Goal: Task Accomplishment & Management: Use online tool/utility

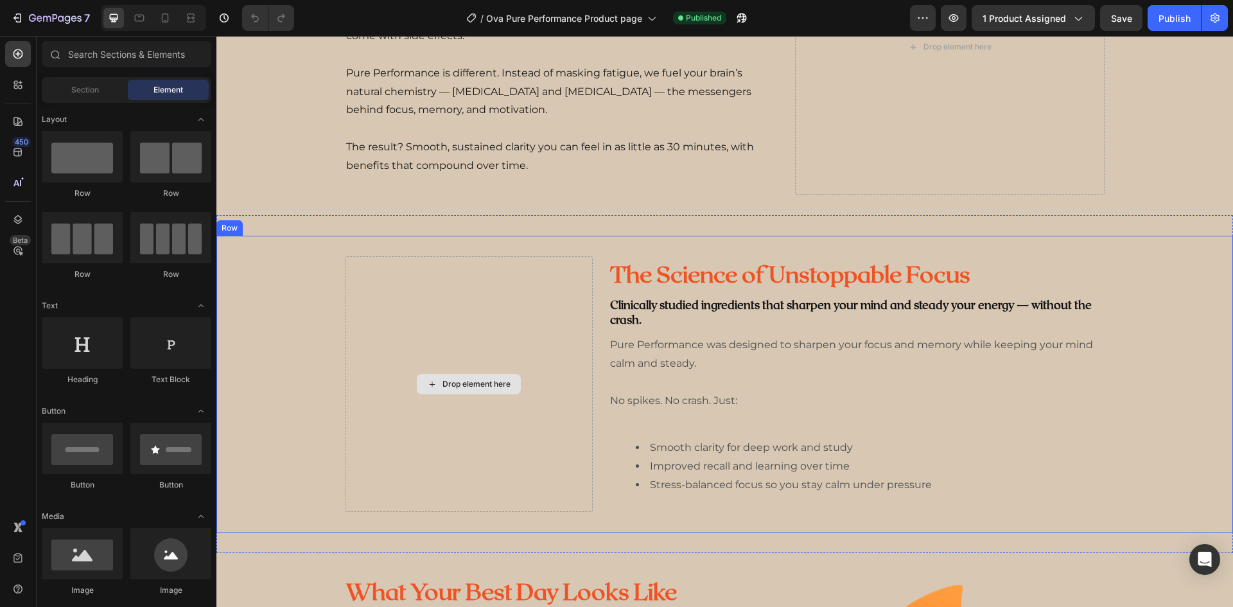
scroll to position [1091, 0]
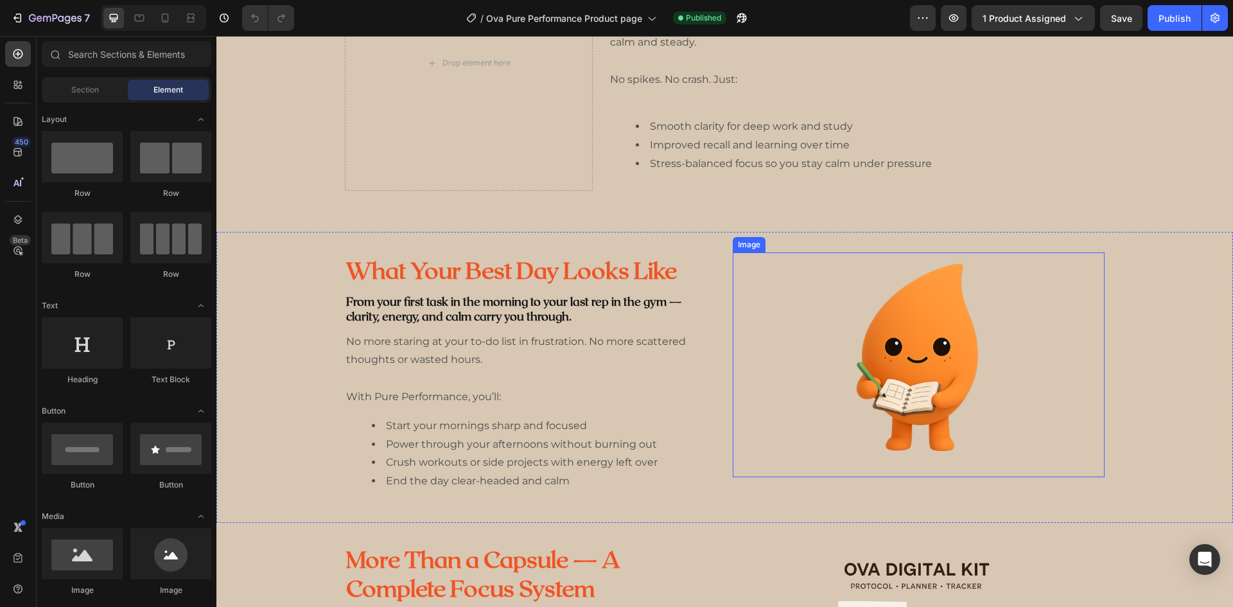
click at [865, 366] on img at bounding box center [918, 364] width 193 height 225
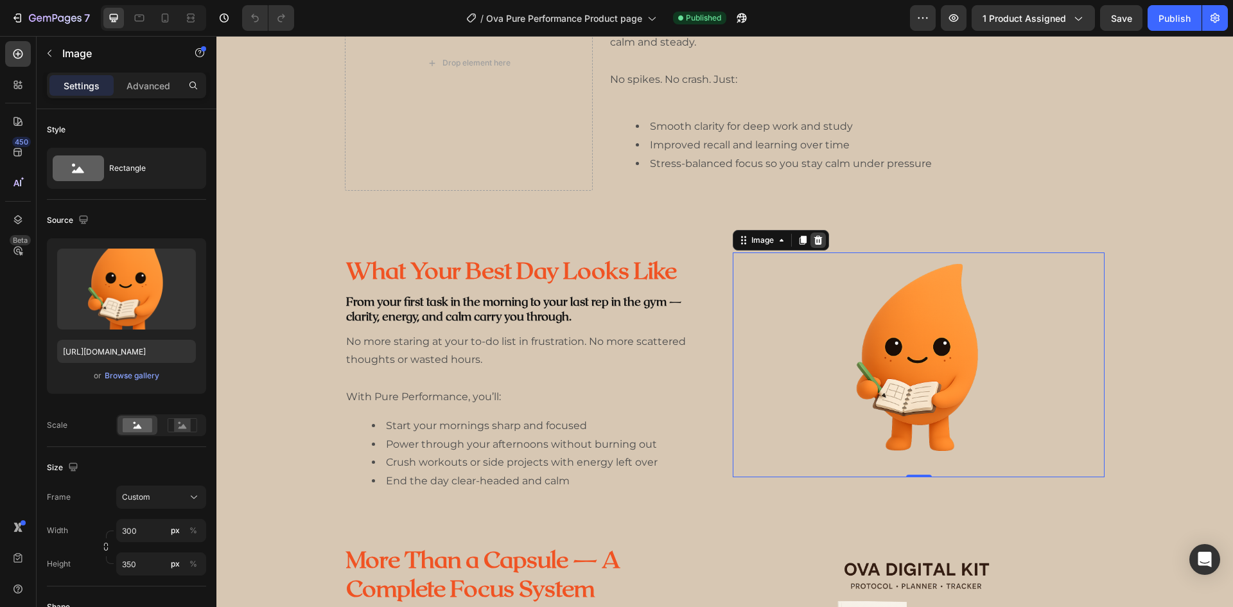
click at [817, 238] on icon at bounding box center [818, 240] width 10 height 10
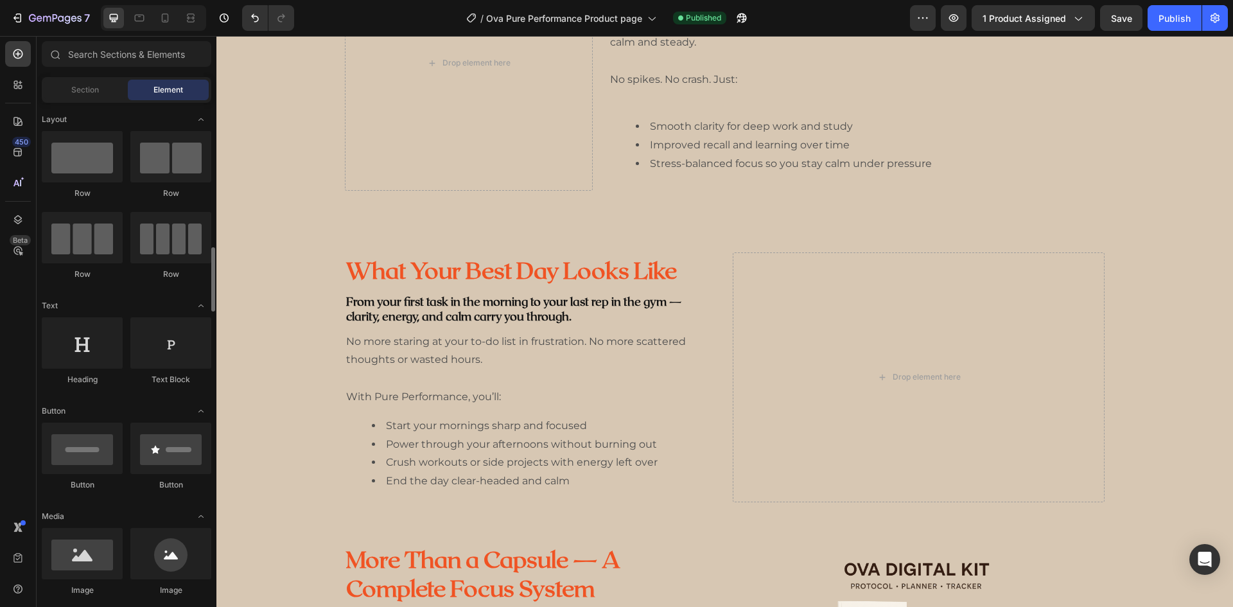
scroll to position [128, 0]
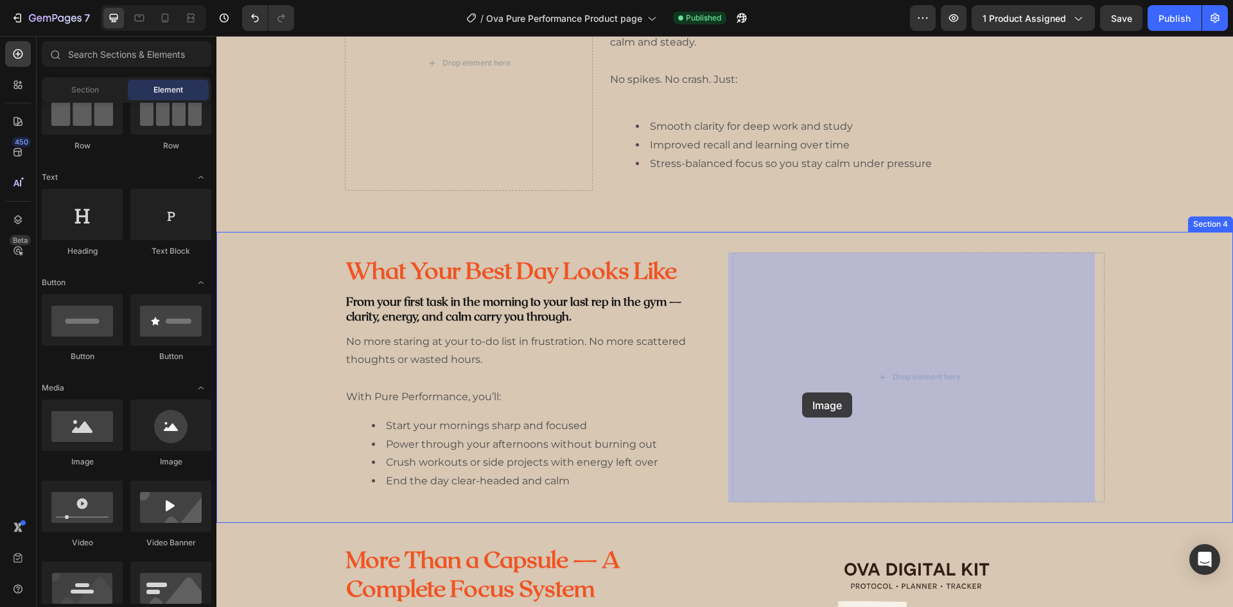
drag, startPoint x: 313, startPoint y: 473, endPoint x: 802, endPoint y: 392, distance: 495.2
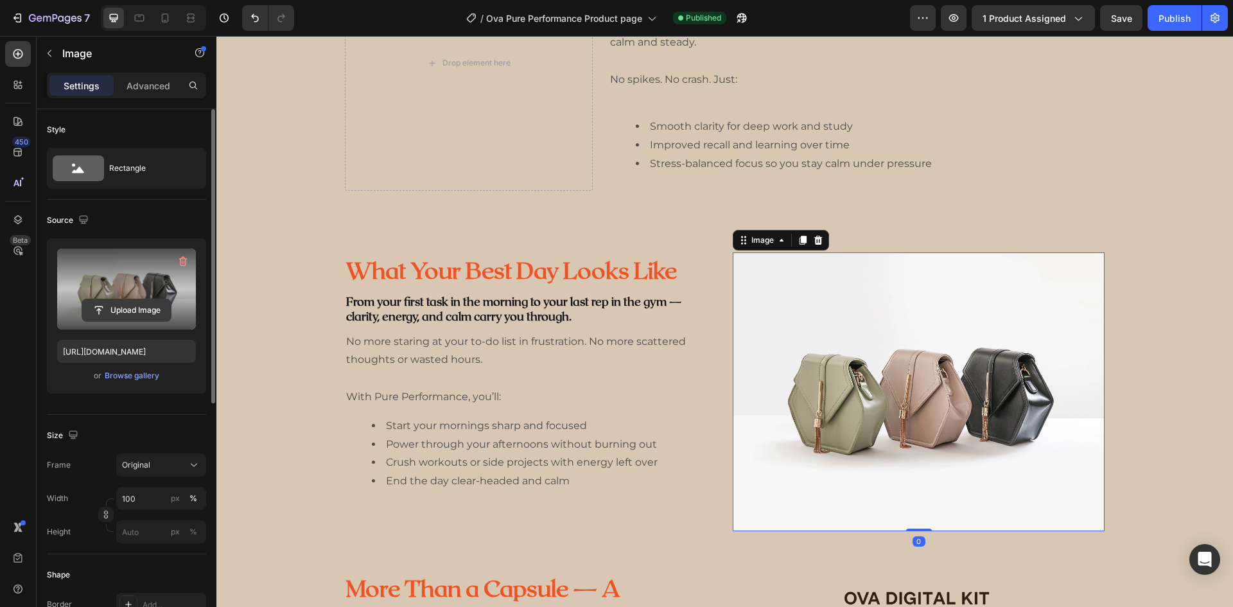
click at [113, 313] on input "file" at bounding box center [126, 310] width 89 height 22
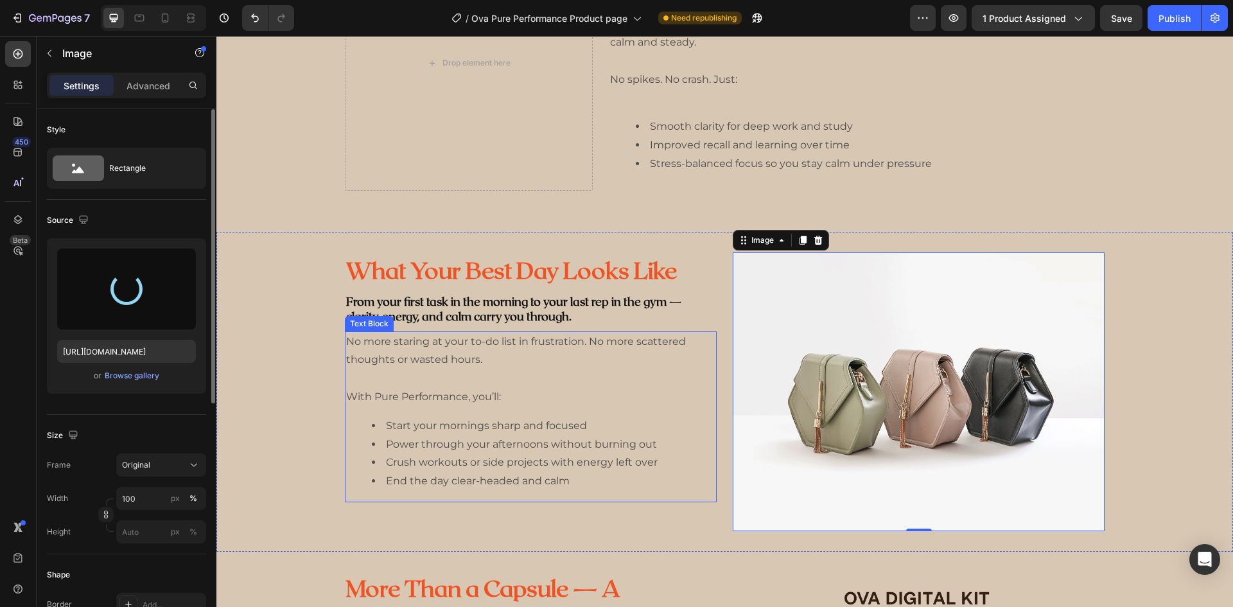
type input "https://cdn.shopify.com/s/files/1/0673/9519/0961/files/gempages_543609205022524…"
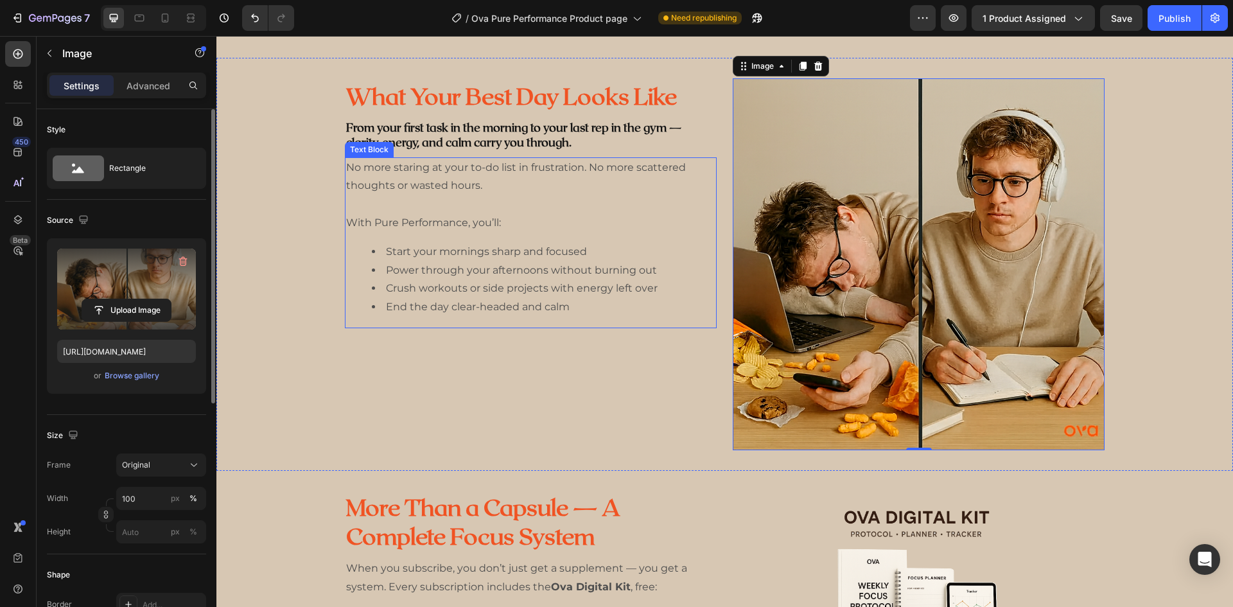
scroll to position [1268, 0]
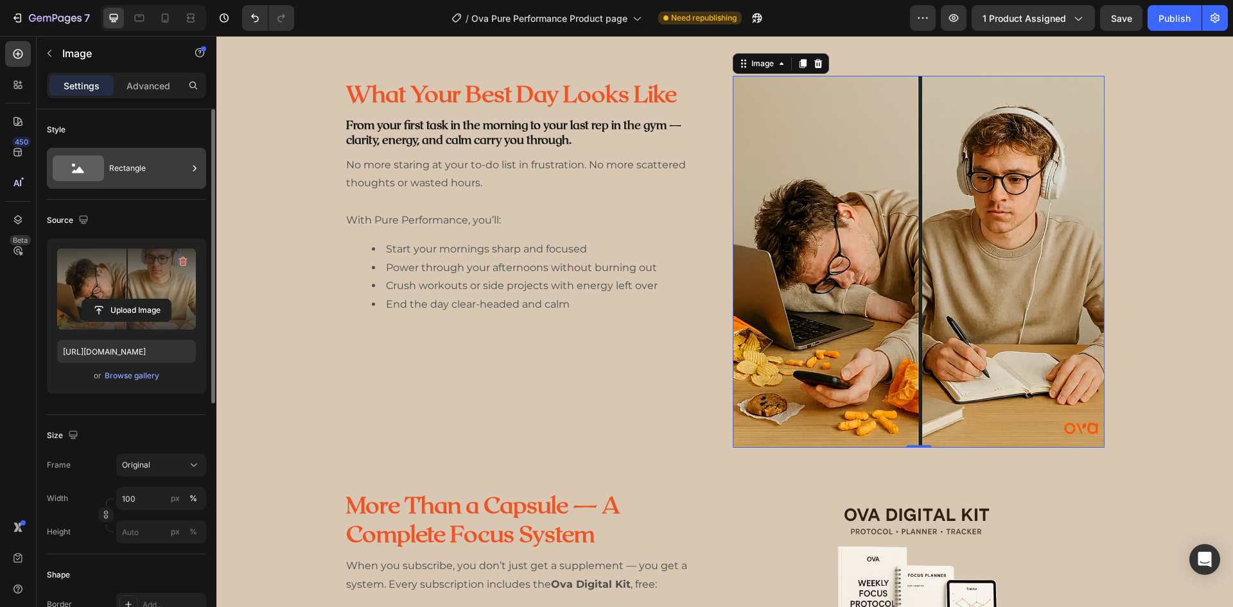
click at [124, 176] on div "Rectangle" at bounding box center [148, 168] width 78 height 30
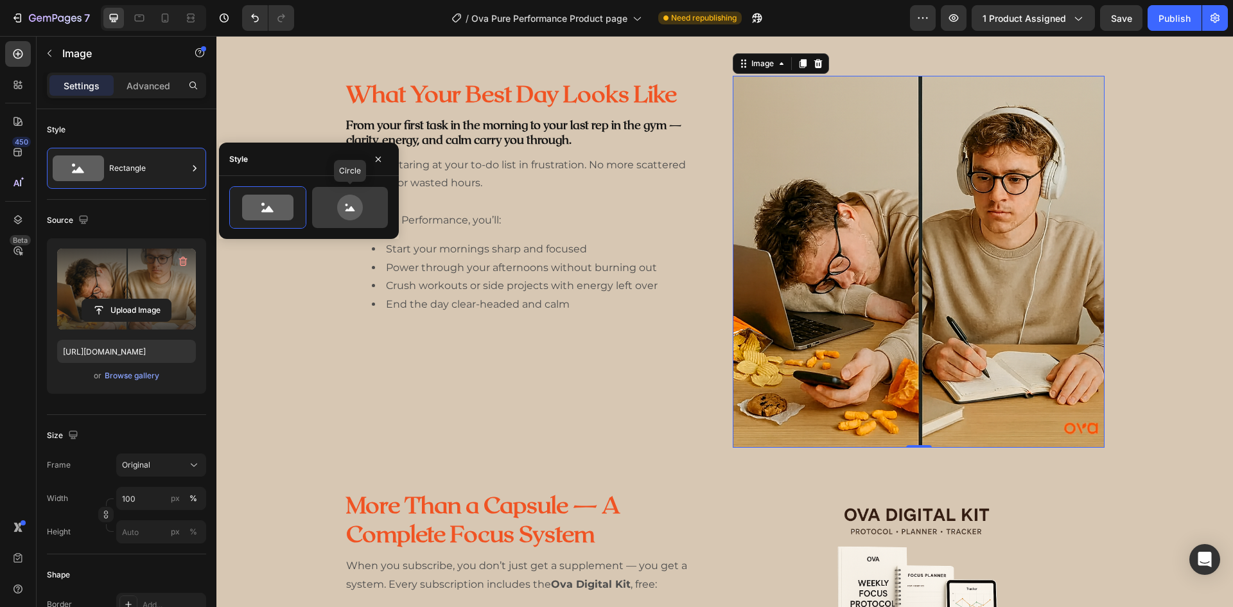
click at [361, 200] on icon at bounding box center [350, 208] width 60 height 26
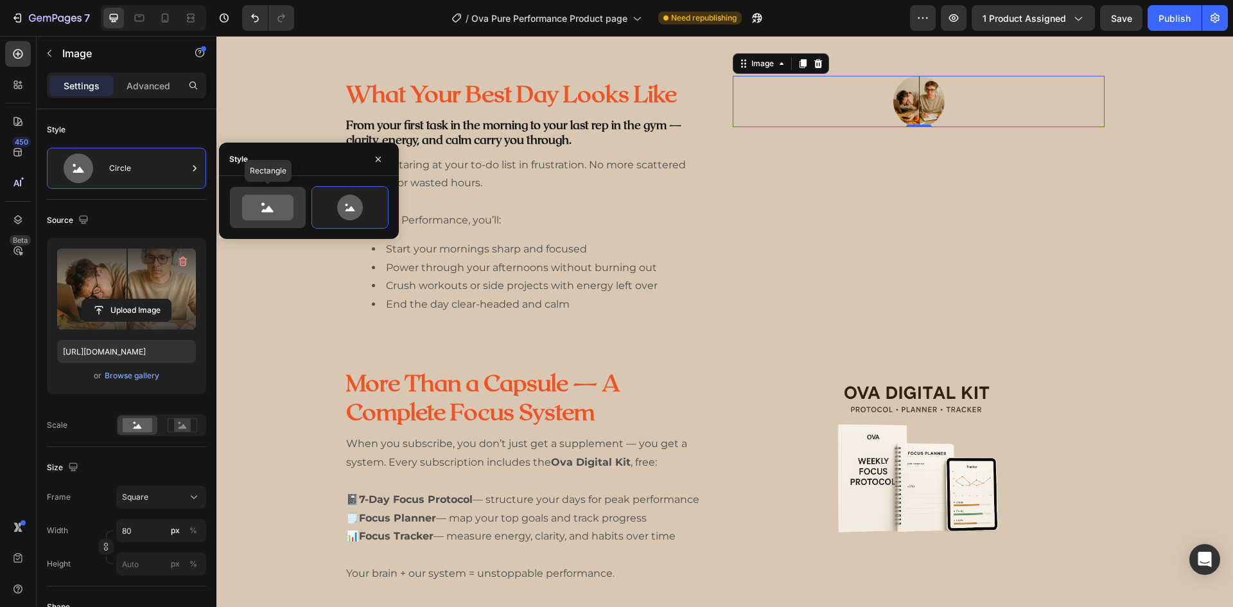
click at [256, 212] on icon at bounding box center [267, 208] width 51 height 26
type input "100"
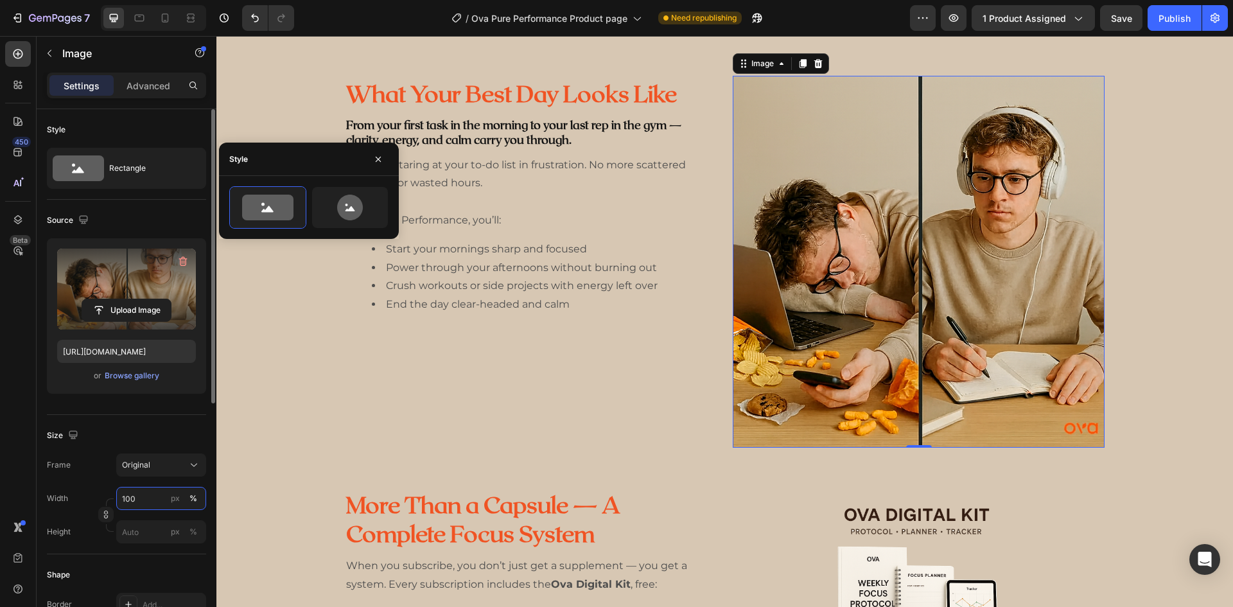
click at [144, 487] on input "100" at bounding box center [161, 498] width 90 height 23
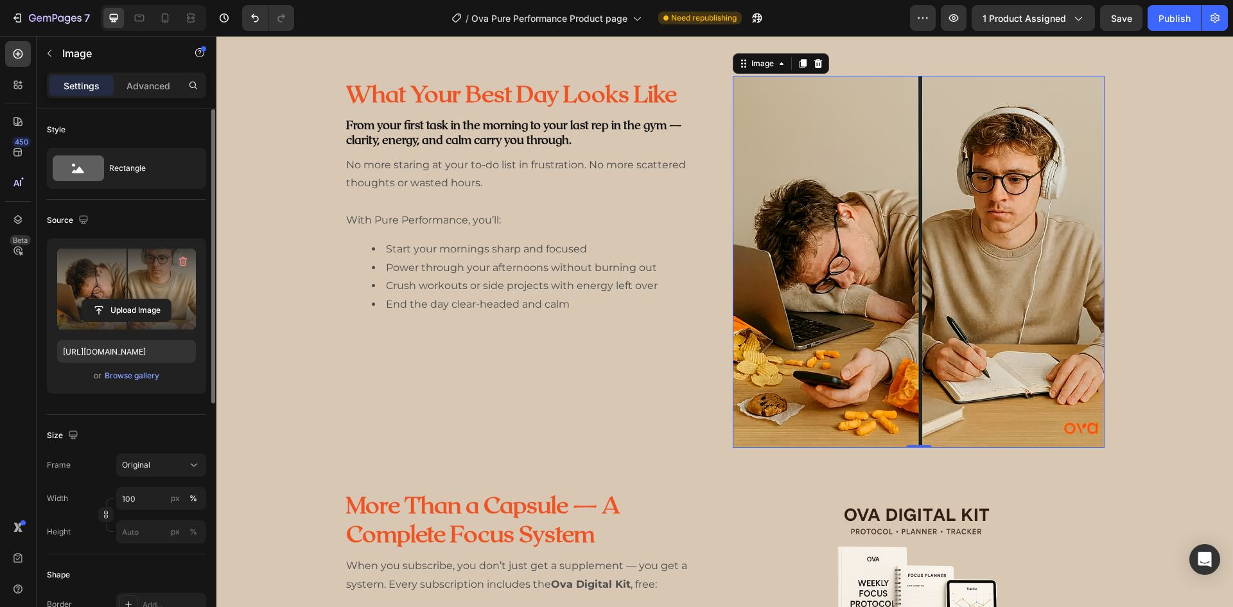
click at [144, 479] on div "Frame Original Width 100 px % Height px %" at bounding box center [126, 498] width 159 height 90
click at [144, 470] on span "Original" at bounding box center [136, 465] width 28 height 12
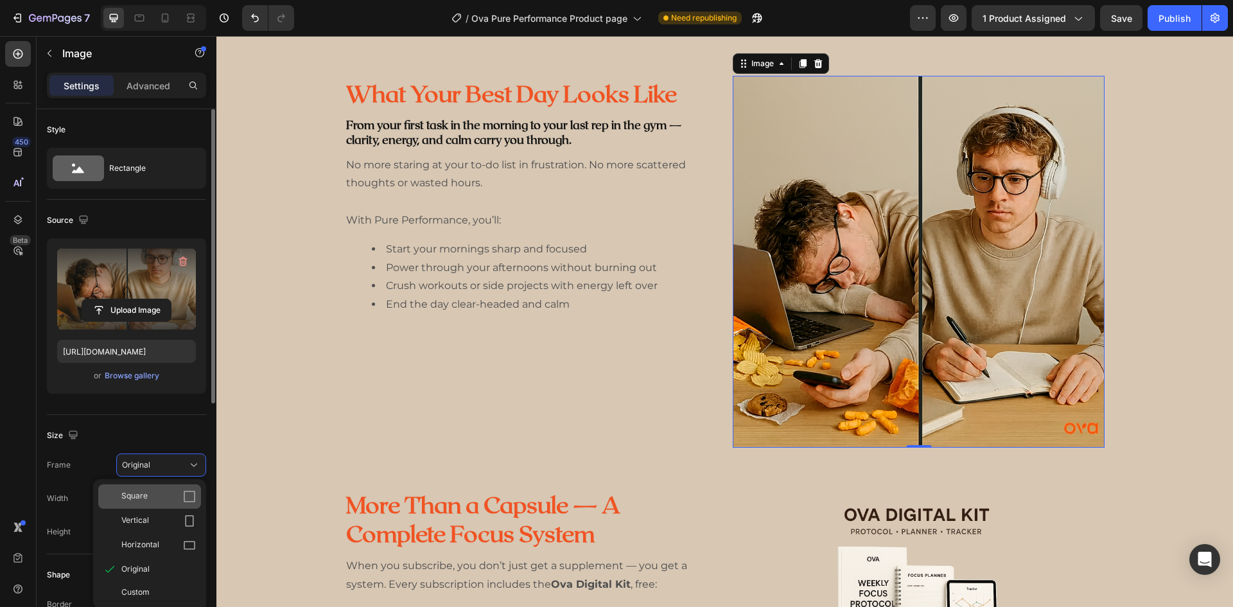
click at [189, 504] on div "Square" at bounding box center [149, 496] width 103 height 24
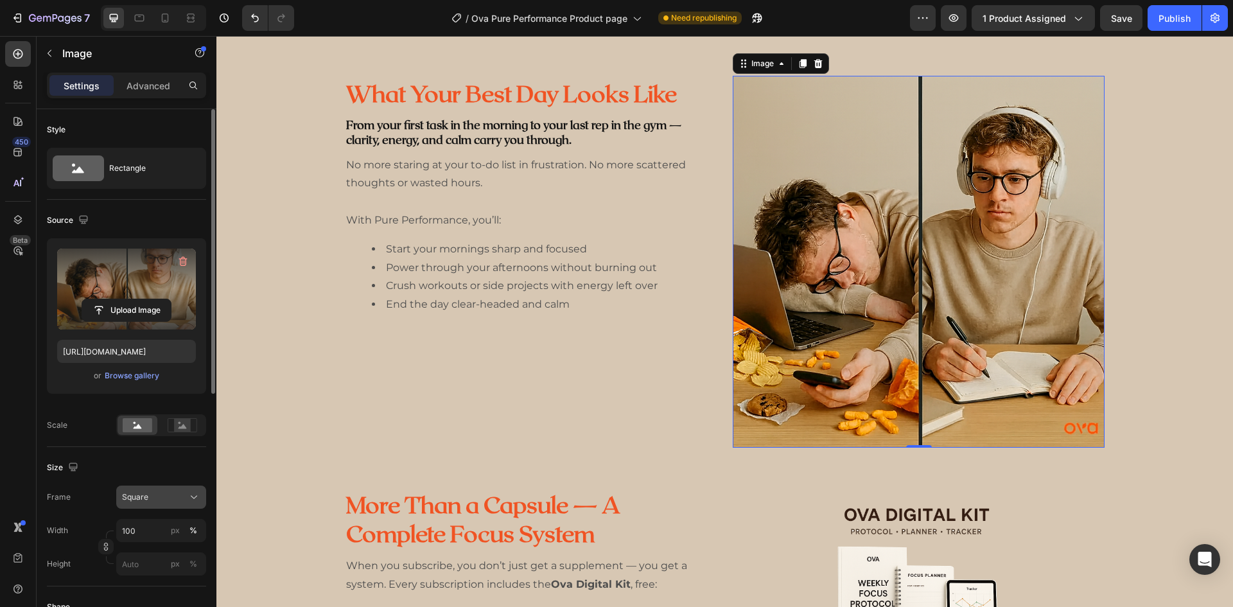
click at [183, 499] on div "Square" at bounding box center [153, 497] width 63 height 12
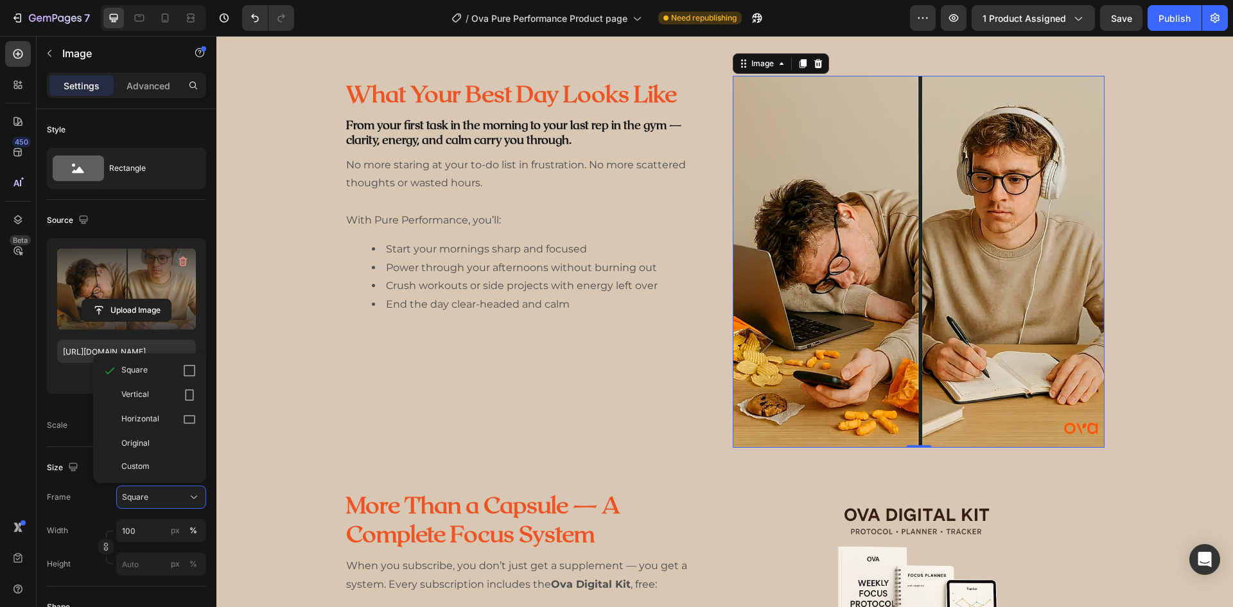
click at [197, 418] on div "Horizontal" at bounding box center [149, 419] width 103 height 24
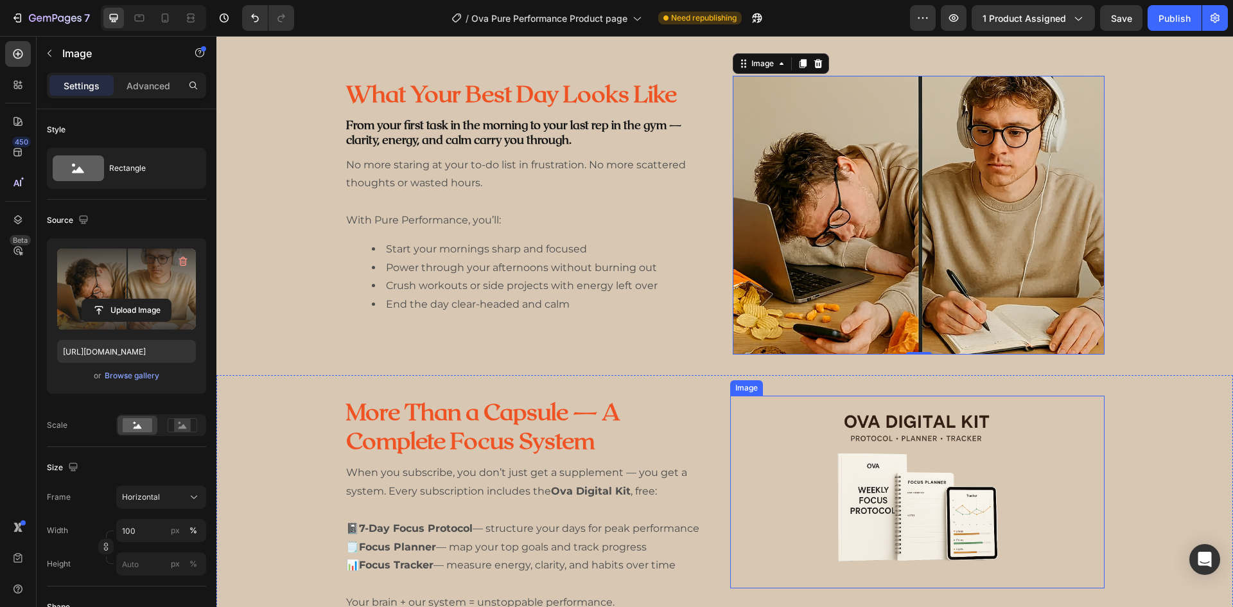
click at [866, 502] on img at bounding box center [916, 491] width 193 height 193
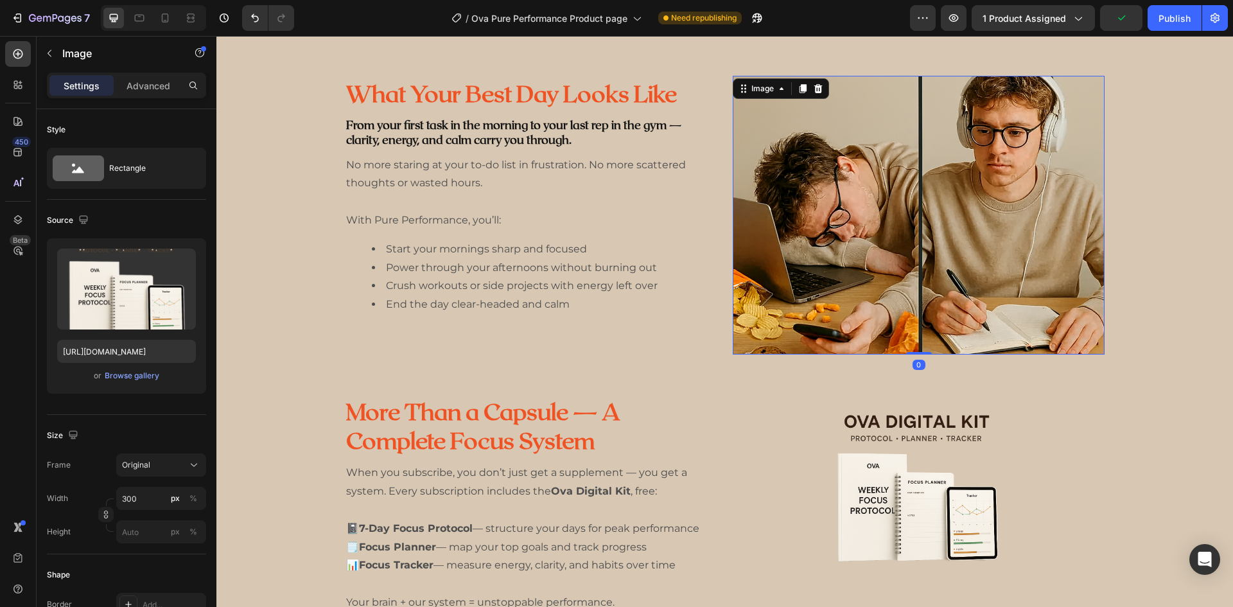
click at [826, 272] on img at bounding box center [918, 215] width 372 height 279
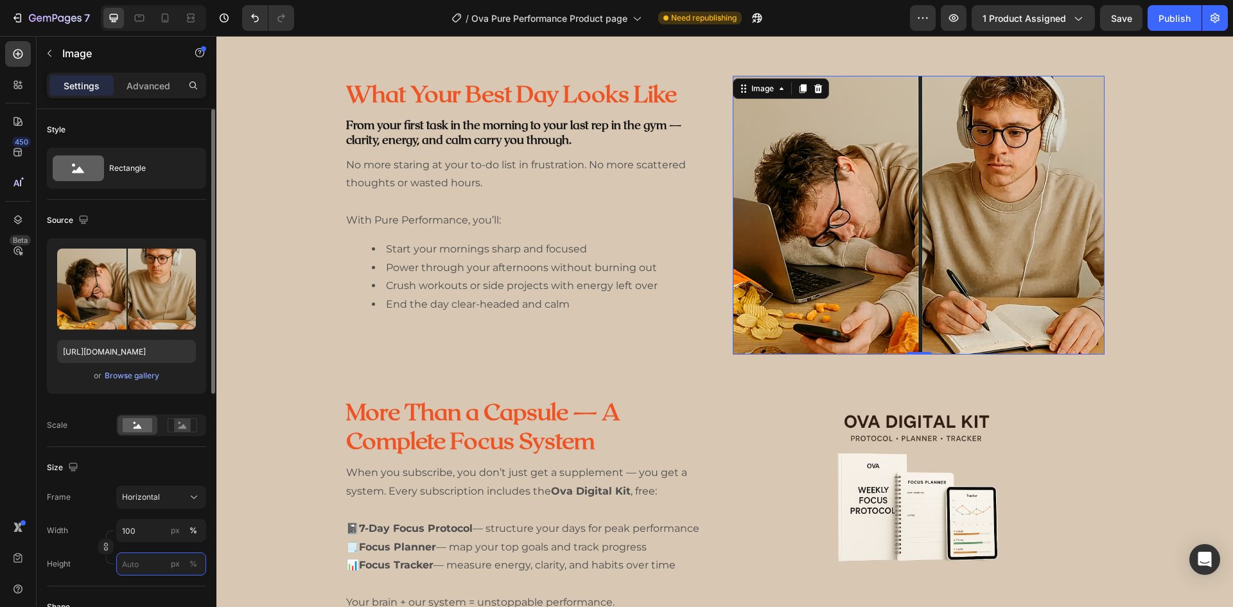
click at [165, 564] on input "px %" at bounding box center [161, 563] width 90 height 23
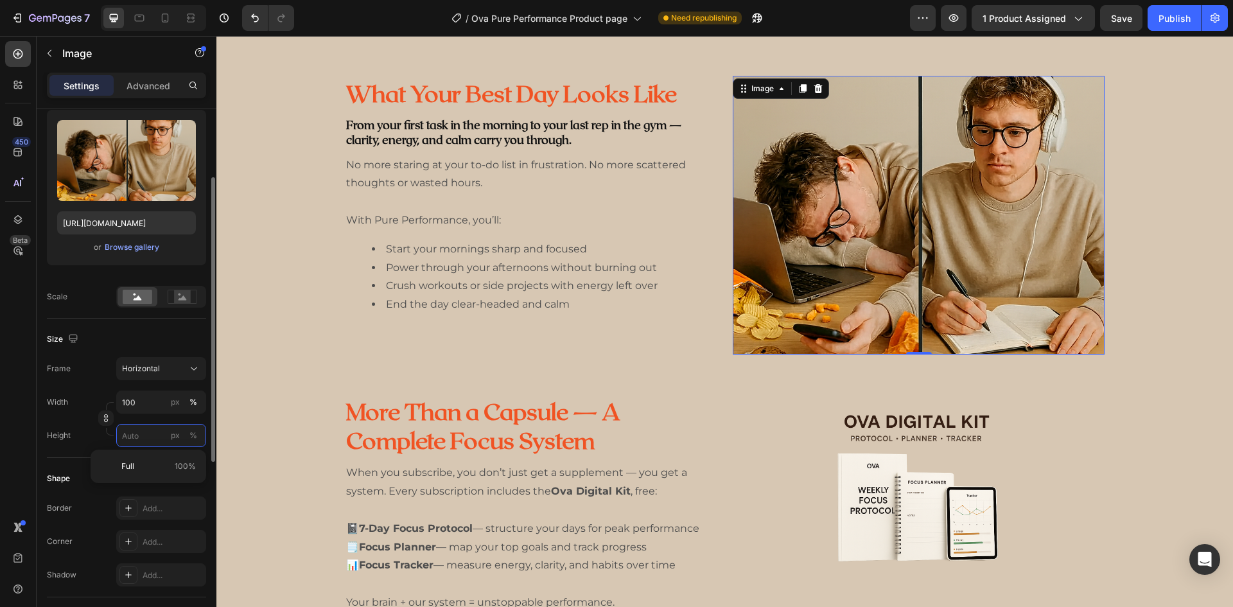
scroll to position [193, 0]
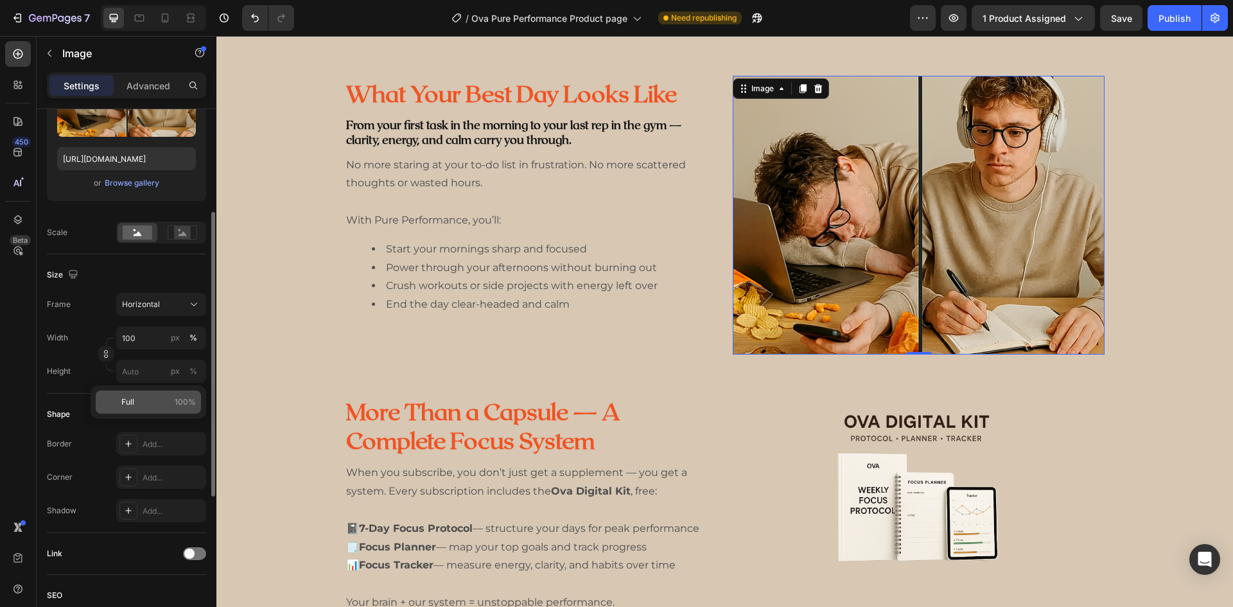
click at [162, 401] on p "Full 100%" at bounding box center [158, 402] width 74 height 12
type input "100"
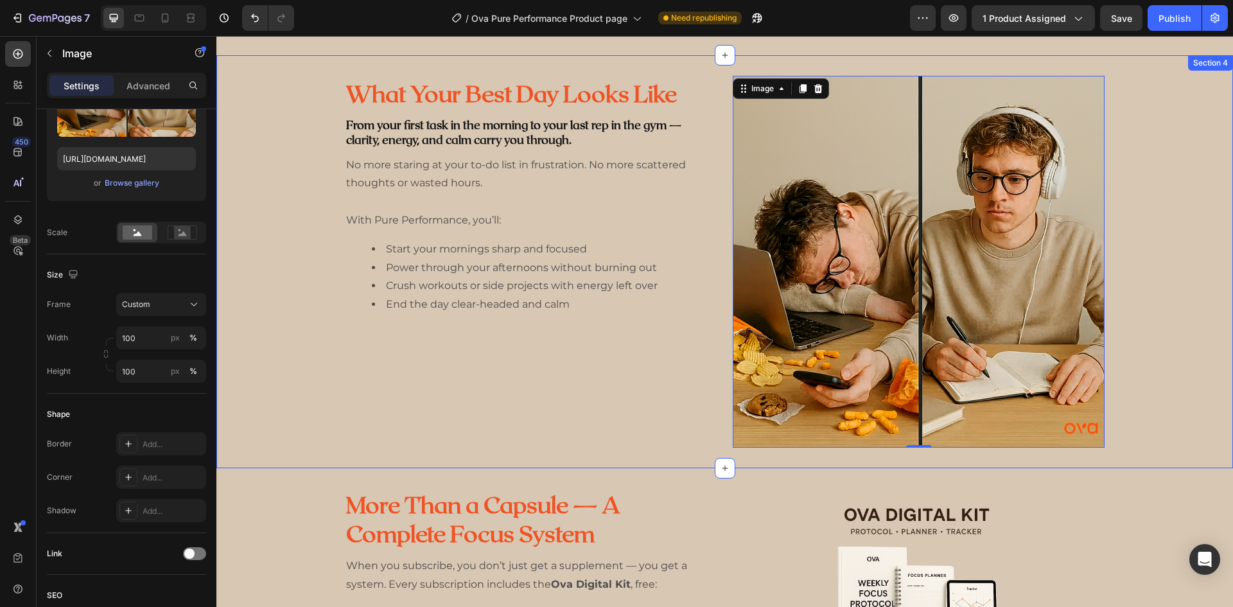
click at [494, 404] on div "What Your Best Day Looks Like Heading From your first task in the morning to yo…" at bounding box center [531, 262] width 372 height 372
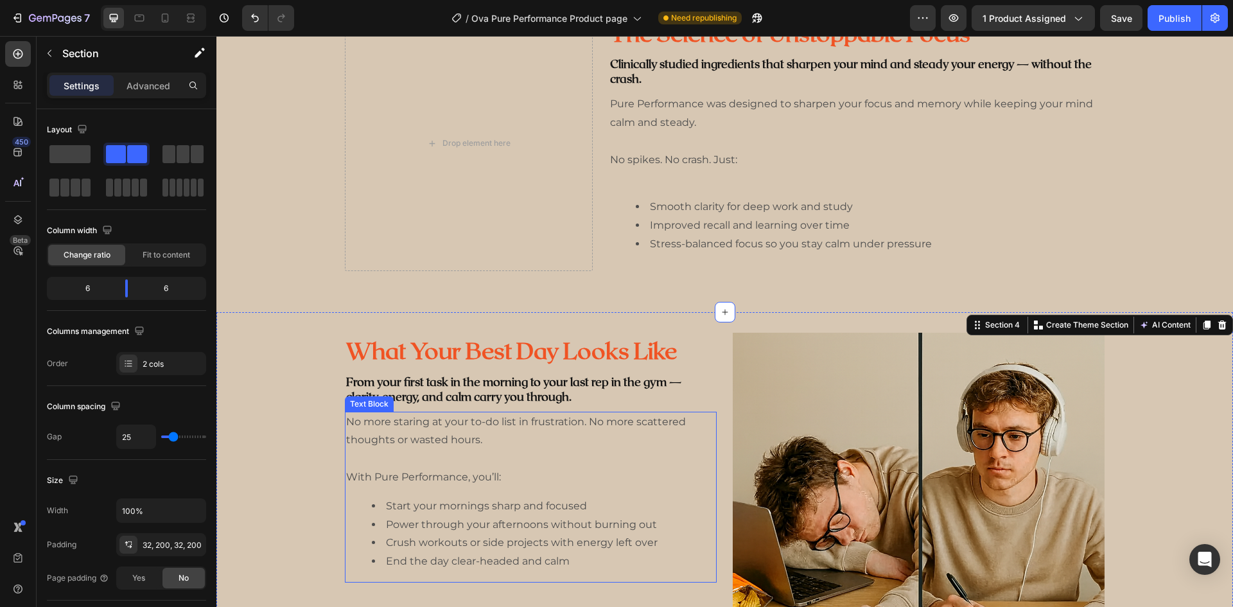
scroll to position [1204, 0]
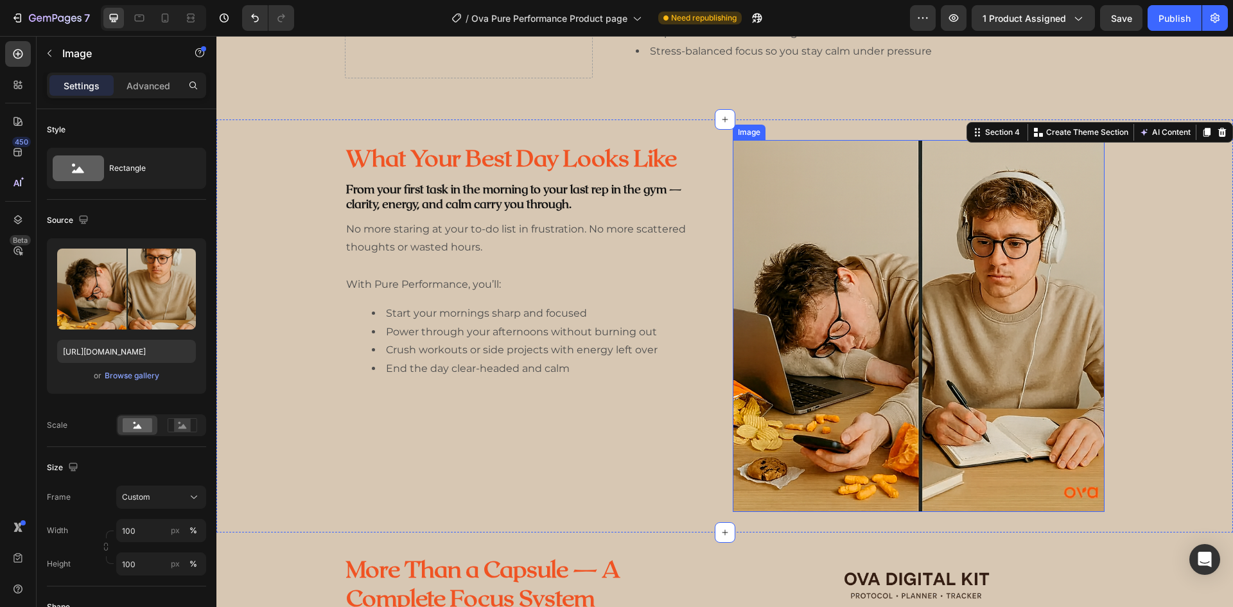
click at [767, 346] on img at bounding box center [918, 326] width 372 height 372
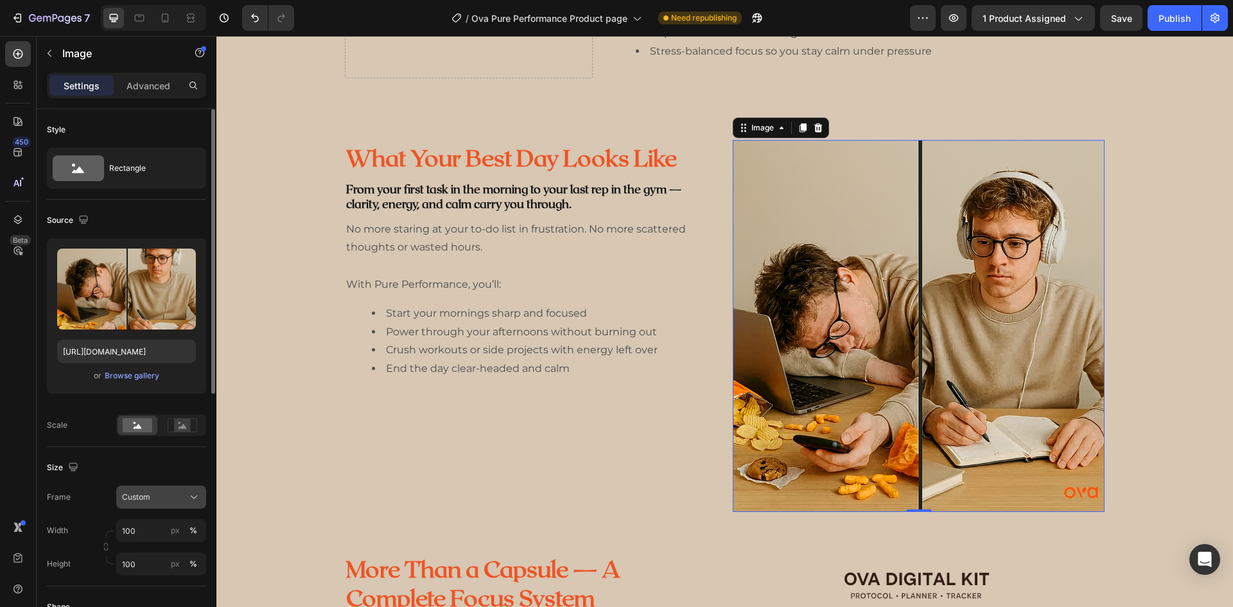
click at [153, 502] on div "Custom" at bounding box center [153, 497] width 63 height 12
click at [152, 535] on input "100" at bounding box center [161, 530] width 90 height 23
click at [117, 499] on div "Frame Custom" at bounding box center [126, 496] width 159 height 23
click at [141, 562] on input "100" at bounding box center [161, 563] width 90 height 23
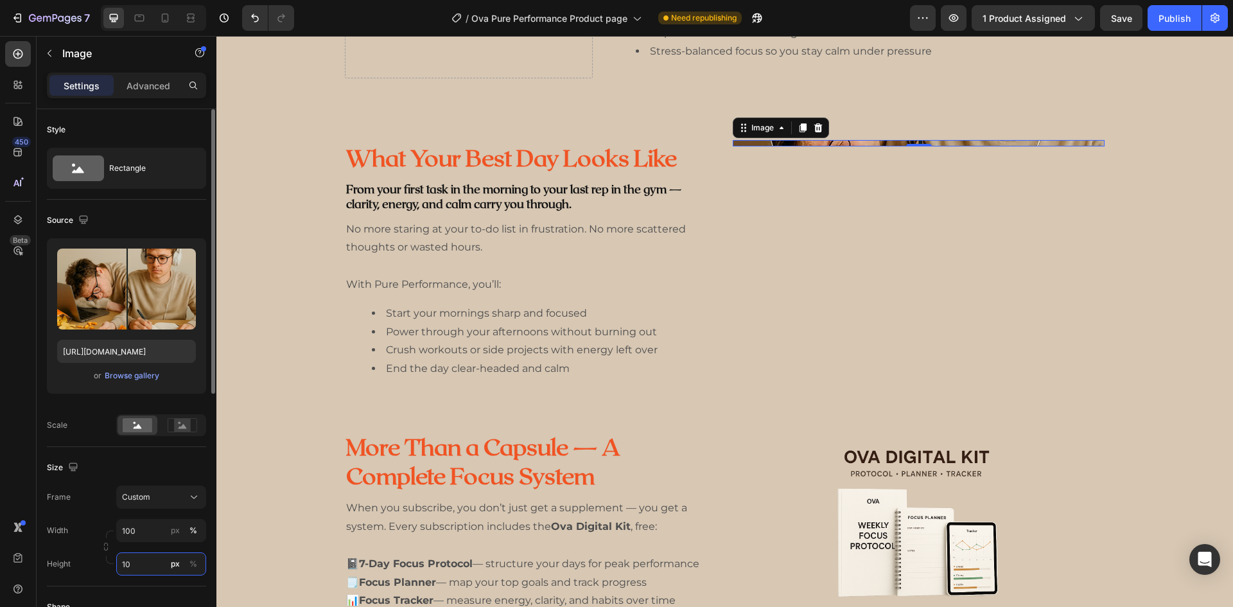
type input "1"
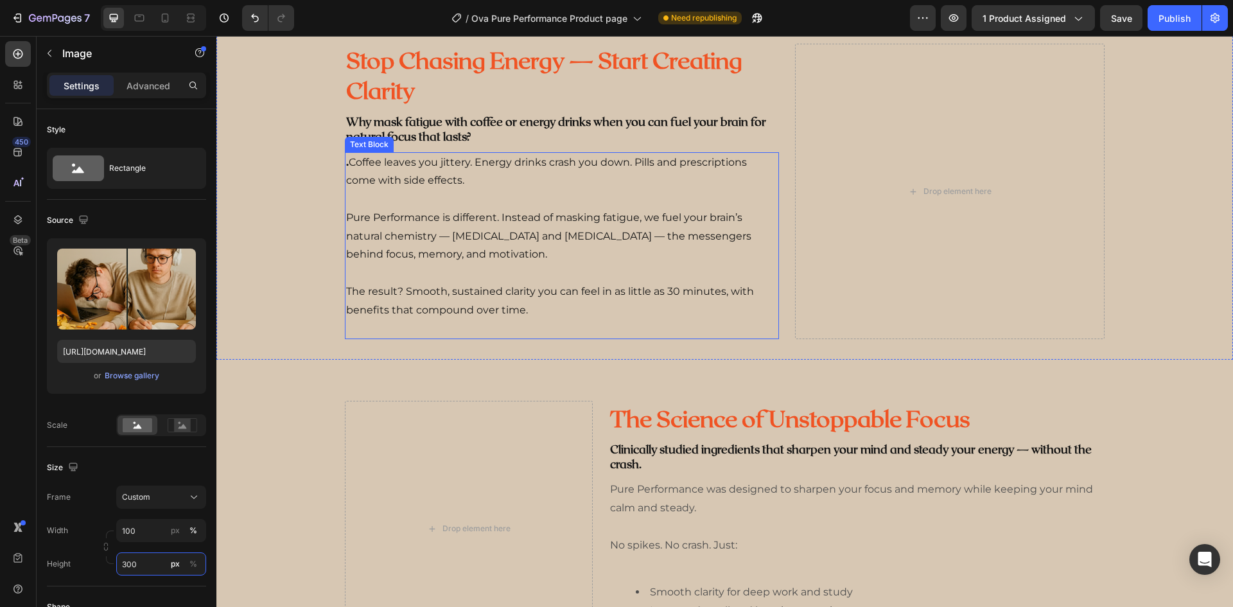
scroll to position [433, 0]
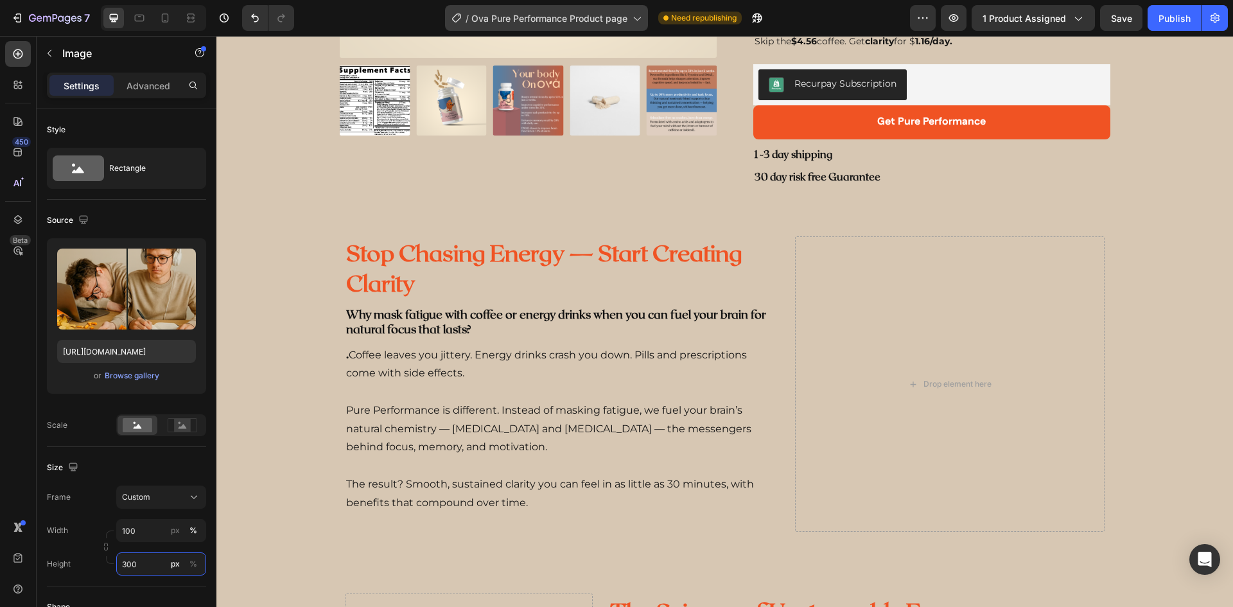
type input "300"
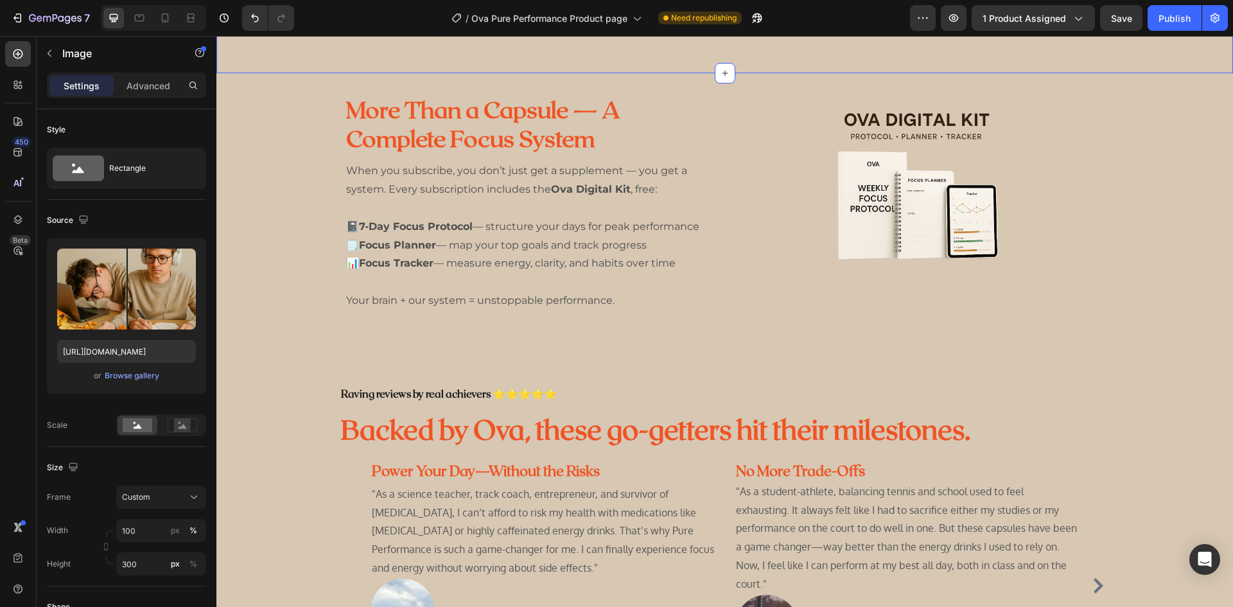
scroll to position [1284, 0]
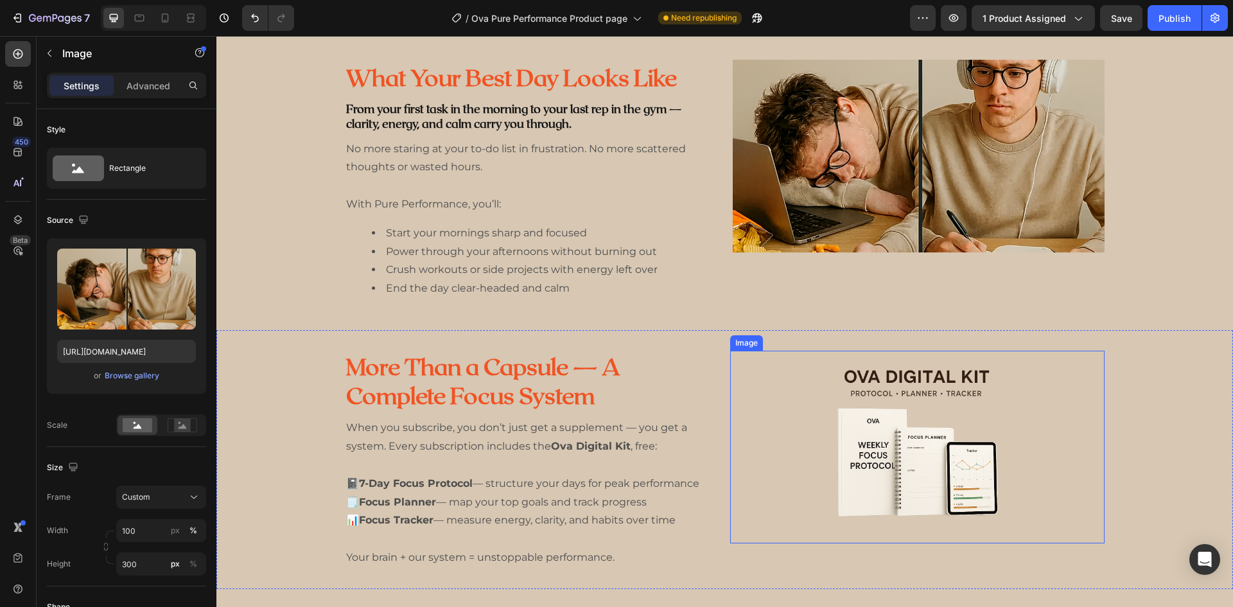
click at [881, 441] on img at bounding box center [916, 447] width 193 height 193
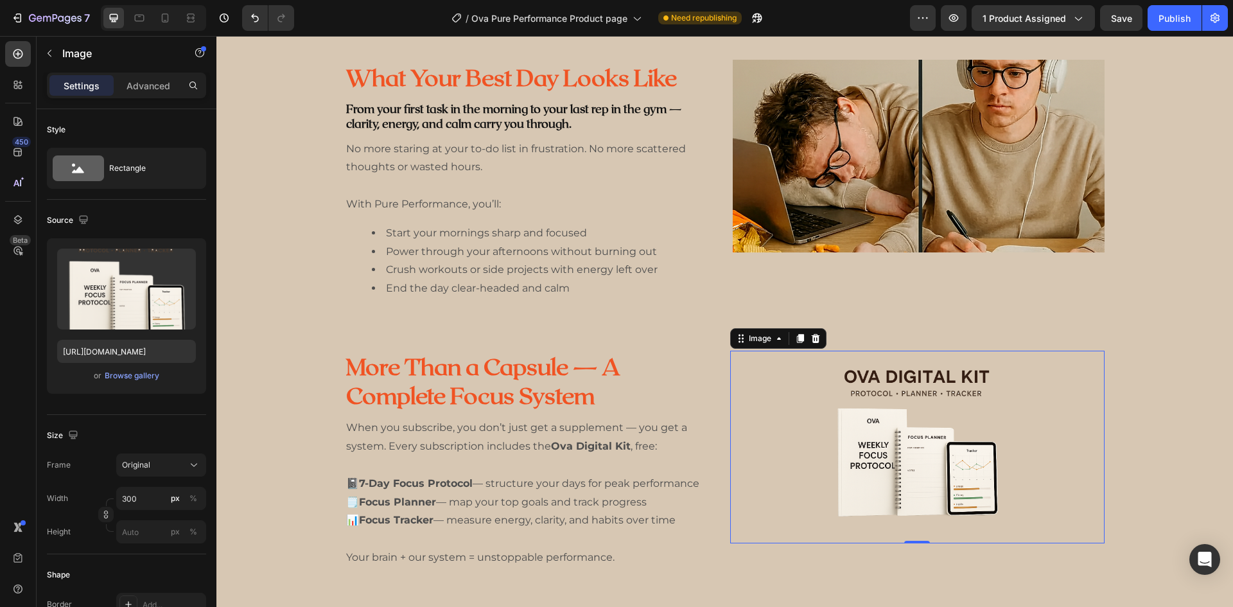
click at [129, 383] on div "or Browse gallery" at bounding box center [126, 375] width 139 height 15
click at [132, 379] on div "Browse gallery" at bounding box center [132, 376] width 55 height 12
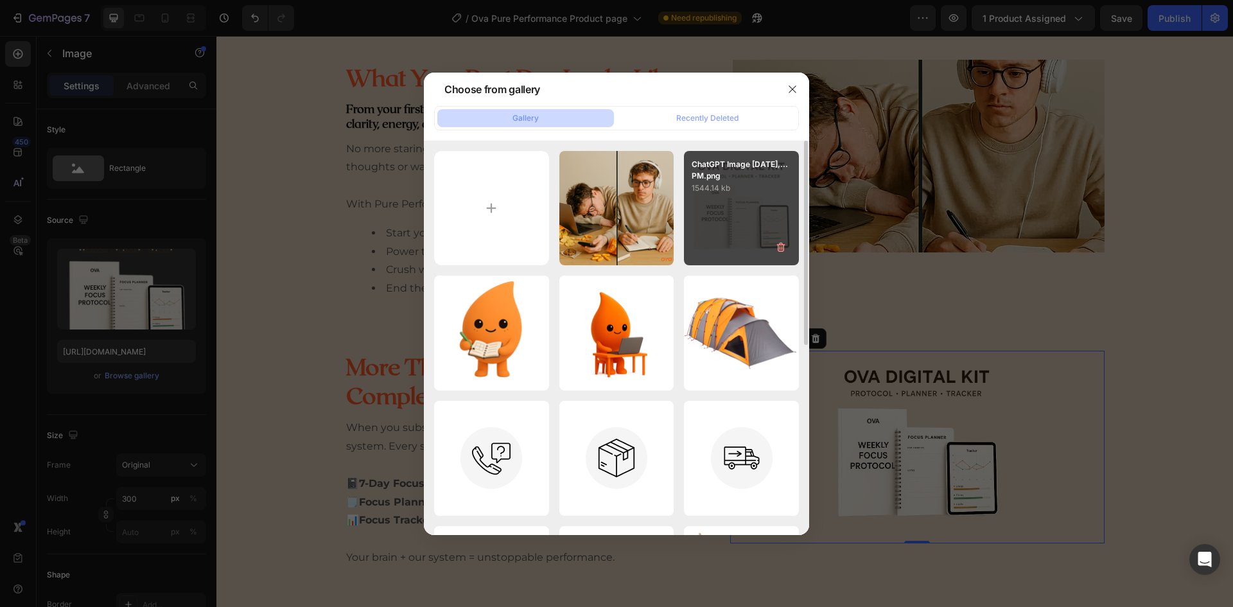
click at [716, 228] on div "ChatGPT Image Sep 23,...PM.png 1544.14 kb" at bounding box center [741, 208] width 115 height 115
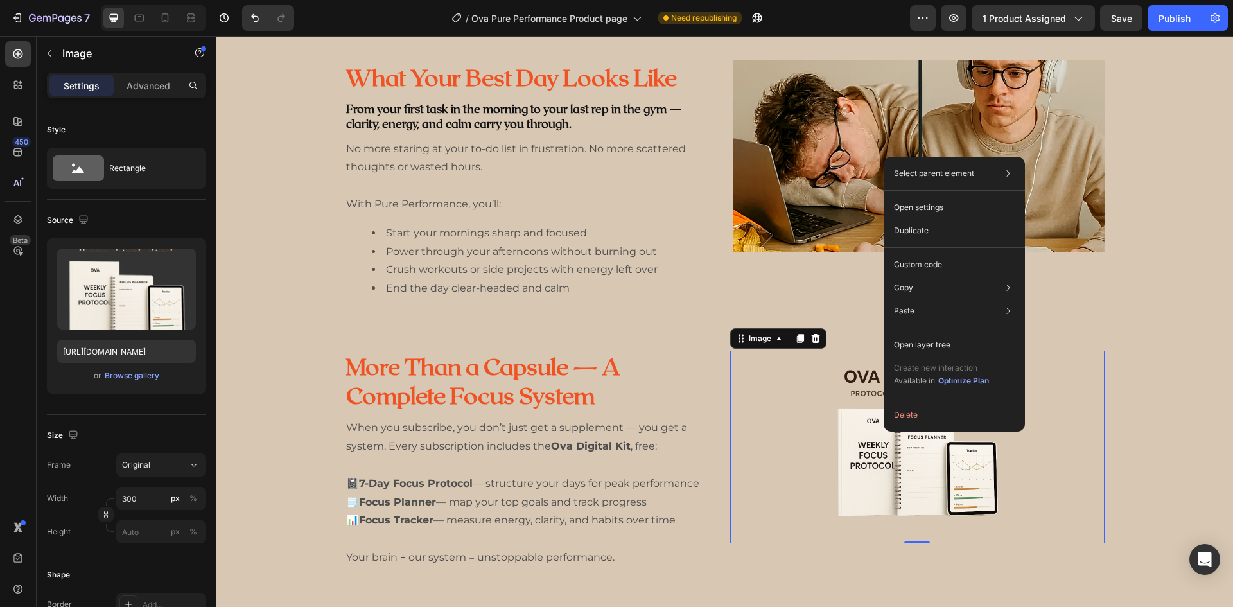
click at [802, 449] on div at bounding box center [917, 447] width 375 height 193
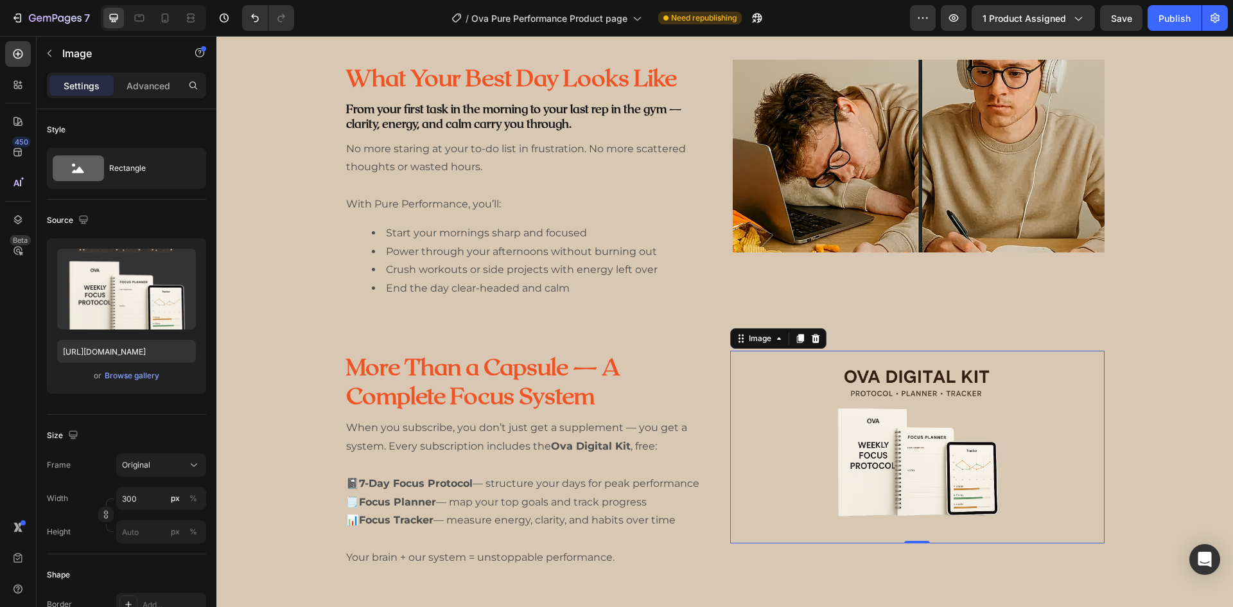
click at [855, 436] on img at bounding box center [916, 447] width 193 height 193
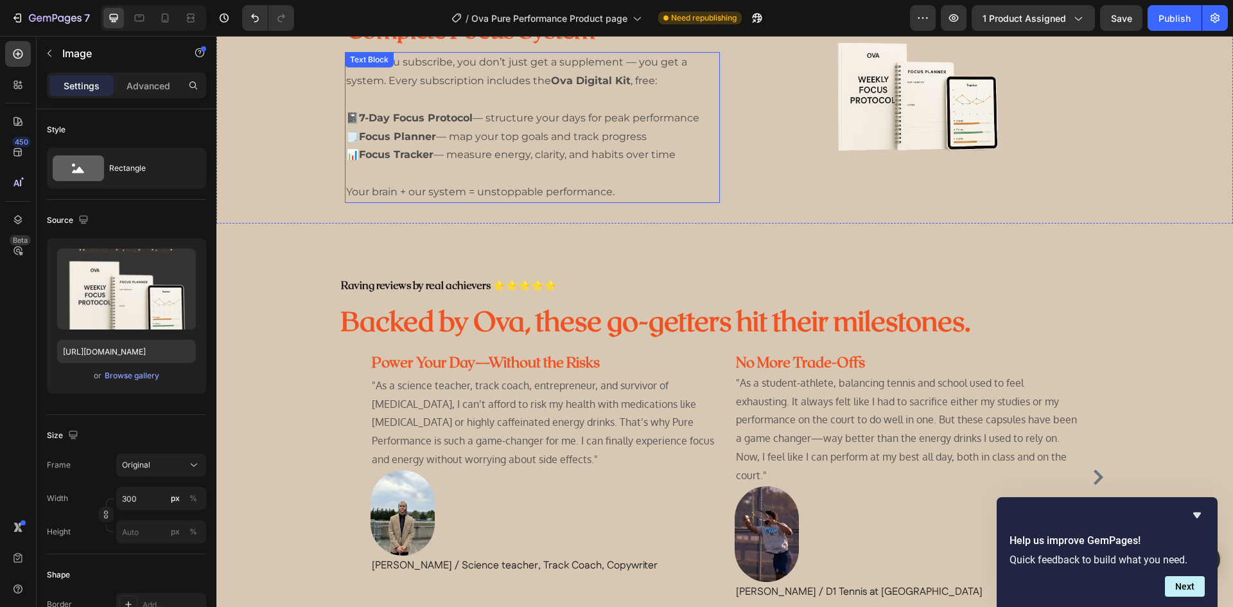
scroll to position [1650, 0]
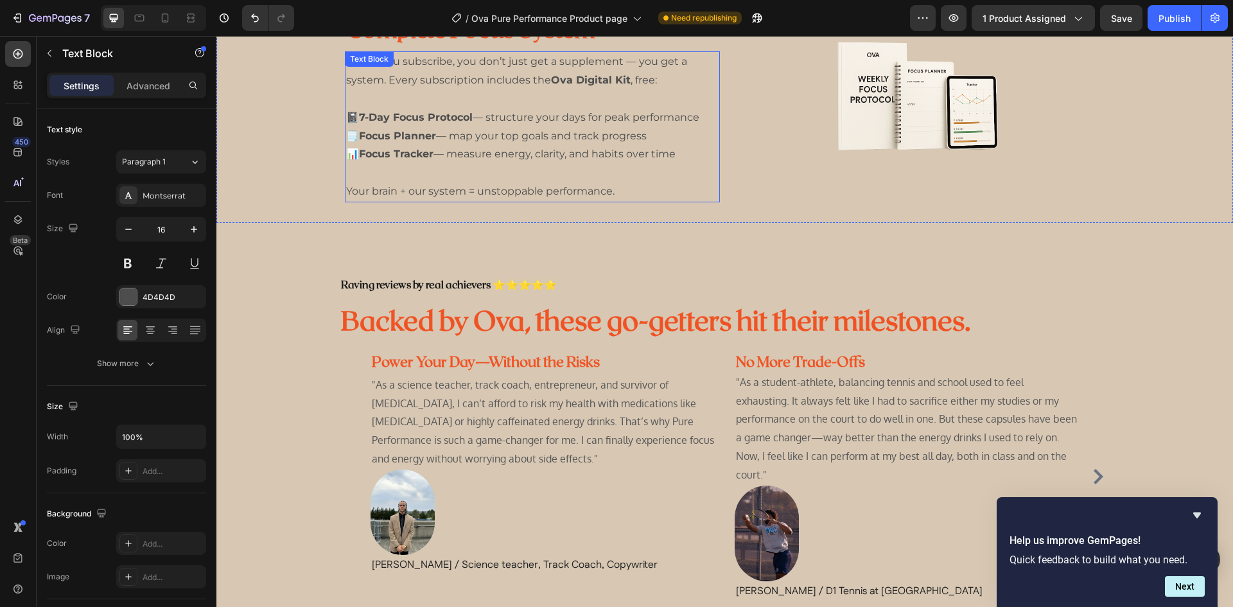
click at [652, 130] on p "🗒️ Focus Planner — map your top goals and track progress" at bounding box center [532, 136] width 372 height 19
click at [677, 153] on p "📊 Focus Tracker — measure energy, clarity, and habits over time" at bounding box center [532, 154] width 372 height 19
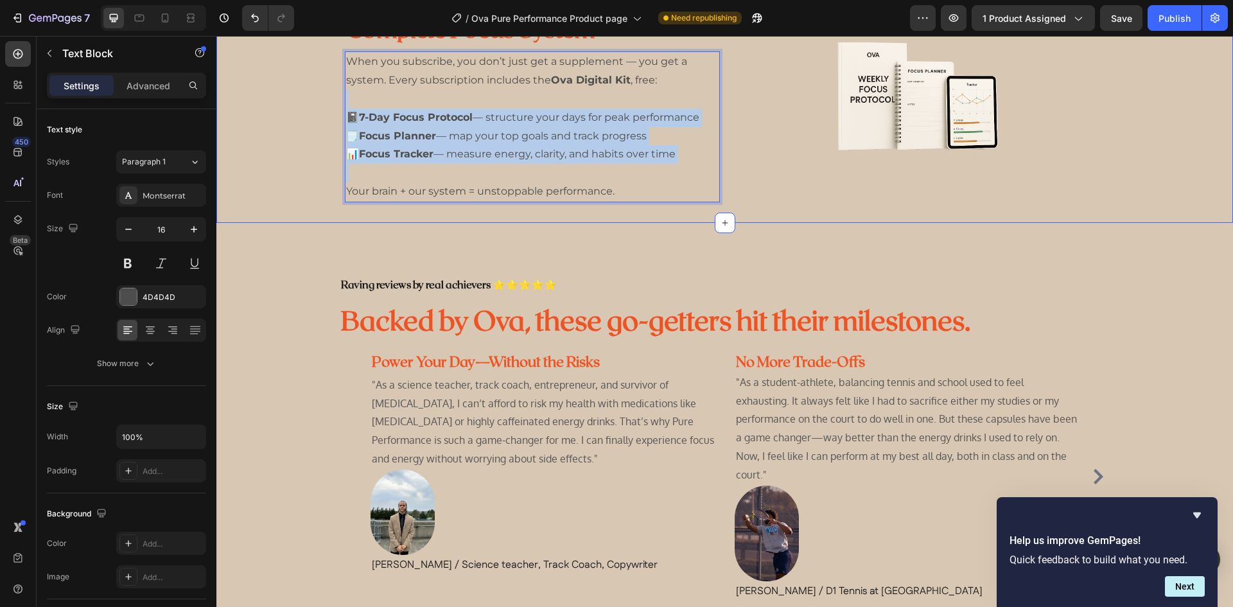
drag, startPoint x: 677, startPoint y: 153, endPoint x: 340, endPoint y: 119, distance: 338.7
click at [340, 119] on div "More Than a Capsule — A Complete Focus System Heading When you subscribe, you d…" at bounding box center [724, 93] width 1016 height 259
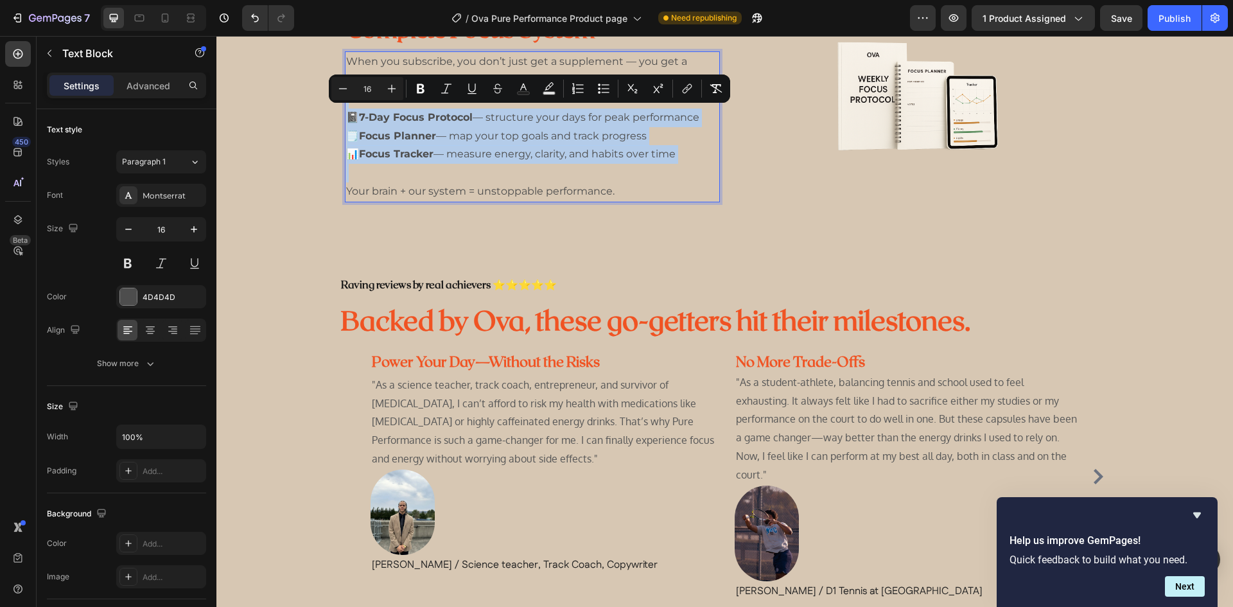
copy div "📓 7-Day Focus Protocol — structure your days for peak performance 🗒️ Focus Plan…"
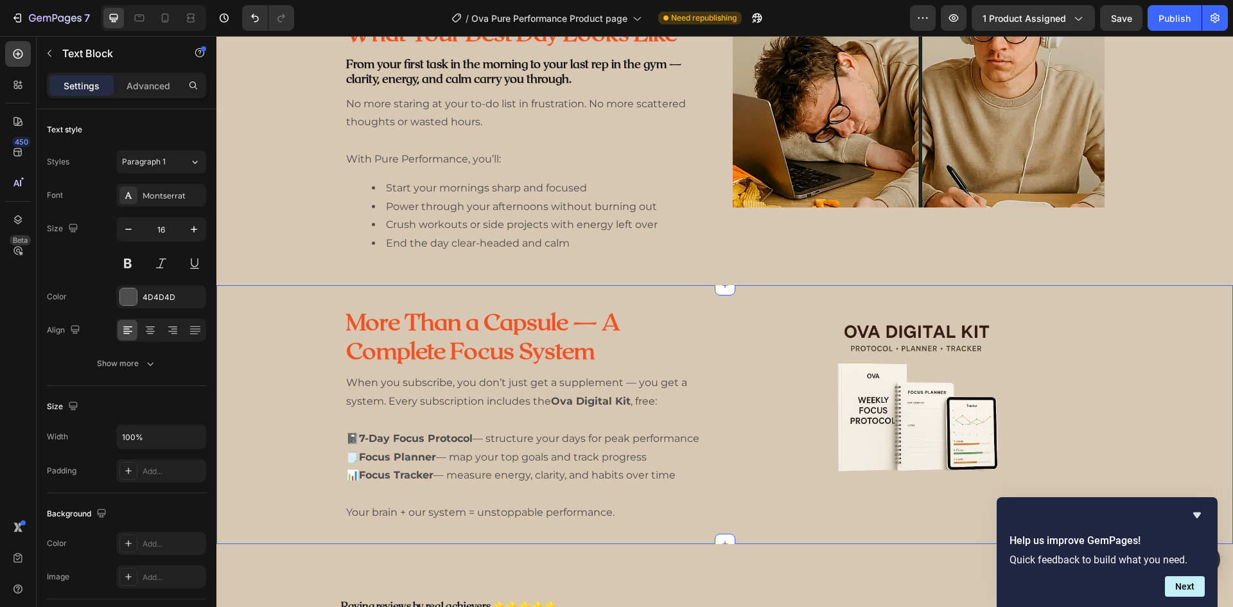
scroll to position [1200, 0]
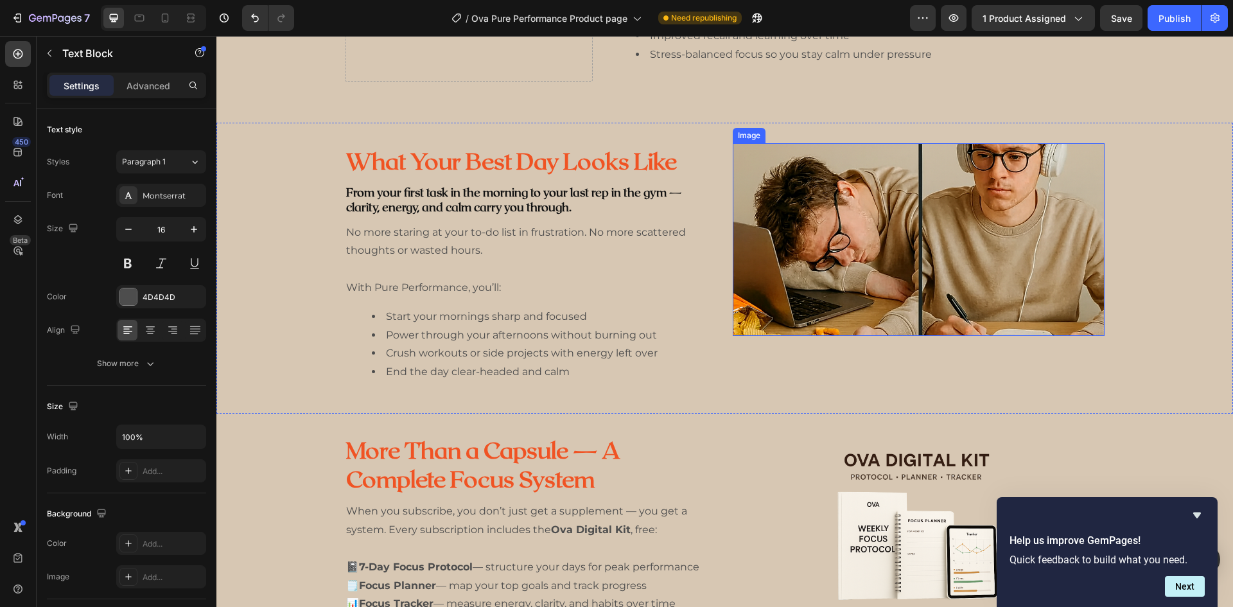
click at [833, 271] on img at bounding box center [918, 239] width 372 height 193
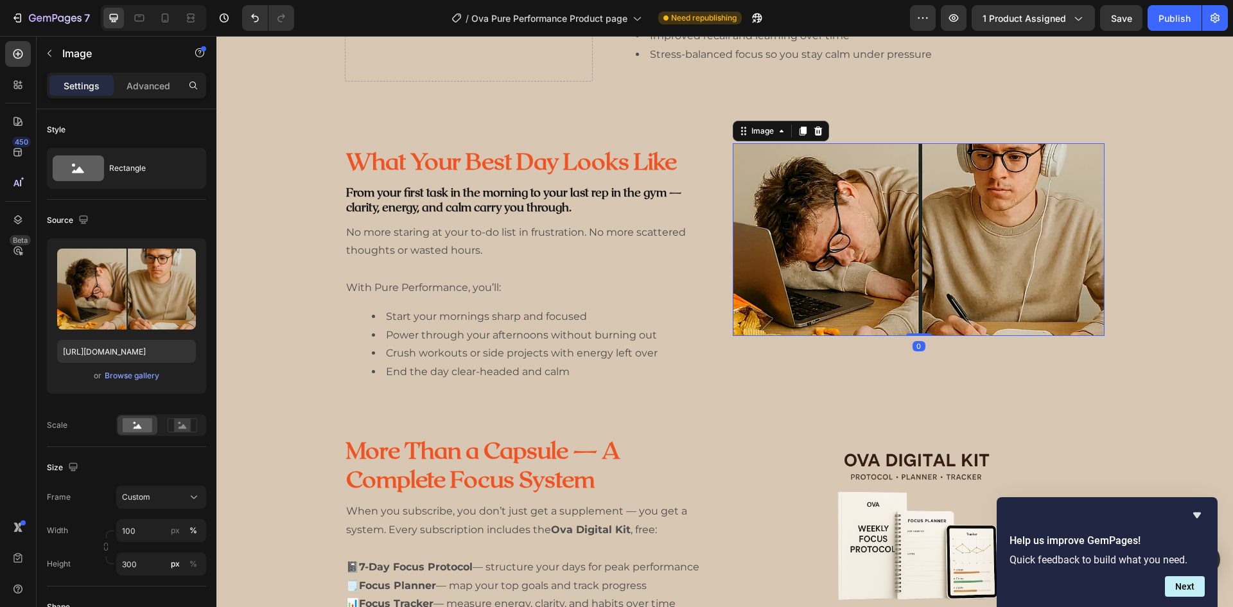
click at [820, 130] on div at bounding box center [817, 130] width 15 height 15
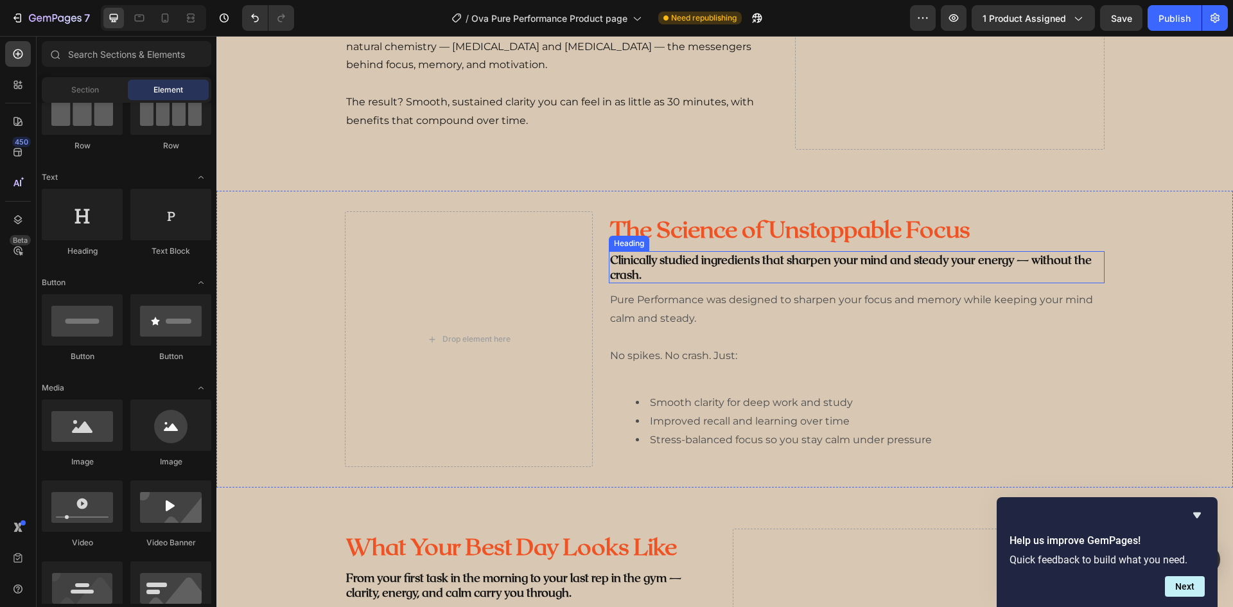
scroll to position [751, 0]
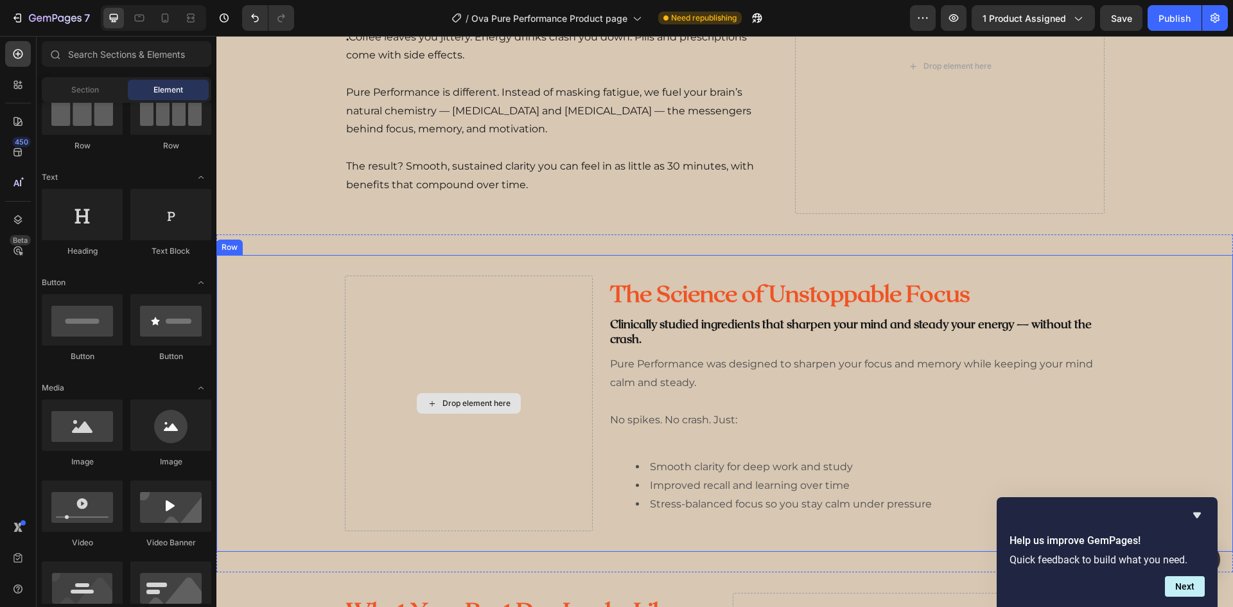
click at [462, 401] on div "Drop element here" at bounding box center [476, 403] width 68 height 10
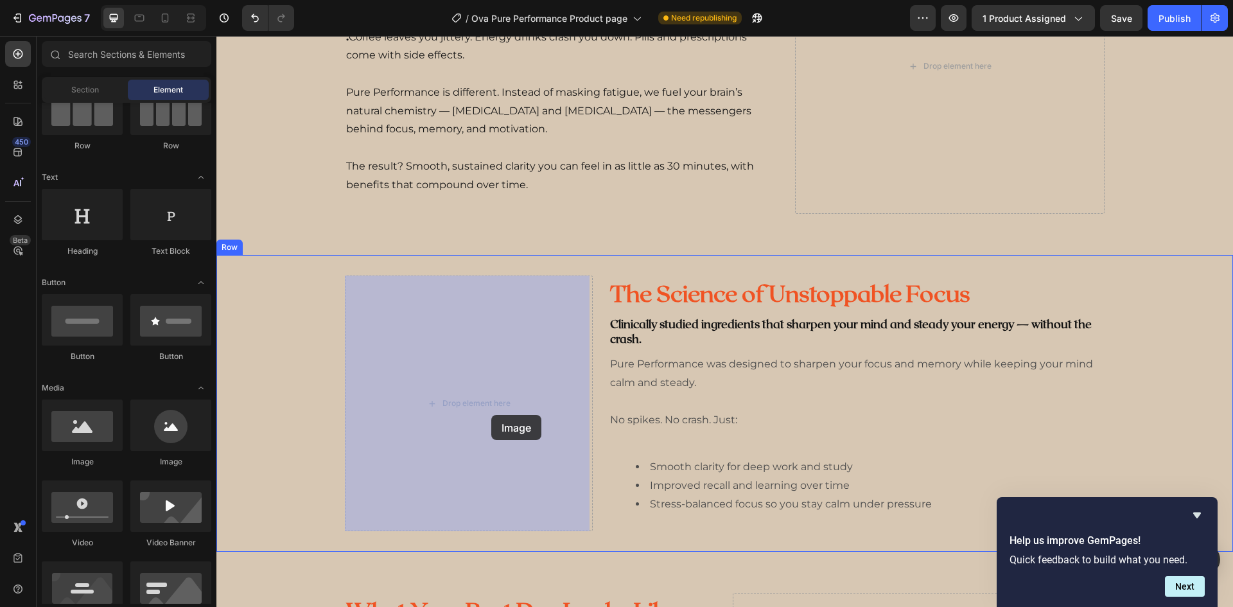
drag, startPoint x: 314, startPoint y: 465, endPoint x: 453, endPoint y: 422, distance: 145.8
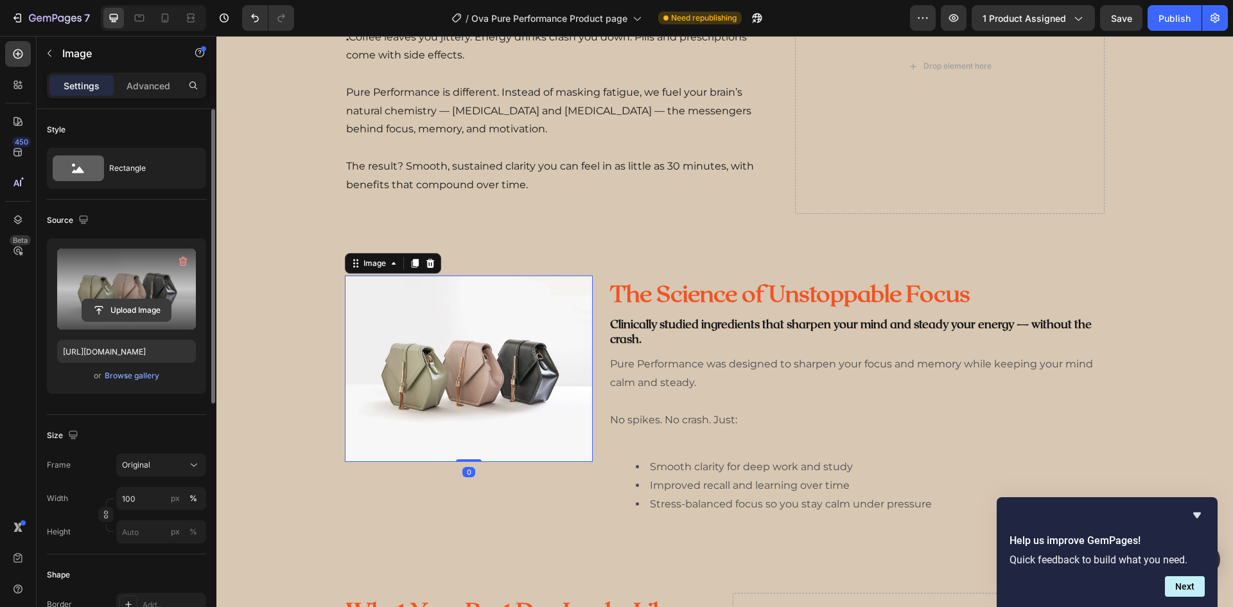
click at [112, 302] on input "file" at bounding box center [126, 310] width 89 height 22
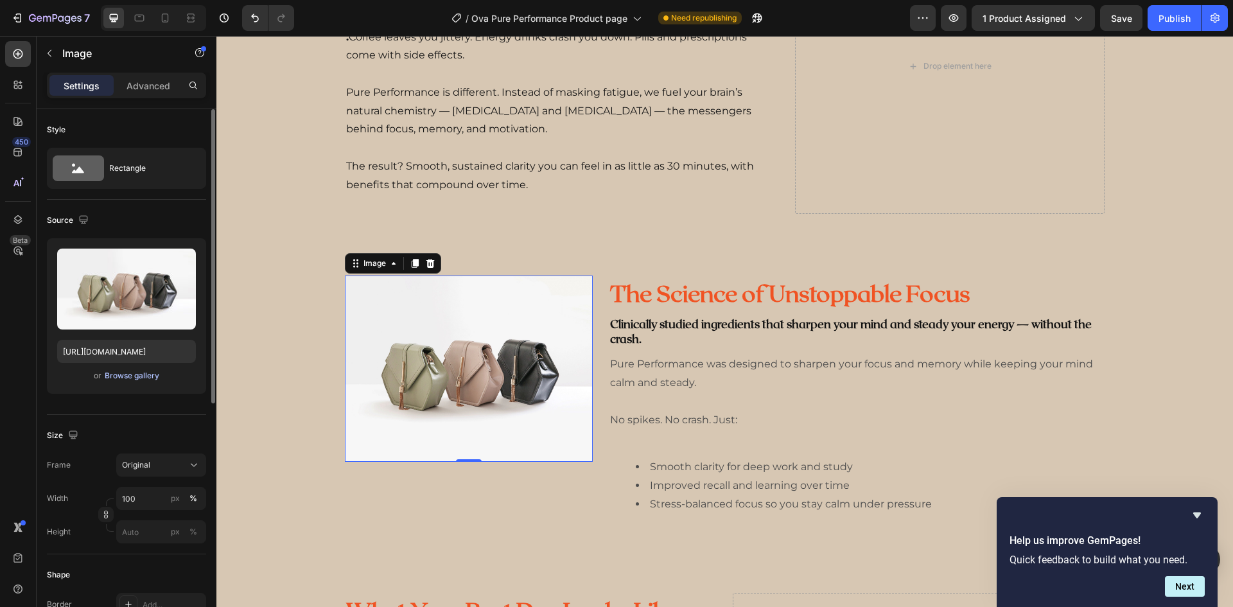
click at [119, 373] on div "Browse gallery" at bounding box center [132, 376] width 55 height 12
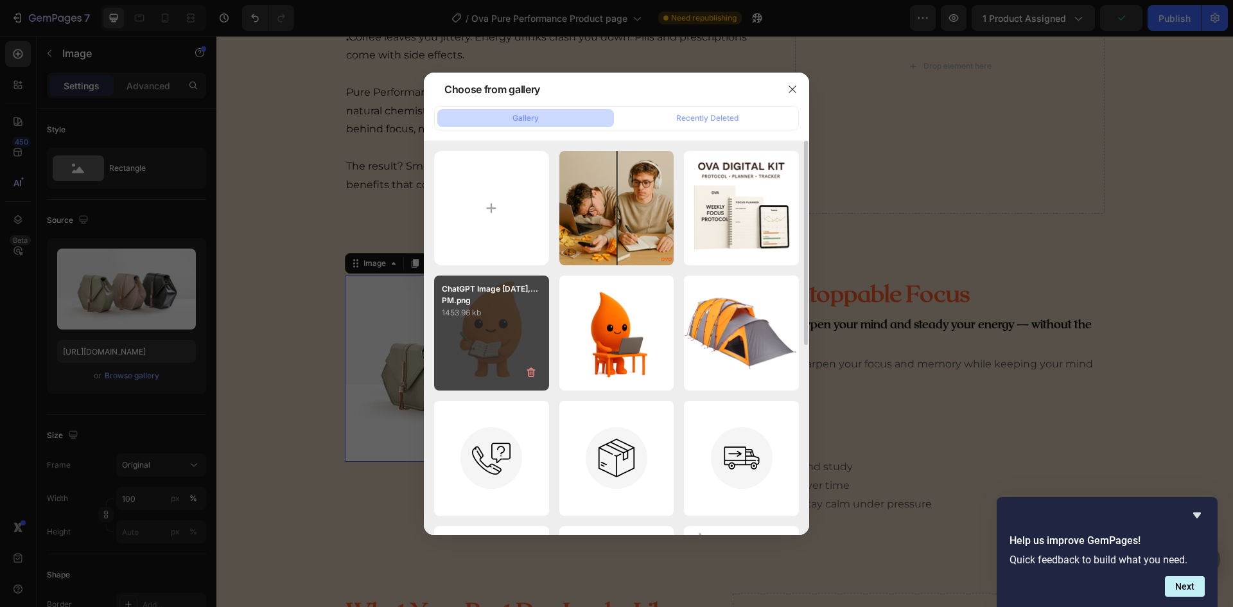
click at [491, 323] on div "ChatGPT Image [DATE],...PM.png 1453.96 kb" at bounding box center [491, 332] width 115 height 115
type input "[URL][DOMAIN_NAME]"
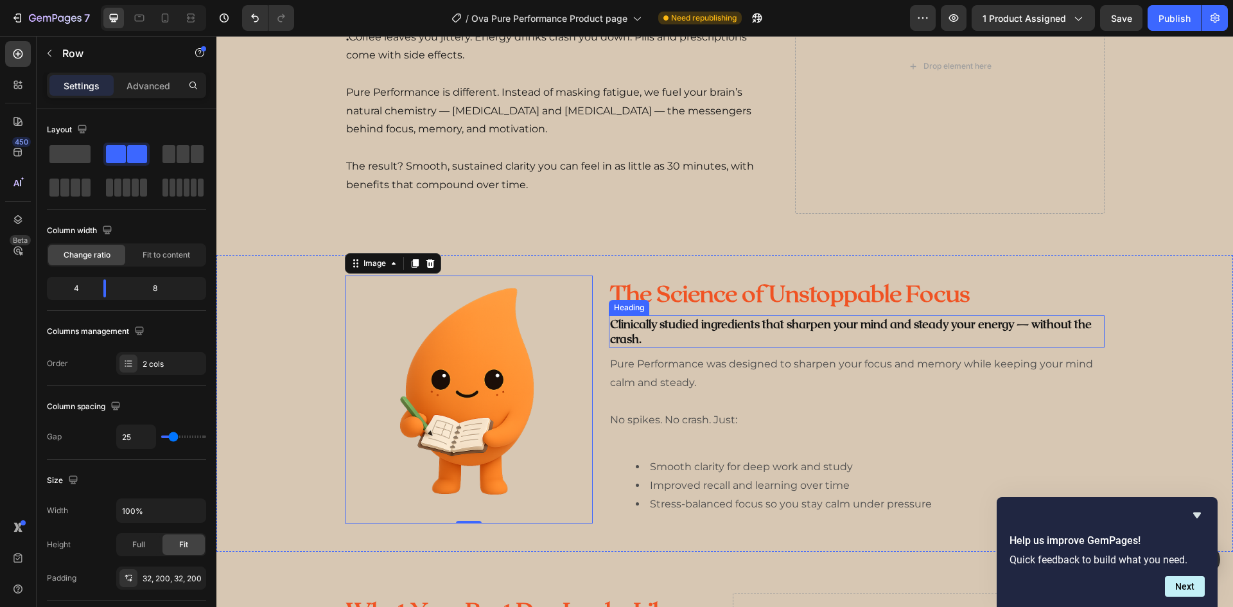
click at [1032, 312] on div "The Science of Unstoppable Focus Heading Clinically studied ingredients that sh…" at bounding box center [857, 402] width 496 height 255
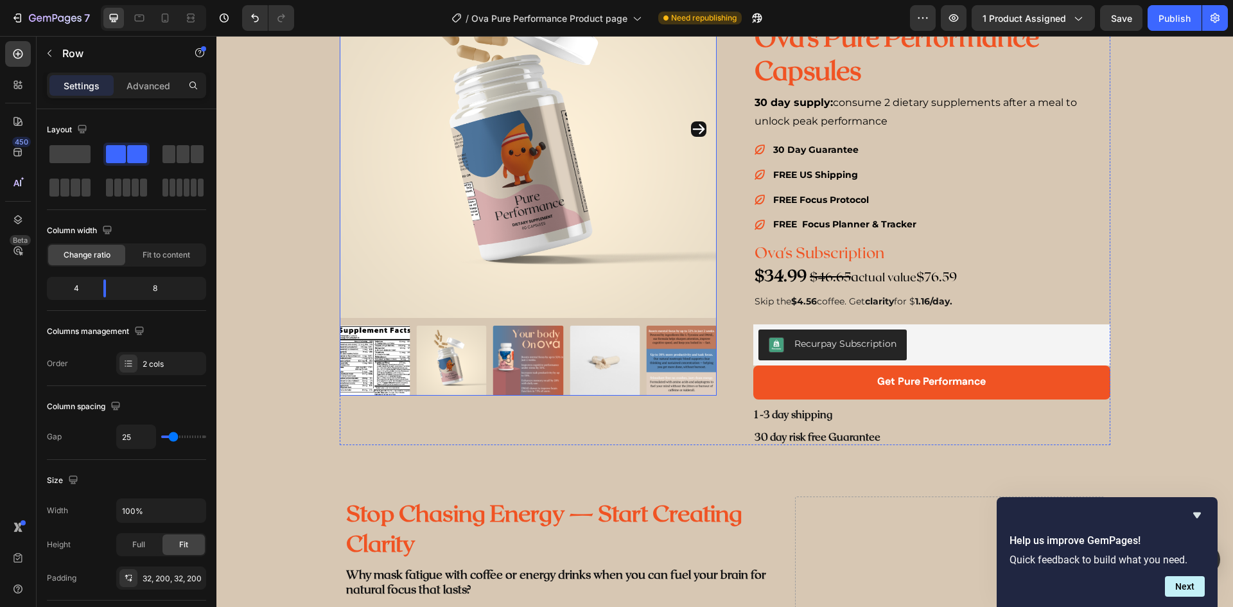
scroll to position [109, 0]
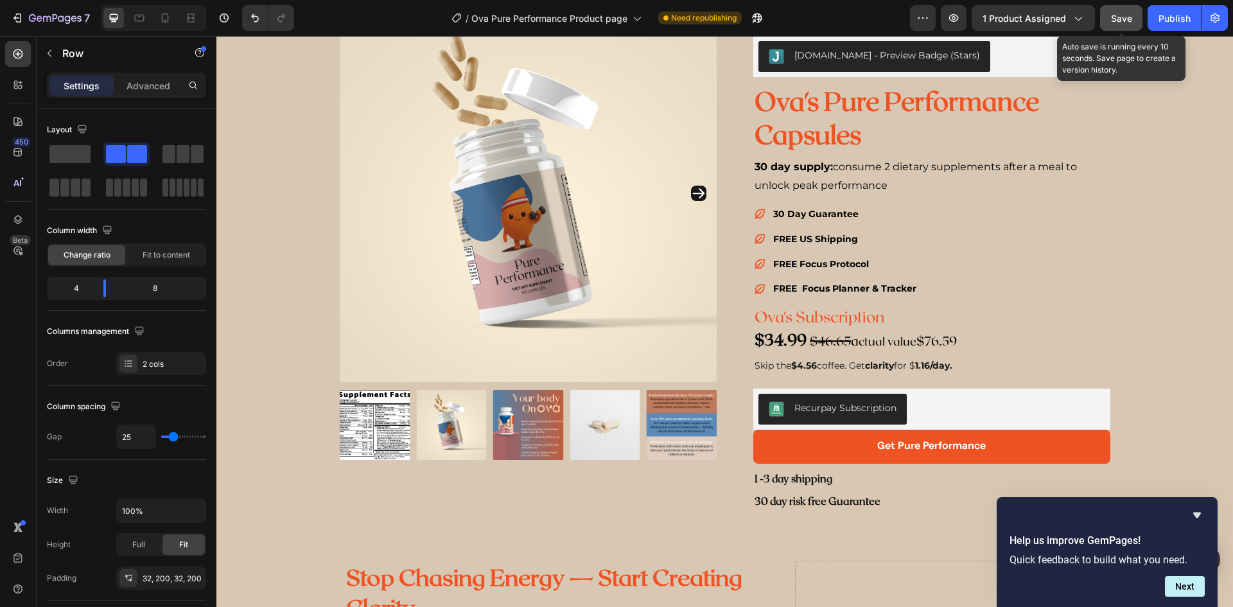
drag, startPoint x: 1127, startPoint y: 16, endPoint x: 1030, endPoint y: 21, distance: 97.7
click at [1127, 16] on span "Save" at bounding box center [1121, 18] width 21 height 11
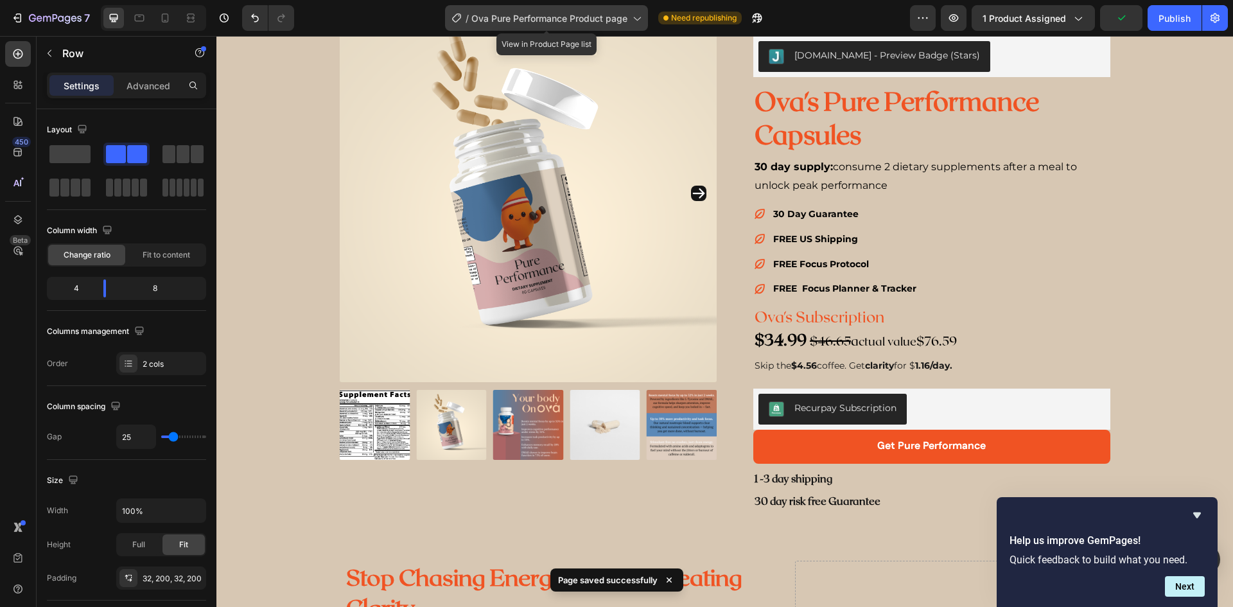
click at [592, 19] on span "Ova Pure Performance Product page" at bounding box center [549, 18] width 156 height 13
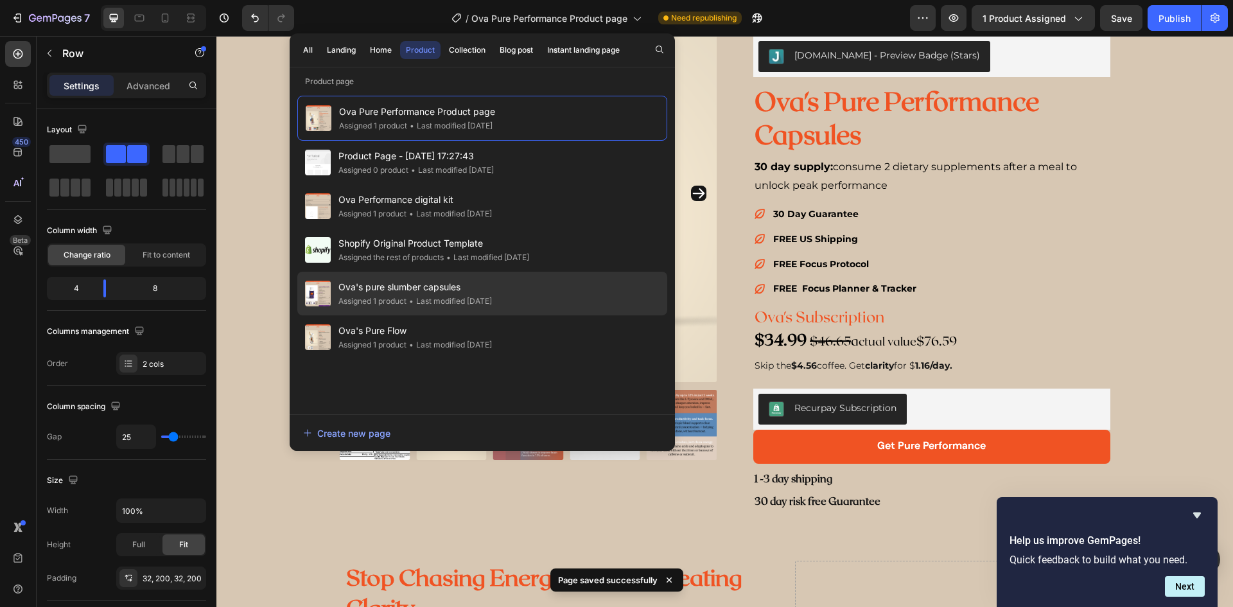
click at [396, 297] on div "Assigned 1 product" at bounding box center [372, 301] width 68 height 13
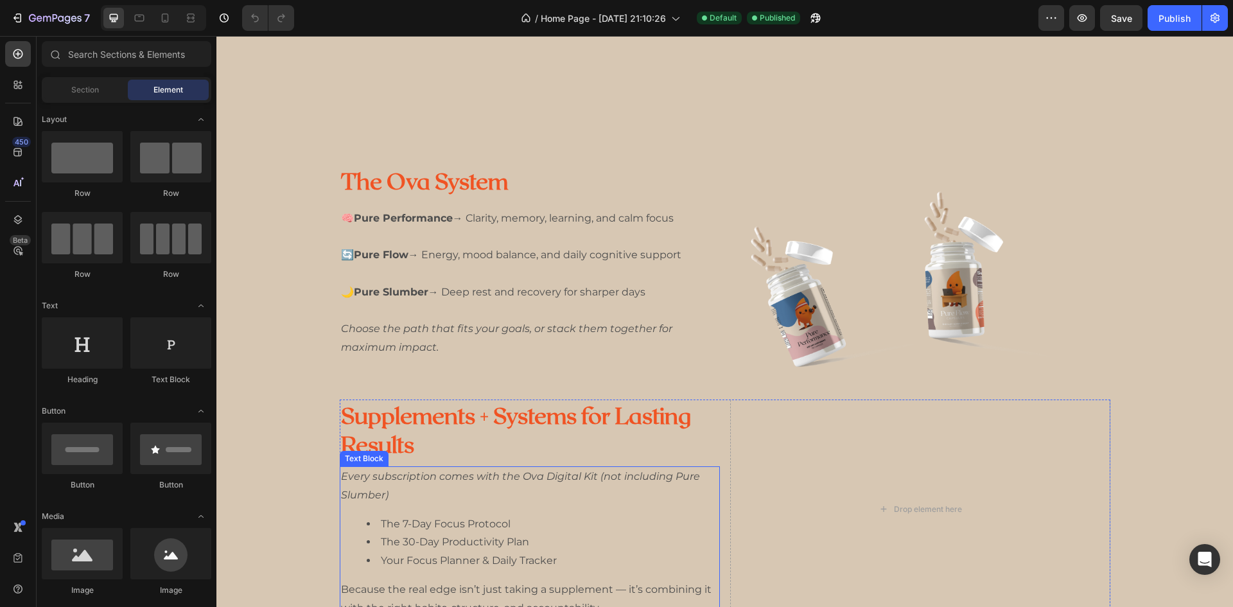
scroll to position [1027, 0]
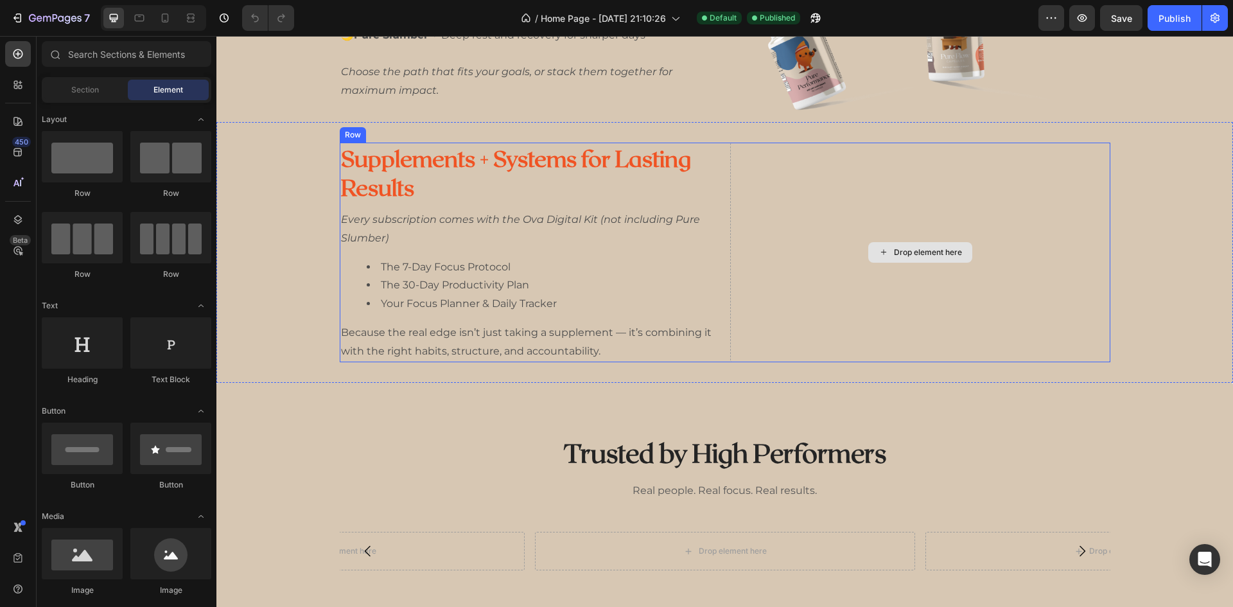
click at [872, 255] on div "Drop element here" at bounding box center [920, 252] width 104 height 21
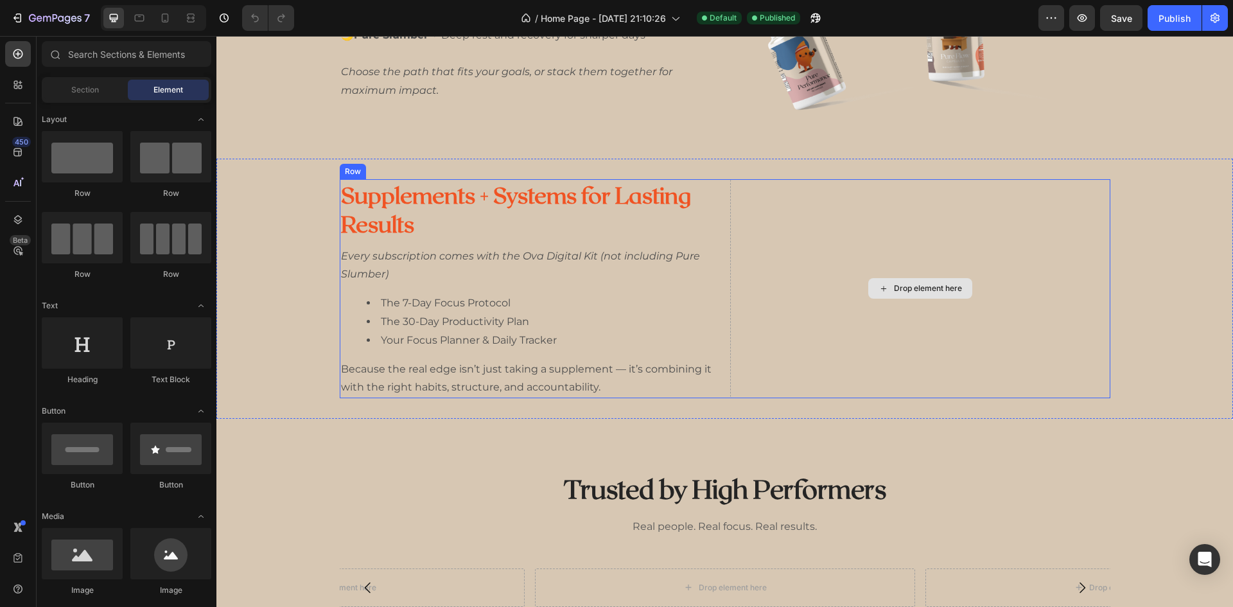
click at [923, 290] on div "Drop element here" at bounding box center [928, 288] width 68 height 10
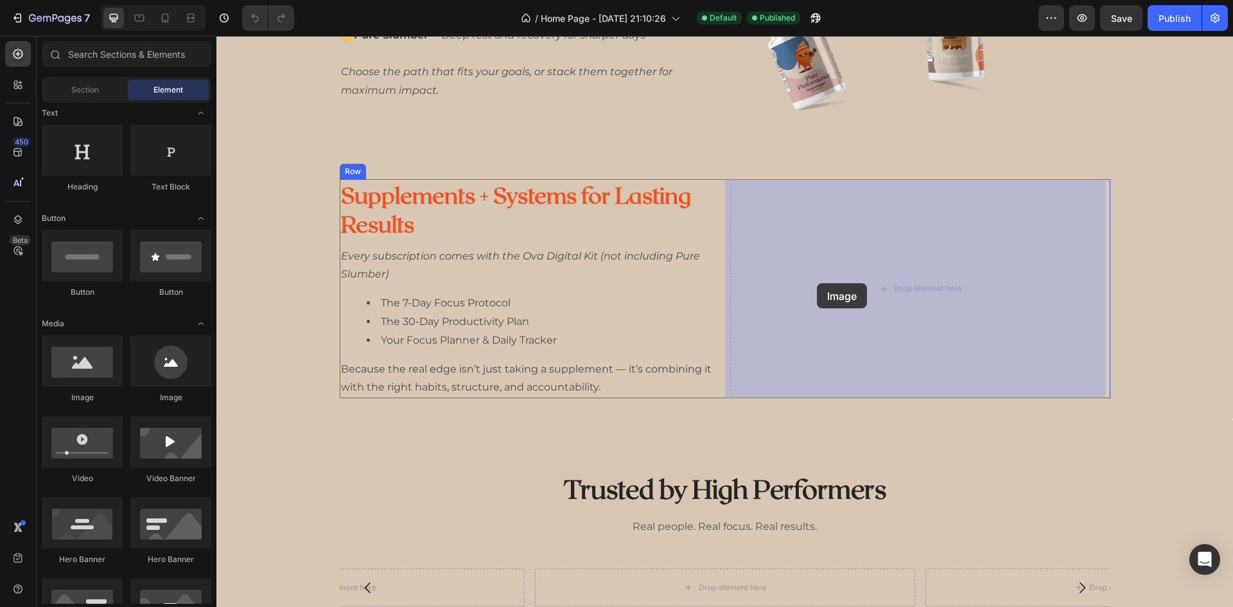
drag, startPoint x: 306, startPoint y: 402, endPoint x: 817, endPoint y: 283, distance: 524.0
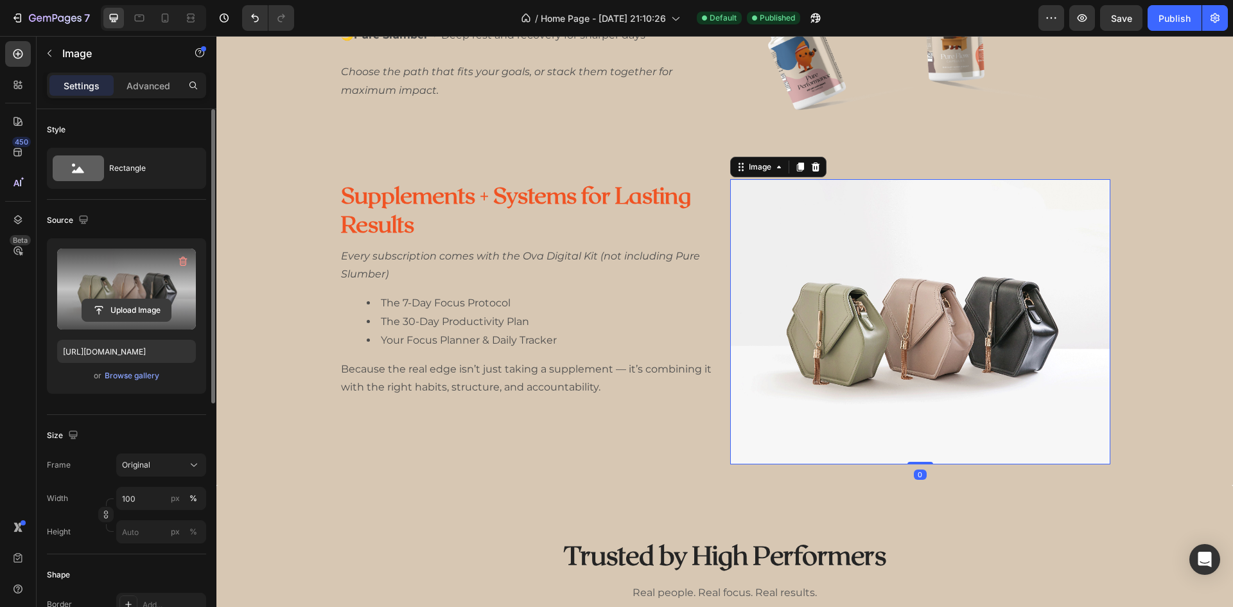
click at [116, 315] on input "file" at bounding box center [126, 310] width 89 height 22
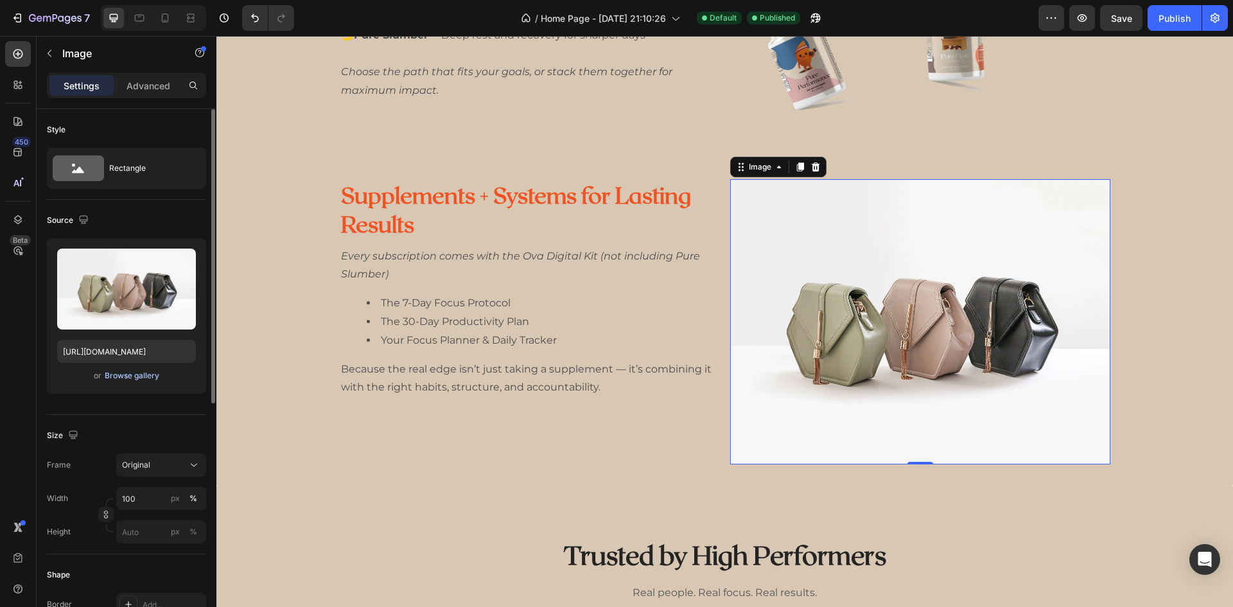
click at [142, 379] on div "Browse gallery" at bounding box center [132, 376] width 55 height 12
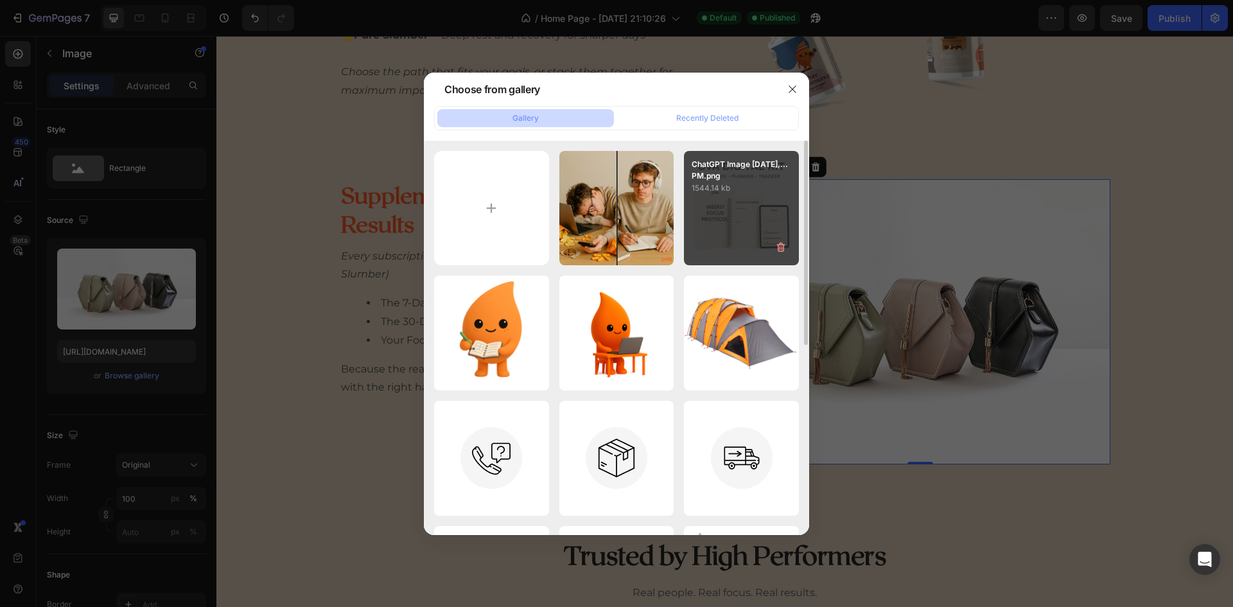
click at [713, 229] on div "ChatGPT Image Sep 23,...PM.png 1544.14 kb" at bounding box center [741, 208] width 115 height 115
type input "https://cdn.shopify.com/s/files/1/0673/9519/0961/files/gempages_543609205022524…"
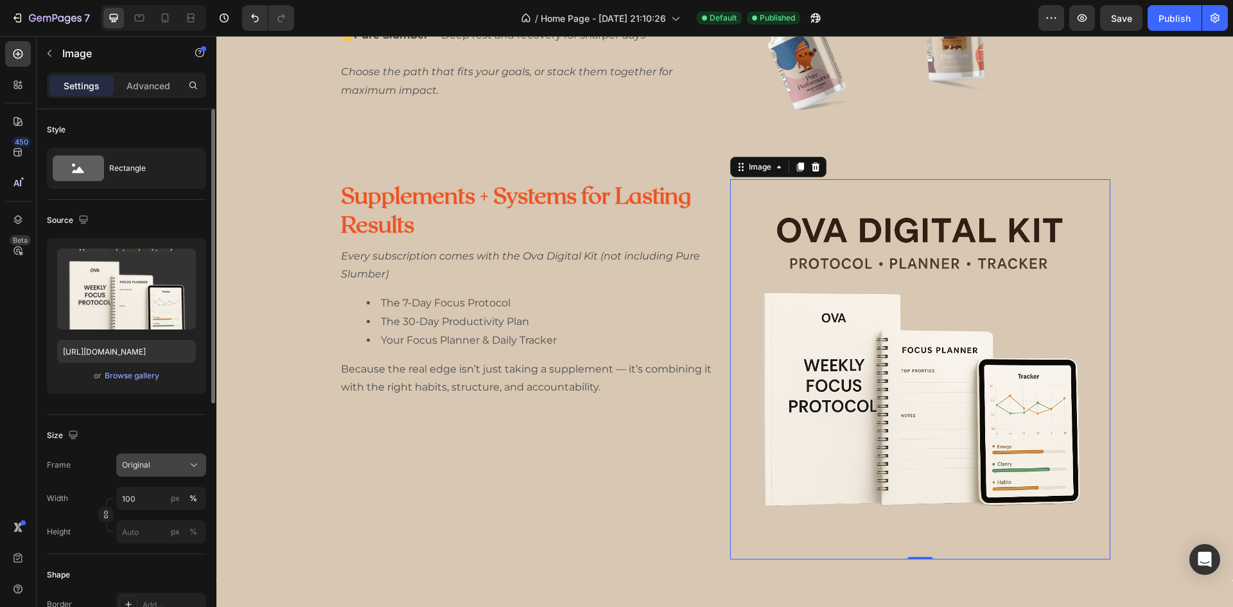
click at [169, 467] on div "Original" at bounding box center [153, 465] width 63 height 12
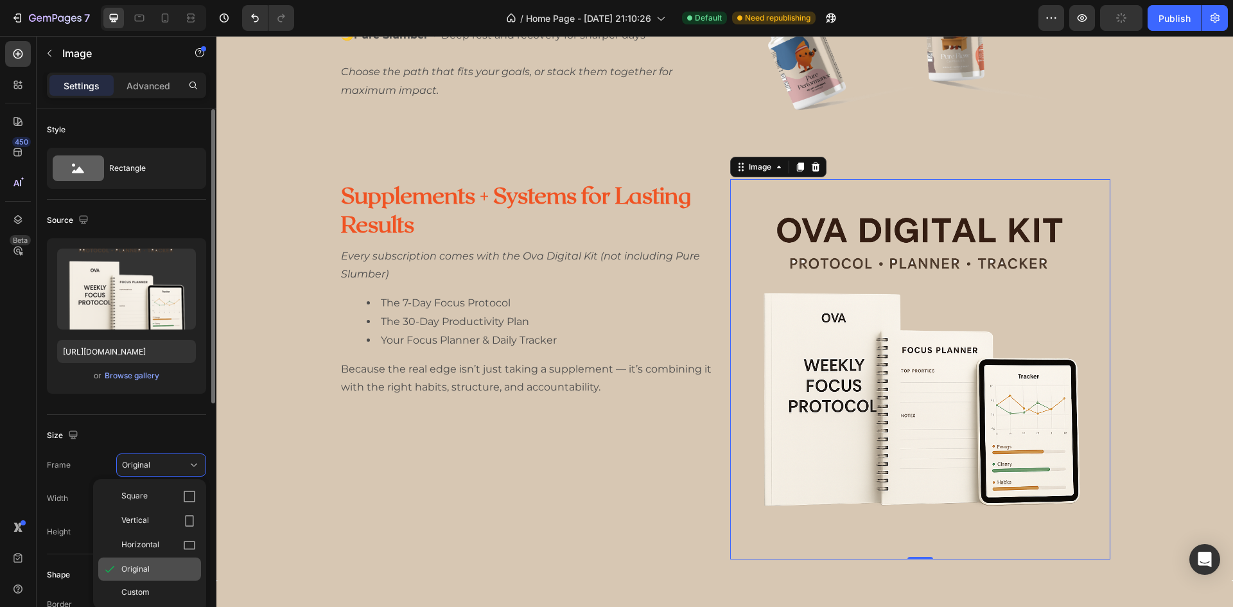
scroll to position [64, 0]
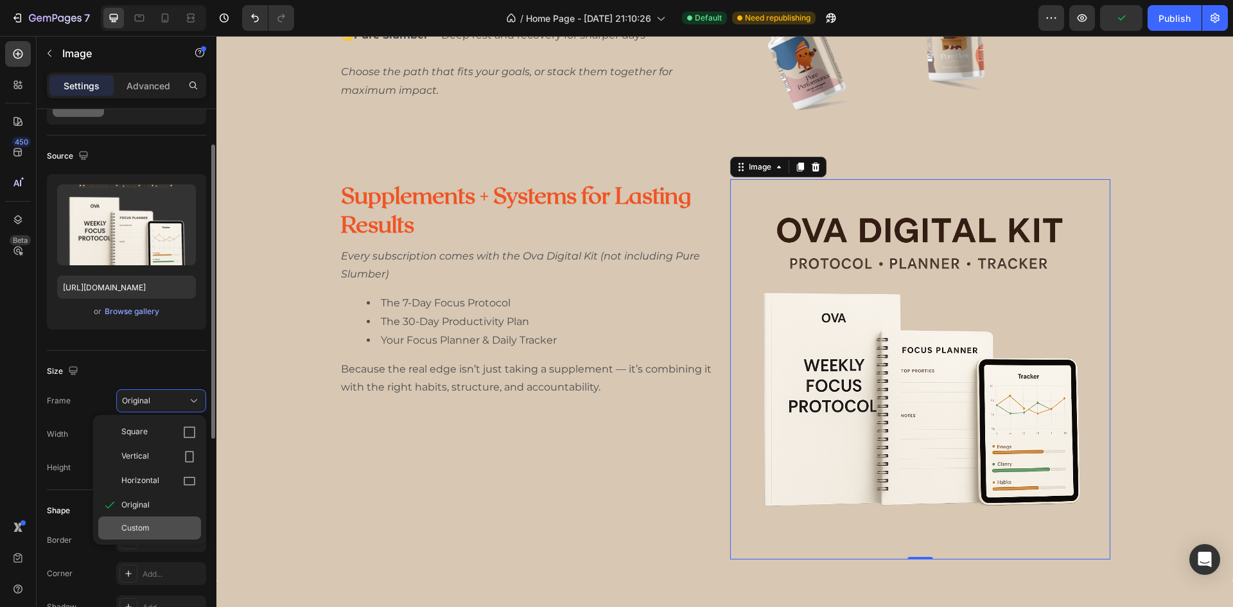
click at [180, 527] on div "Custom" at bounding box center [158, 528] width 74 height 12
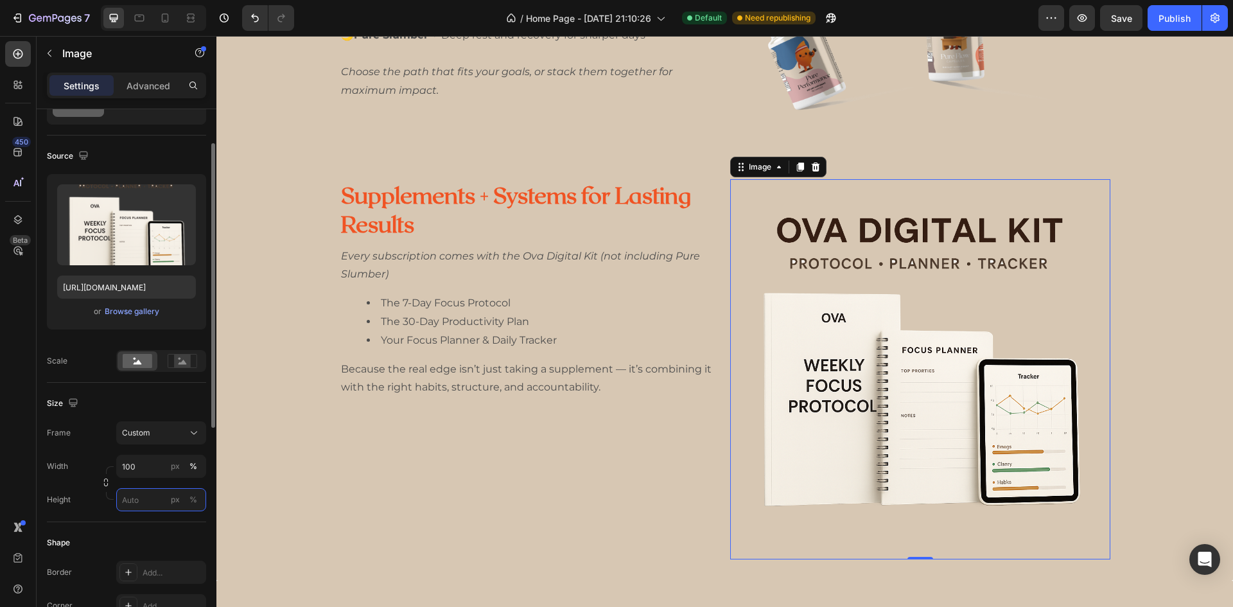
click at [150, 505] on input "px %" at bounding box center [161, 499] width 90 height 23
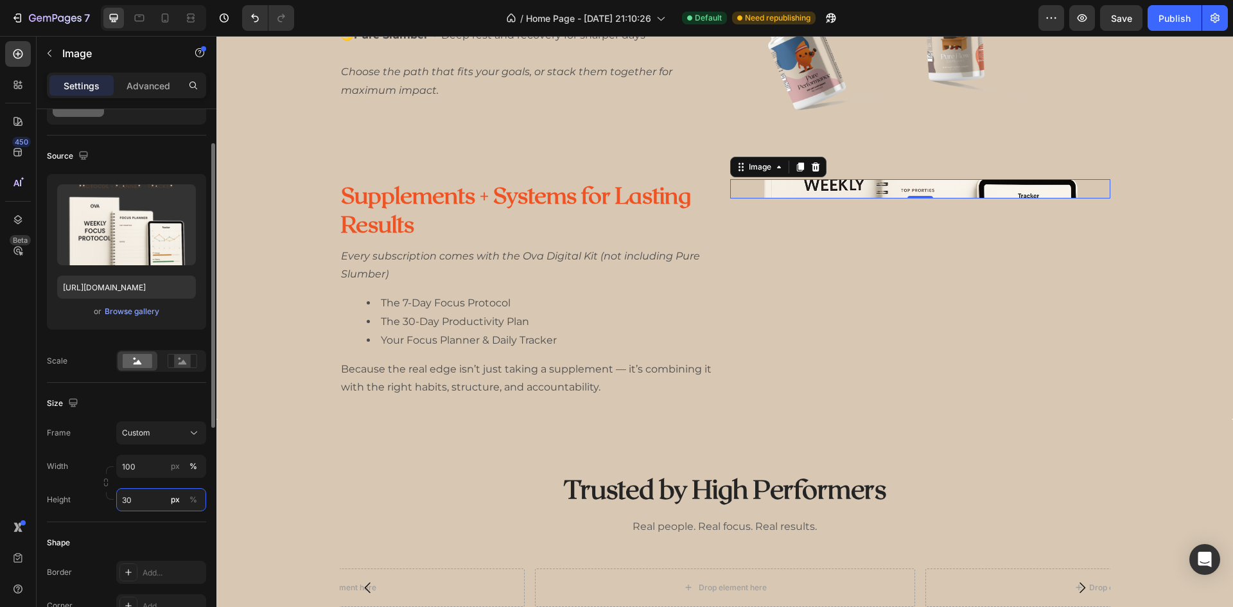
type input "3"
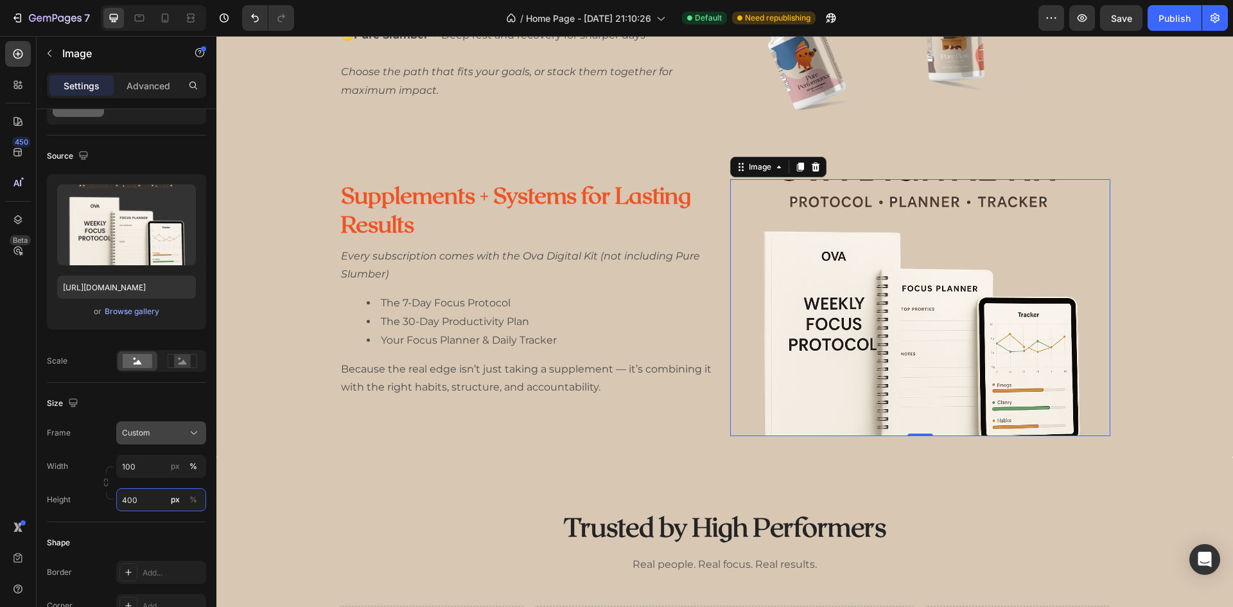
type input "400"
click at [145, 438] on span "Custom" at bounding box center [136, 433] width 28 height 12
click at [183, 469] on icon at bounding box center [189, 464] width 13 height 13
type input "400"
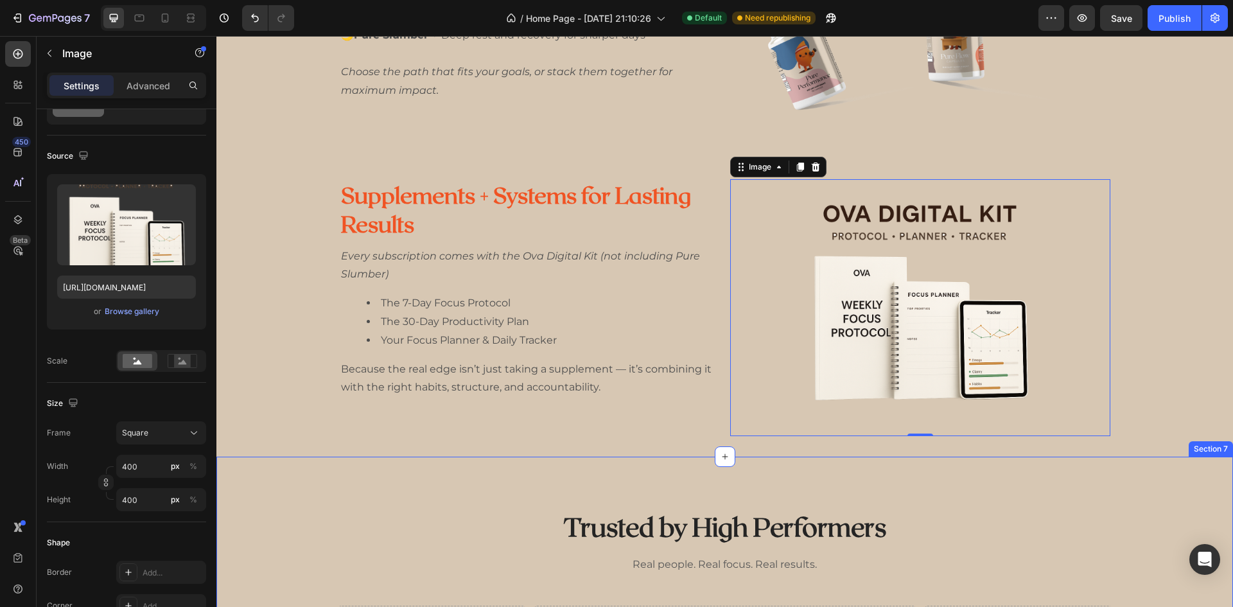
click at [592, 473] on div "Trusted by High Performers Heading Real people. Real focus. Real results. Text …" at bounding box center [724, 615] width 1016 height 319
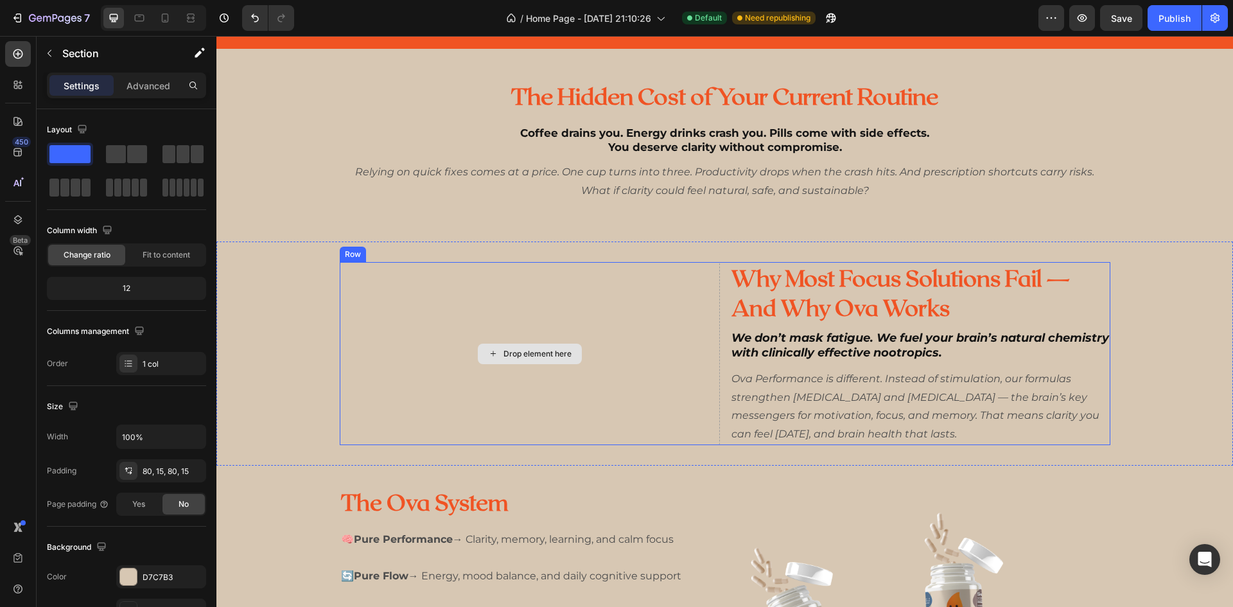
scroll to position [642, 0]
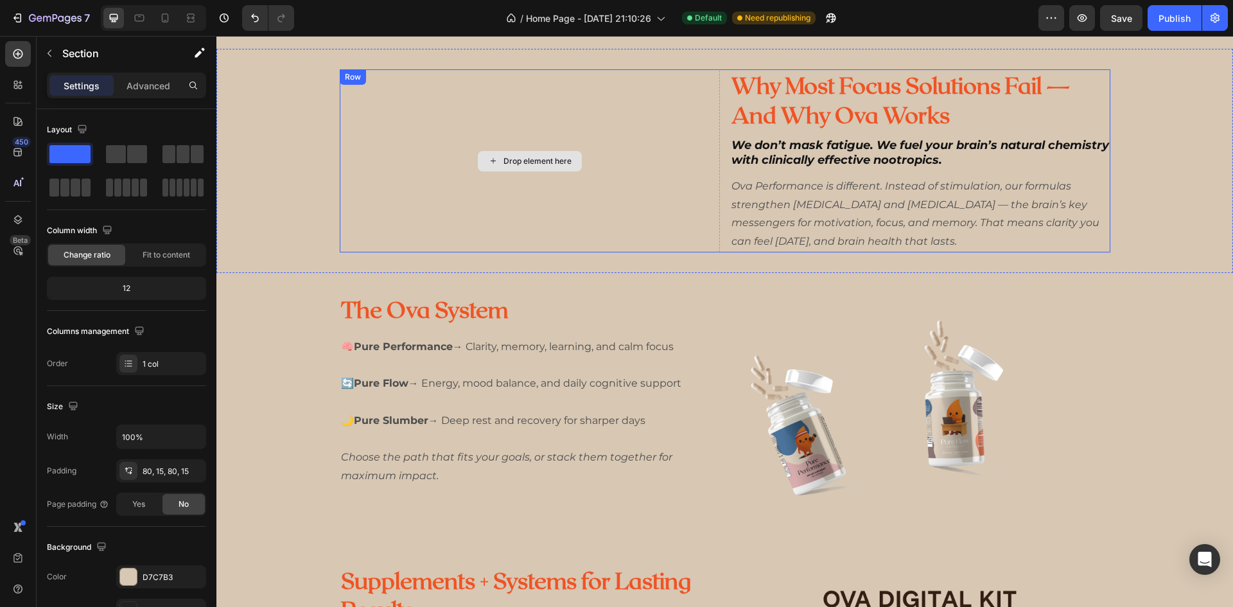
click at [520, 176] on div "Drop element here" at bounding box center [530, 160] width 380 height 183
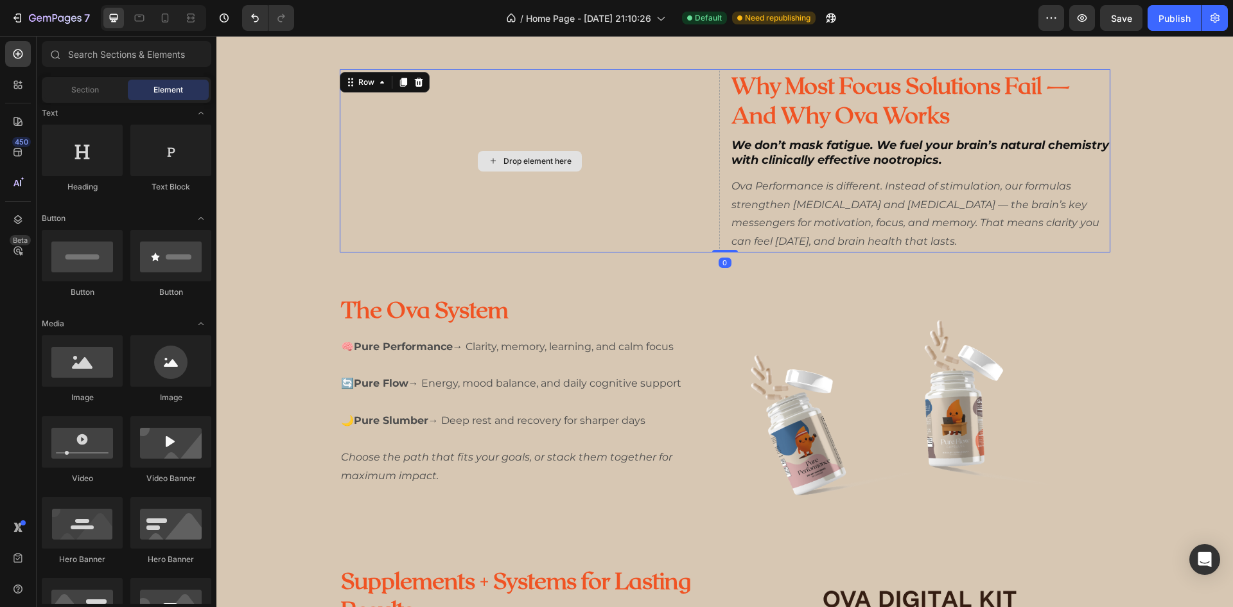
click at [521, 160] on div "Drop element here" at bounding box center [537, 161] width 68 height 10
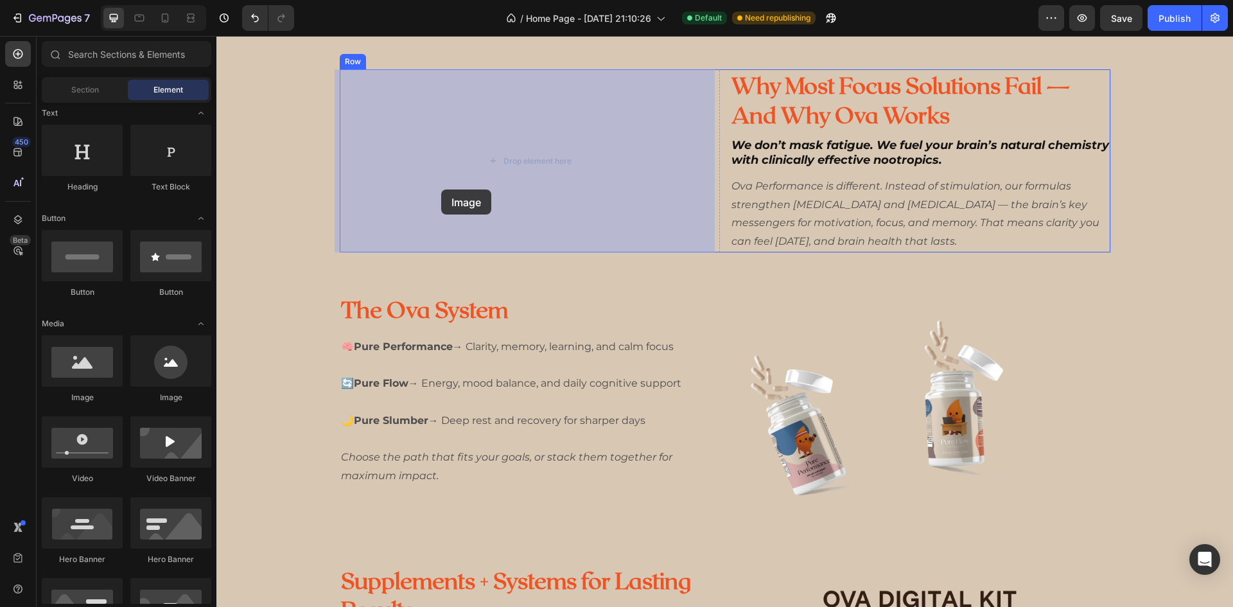
drag, startPoint x: 307, startPoint y: 401, endPoint x: 465, endPoint y: 234, distance: 230.2
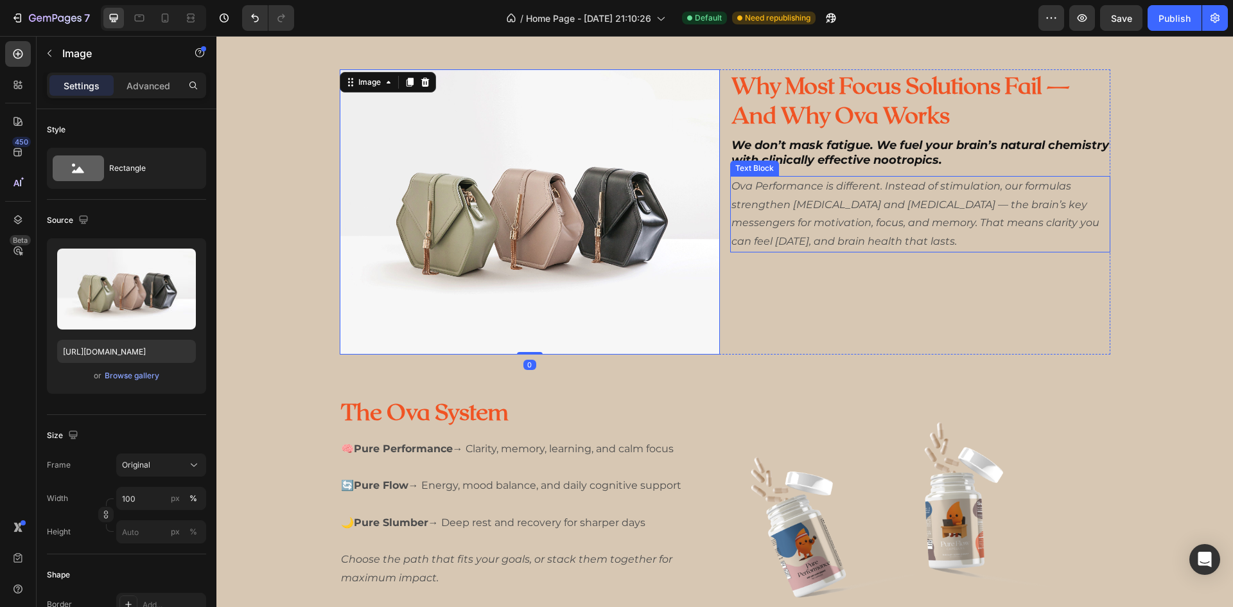
click at [817, 180] on icon "Ova Performance is different. Instead of stimulation, our formulas strengthen […" at bounding box center [915, 213] width 368 height 67
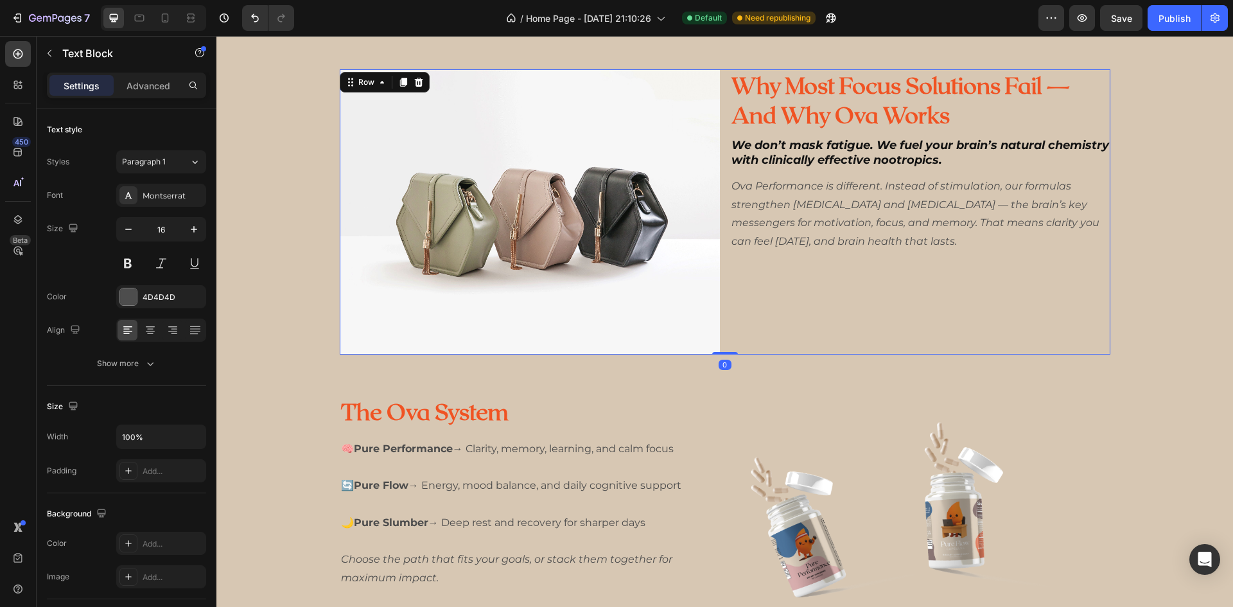
click at [841, 255] on div "Why Most Focus Solutions Fail — And Why Ova Works Heading We don’t mask fatigue…" at bounding box center [920, 211] width 380 height 285
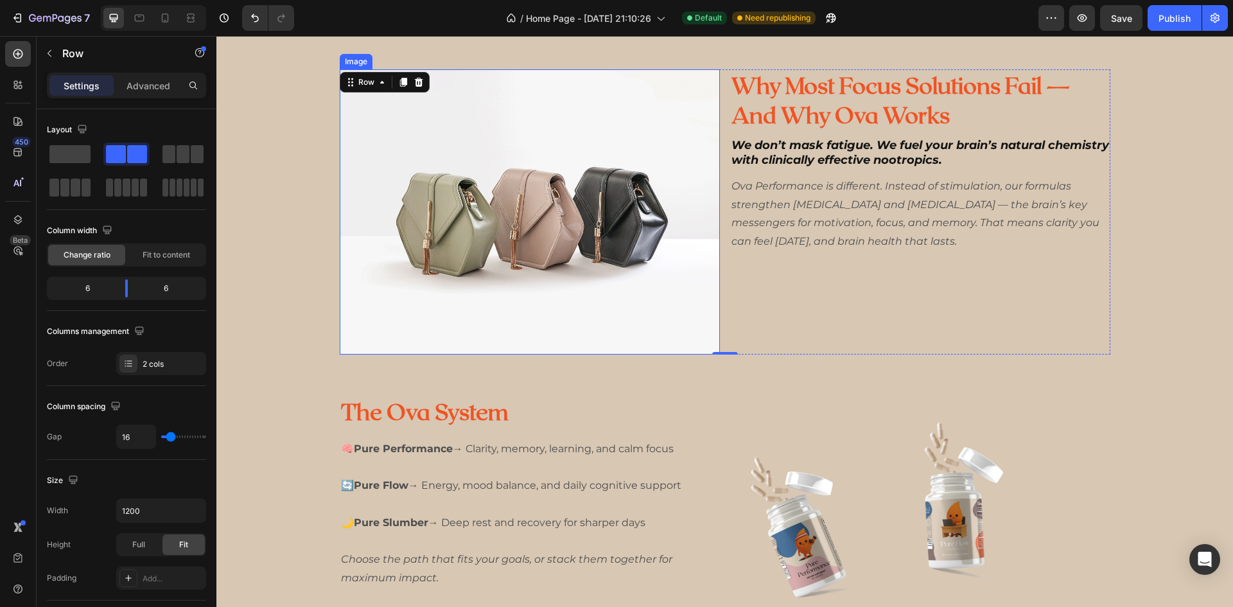
scroll to position [706, 0]
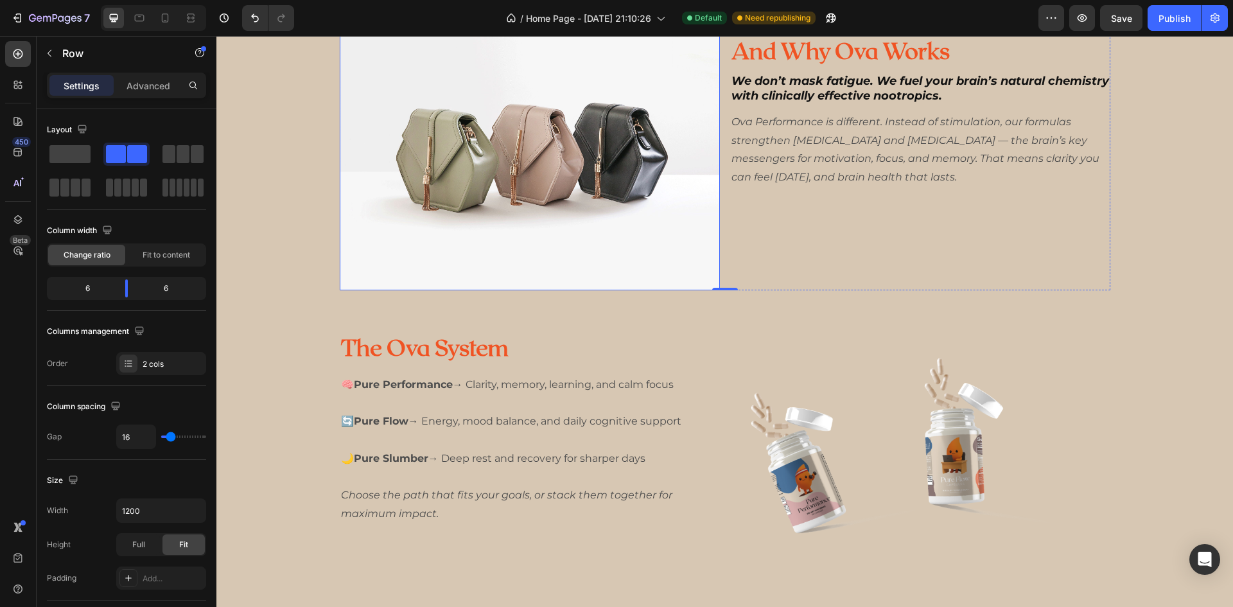
click at [456, 196] on img at bounding box center [530, 147] width 380 height 285
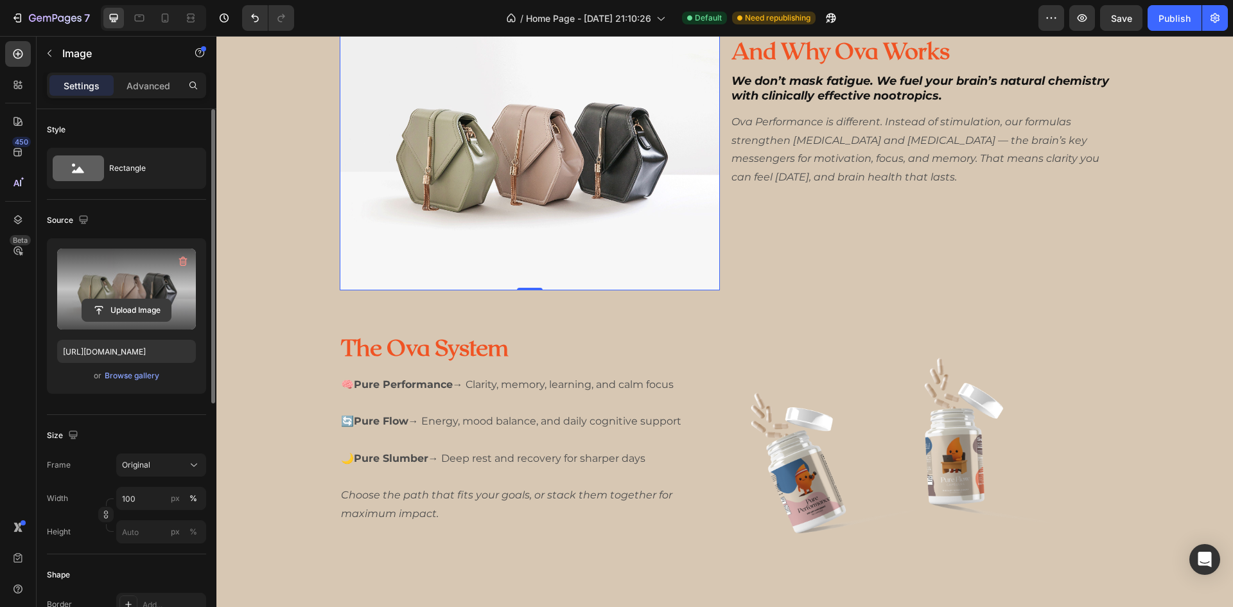
click at [139, 313] on input "file" at bounding box center [126, 310] width 89 height 22
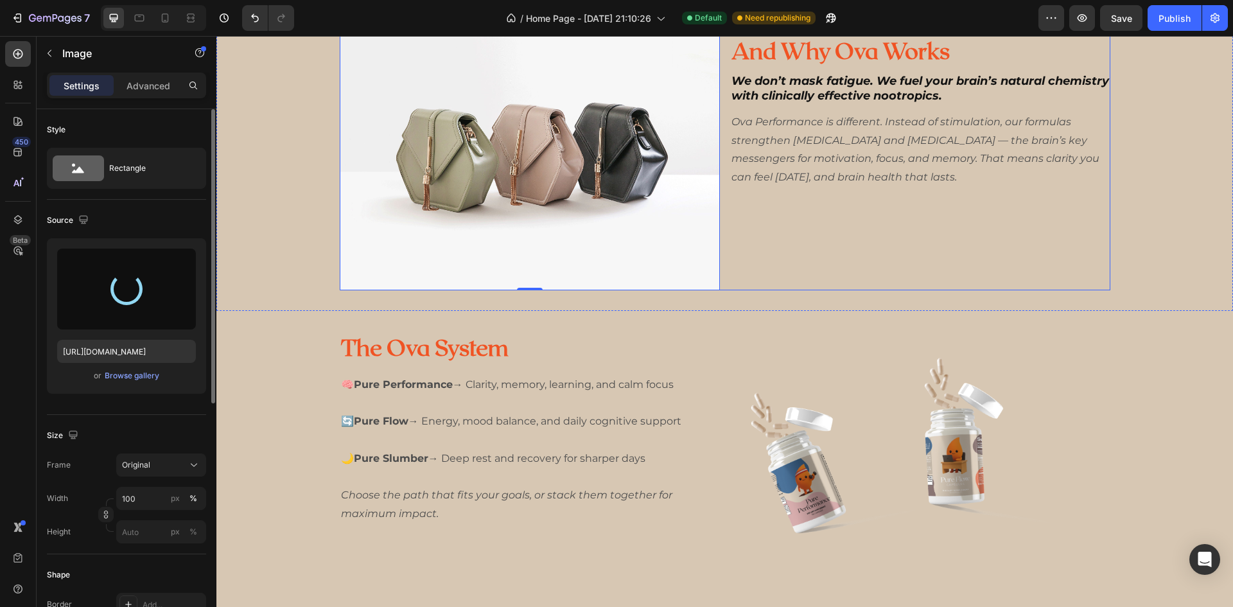
type input "[URL][DOMAIN_NAME]"
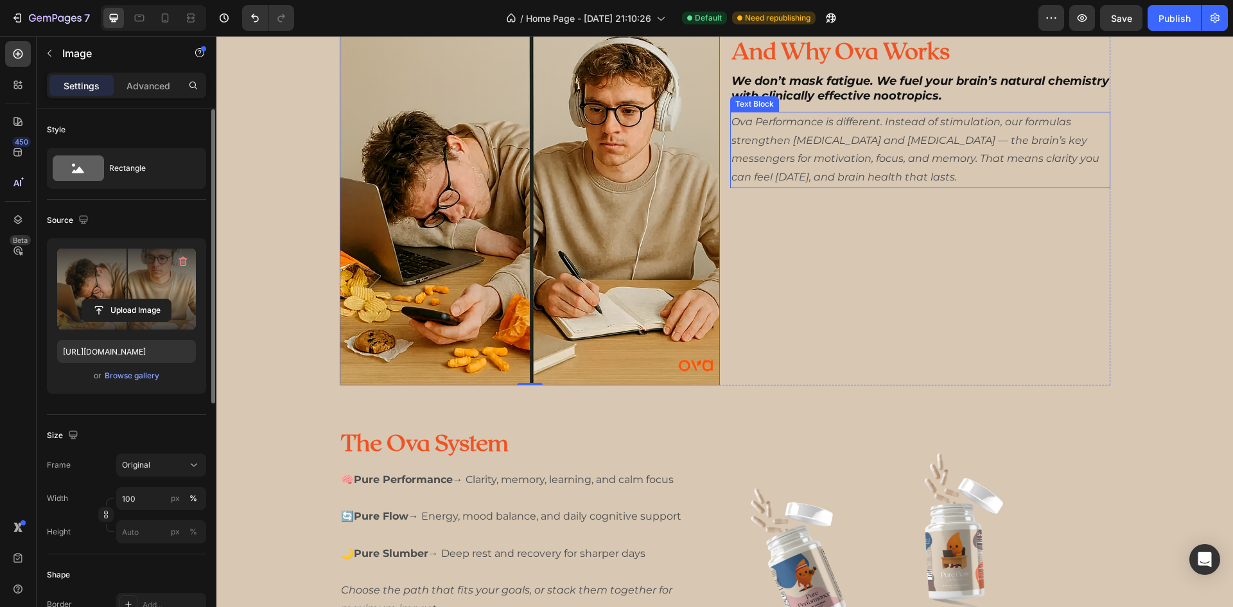
scroll to position [514, 0]
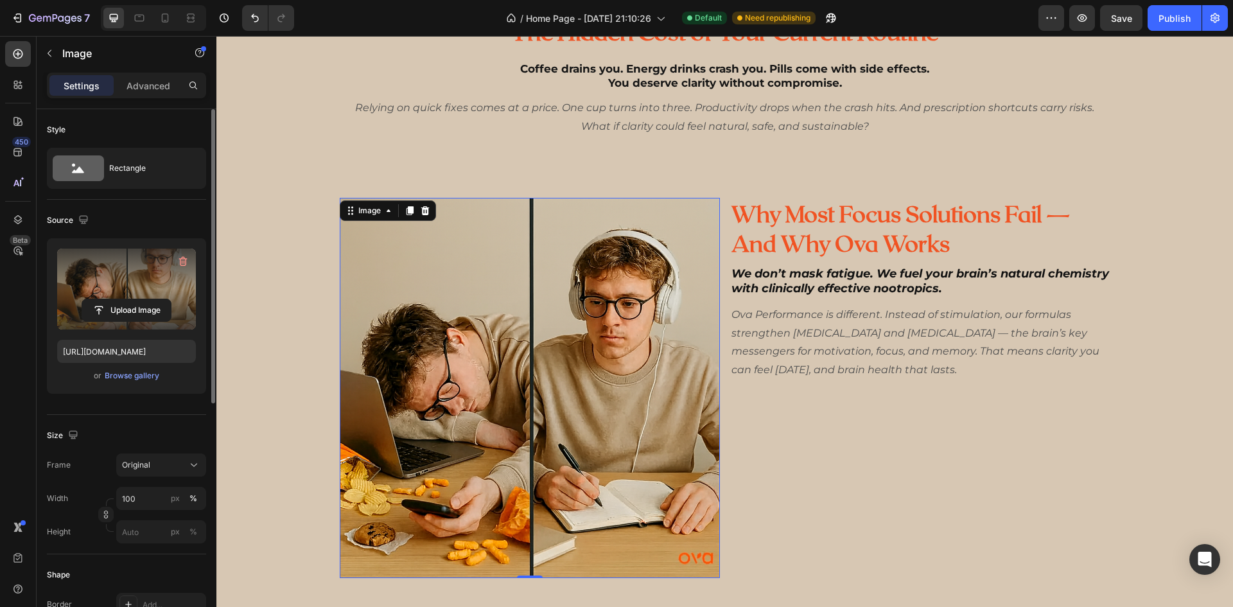
click at [509, 318] on img at bounding box center [530, 388] width 380 height 380
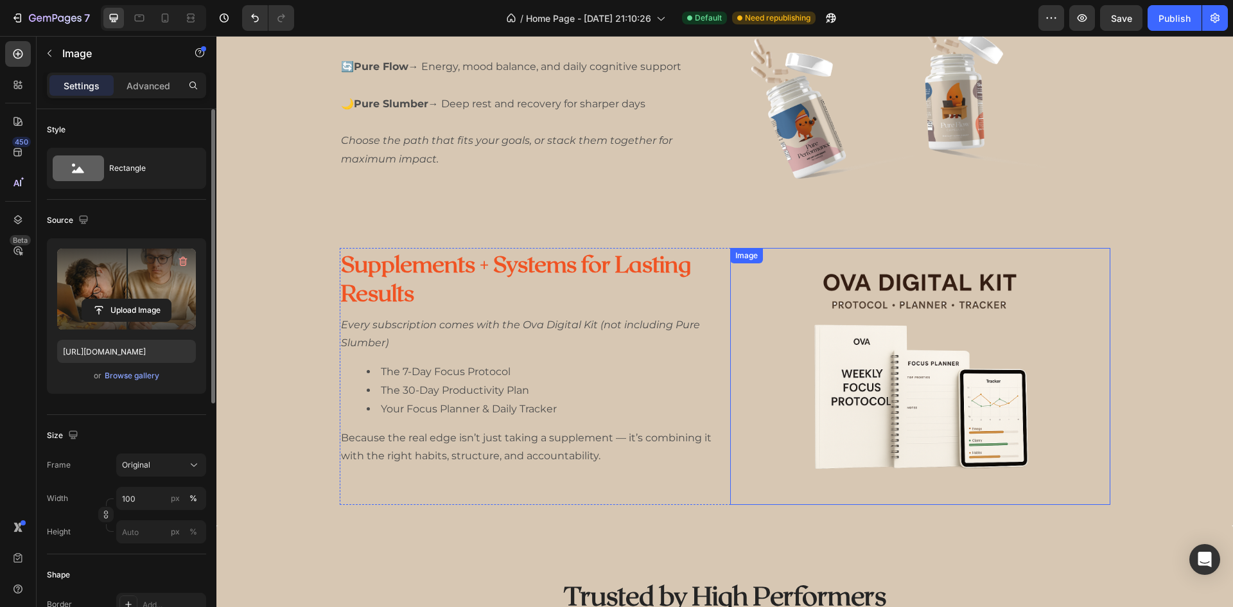
scroll to position [1091, 0]
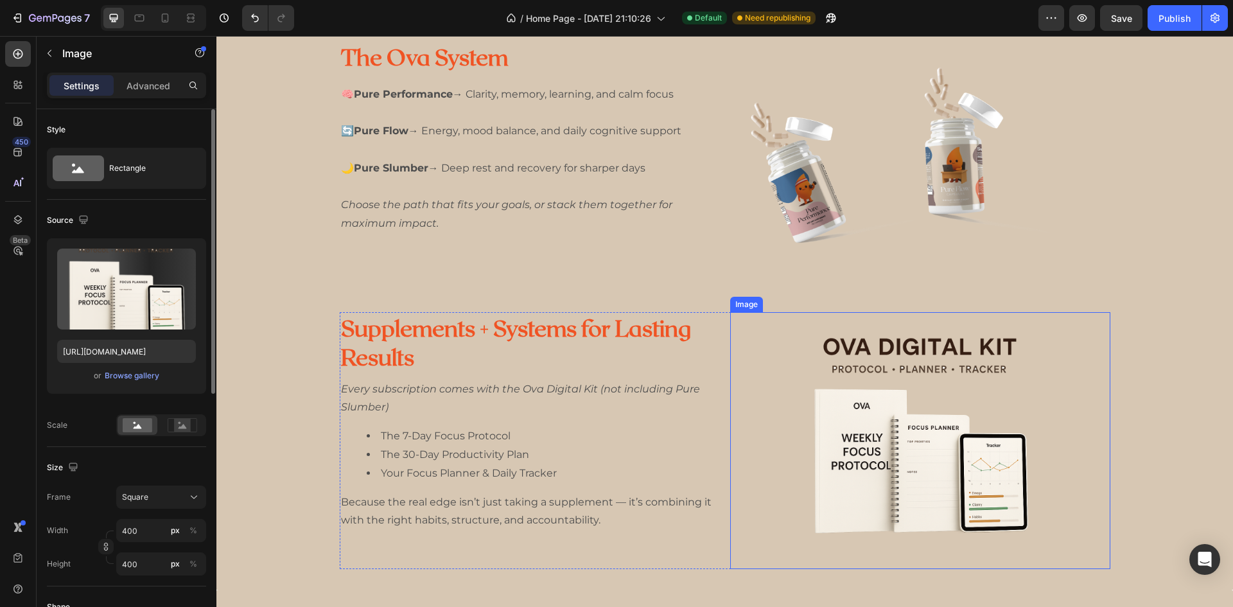
click at [849, 385] on img at bounding box center [920, 440] width 257 height 257
click at [840, 185] on img at bounding box center [920, 155] width 380 height 229
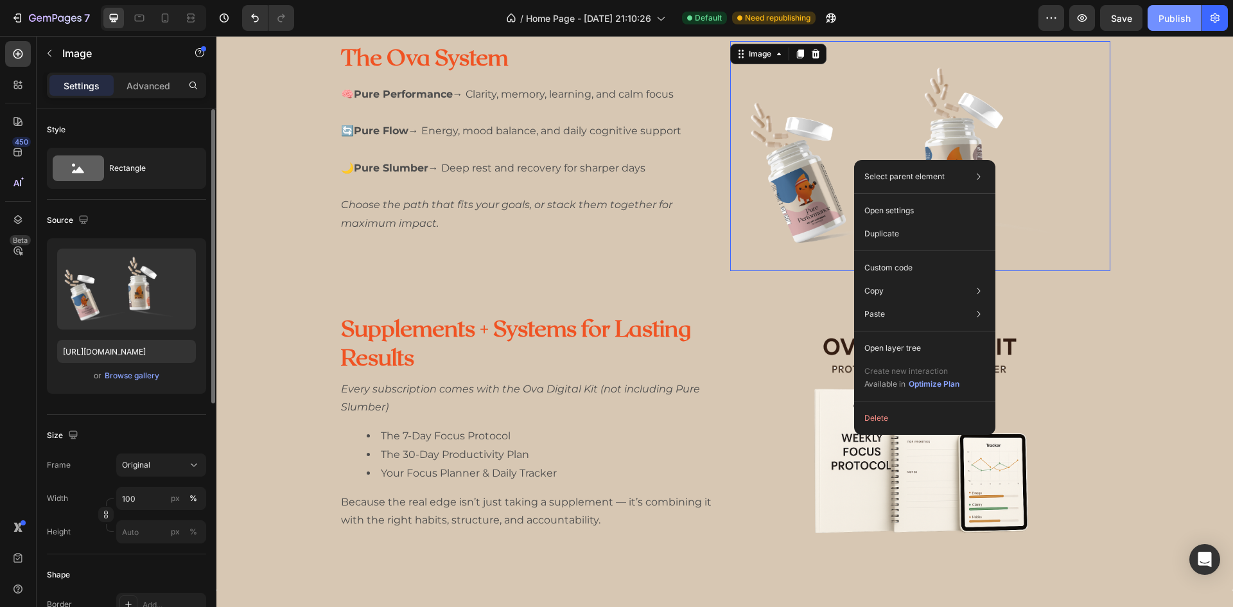
click at [1163, 17] on div "Publish" at bounding box center [1174, 18] width 32 height 13
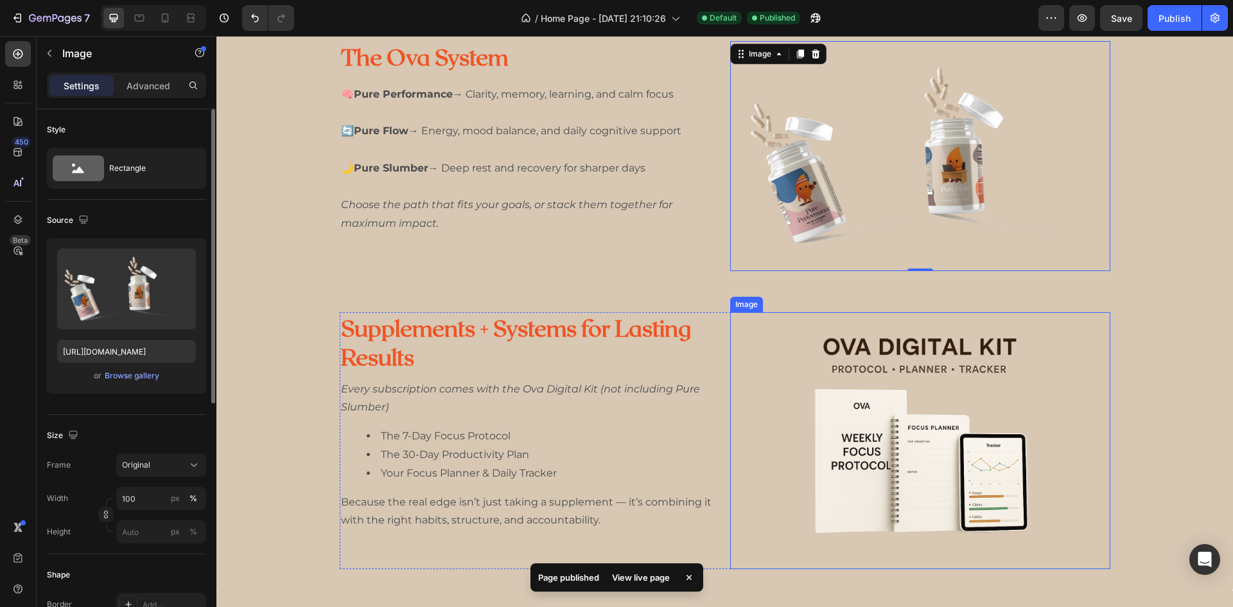
scroll to position [1284, 0]
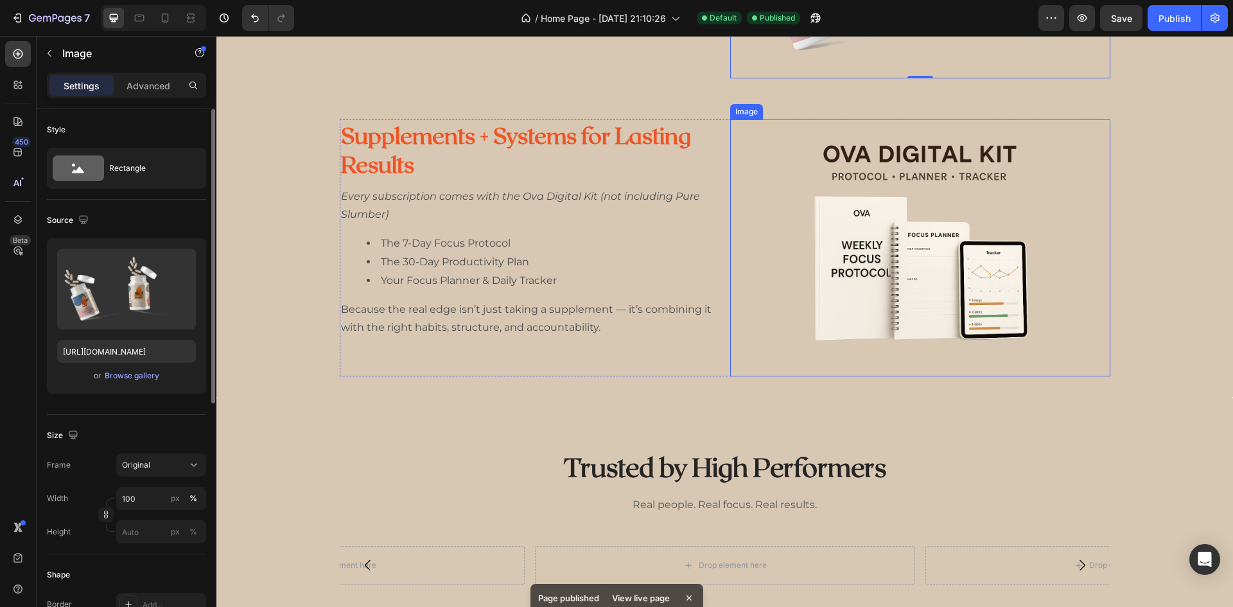
click at [883, 241] on img at bounding box center [920, 247] width 257 height 257
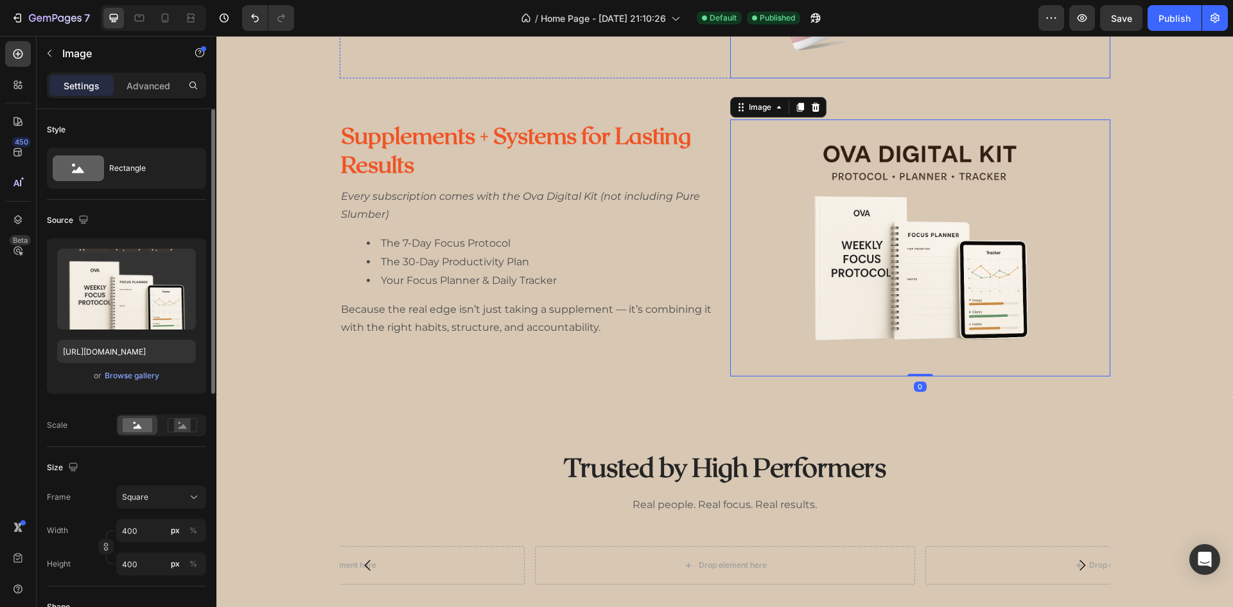
scroll to position [1220, 0]
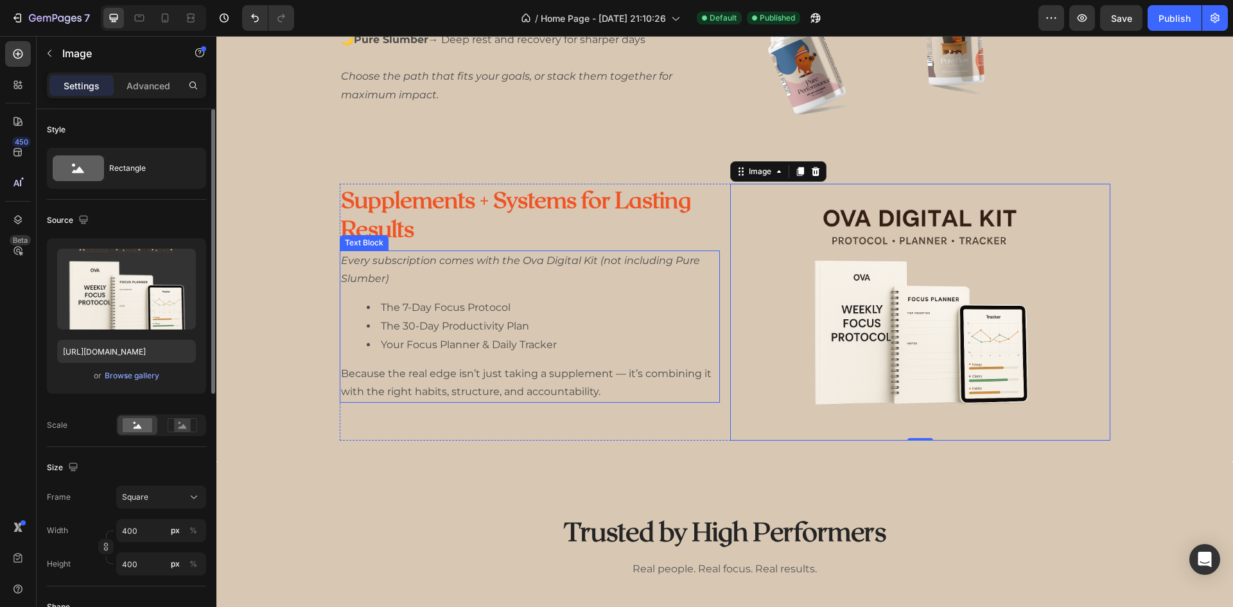
click at [531, 338] on li "Your Focus Planner & Daily Tracker" at bounding box center [543, 345] width 352 height 19
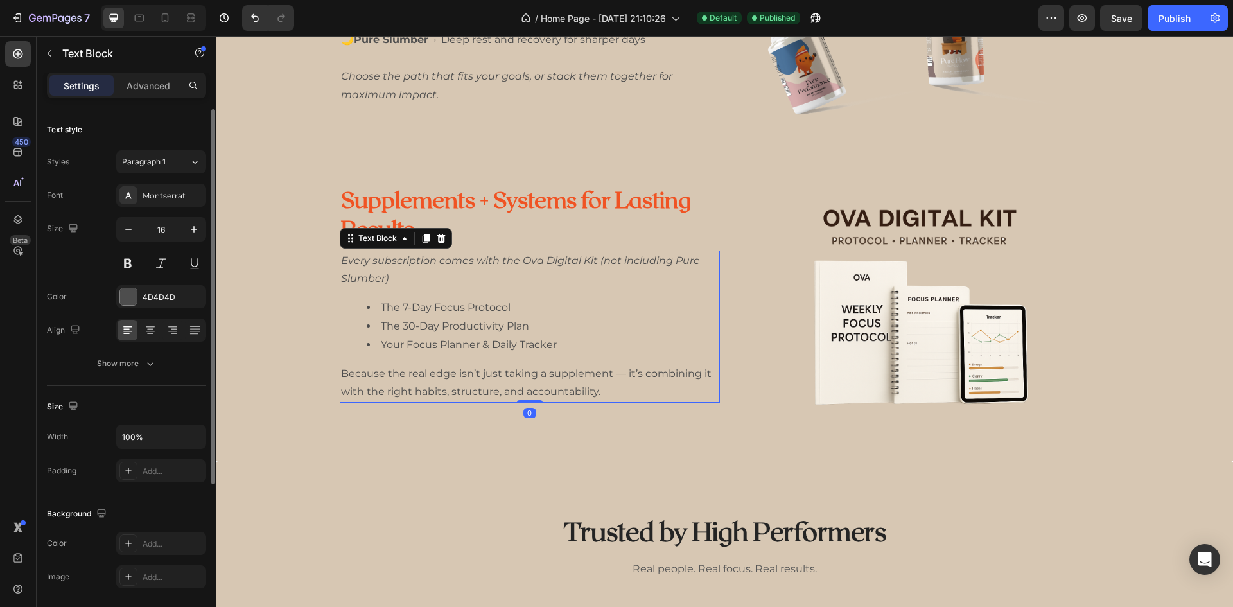
click at [560, 339] on li "Your Focus Planner & Daily Tracker" at bounding box center [543, 345] width 352 height 19
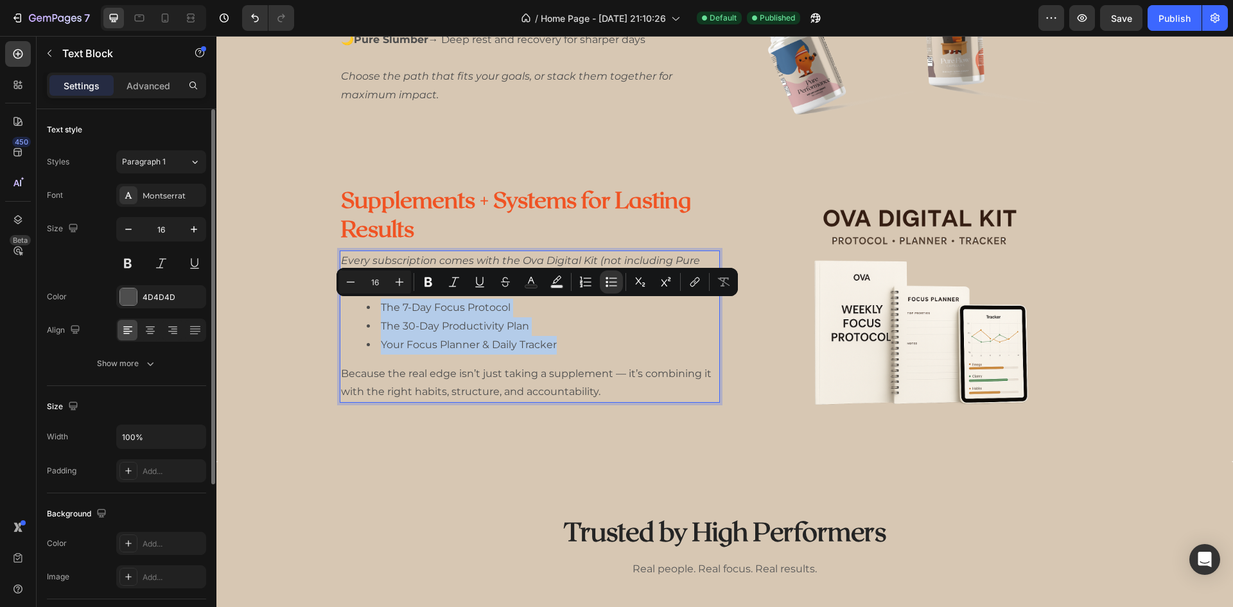
drag, startPoint x: 555, startPoint y: 340, endPoint x: 340, endPoint y: 307, distance: 217.5
click at [341, 307] on ul "The 7-Day Focus Protocol The 30-Day Productivity Plan Your Focus Planner & Dail…" at bounding box center [529, 326] width 377 height 55
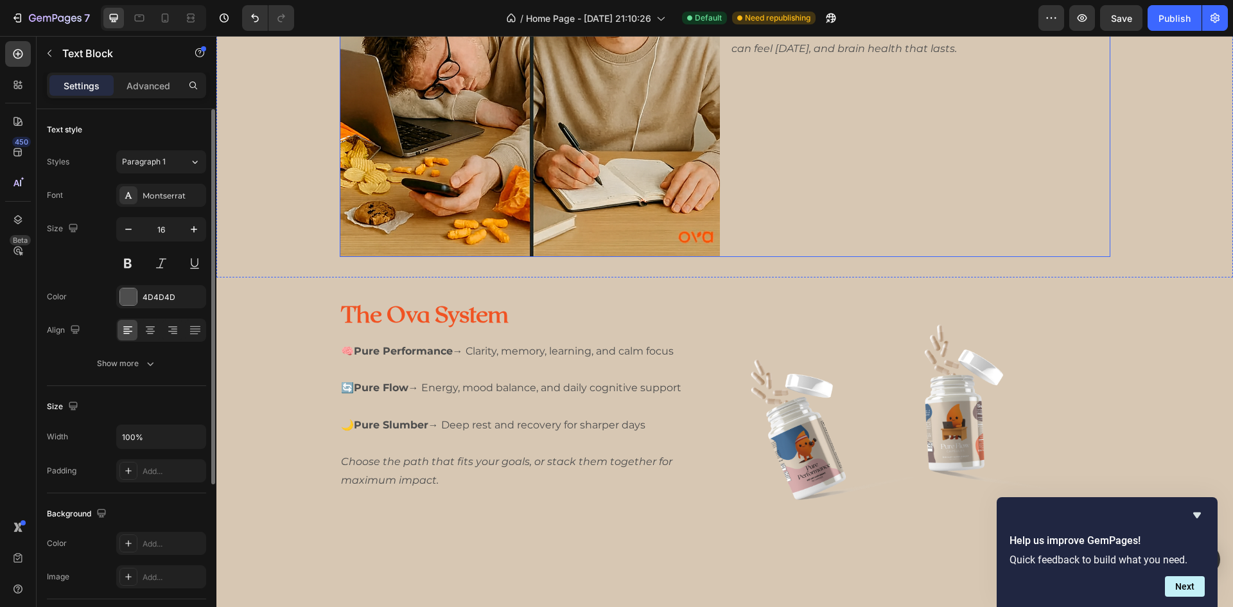
scroll to position [578, 0]
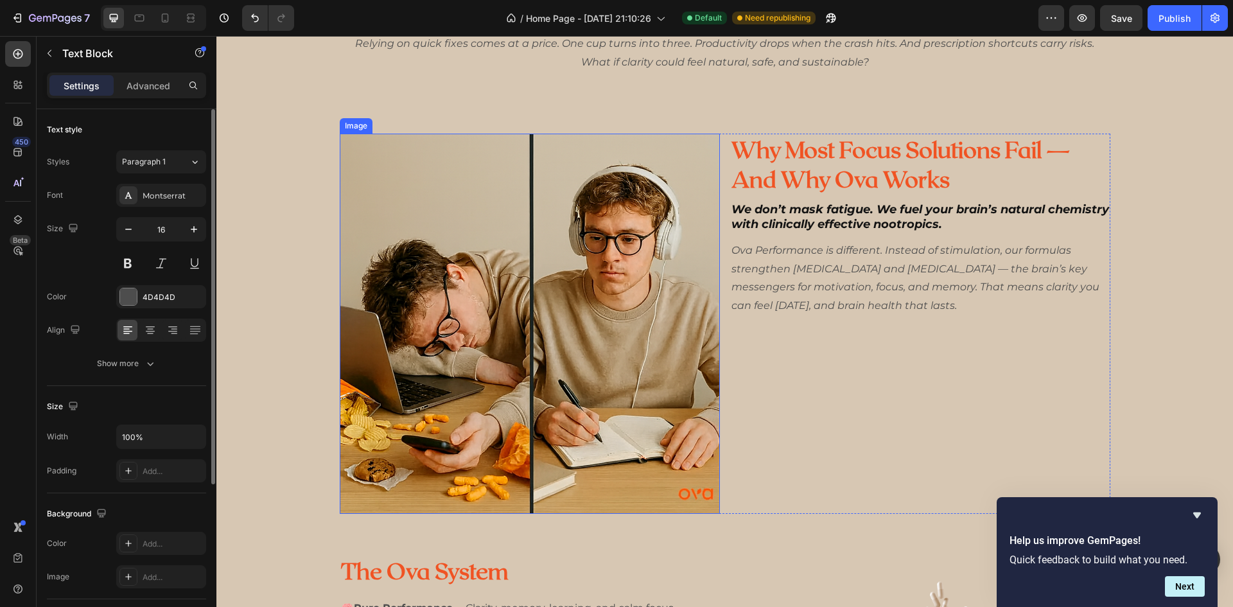
click at [518, 358] on img at bounding box center [530, 324] width 380 height 380
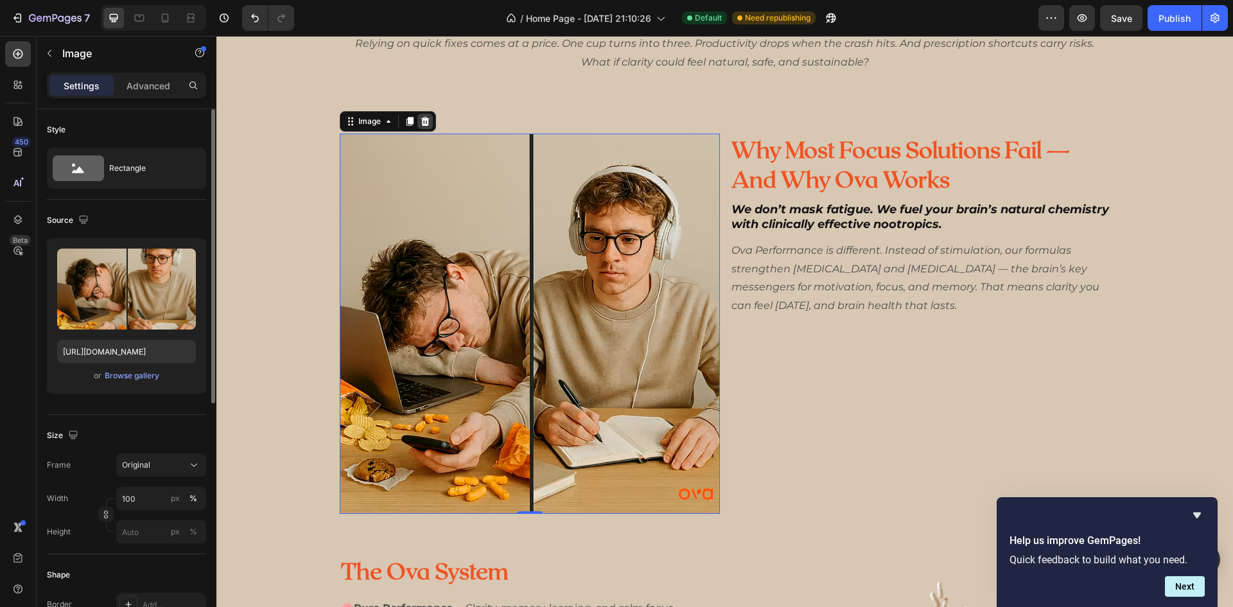
click at [423, 124] on icon at bounding box center [424, 121] width 8 height 9
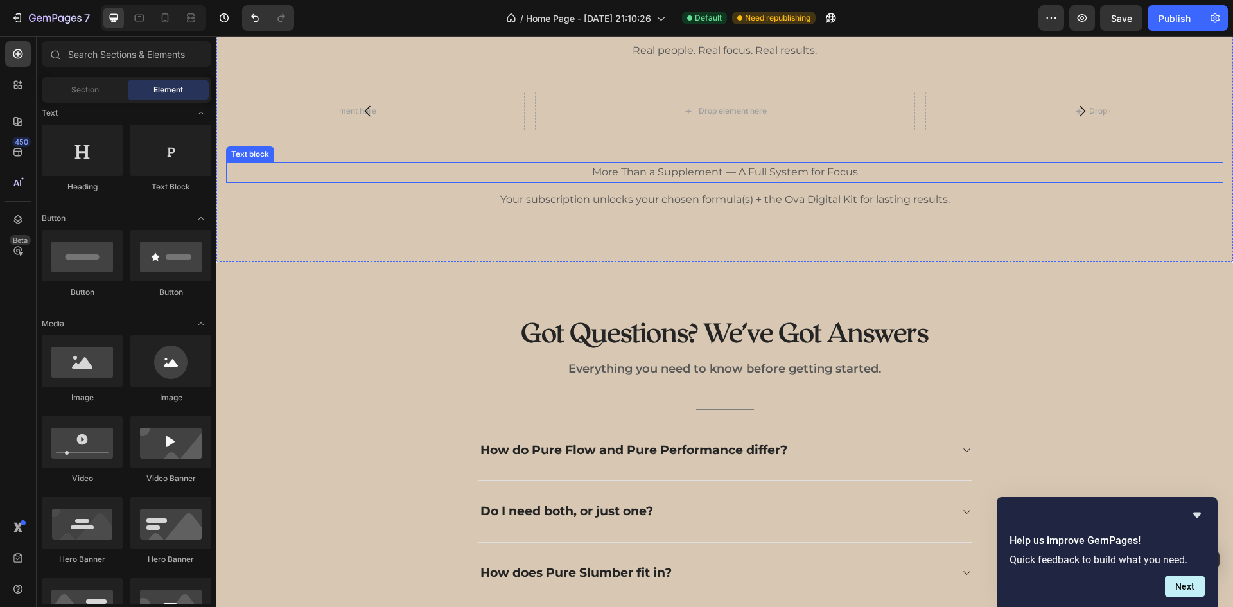
scroll to position [1348, 0]
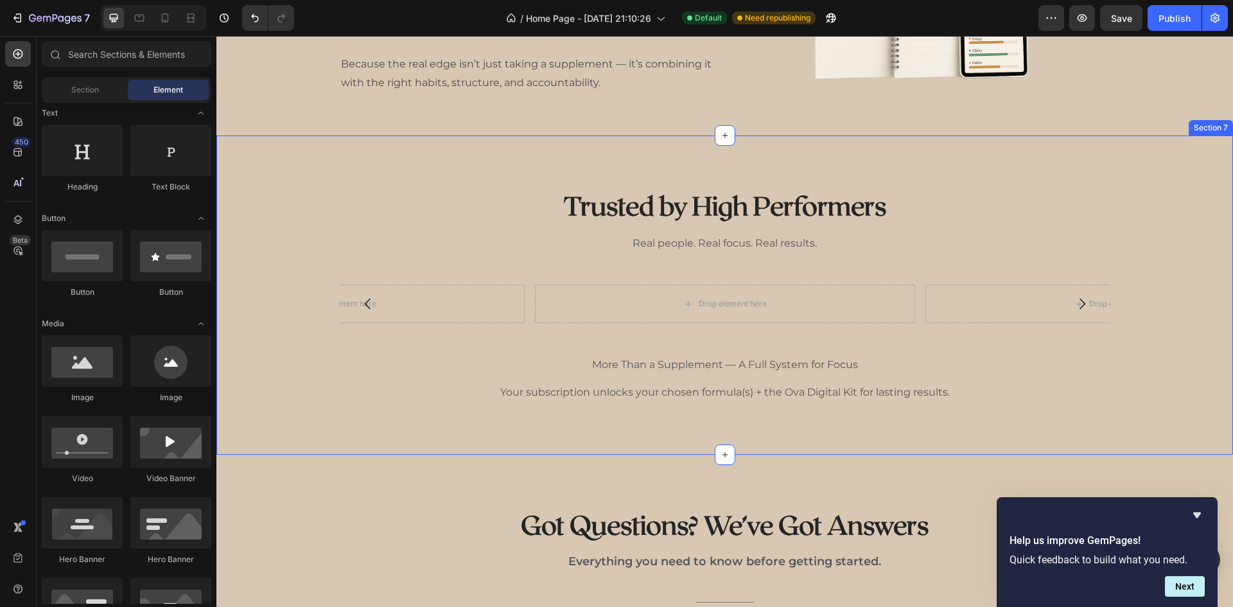
click at [917, 408] on div "Trusted by High Performers Heading Real people. Real focus. Real results. Text …" at bounding box center [724, 294] width 1016 height 319
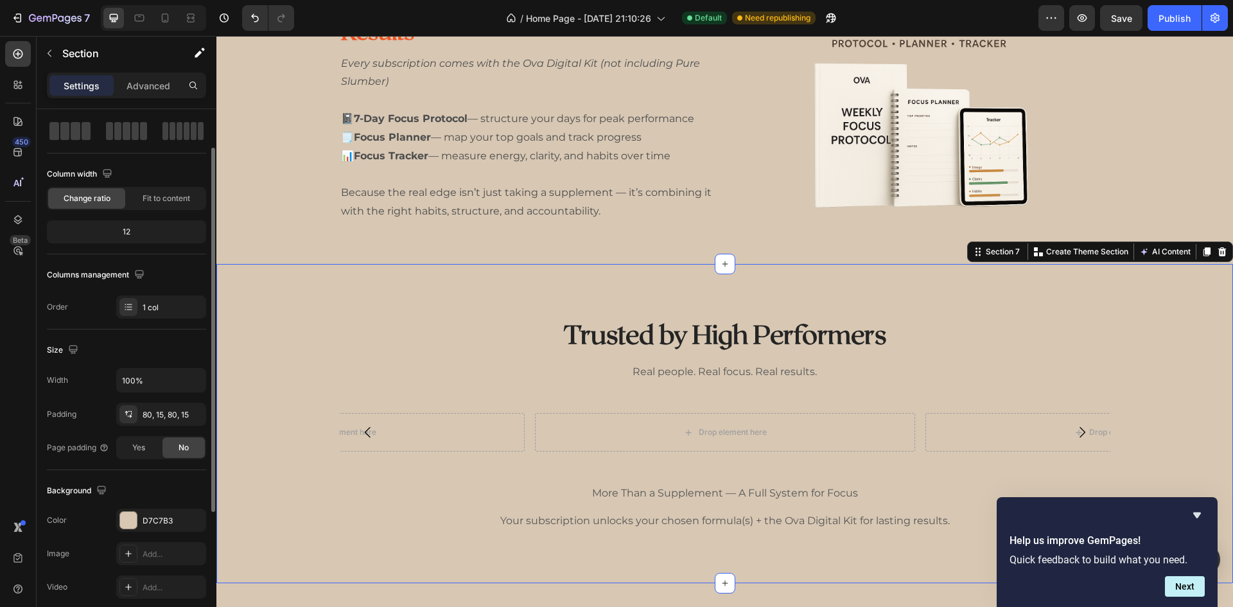
scroll to position [0, 0]
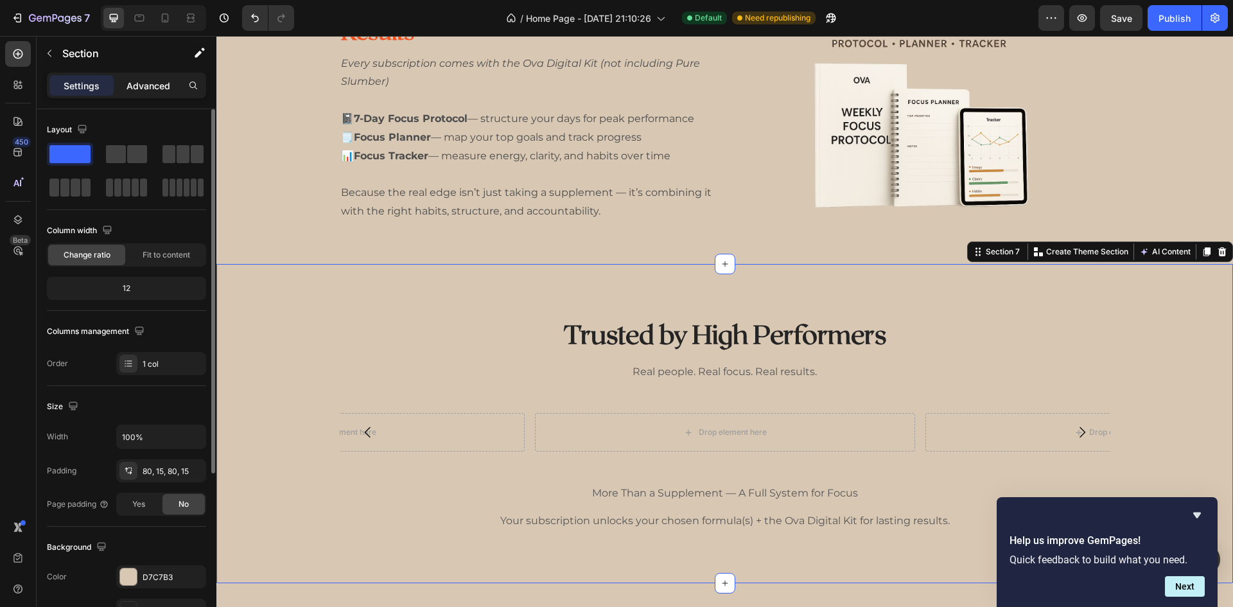
click at [142, 93] on div "Advanced" at bounding box center [148, 85] width 64 height 21
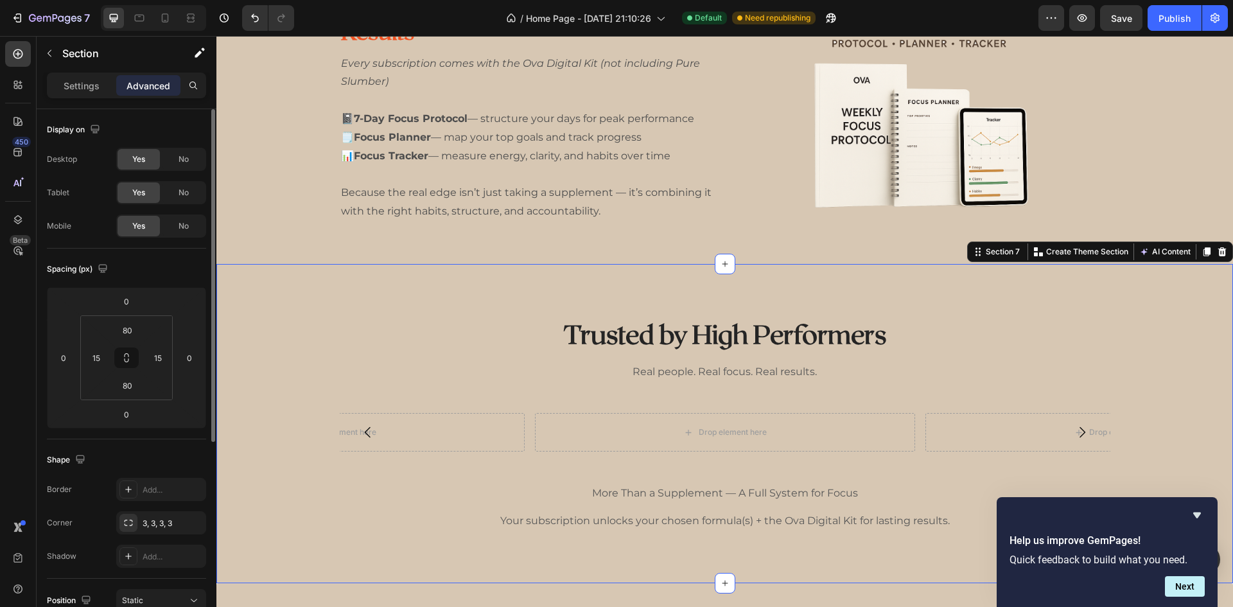
click at [179, 162] on span "No" at bounding box center [183, 159] width 10 height 12
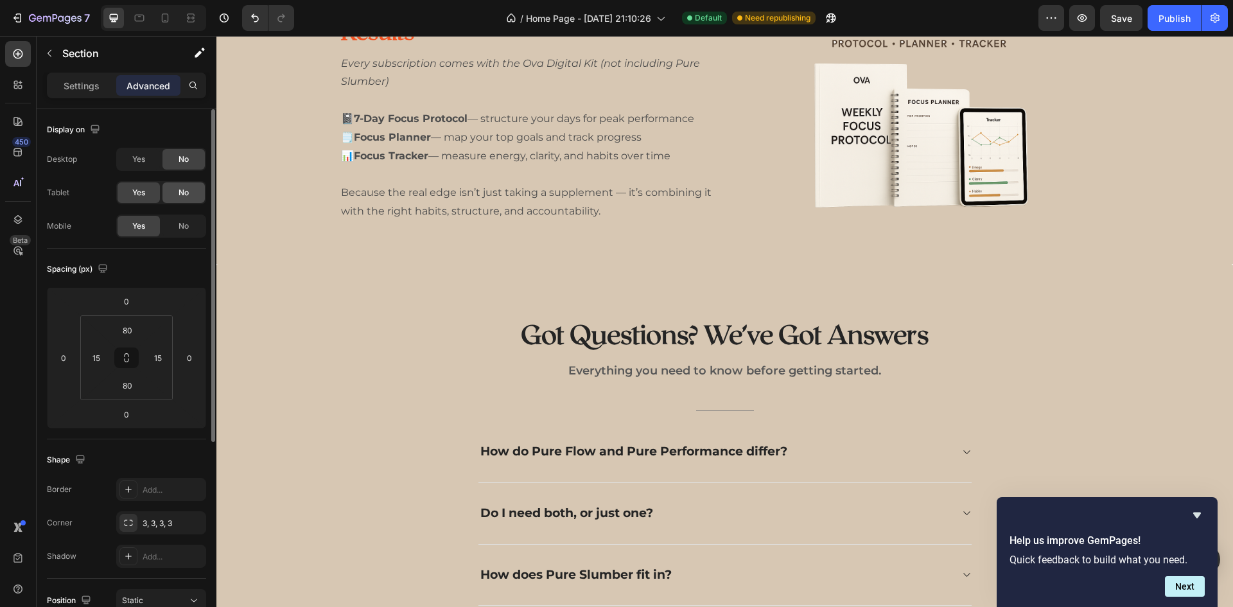
click at [194, 193] on div "No" at bounding box center [183, 192] width 42 height 21
click at [187, 221] on span "No" at bounding box center [183, 226] width 10 height 12
click at [130, 191] on div "Yes" at bounding box center [138, 192] width 42 height 21
click at [180, 230] on span "No" at bounding box center [183, 226] width 10 height 12
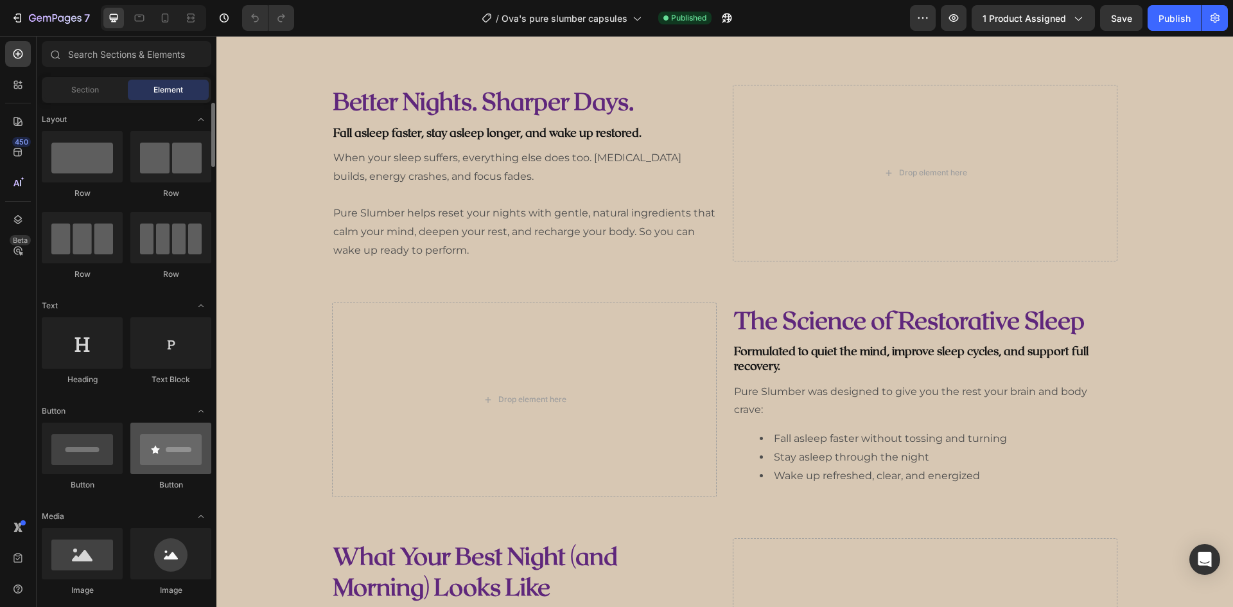
scroll to position [193, 0]
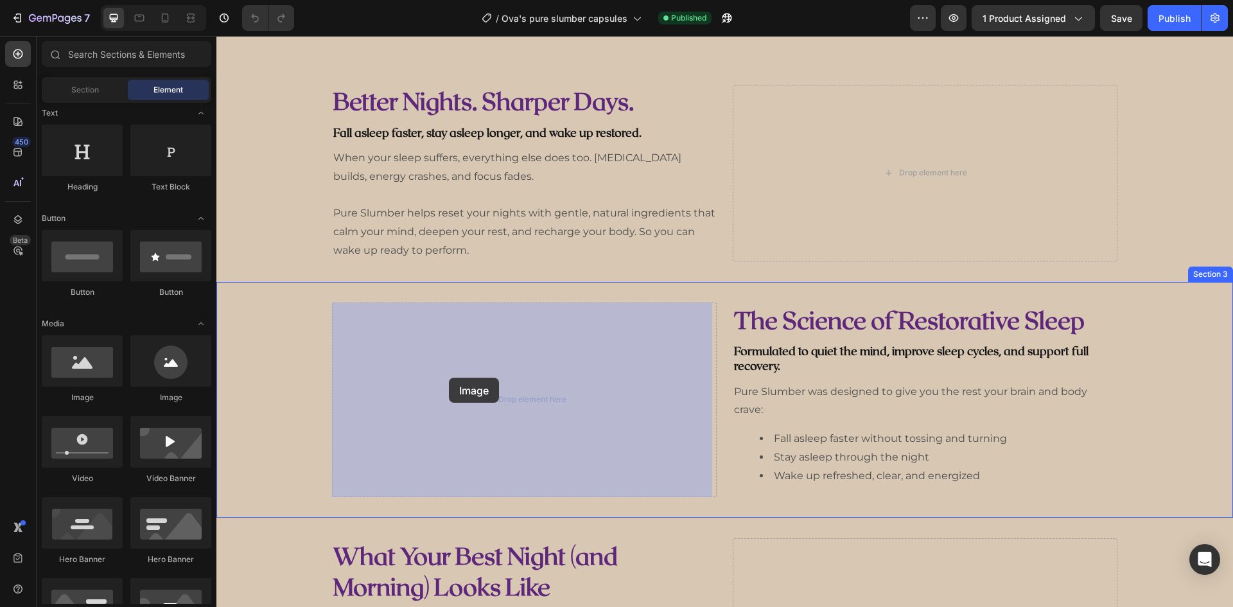
drag, startPoint x: 295, startPoint y: 405, endPoint x: 449, endPoint y: 377, distance: 155.9
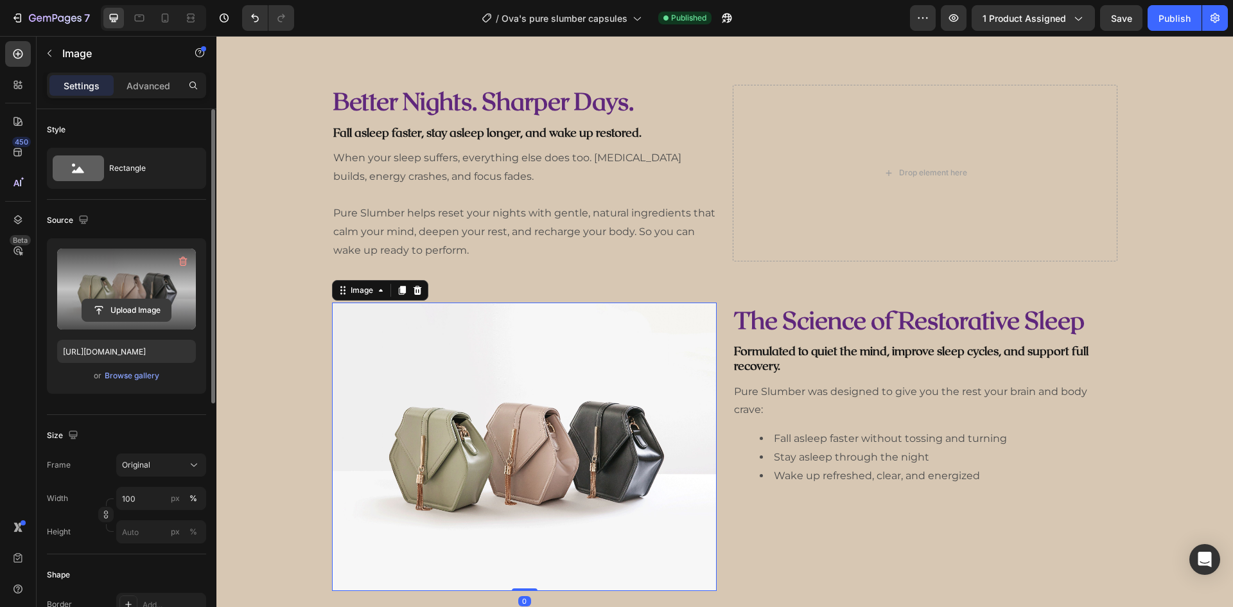
click at [128, 313] on input "file" at bounding box center [126, 310] width 89 height 22
click at [134, 314] on input "file" at bounding box center [126, 310] width 89 height 22
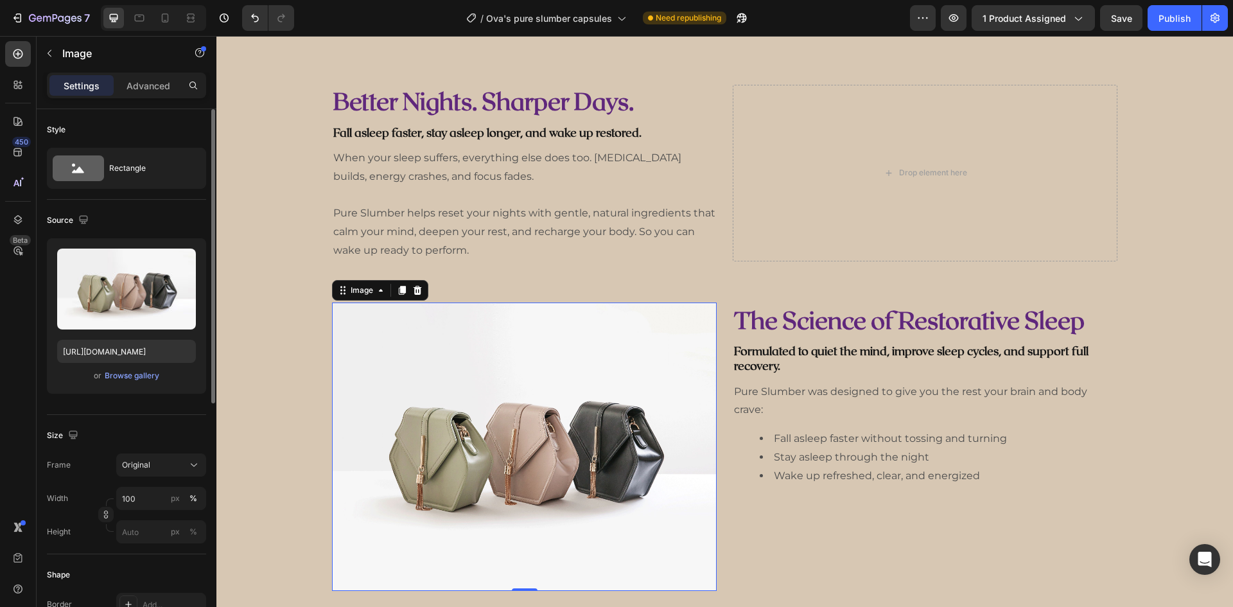
click at [148, 383] on div "or Browse gallery" at bounding box center [126, 375] width 139 height 15
click at [146, 377] on div "Browse gallery" at bounding box center [132, 376] width 55 height 12
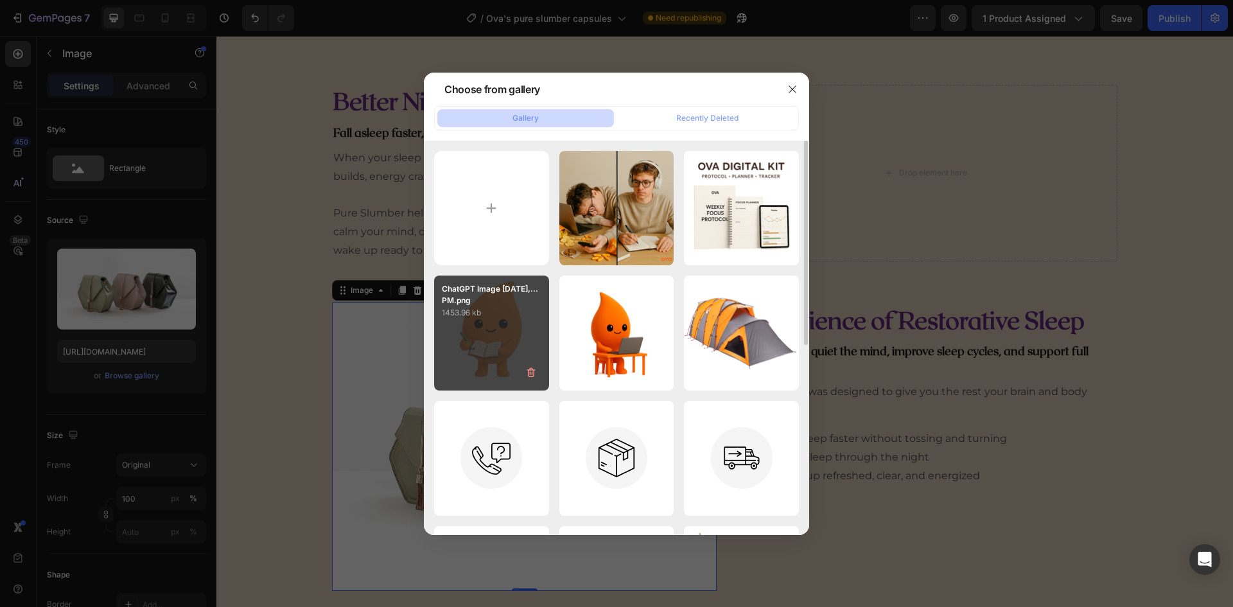
click at [508, 324] on div "ChatGPT Image [DATE],...PM.png 1453.96 kb" at bounding box center [491, 332] width 115 height 115
type input "[URL][DOMAIN_NAME]"
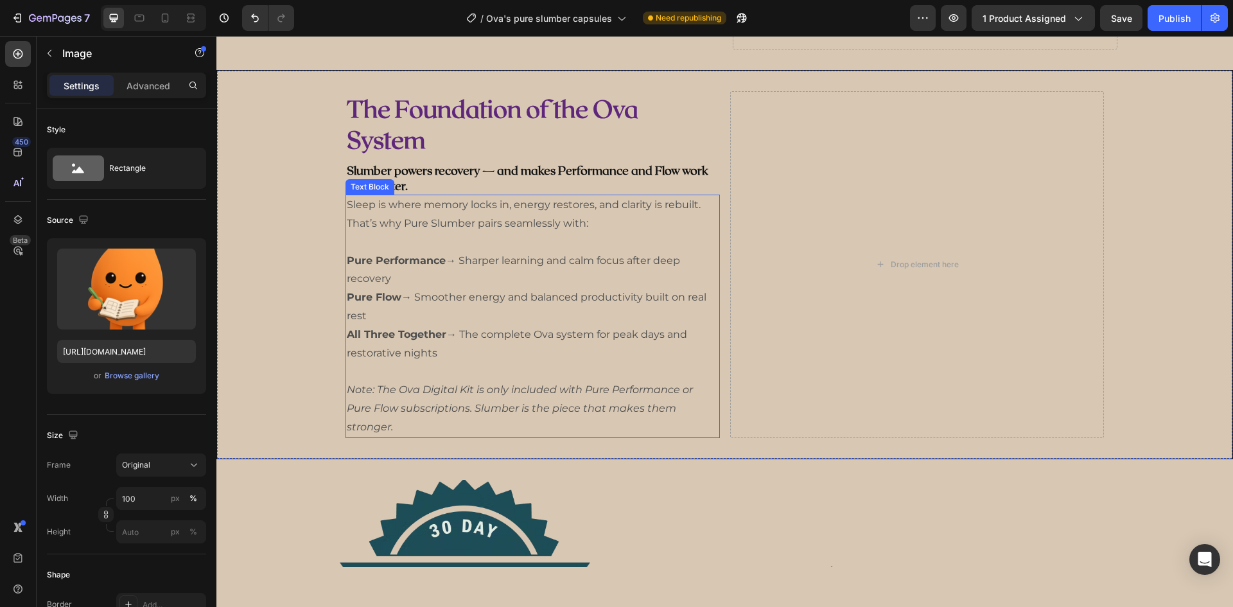
scroll to position [1348, 0]
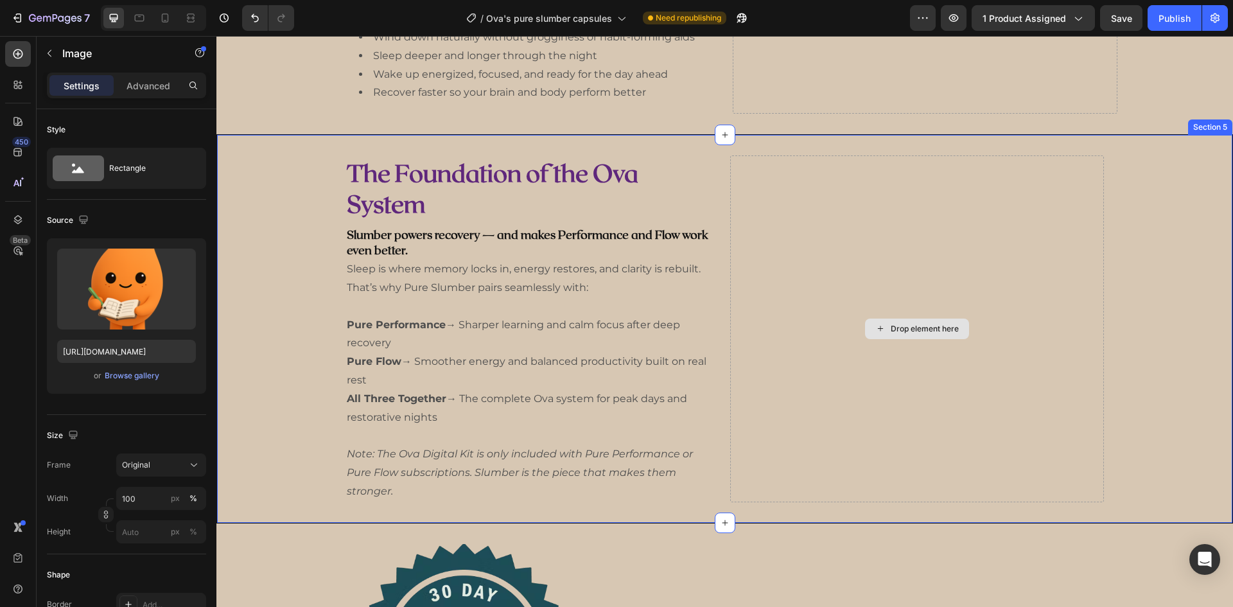
click at [893, 334] on div "Drop element here" at bounding box center [917, 328] width 104 height 21
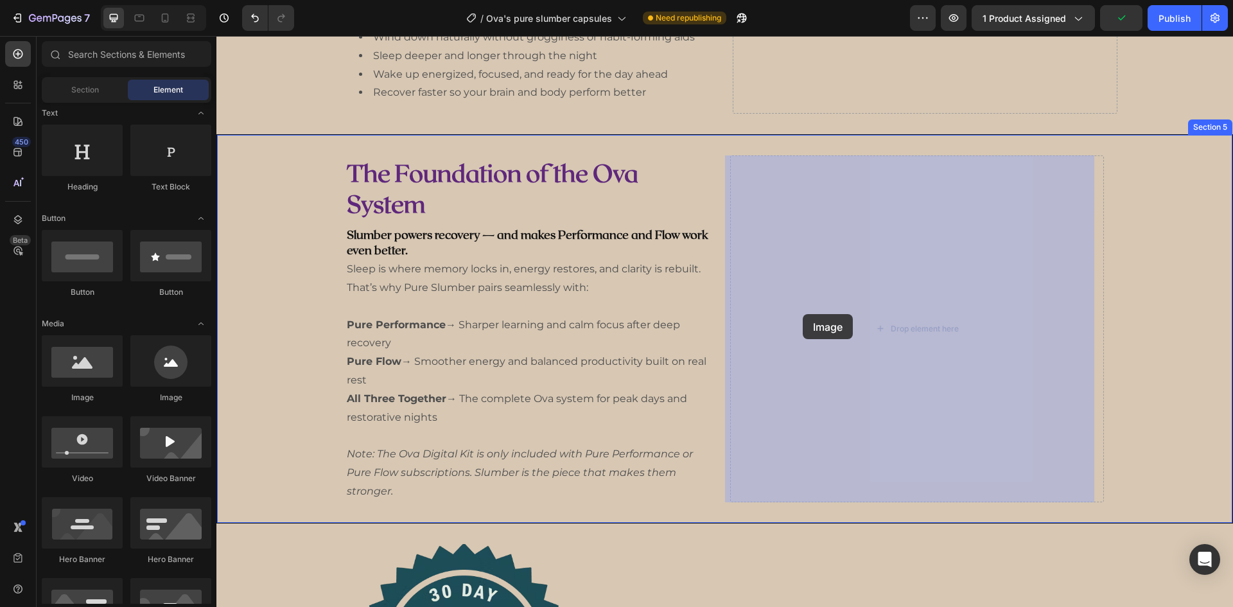
drag, startPoint x: 306, startPoint y: 407, endPoint x: 741, endPoint y: 311, distance: 446.4
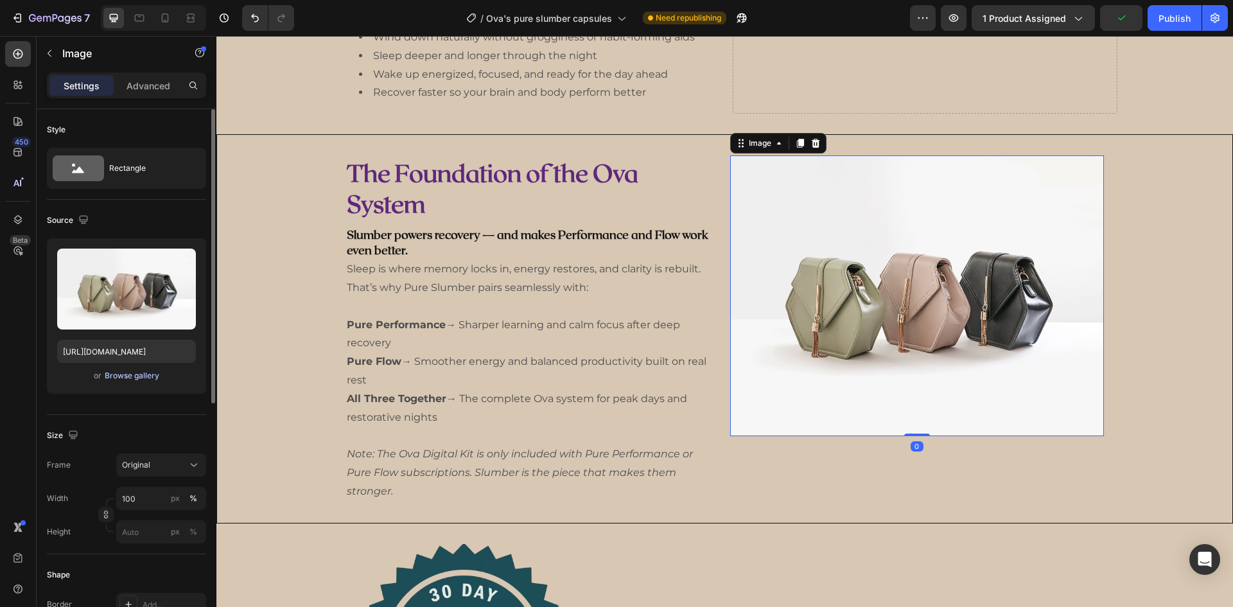
click at [126, 376] on div "Browse gallery" at bounding box center [132, 376] width 55 height 12
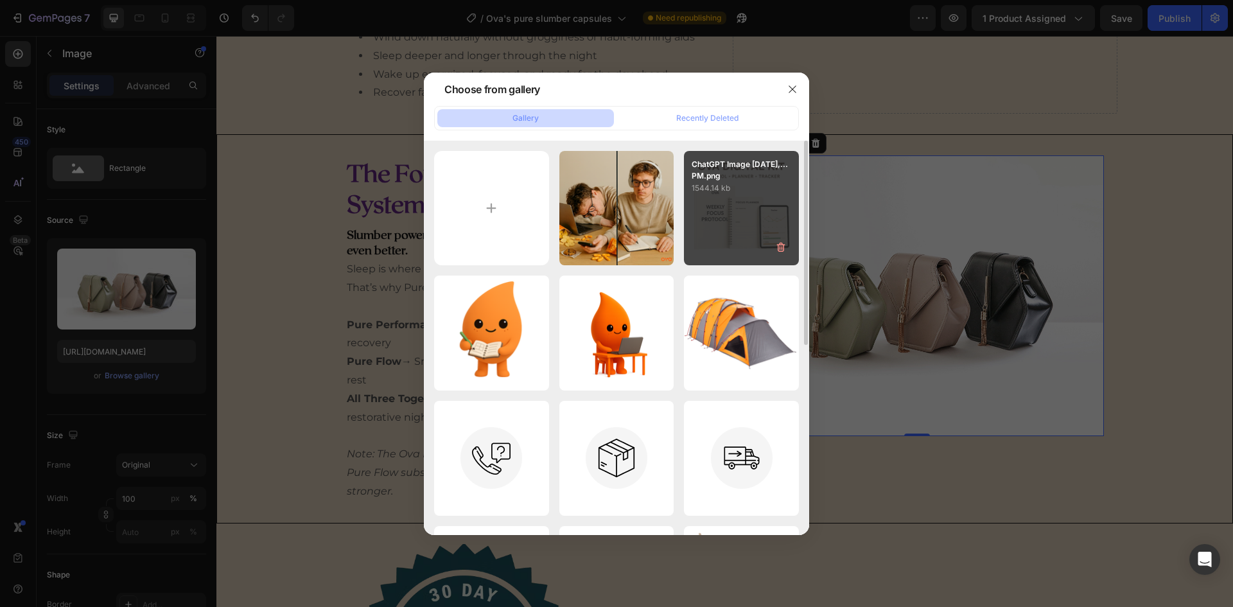
click at [726, 237] on div "ChatGPT Image Sep 23,...PM.png 1544.14 kb" at bounding box center [741, 208] width 115 height 115
type input "https://cdn.shopify.com/s/files/1/0673/9519/0961/files/gempages_543609205022524…"
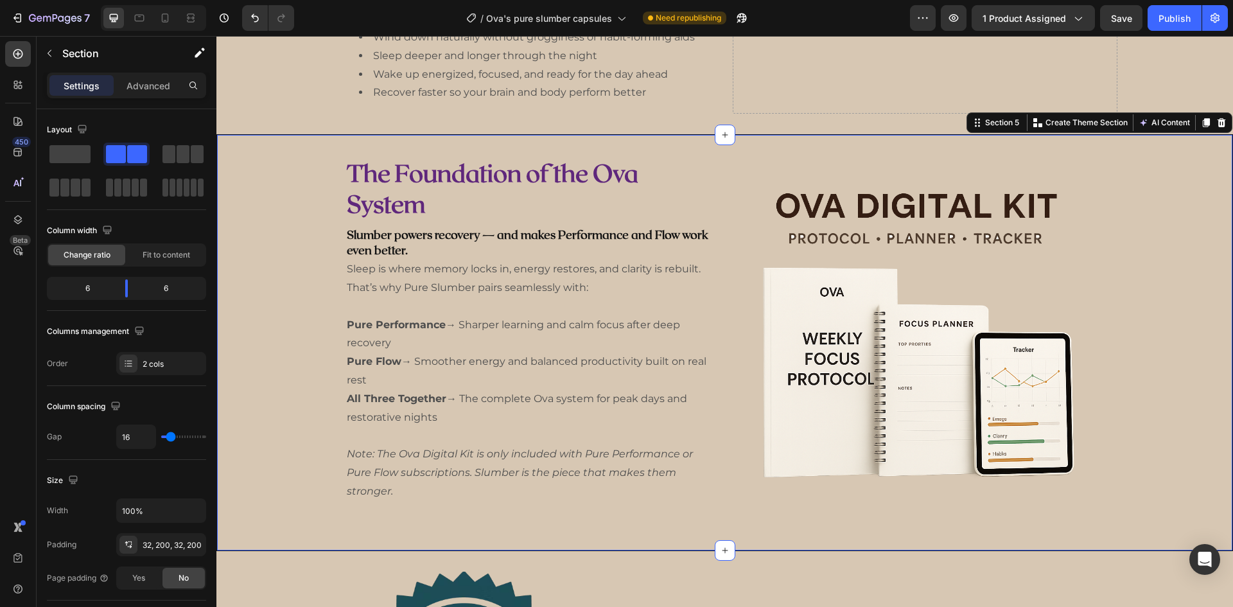
drag, startPoint x: 1101, startPoint y: 347, endPoint x: 1060, endPoint y: 334, distance: 43.0
click at [1099, 345] on div "The Foundation of the Ova System Heading Slumber powers recovery — and makes Pe…" at bounding box center [724, 342] width 1016 height 417
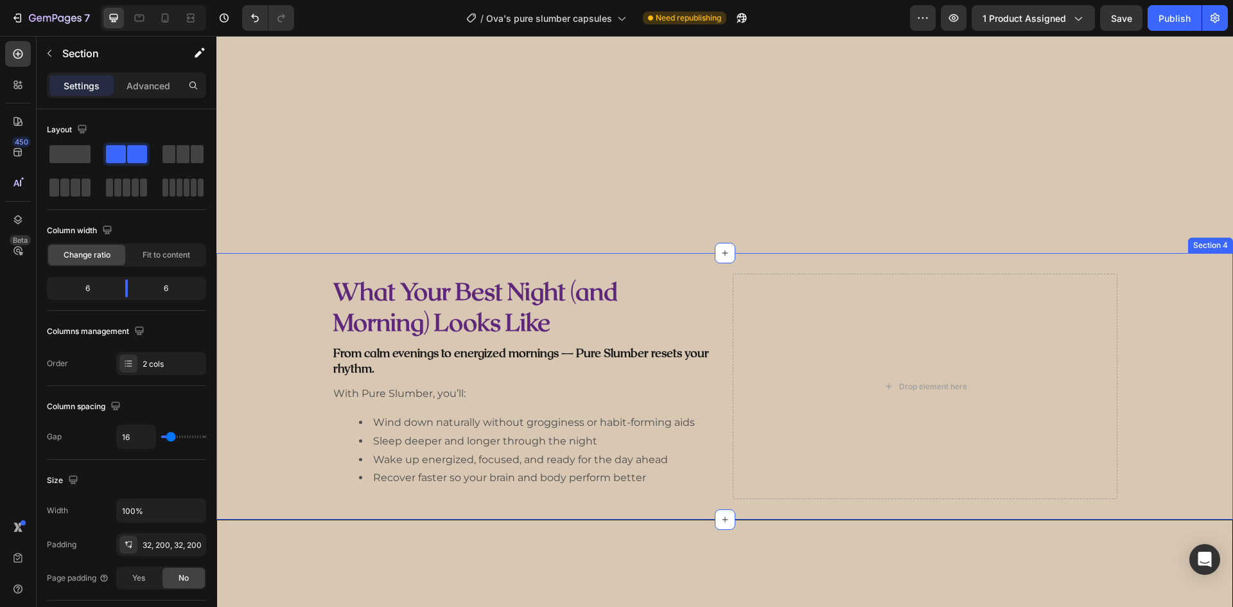
scroll to position [706, 0]
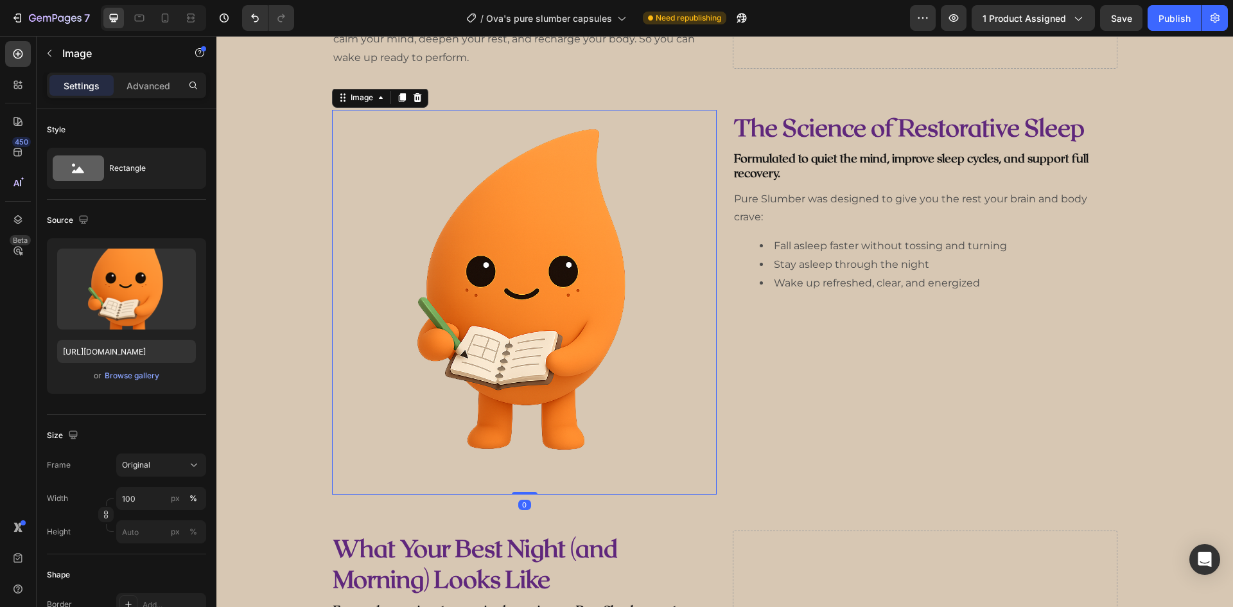
click at [533, 313] on img at bounding box center [524, 302] width 385 height 385
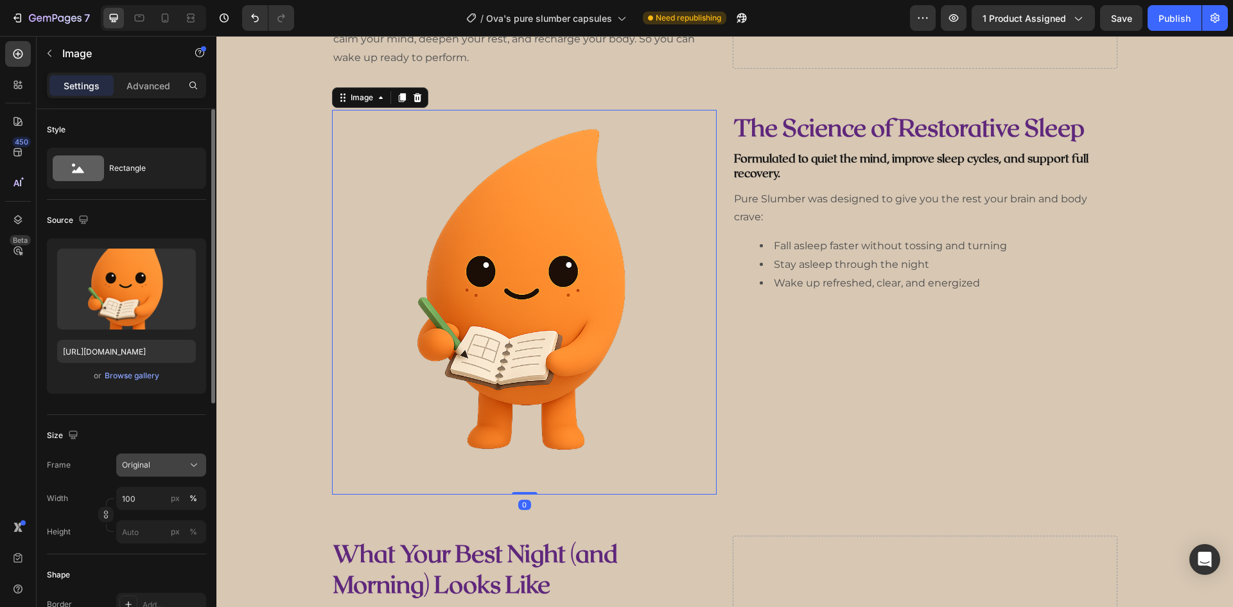
click at [153, 470] on div "Original" at bounding box center [153, 465] width 63 height 12
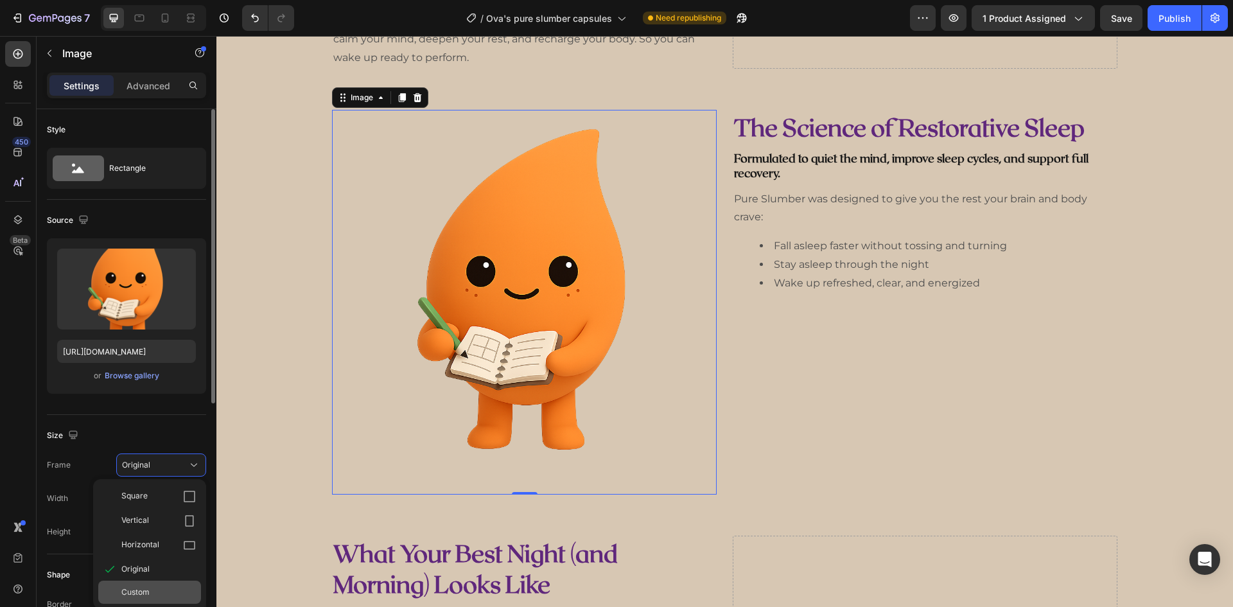
click at [157, 584] on div "Custom" at bounding box center [149, 591] width 103 height 23
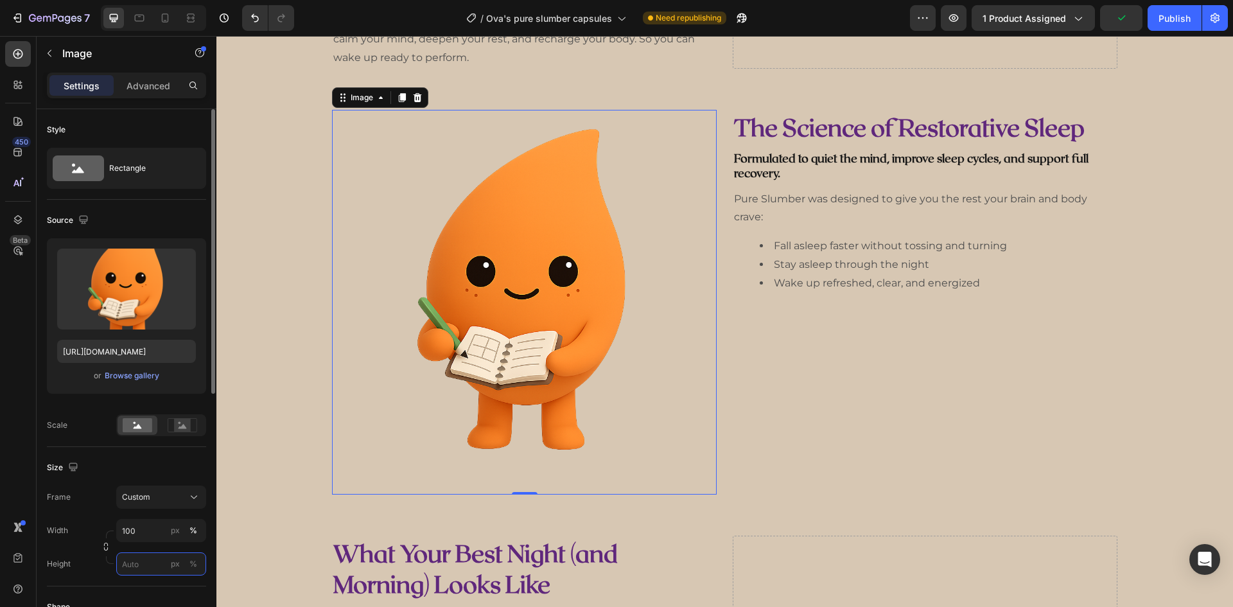
click at [158, 555] on input "px %" at bounding box center [161, 563] width 90 height 23
click at [159, 539] on input "100" at bounding box center [161, 530] width 90 height 23
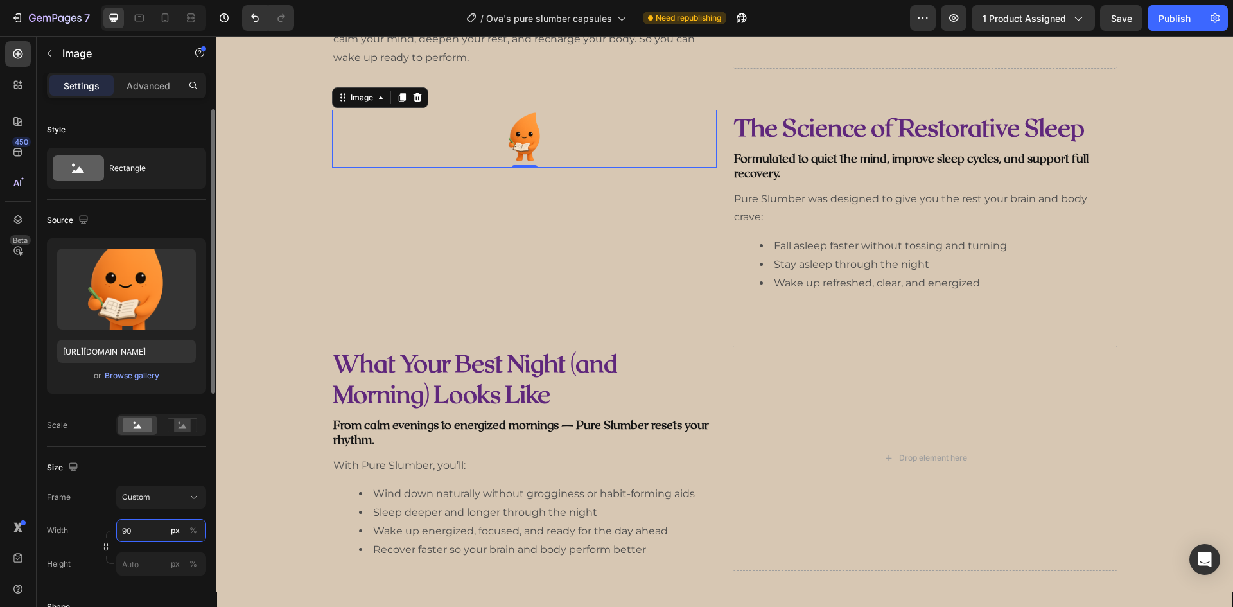
type input "9"
type input "1"
type input "360"
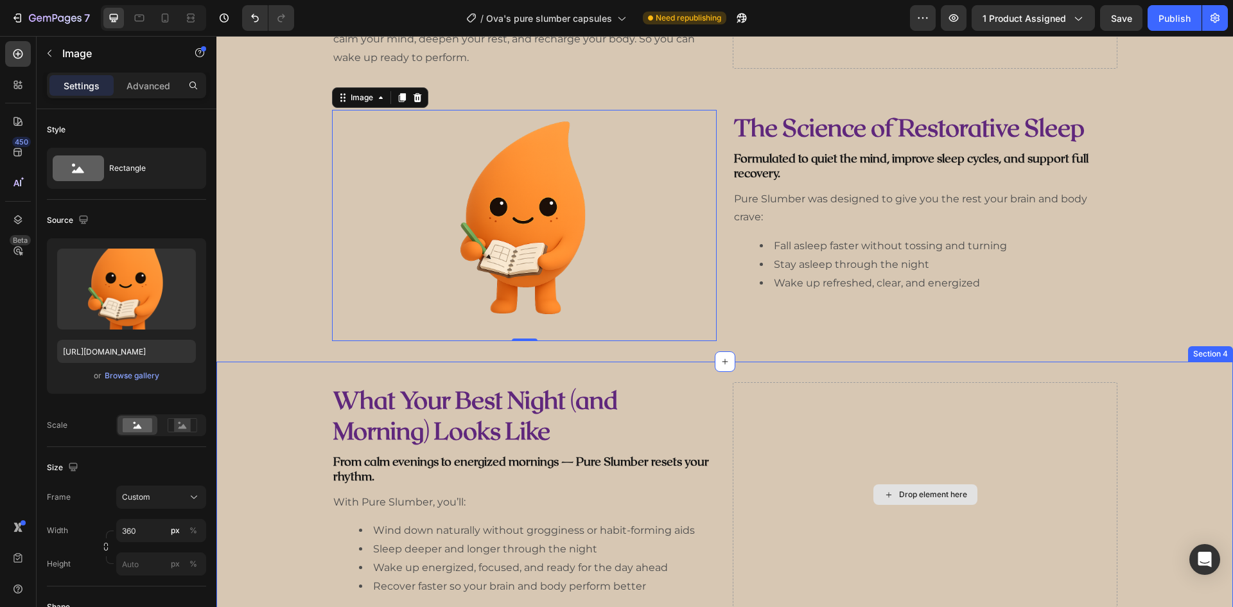
click at [851, 499] on div "Drop element here" at bounding box center [924, 494] width 385 height 225
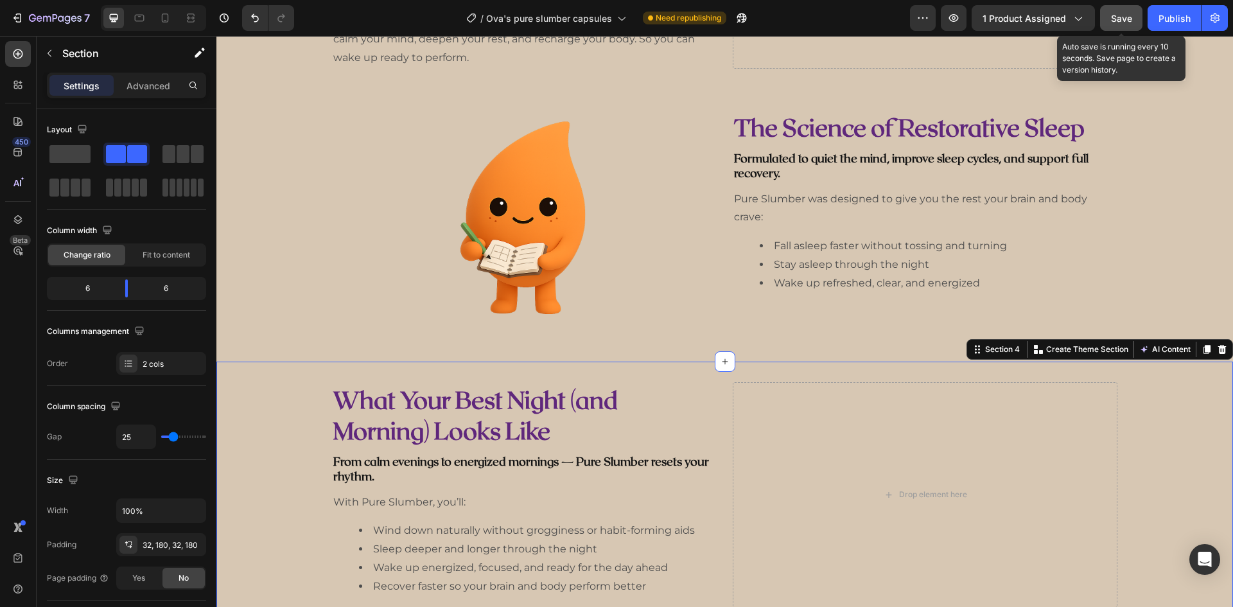
click at [1120, 14] on span "Save" at bounding box center [1121, 18] width 21 height 11
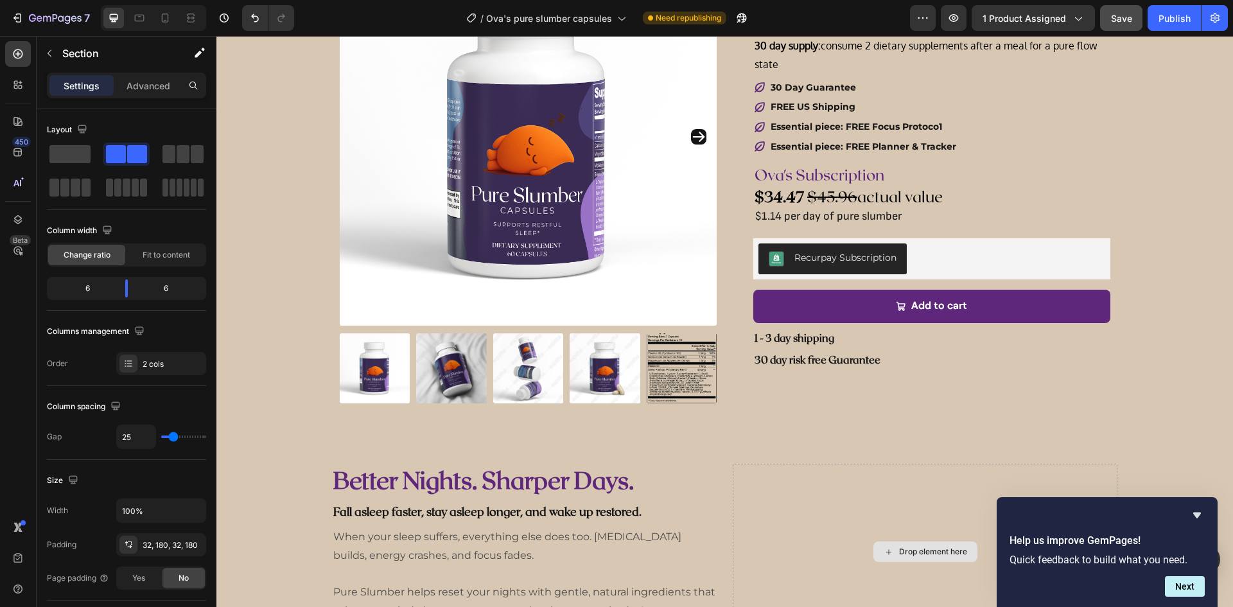
scroll to position [0, 0]
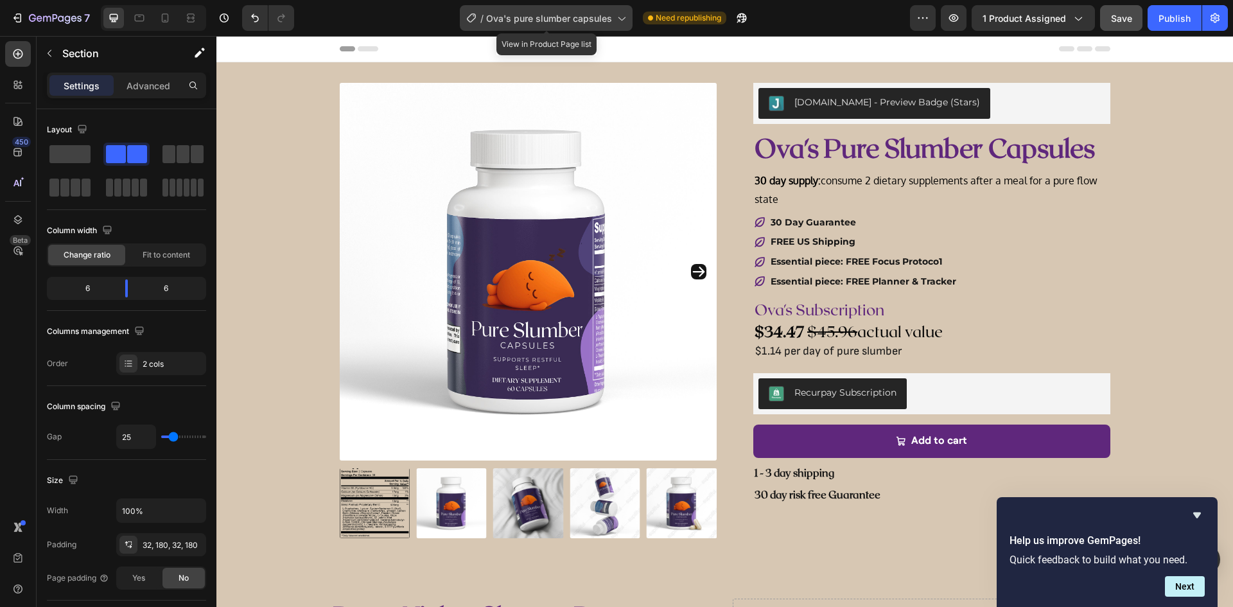
click at [584, 21] on span "Ova's pure slumber capsules" at bounding box center [549, 18] width 126 height 13
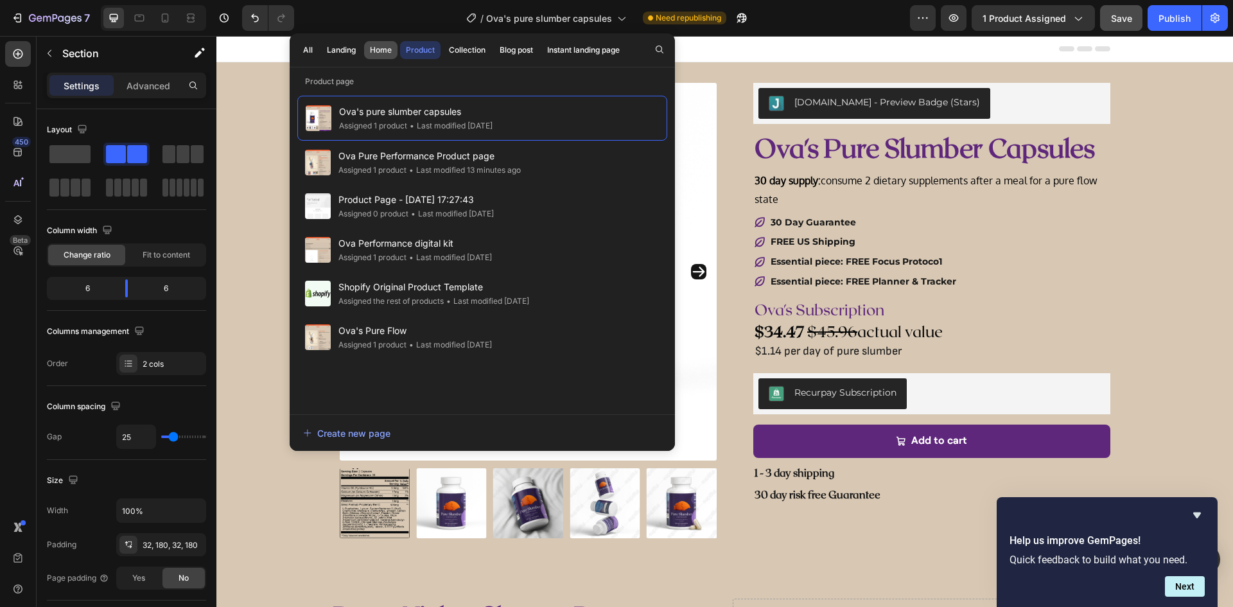
click at [371, 48] on div "Home" at bounding box center [381, 50] width 22 height 12
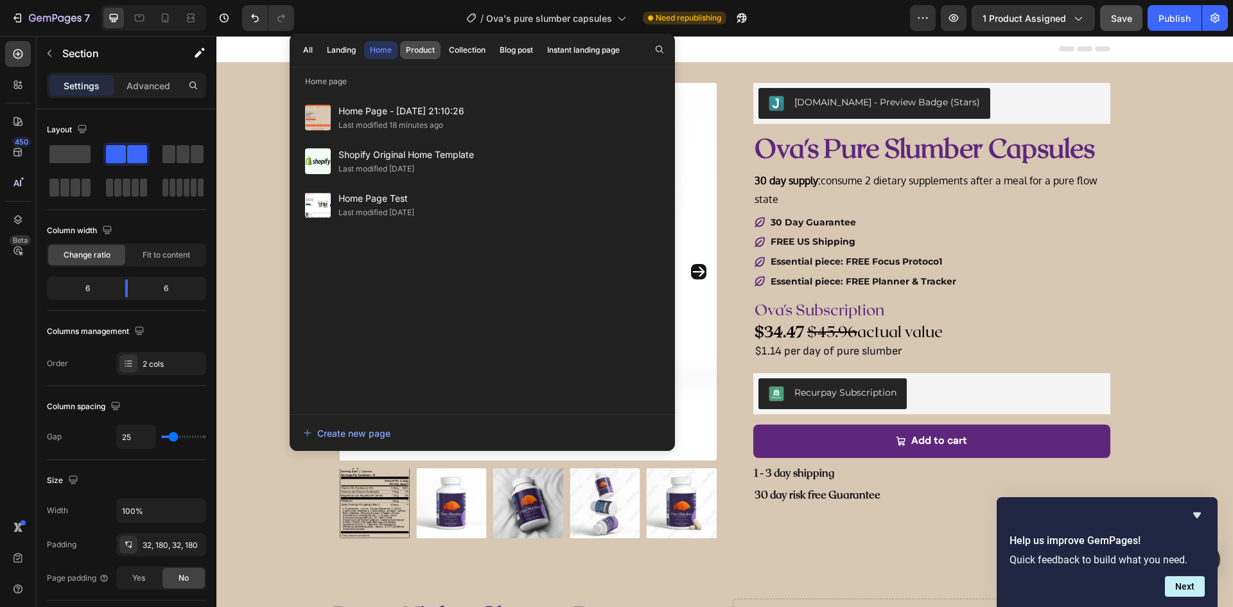
click at [414, 53] on div "Product" at bounding box center [420, 50] width 29 height 12
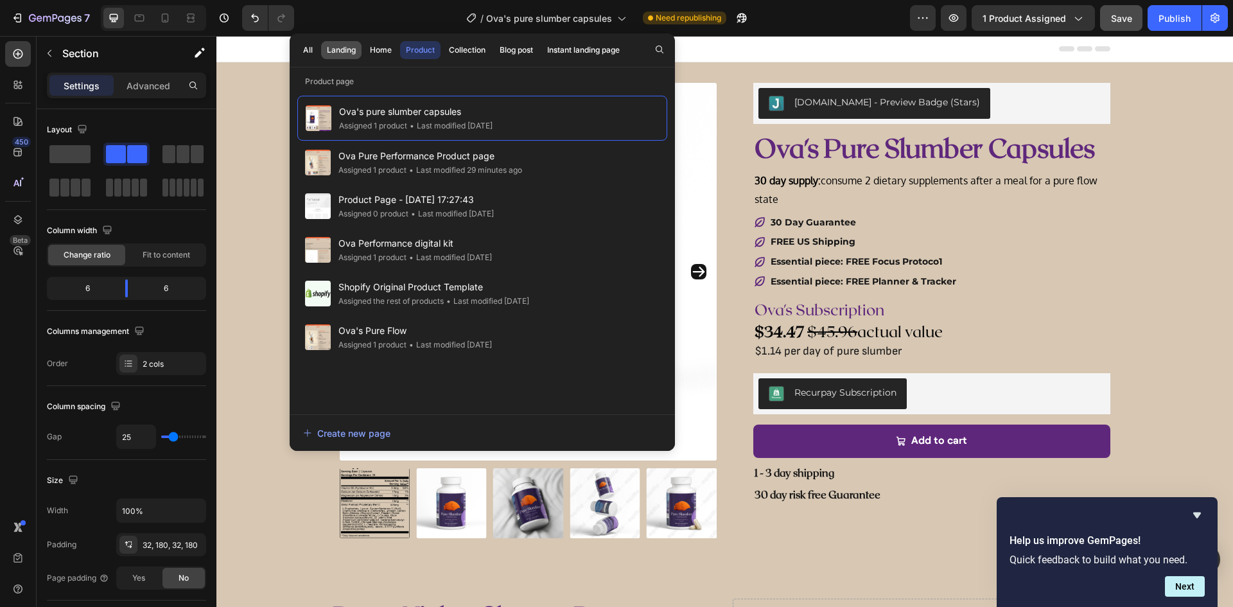
click at [353, 48] on div "Landing" at bounding box center [341, 50] width 29 height 12
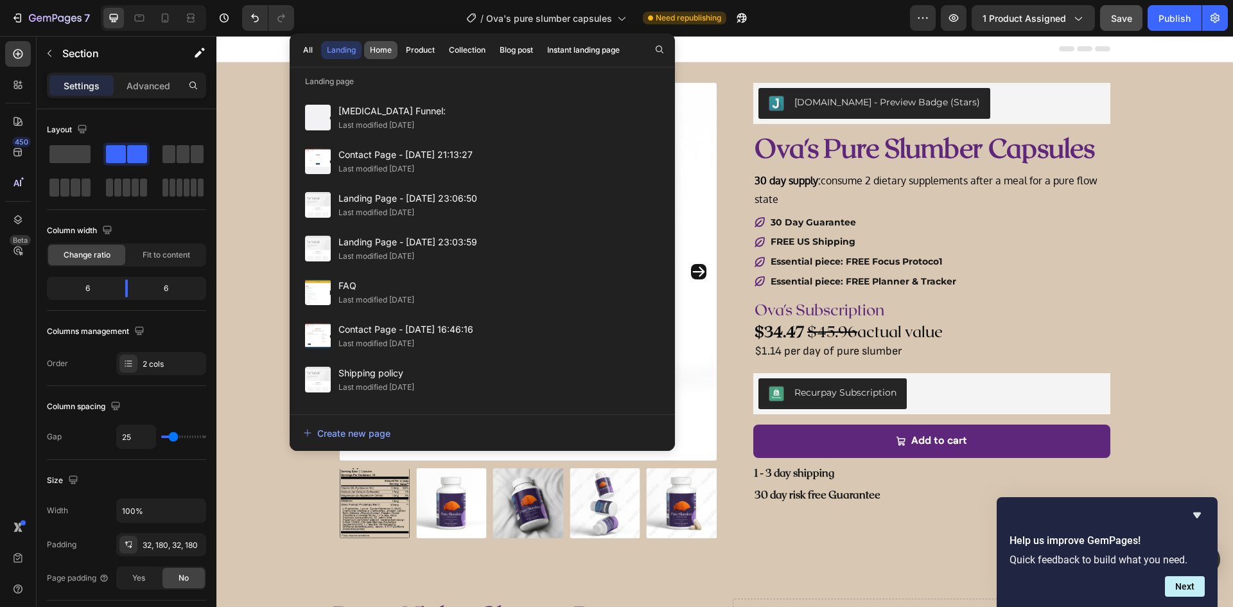
click at [387, 48] on div "Home" at bounding box center [381, 50] width 22 height 12
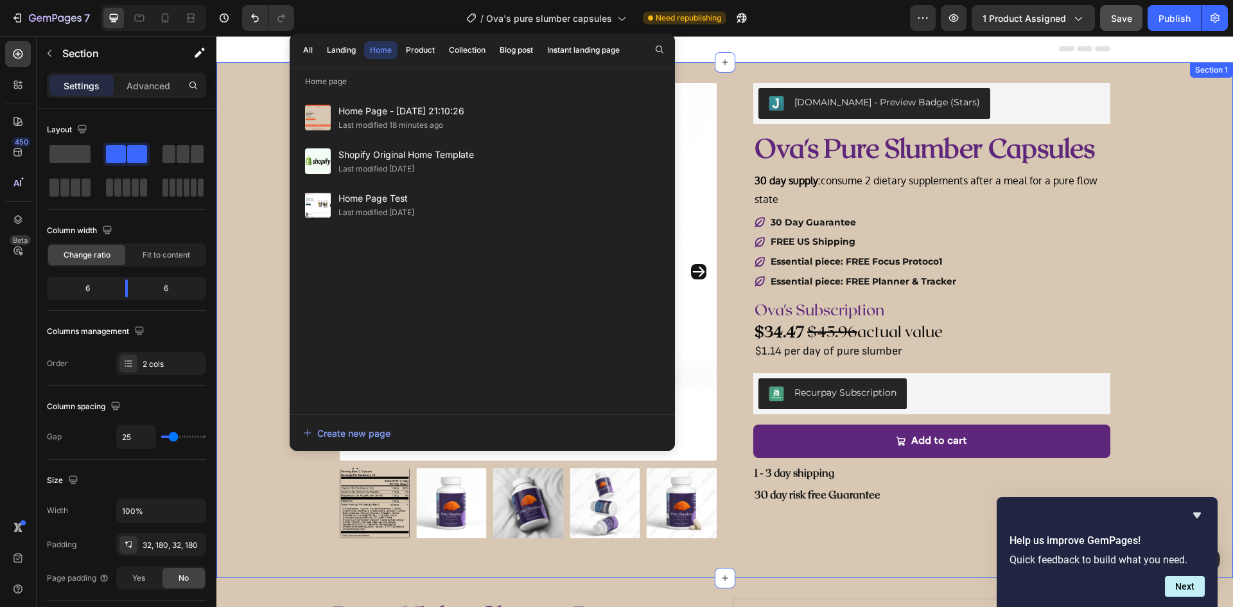
click at [340, 474] on img at bounding box center [375, 503] width 71 height 71
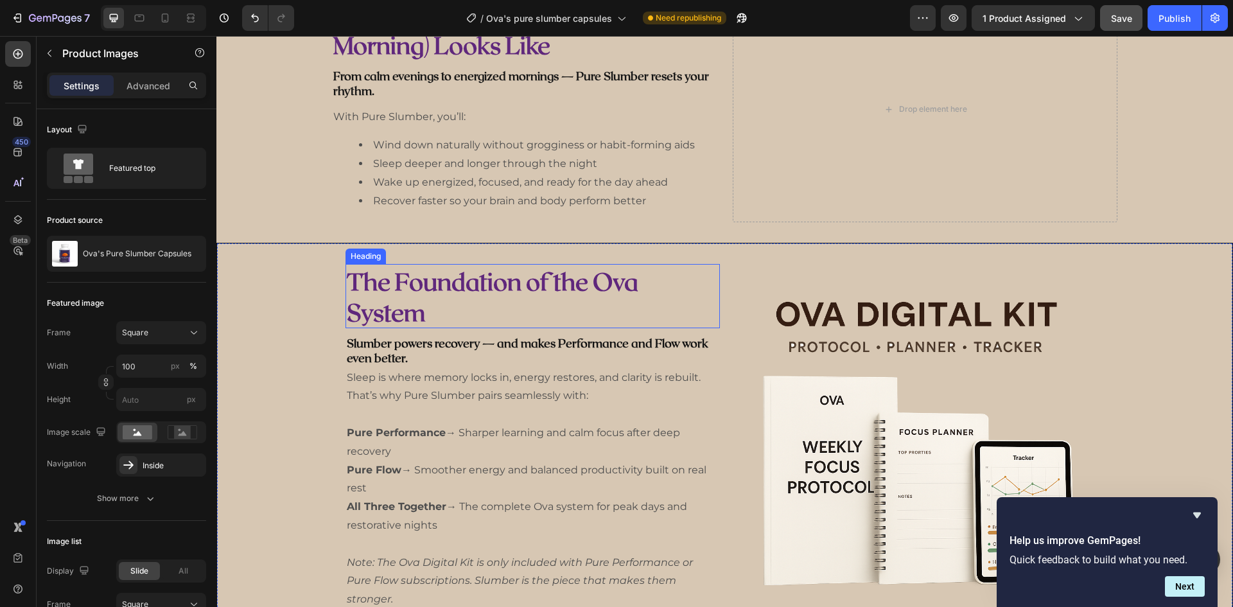
scroll to position [1027, 0]
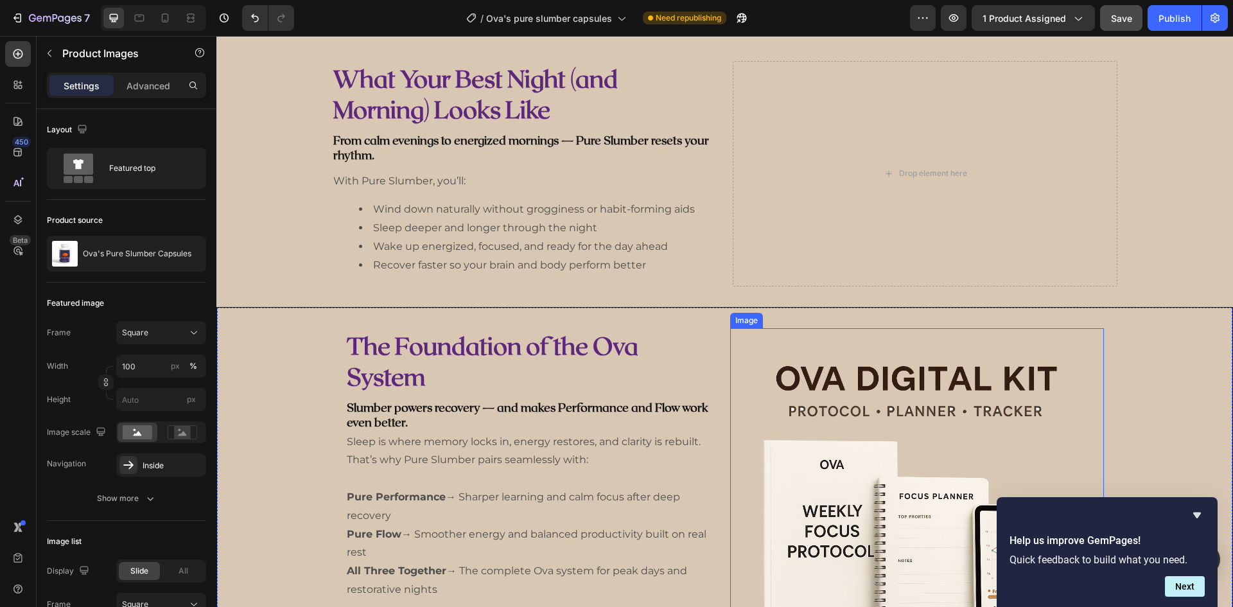
click at [861, 345] on img at bounding box center [917, 515] width 374 height 374
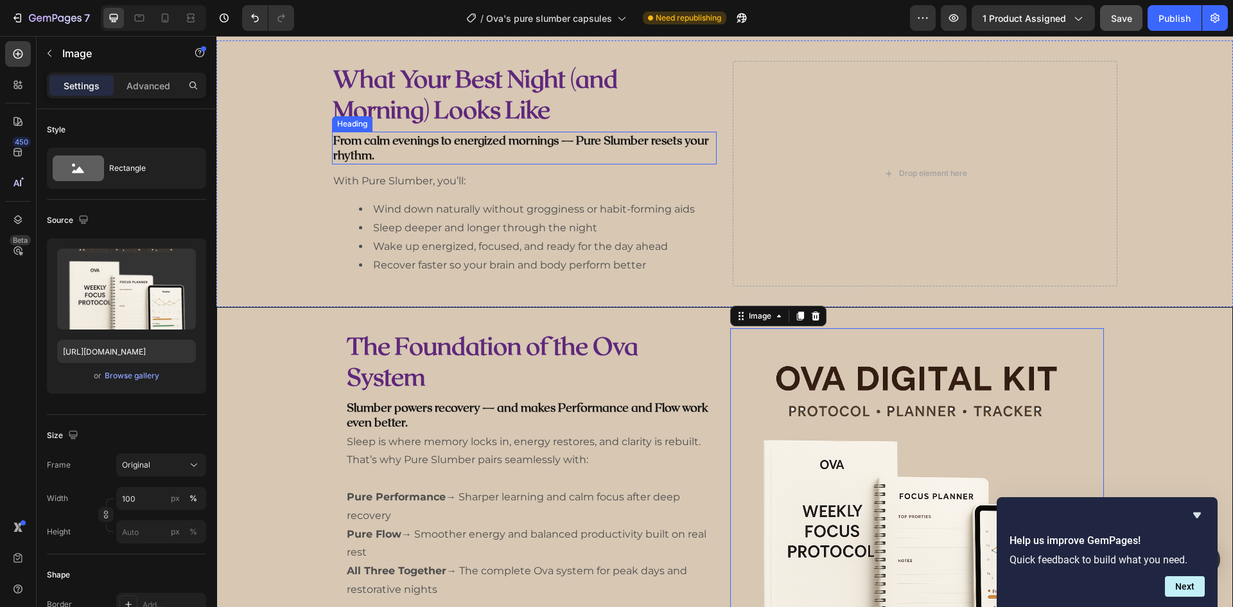
click at [496, 155] on h2 "From calm evenings to energized mornings — Pure Slumber resets your rhythm." at bounding box center [524, 148] width 385 height 33
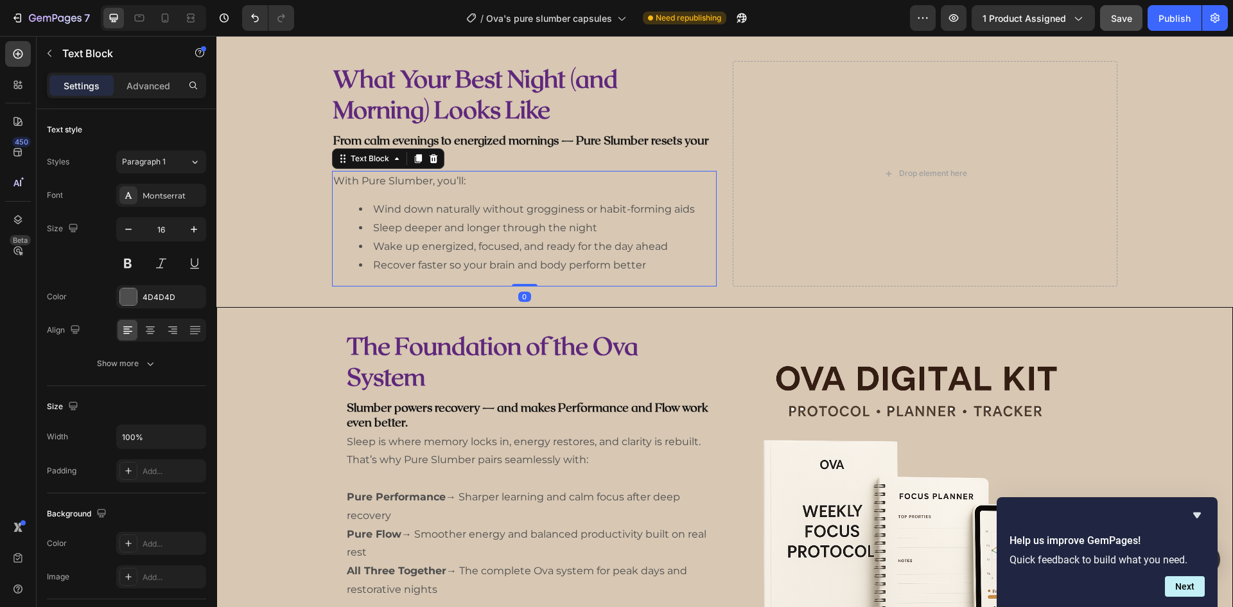
click at [480, 186] on p "With Pure Slumber, you’ll:" at bounding box center [524, 181] width 382 height 19
click at [163, 15] on icon at bounding box center [165, 18] width 13 height 13
type input "14"
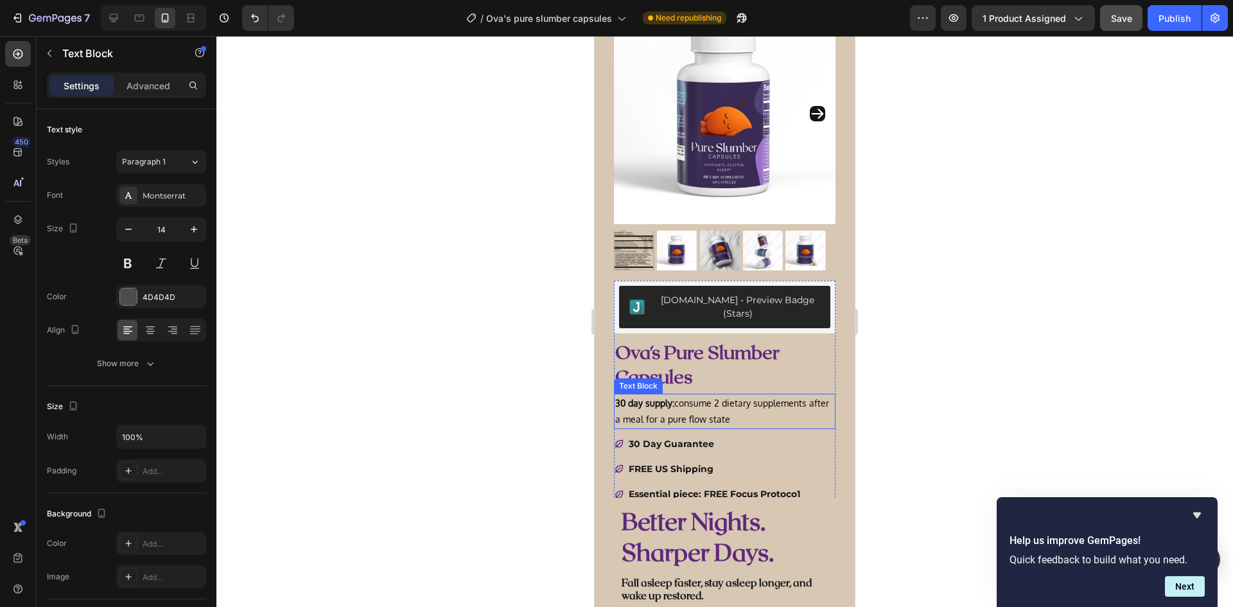
scroll to position [273, 0]
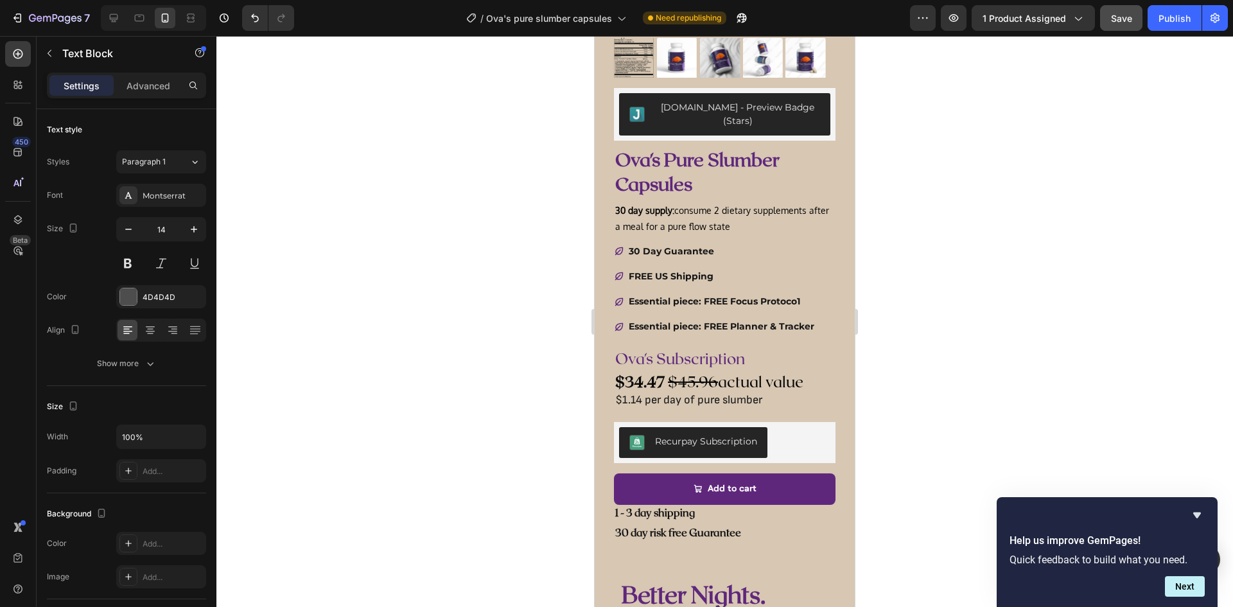
click at [951, 366] on div at bounding box center [724, 321] width 1016 height 571
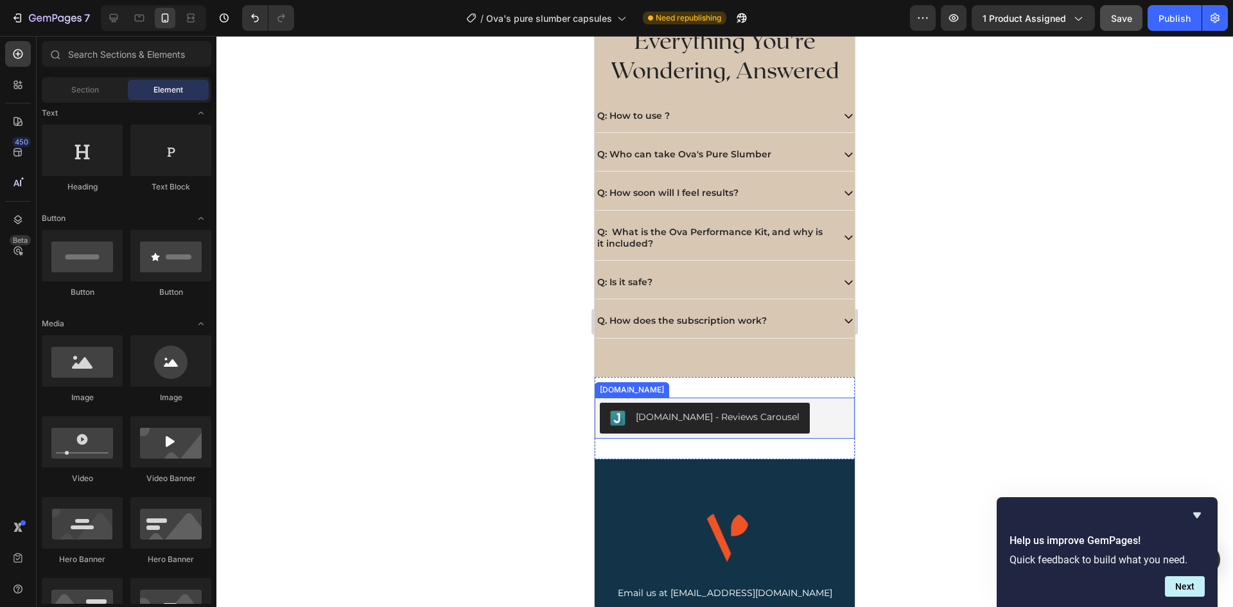
scroll to position [2712, 0]
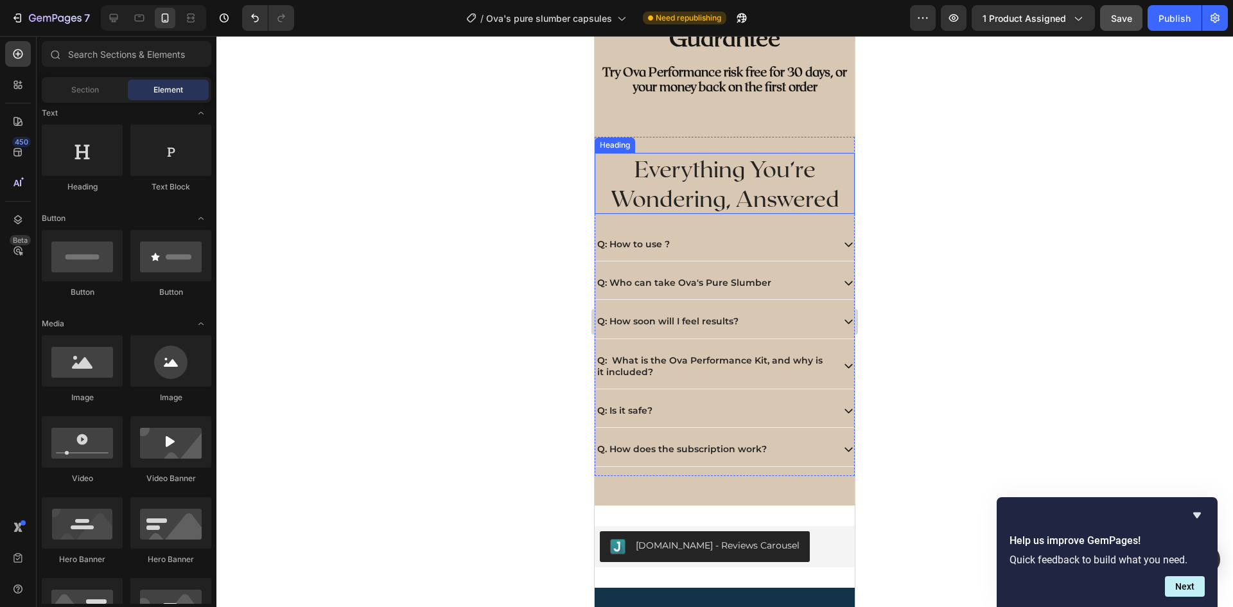
click at [683, 167] on h2 "Everything You’re Wondering, Answered" at bounding box center [724, 183] width 260 height 61
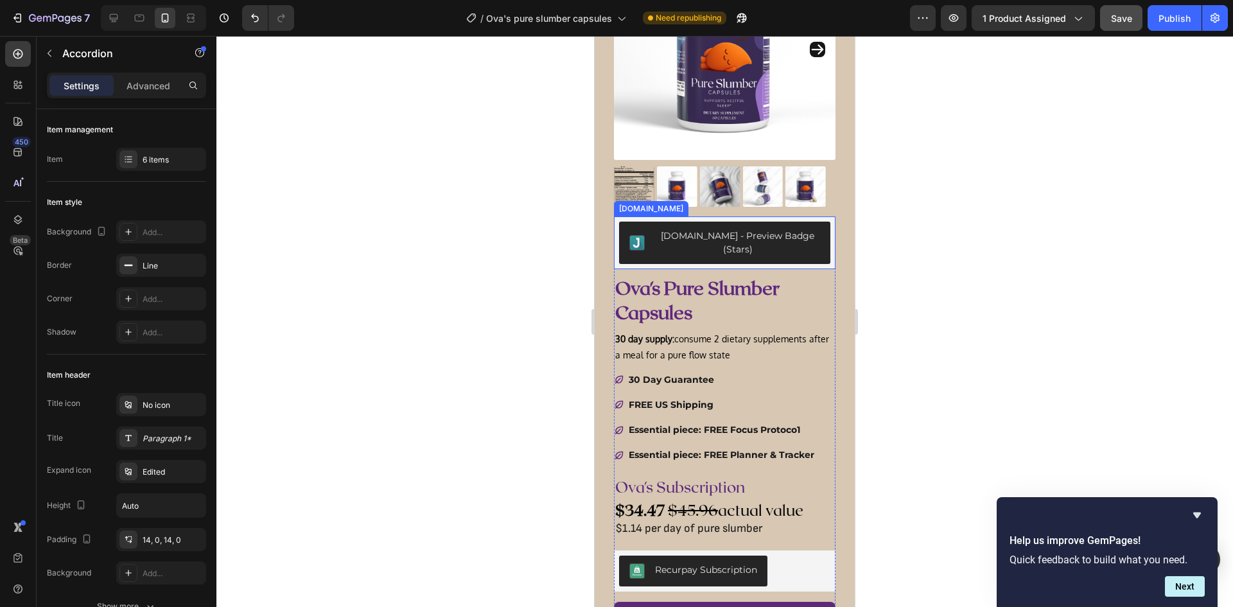
scroll to position [0, 0]
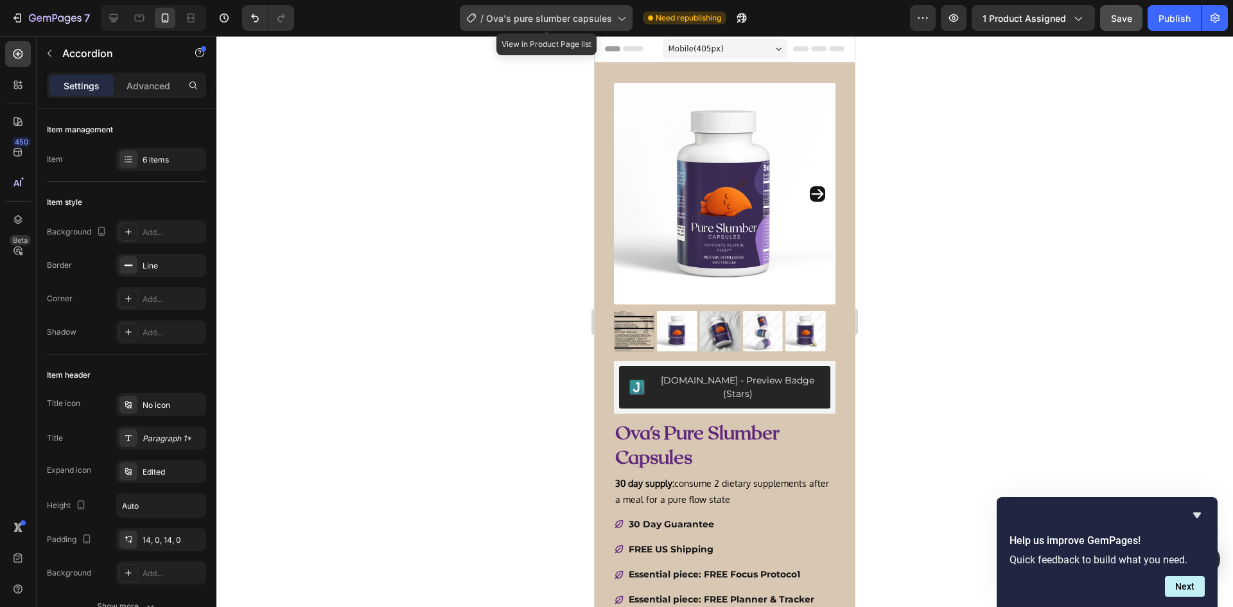
click at [584, 21] on span "Ova's pure slumber capsules" at bounding box center [549, 18] width 126 height 13
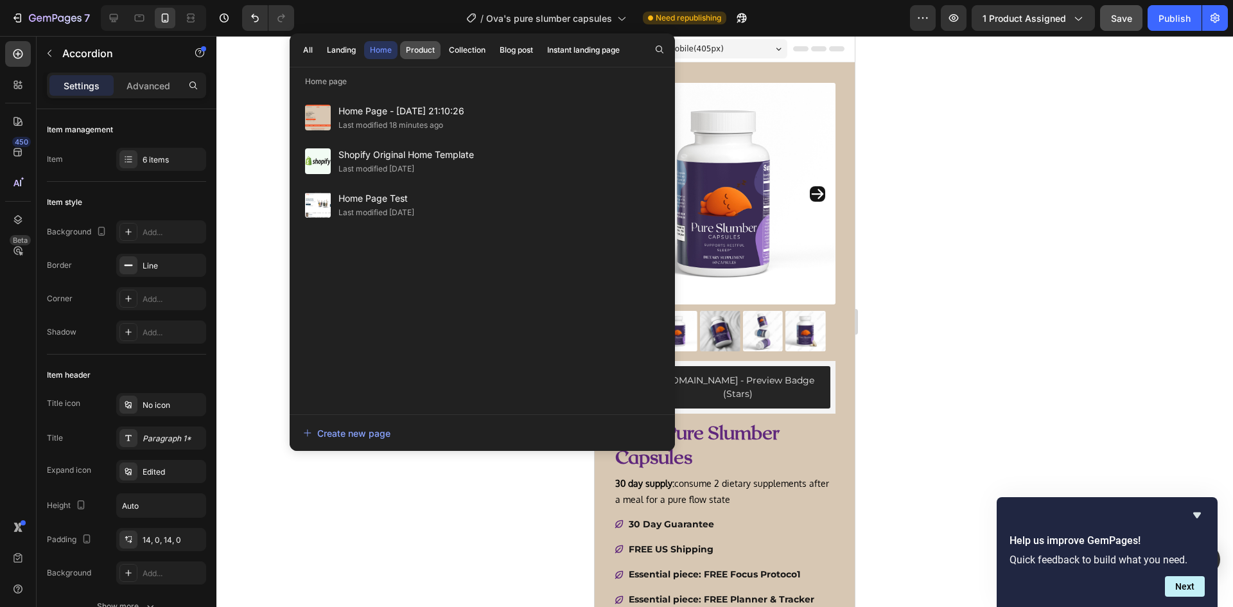
click at [422, 53] on div "Product" at bounding box center [420, 50] width 29 height 12
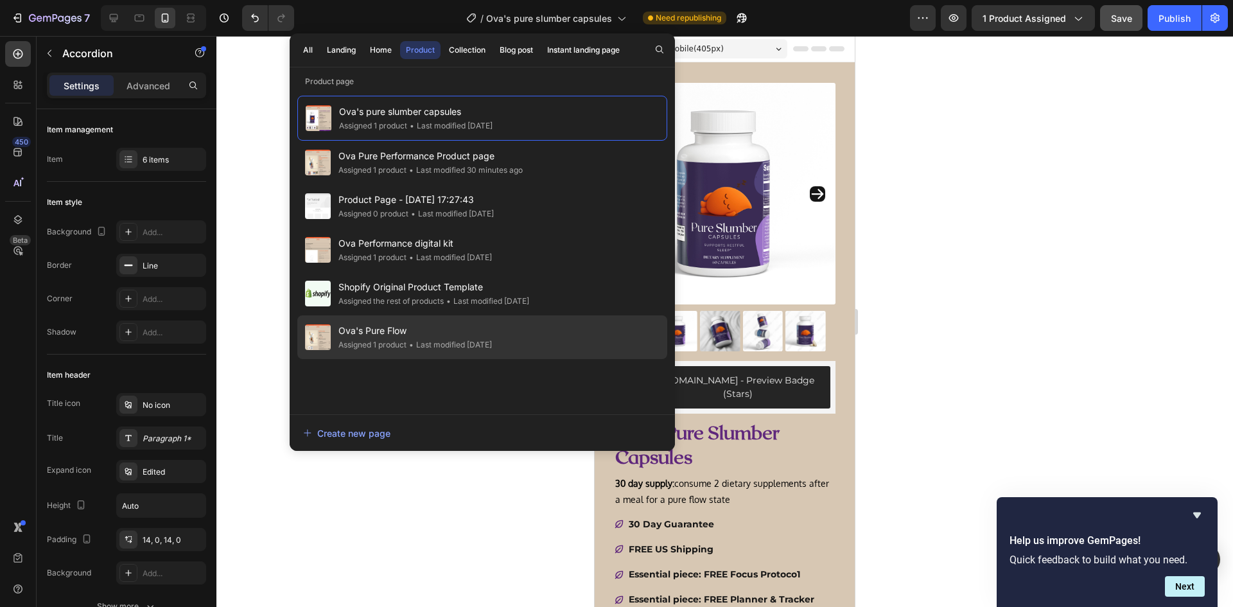
click at [414, 332] on span "Ova's Pure Flow" at bounding box center [414, 330] width 153 height 15
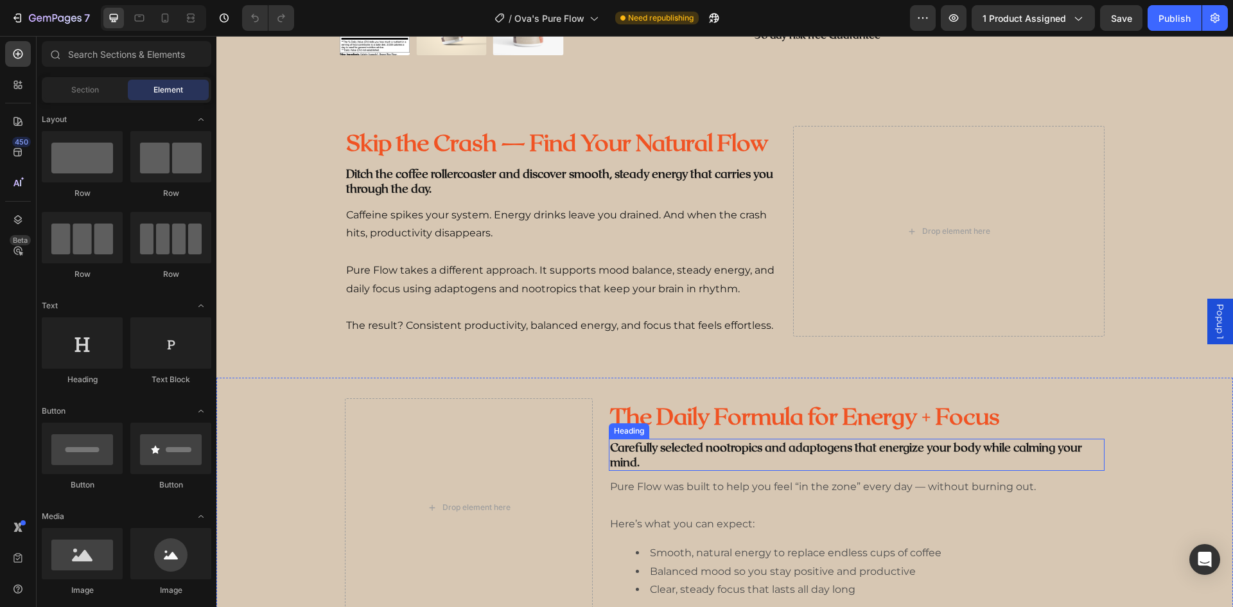
scroll to position [706, 0]
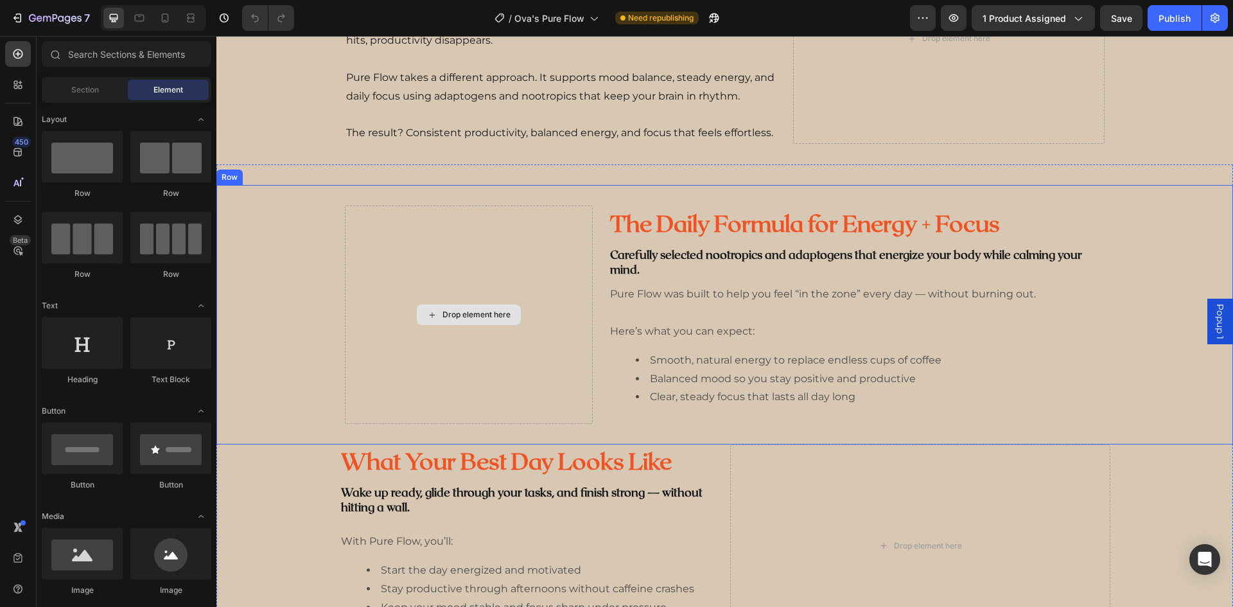
click at [478, 322] on div "Drop element here" at bounding box center [469, 314] width 104 height 21
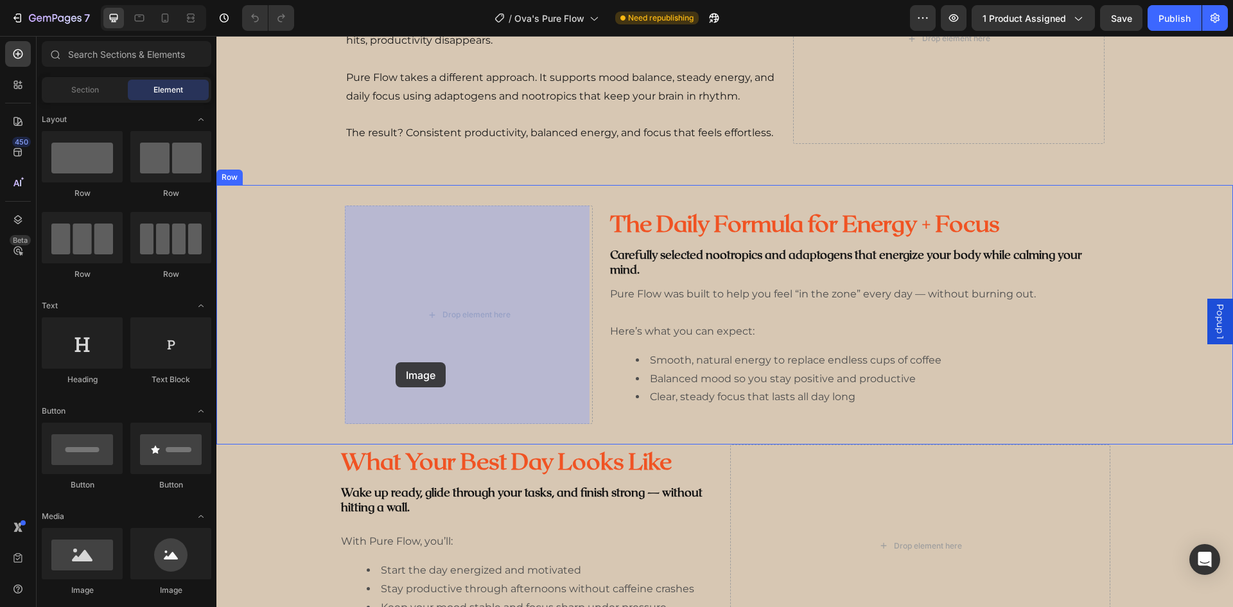
drag, startPoint x: 308, startPoint y: 593, endPoint x: 395, endPoint y: 347, distance: 260.3
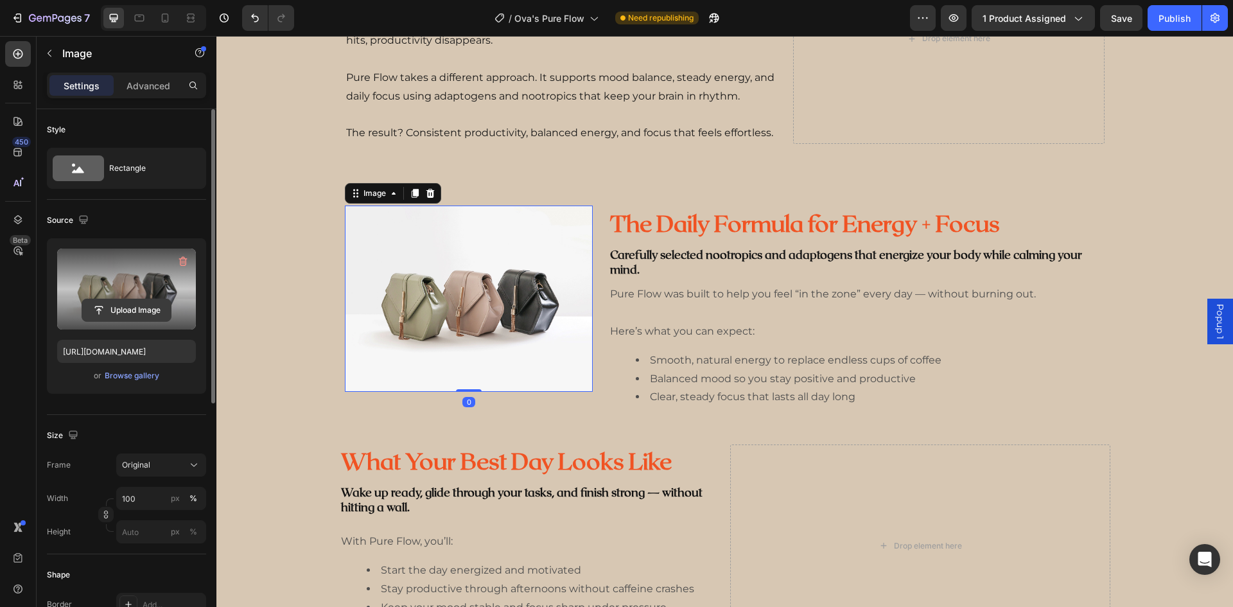
click at [128, 311] on input "file" at bounding box center [126, 310] width 89 height 22
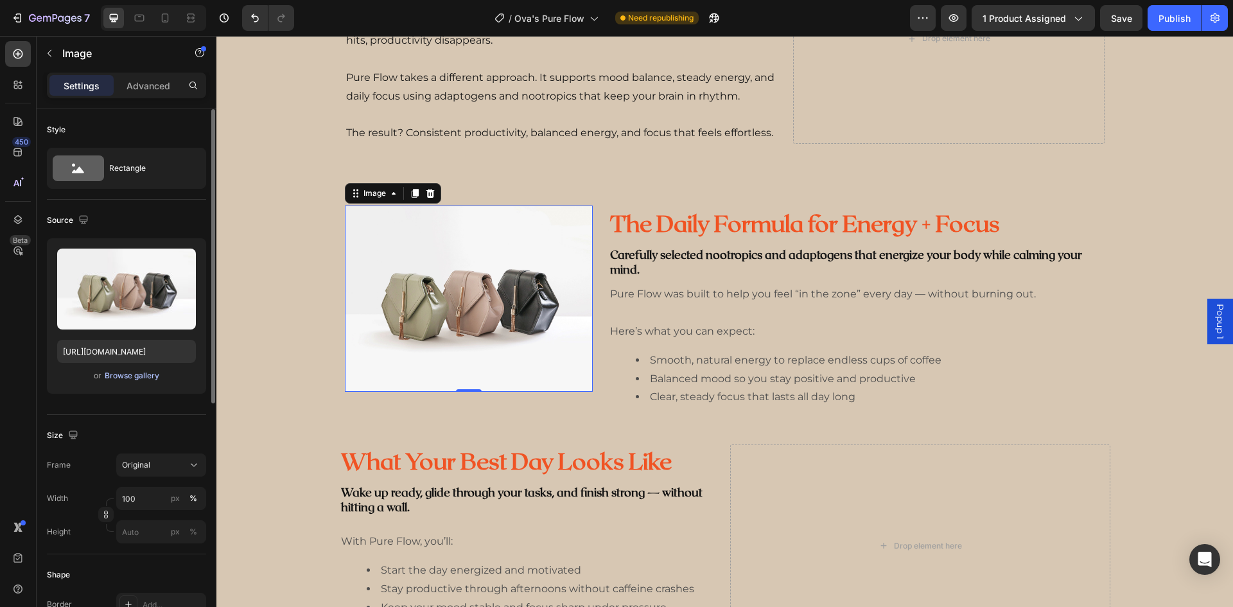
click at [132, 381] on div "Browse gallery" at bounding box center [132, 376] width 55 height 12
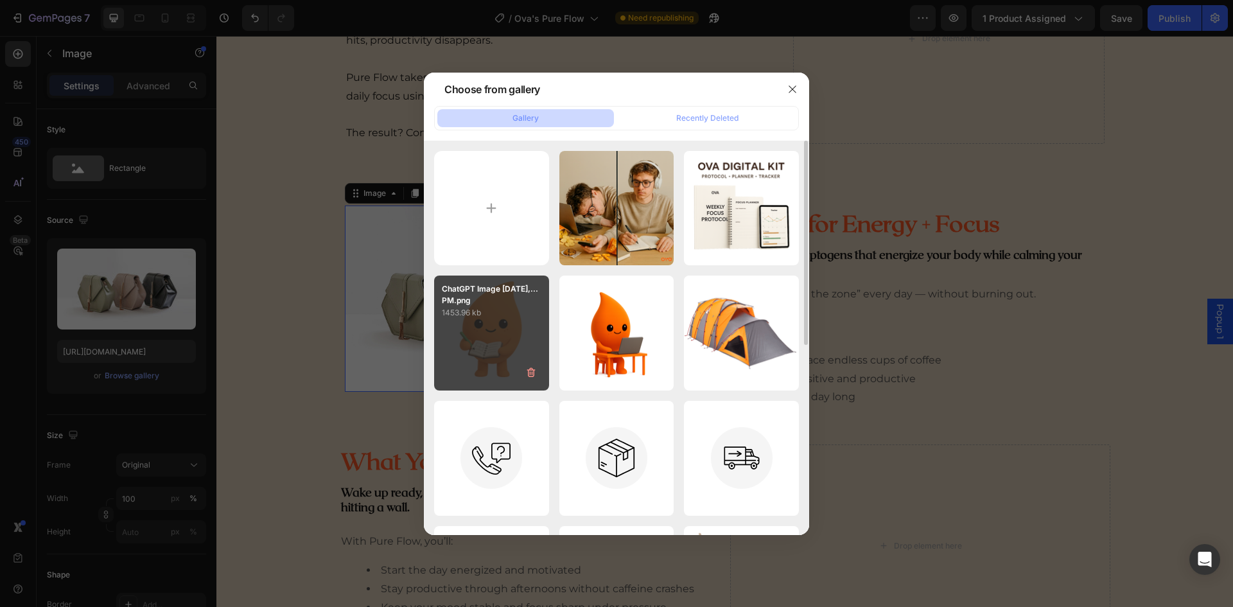
click at [477, 355] on div "ChatGPT Image Sep 23,...PM.png 1453.96 kb" at bounding box center [491, 332] width 115 height 115
type input "https://cdn.shopify.com/s/files/1/0673/9519/0961/files/gempages_543609205022524…"
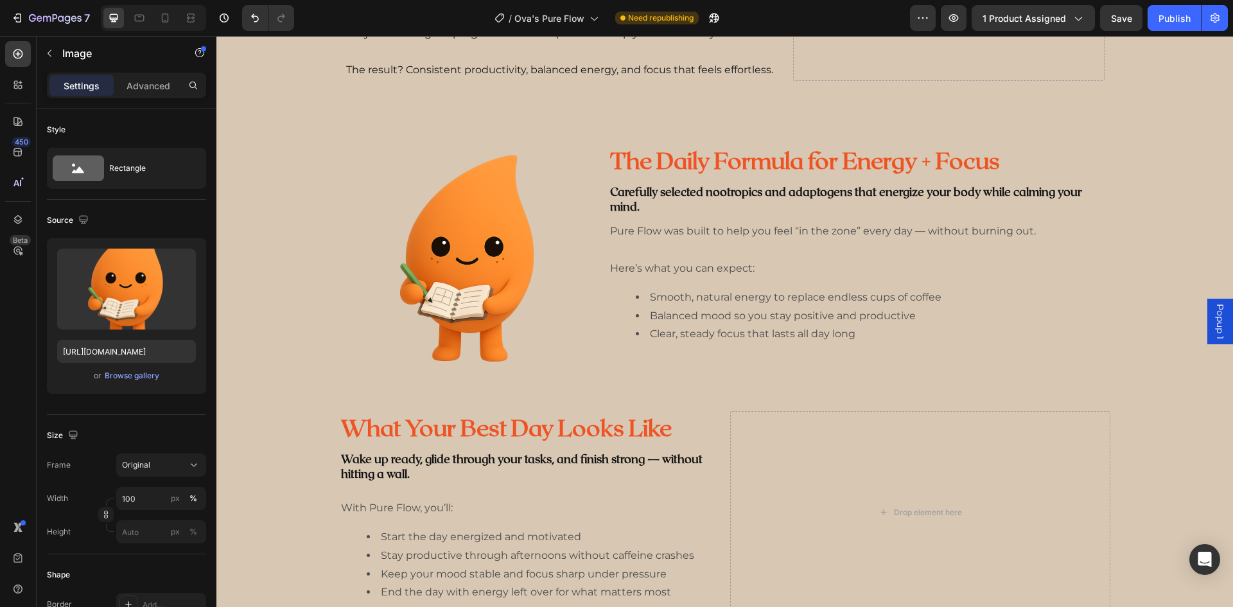
scroll to position [535, 0]
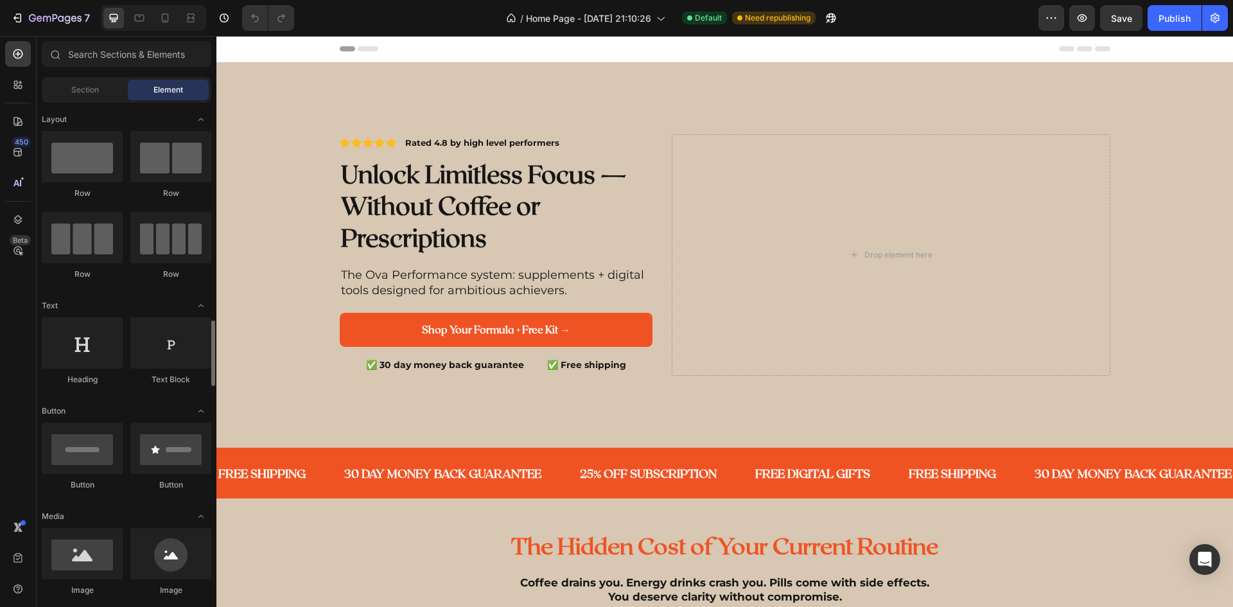
scroll to position [257, 0]
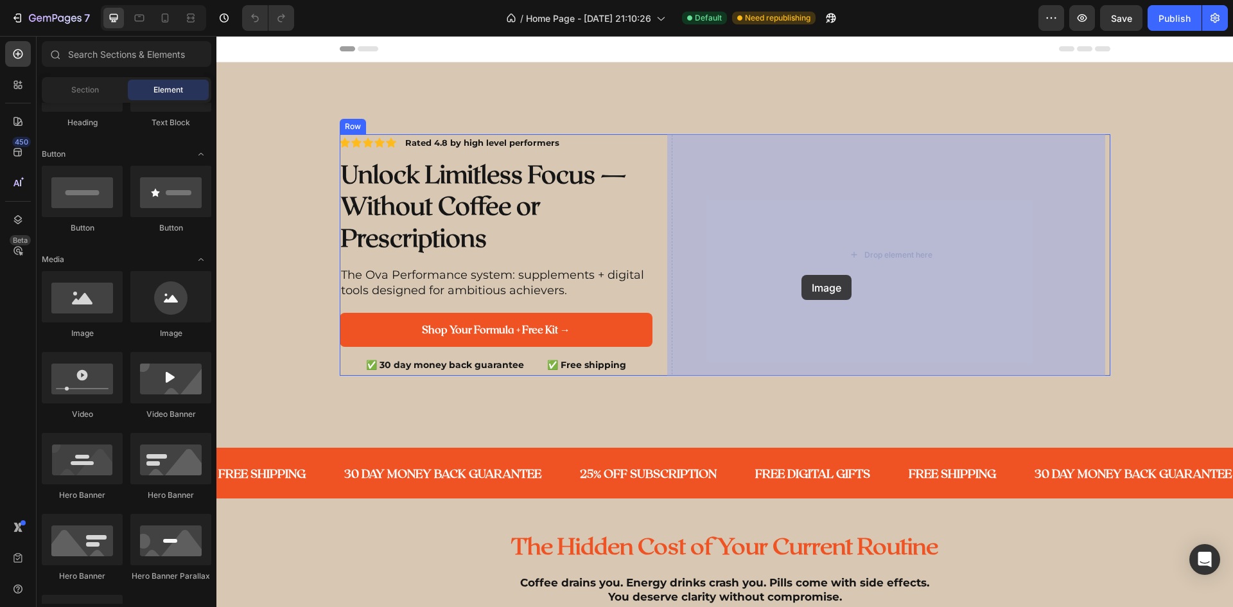
drag, startPoint x: 303, startPoint y: 343, endPoint x: 690, endPoint y: 292, distance: 390.4
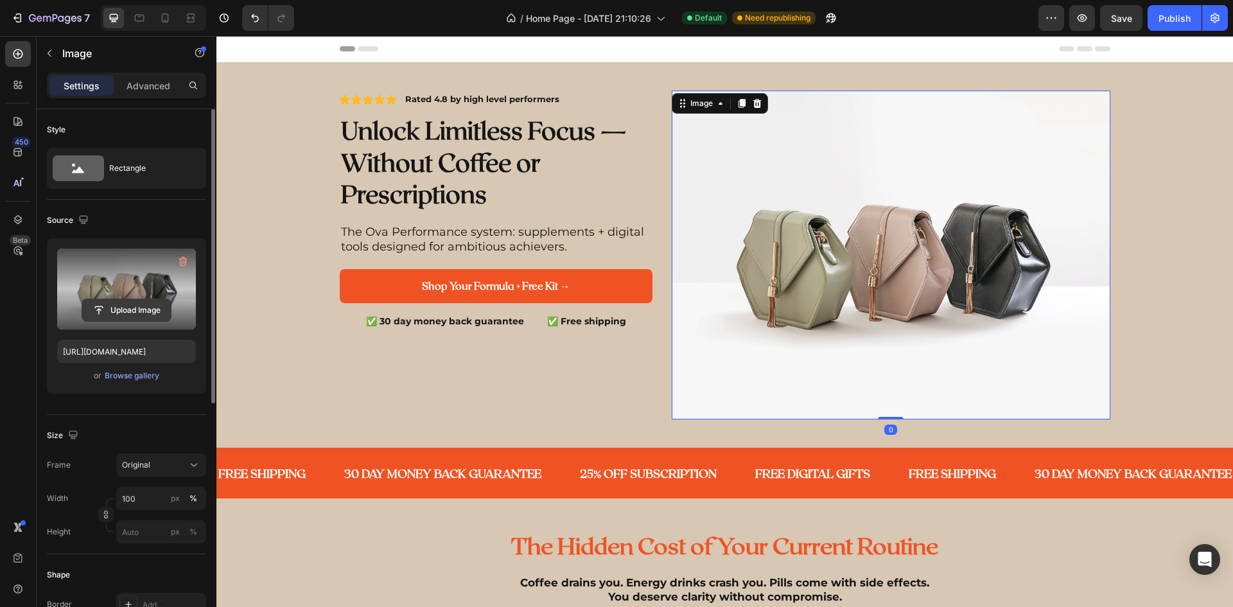
click at [120, 302] on input "file" at bounding box center [126, 310] width 89 height 22
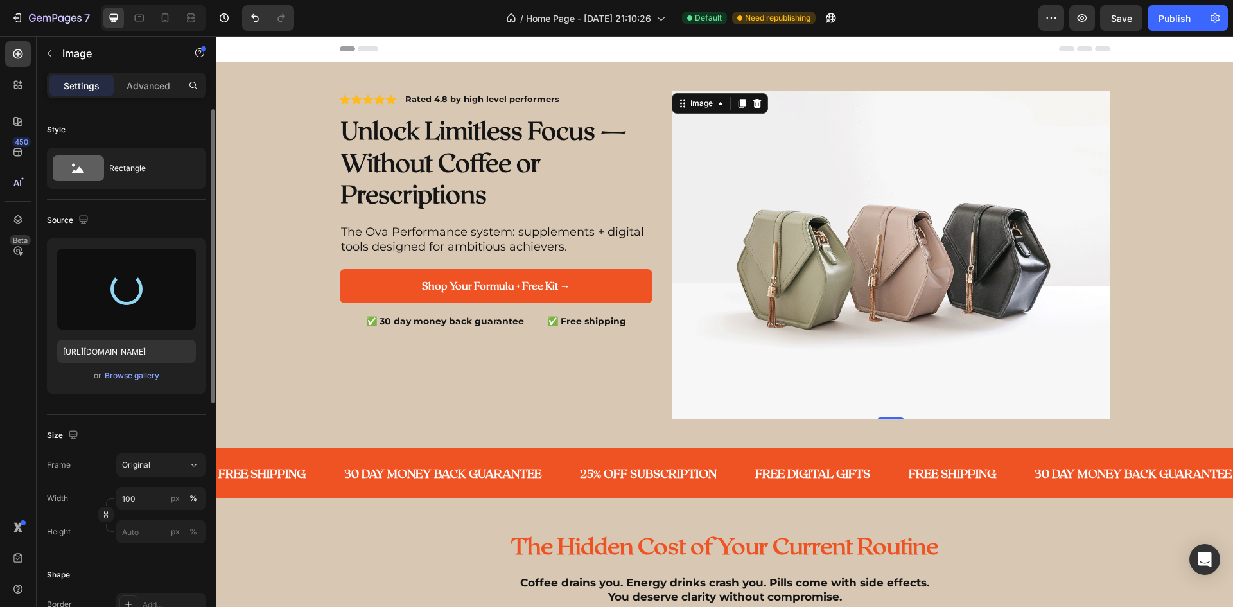
type input "https://cdn.shopify.com/s/files/1/0673/9519/0961/files/gempages_543609205022524…"
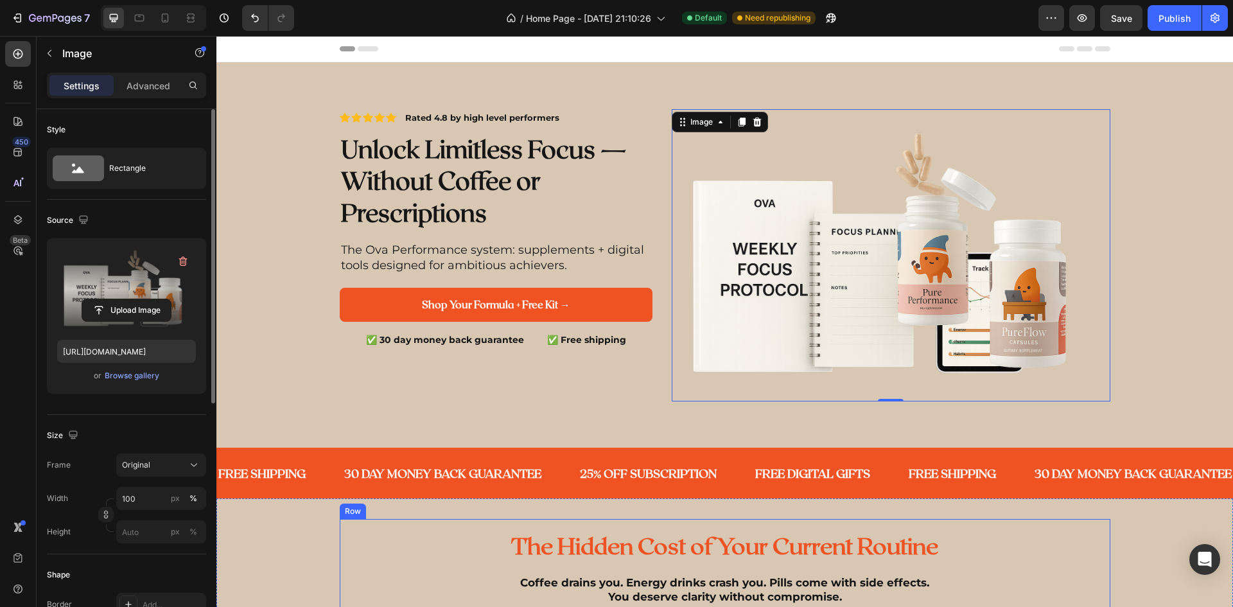
click at [499, 539] on h2 "The Hidden Cost of Your Current Routine" at bounding box center [725, 545] width 750 height 33
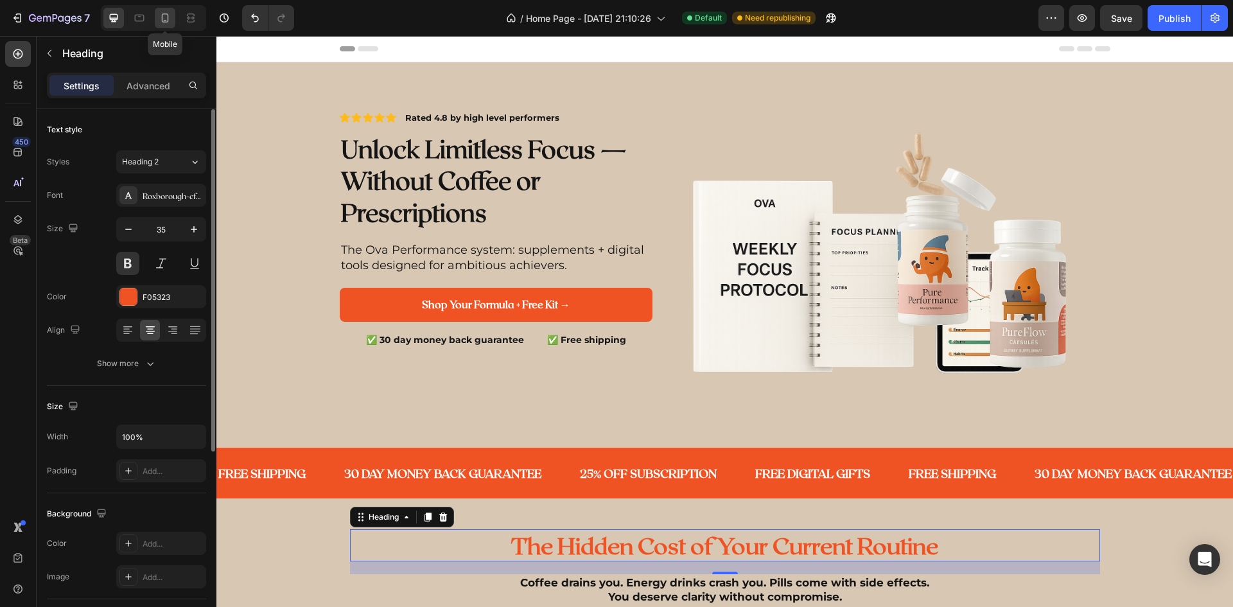
click at [169, 15] on icon at bounding box center [165, 18] width 13 height 13
type input "31"
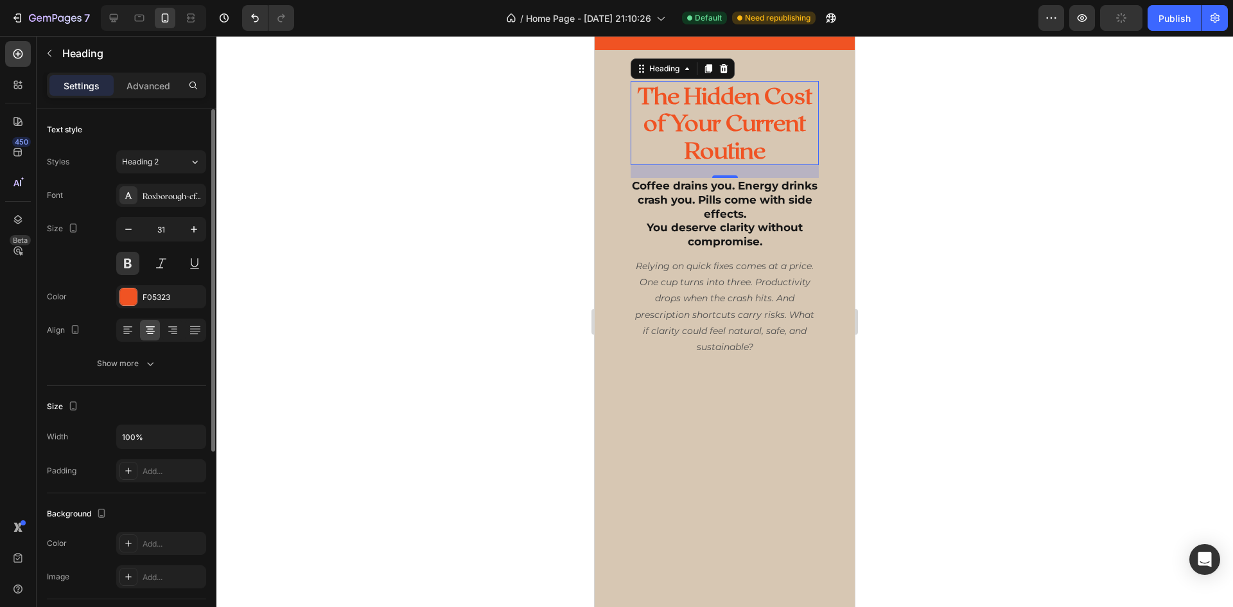
scroll to position [212, 0]
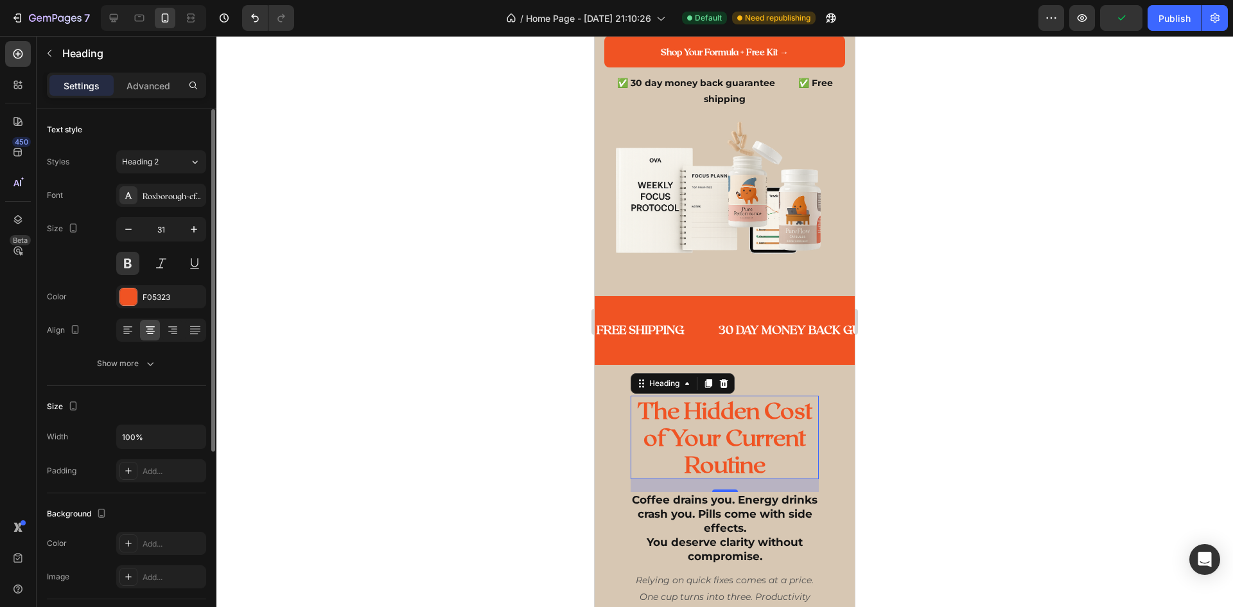
click at [994, 229] on div at bounding box center [724, 321] width 1016 height 571
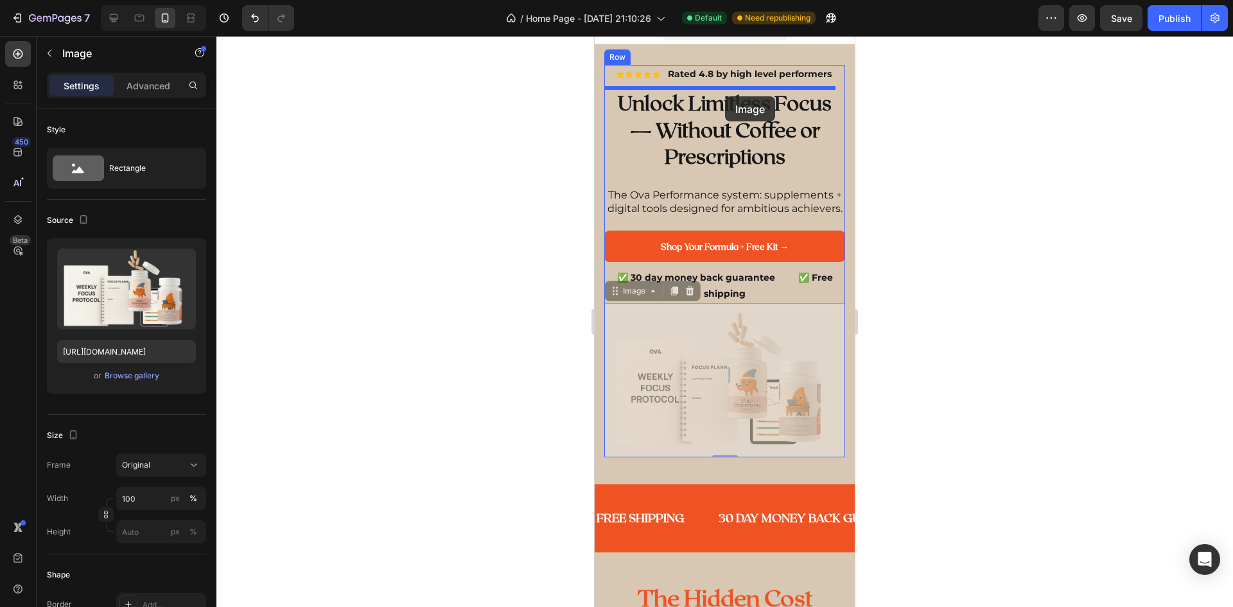
scroll to position [0, 0]
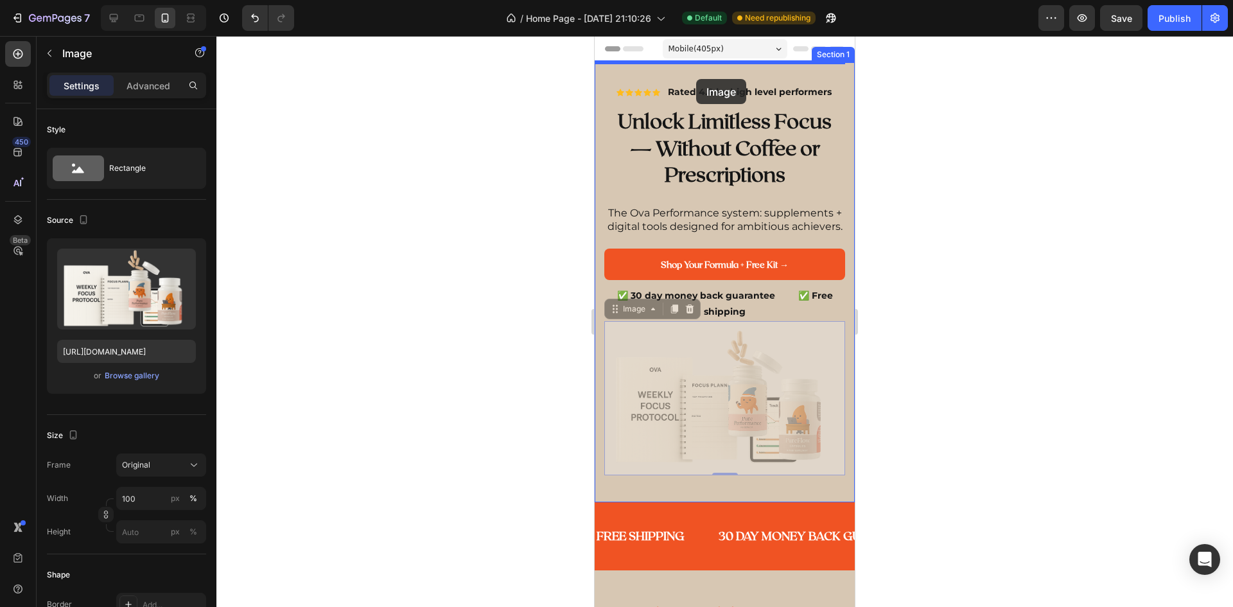
drag, startPoint x: 693, startPoint y: 321, endPoint x: 696, endPoint y: 79, distance: 242.0
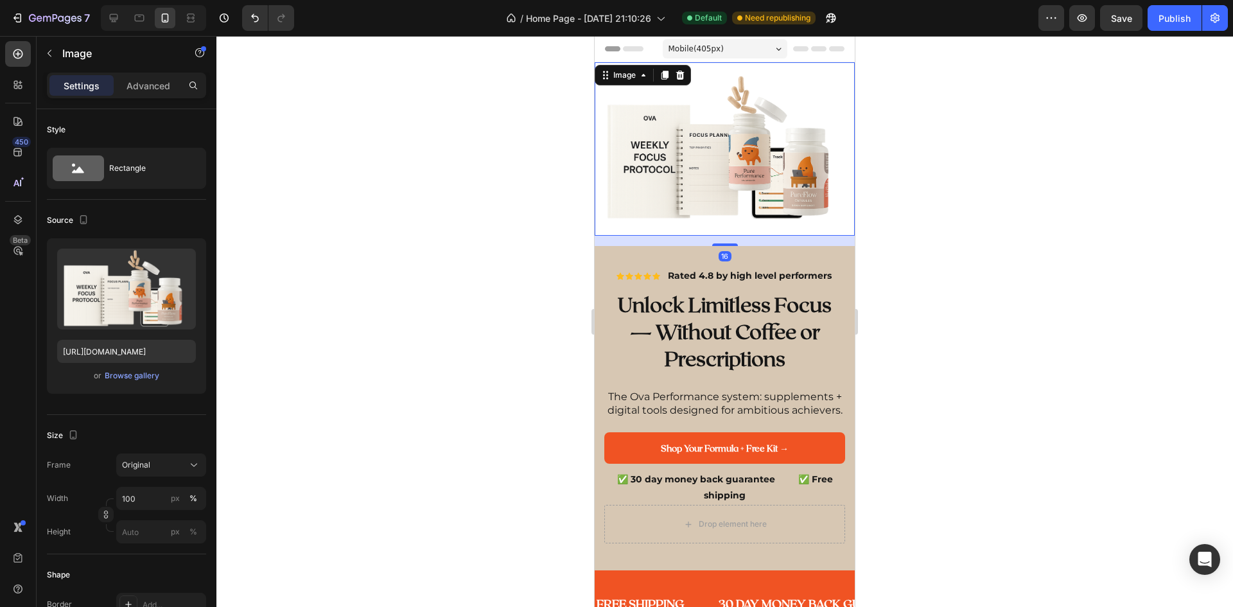
click at [719, 139] on img at bounding box center [724, 148] width 260 height 173
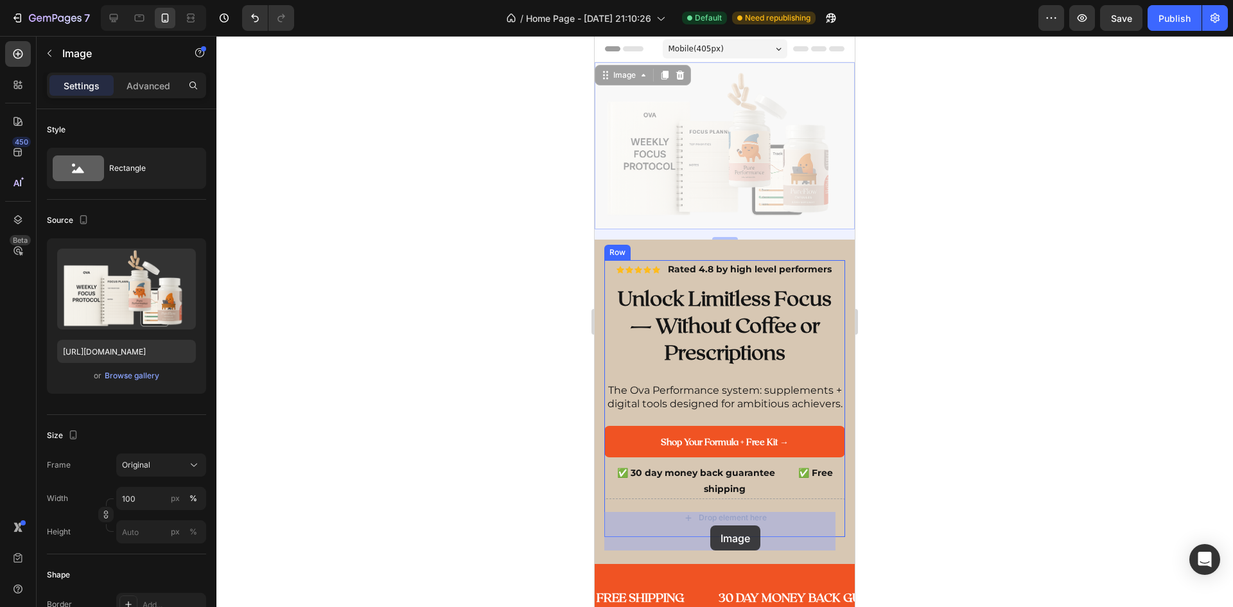
drag, startPoint x: 720, startPoint y: 146, endPoint x: 709, endPoint y: 527, distance: 380.9
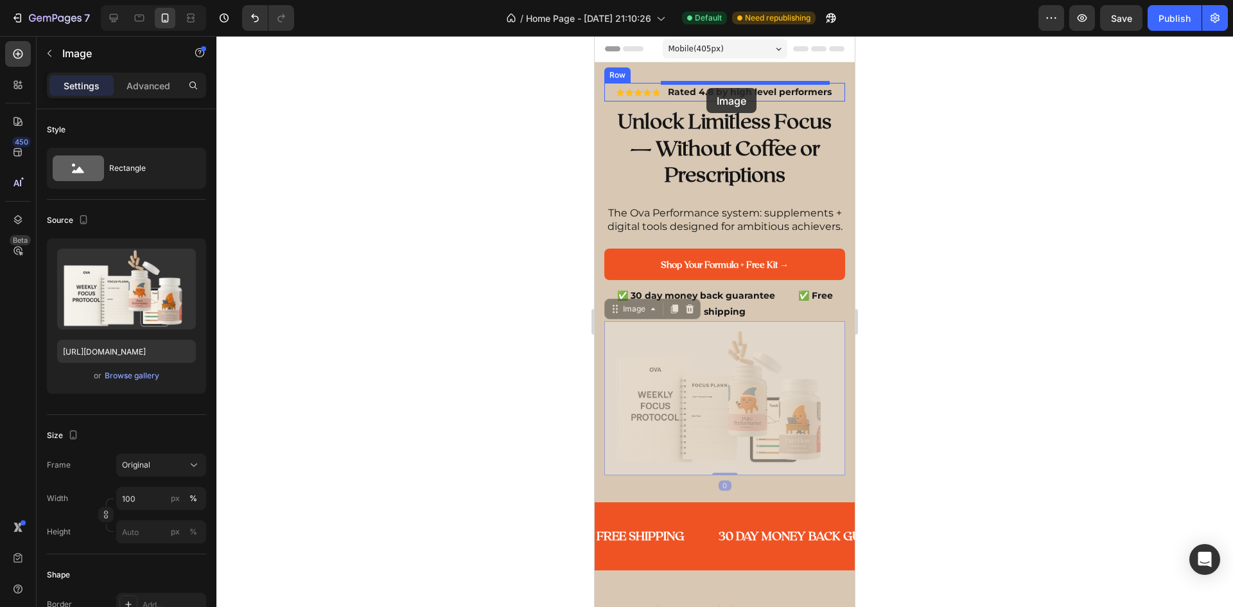
drag, startPoint x: 731, startPoint y: 433, endPoint x: 706, endPoint y: 88, distance: 345.6
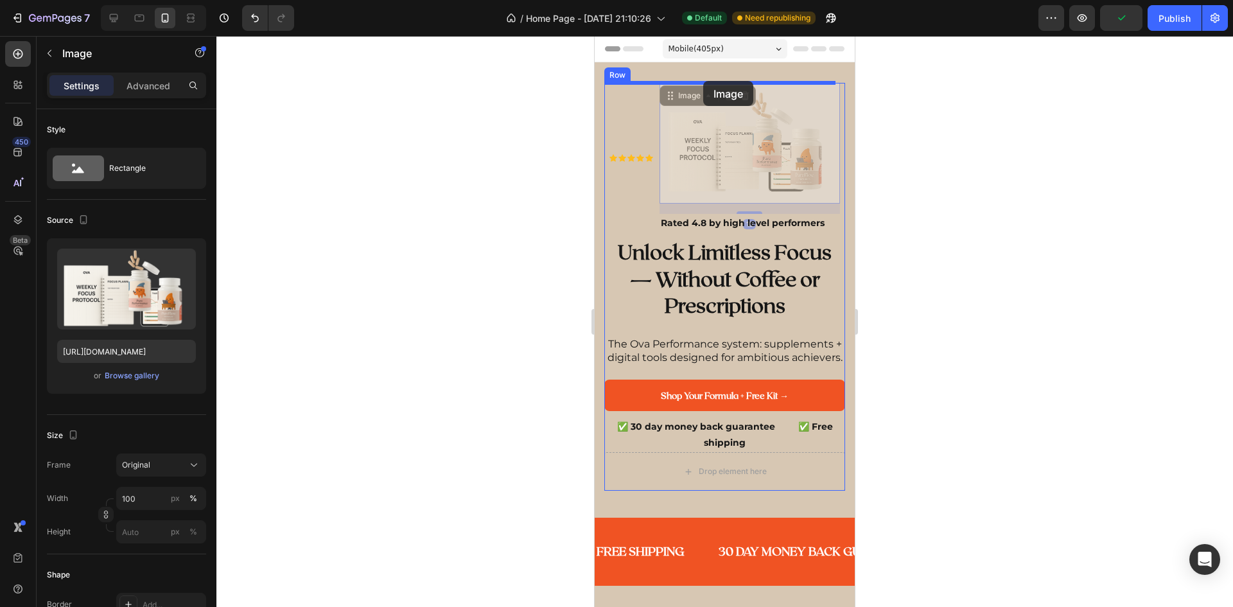
drag, startPoint x: 713, startPoint y: 144, endPoint x: 703, endPoint y: 81, distance: 63.7
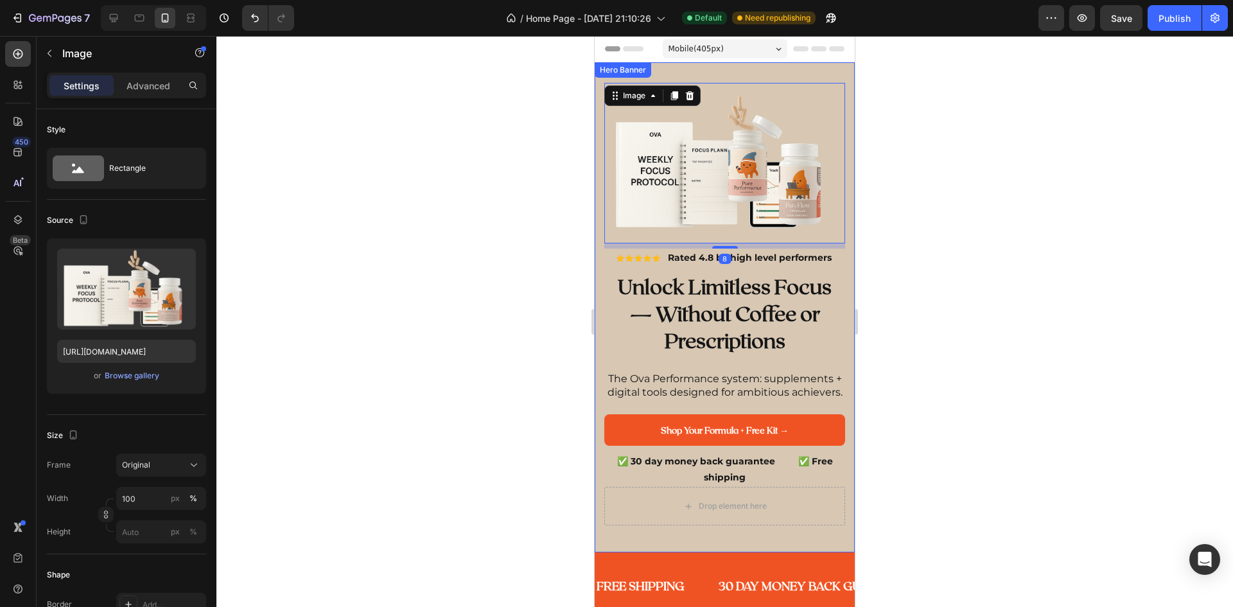
click at [948, 243] on div at bounding box center [724, 321] width 1016 height 571
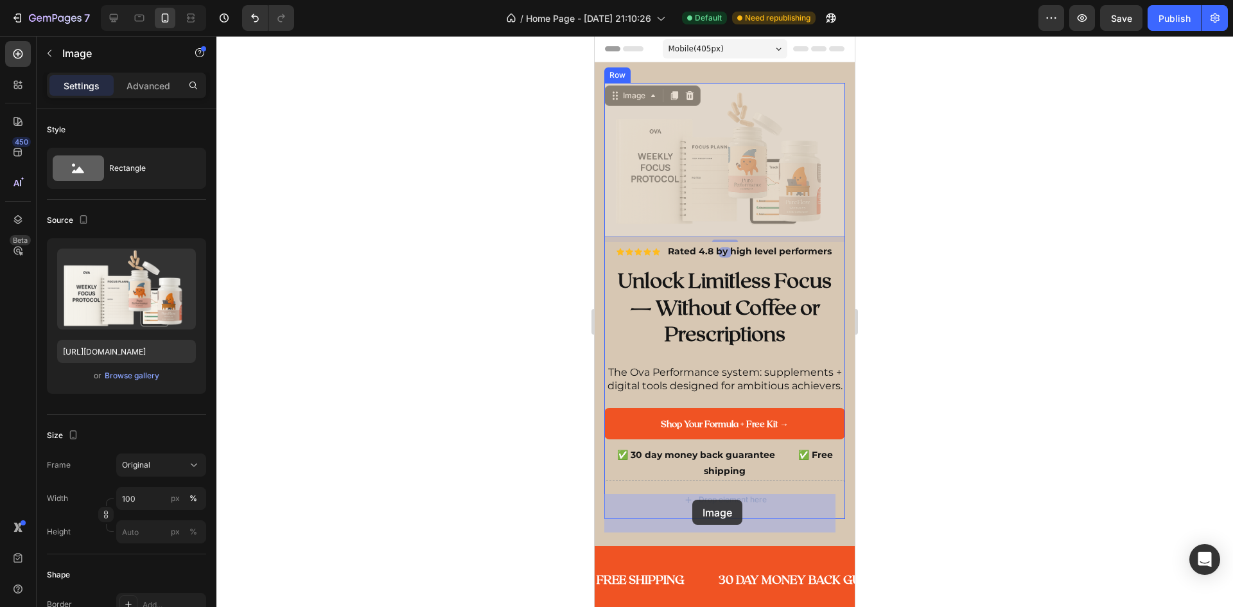
drag, startPoint x: 742, startPoint y: 185, endPoint x: 692, endPoint y: 499, distance: 318.5
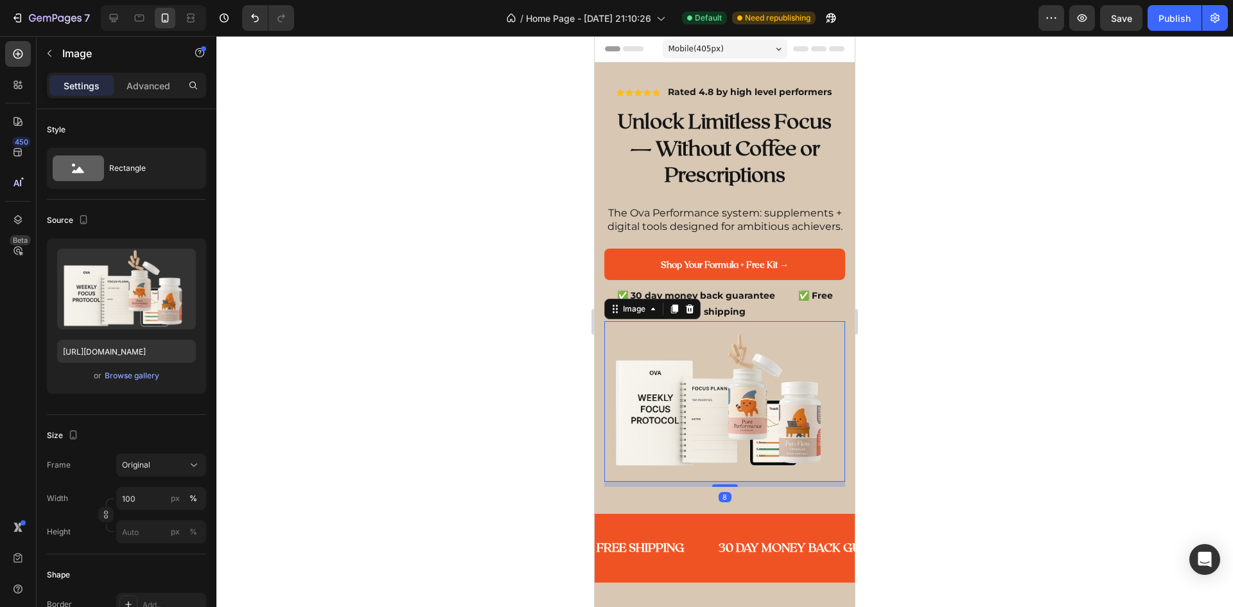
click at [1093, 349] on div at bounding box center [724, 321] width 1016 height 571
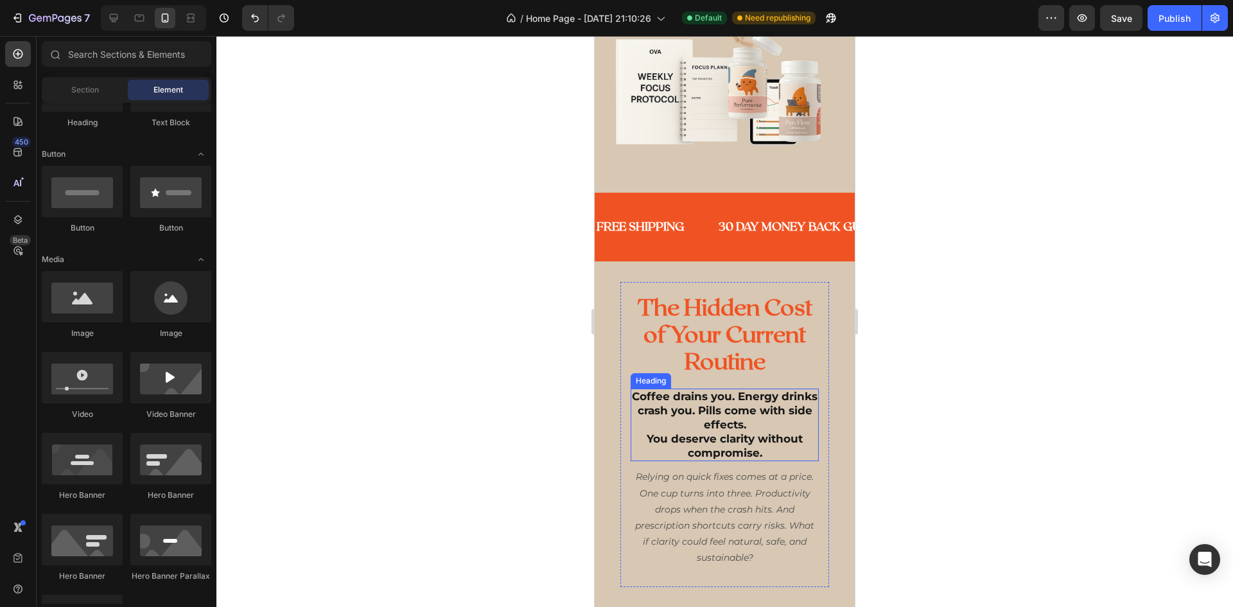
scroll to position [257, 0]
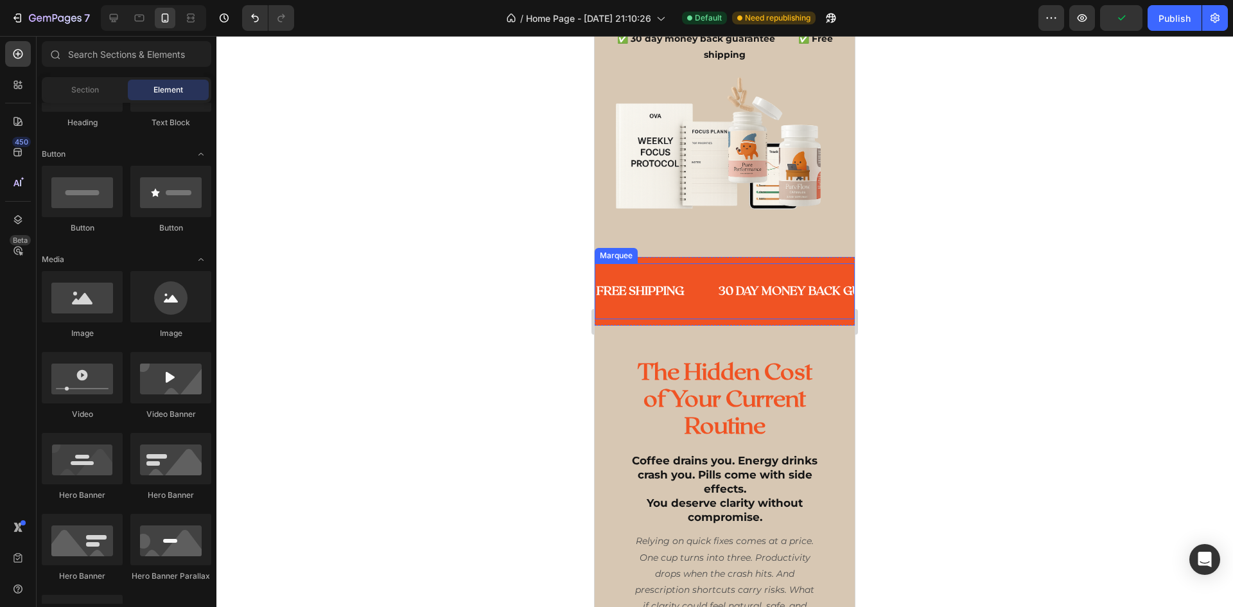
click at [694, 318] on div "FREE SHIPPING Text 30 DAY MONEY BACK GUARANTEE Text 25% OFF SUBSCRIPTION Text F…" at bounding box center [724, 290] width 260 height 55
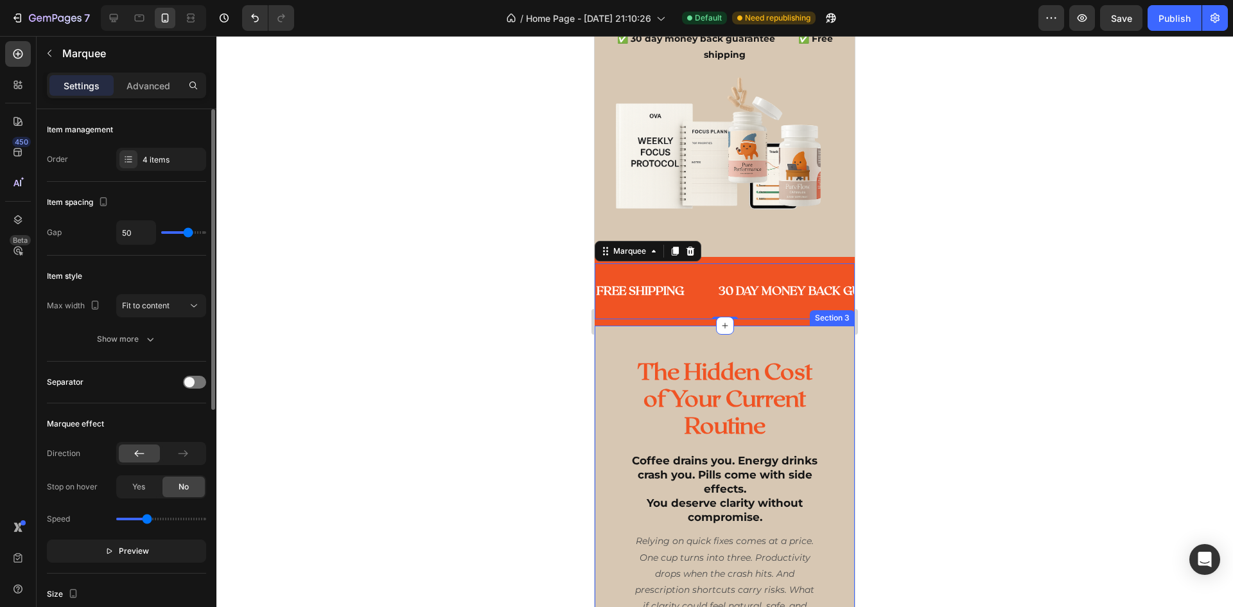
type input "39"
type input "37"
type input "36"
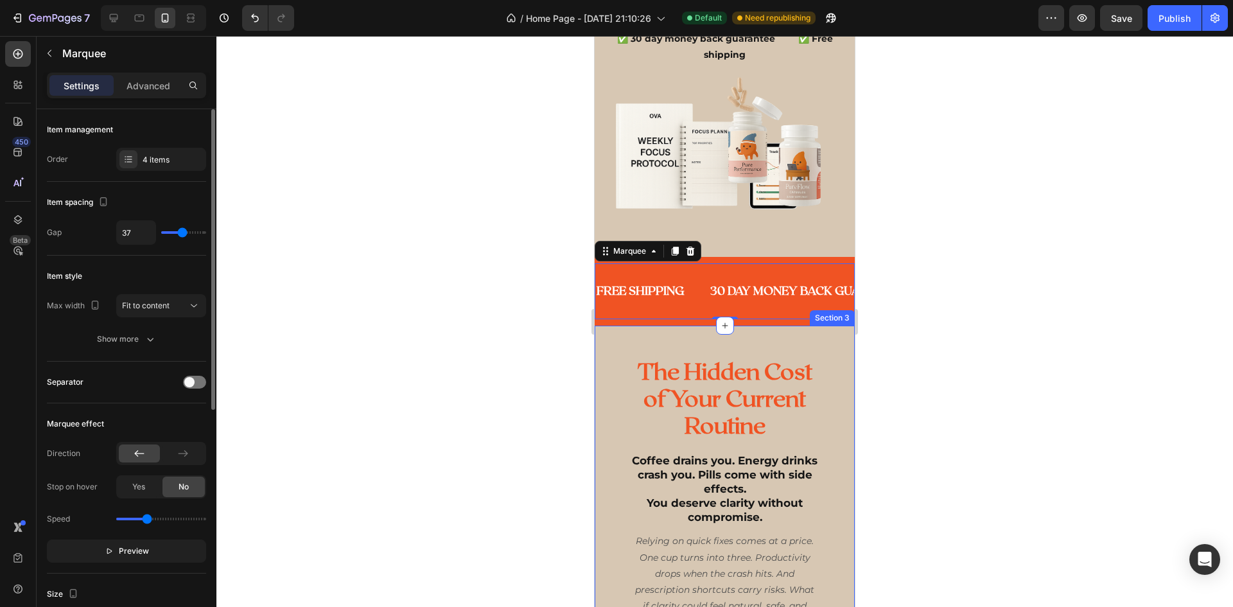
type input "36"
type input "39"
type input "40"
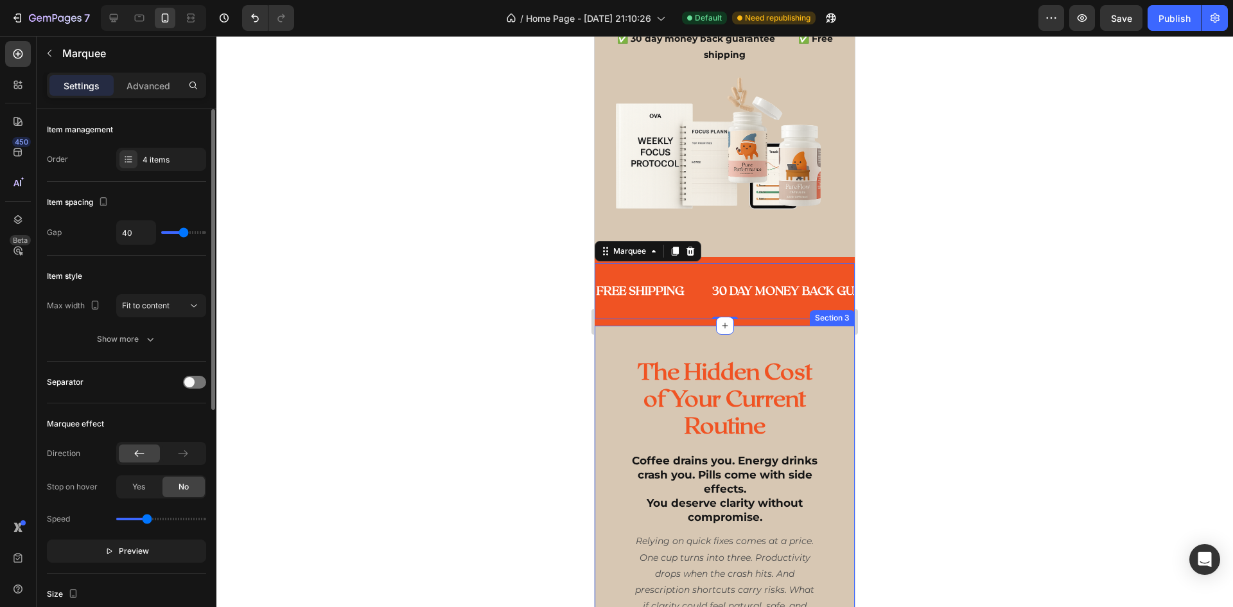
type input "41"
type input "40"
type input "39"
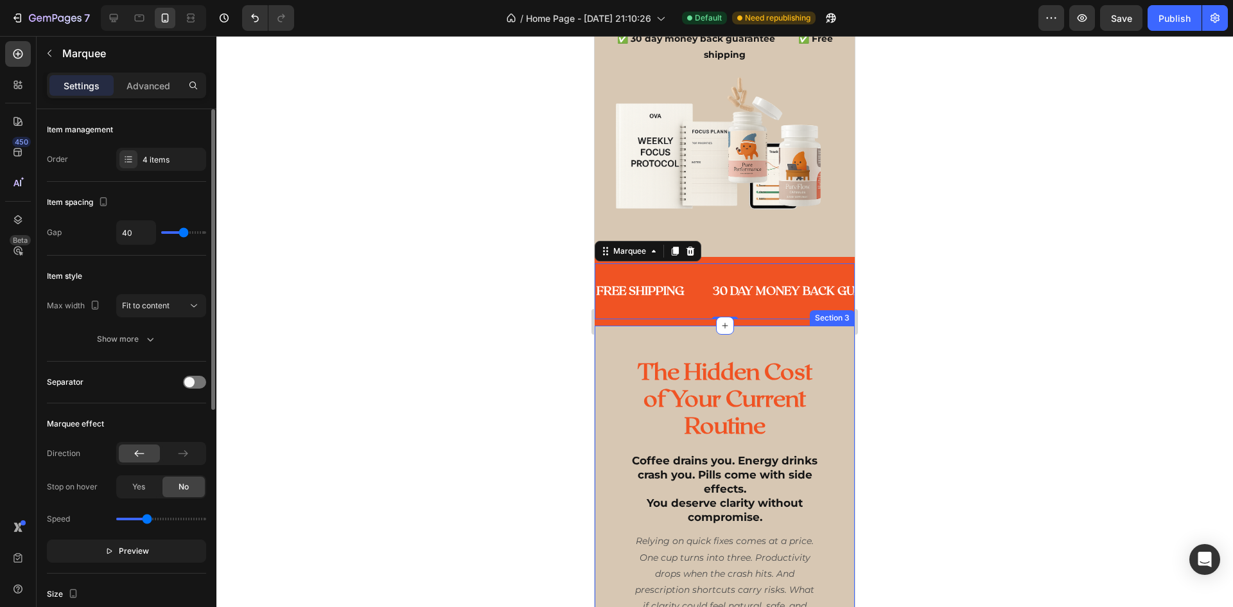
type input "39"
type input "40"
click at [184, 233] on input "range" at bounding box center [183, 232] width 45 height 3
click at [163, 315] on button "Fit to content" at bounding box center [161, 305] width 90 height 23
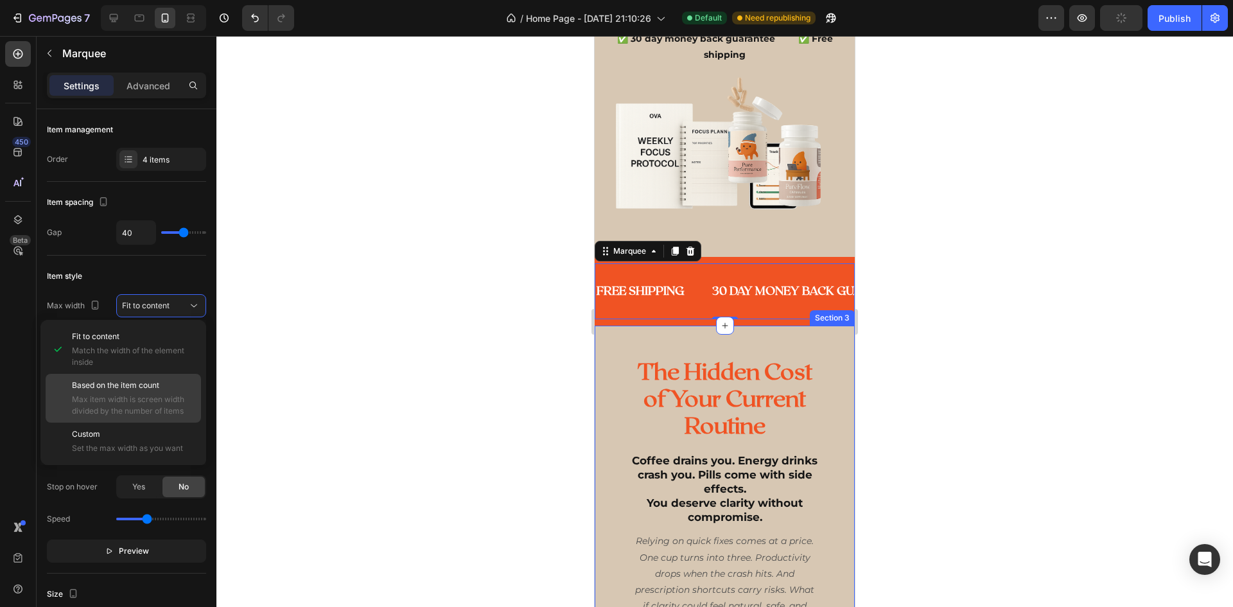
click at [146, 389] on span "Based on the item count" at bounding box center [115, 385] width 87 height 12
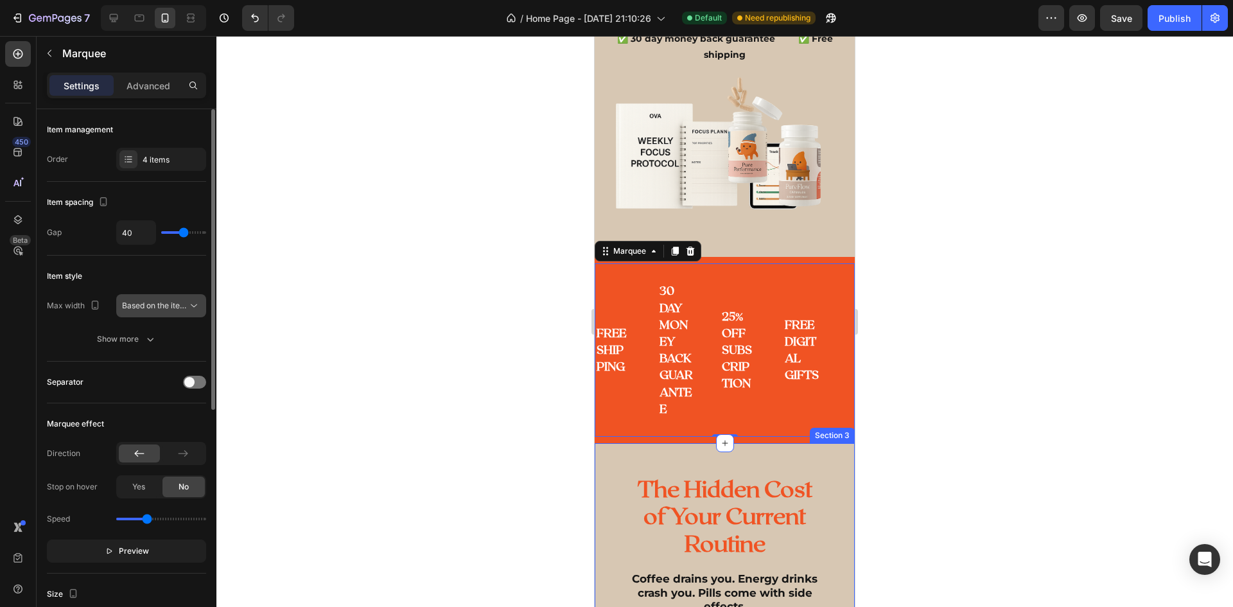
click at [147, 305] on span "Based on the item count" at bounding box center [165, 305] width 87 height 10
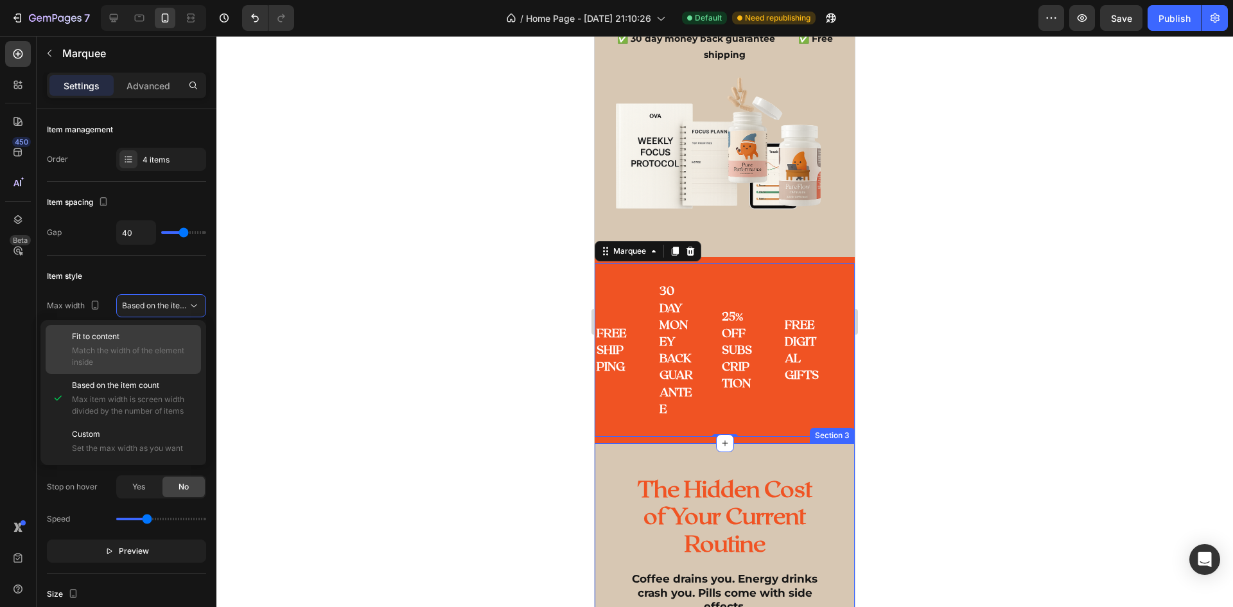
click at [146, 351] on span "Match the width of the element inside" at bounding box center [133, 356] width 123 height 23
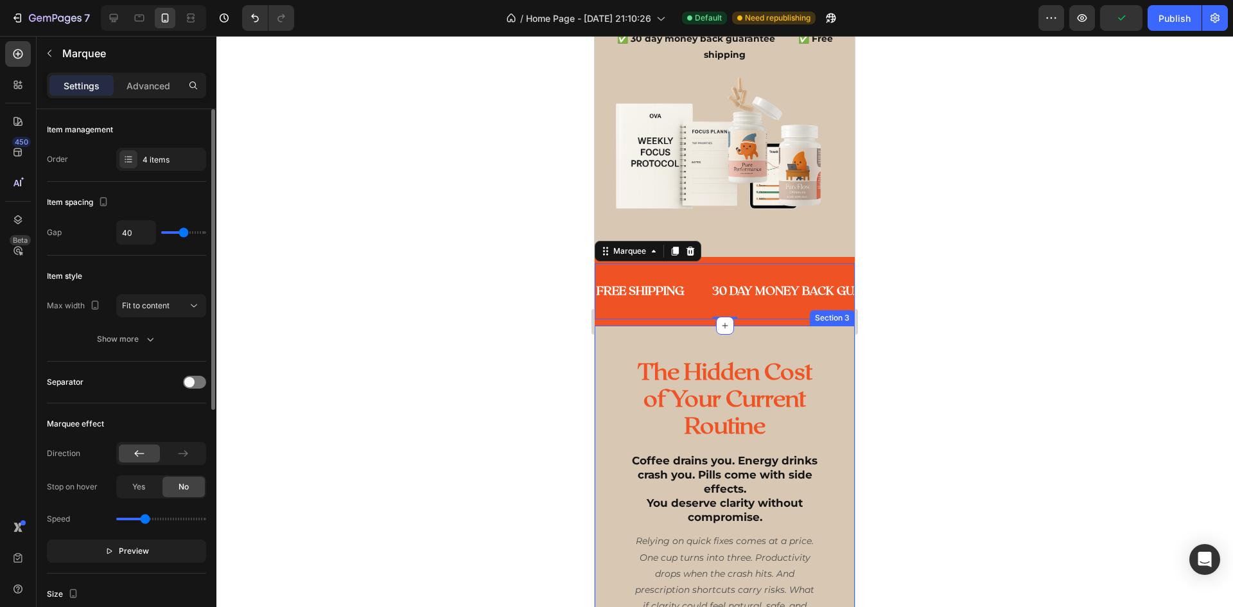
drag, startPoint x: 149, startPoint y: 517, endPoint x: 144, endPoint y: 524, distance: 7.8
type input "1.2"
click at [144, 520] on input "range" at bounding box center [161, 518] width 90 height 3
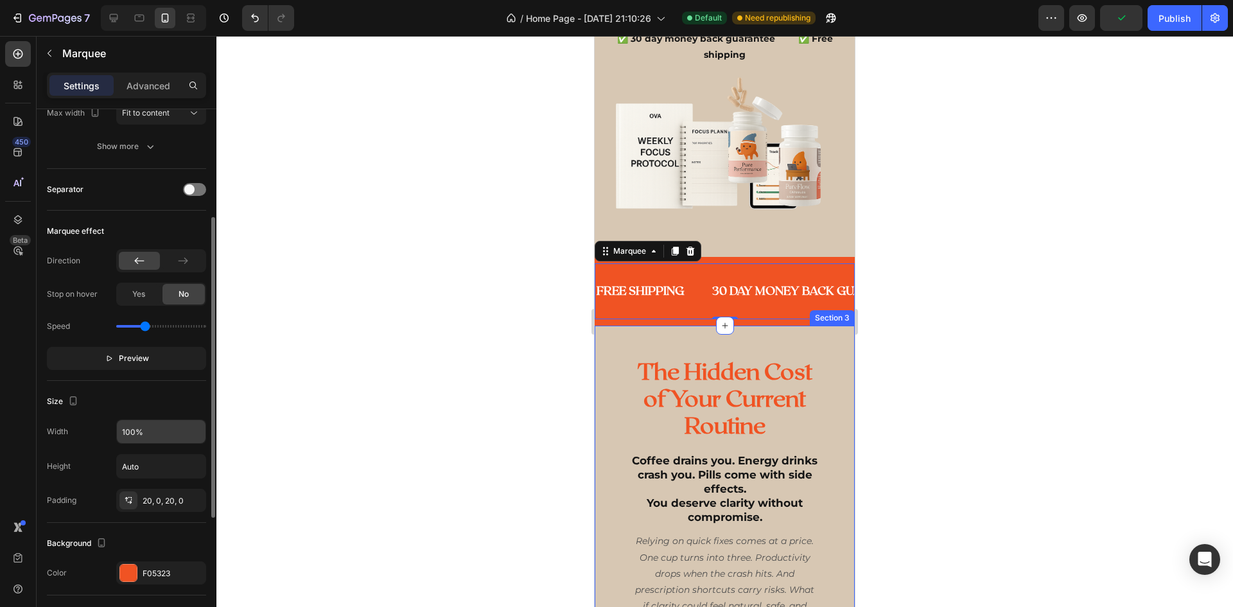
click at [143, 433] on input "100%" at bounding box center [161, 431] width 89 height 23
click at [154, 466] on input "Auto" at bounding box center [161, 466] width 89 height 23
click at [191, 469] on icon "button" at bounding box center [193, 466] width 13 height 13
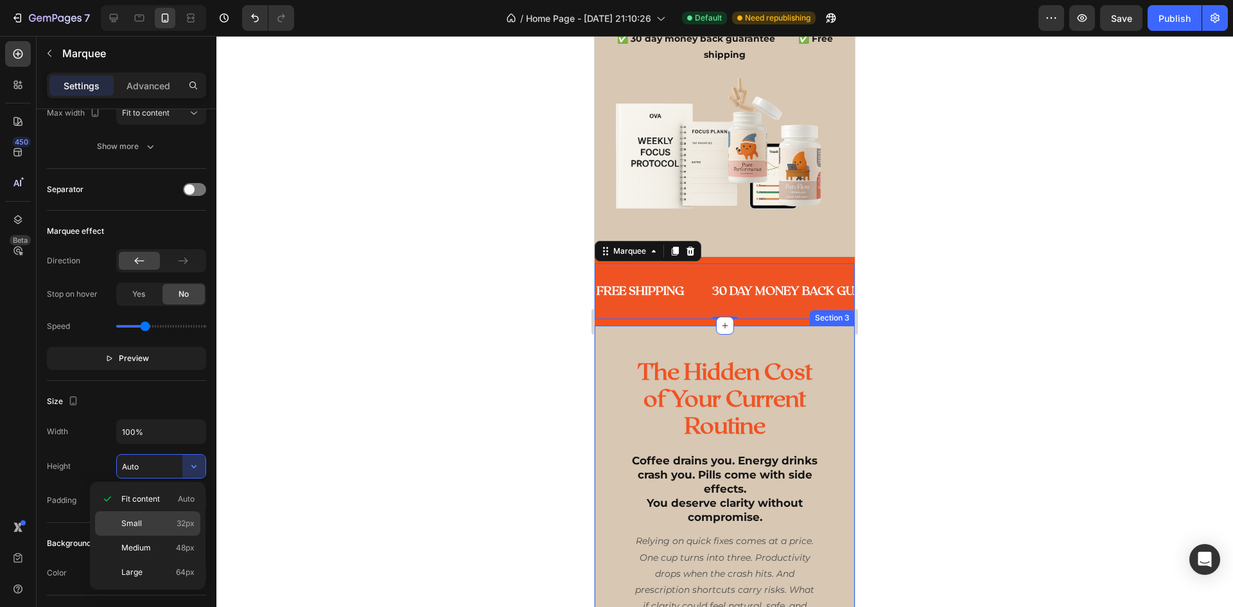
click at [171, 525] on p "Small 32px" at bounding box center [157, 523] width 73 height 12
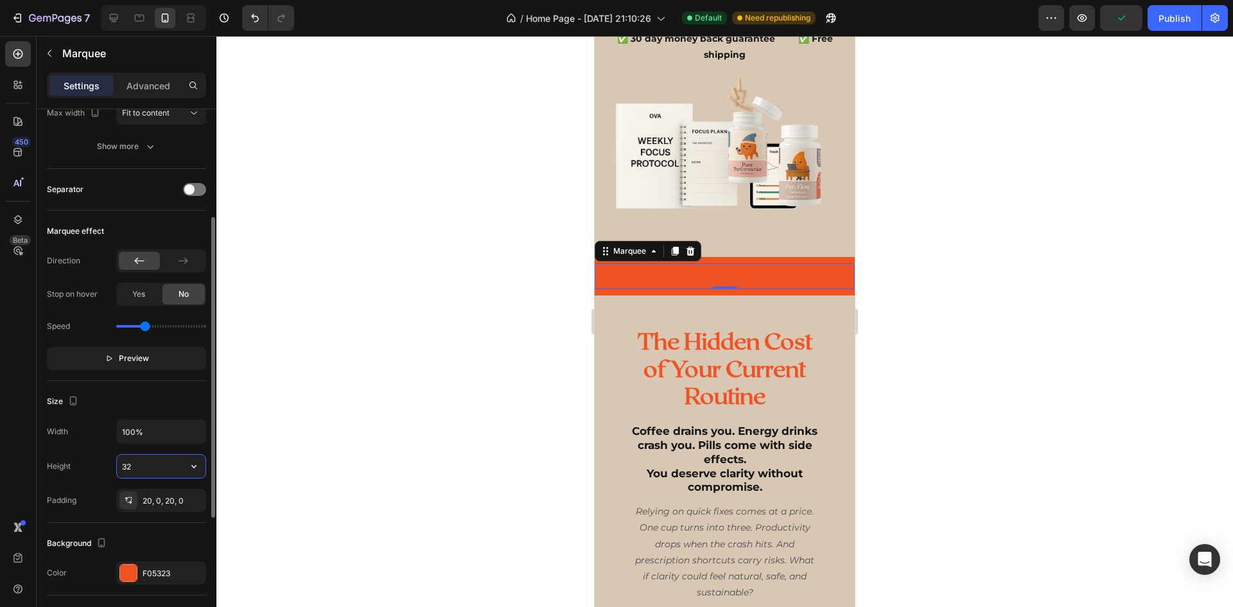
click at [175, 464] on input "32" at bounding box center [161, 466] width 89 height 23
click at [197, 467] on icon "button" at bounding box center [193, 466] width 13 height 13
click at [149, 548] on span "Medium" at bounding box center [136, 548] width 30 height 12
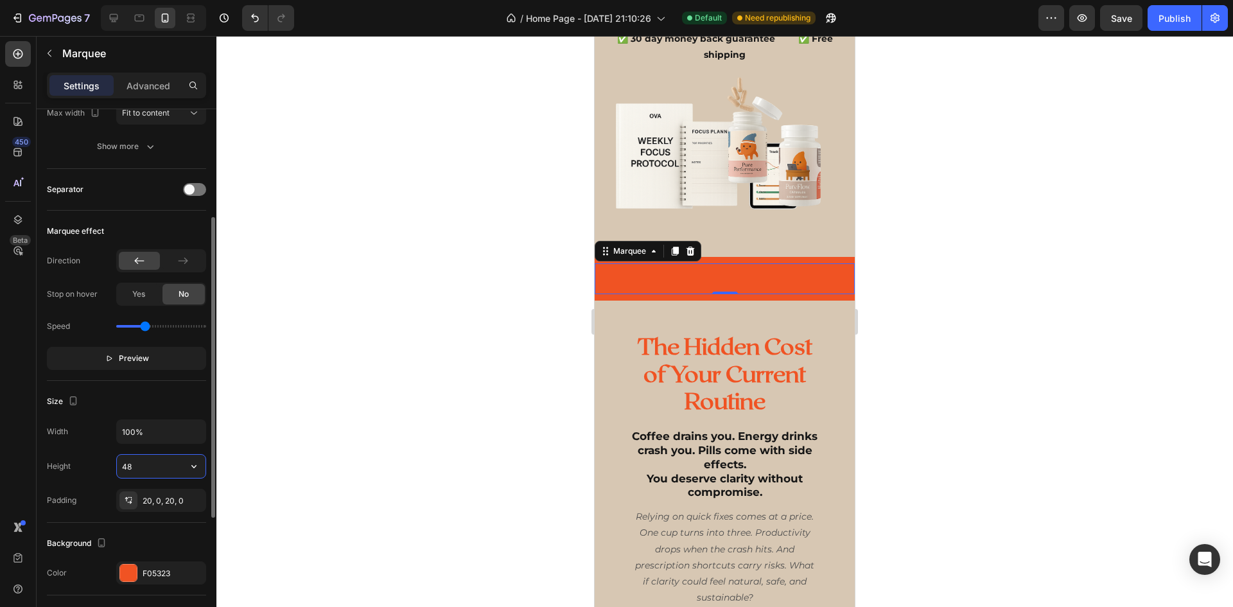
click at [151, 473] on input "48" at bounding box center [161, 466] width 89 height 23
click at [189, 472] on button "button" at bounding box center [193, 466] width 23 height 23
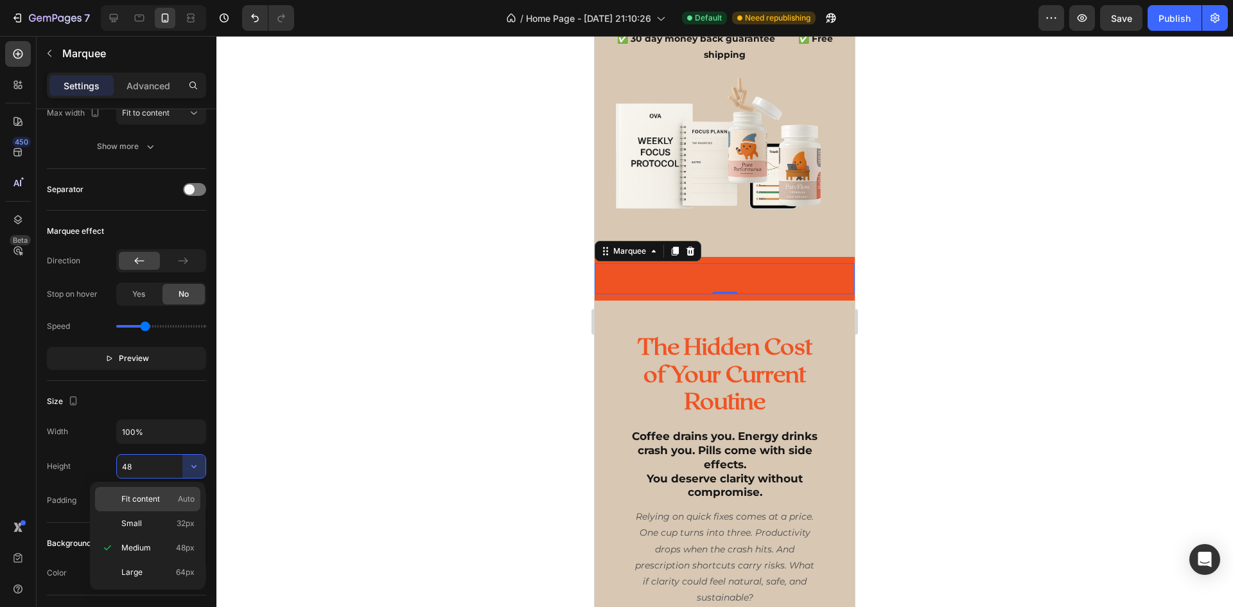
click at [161, 496] on p "Fit content Auto" at bounding box center [157, 499] width 73 height 12
type input "Auto"
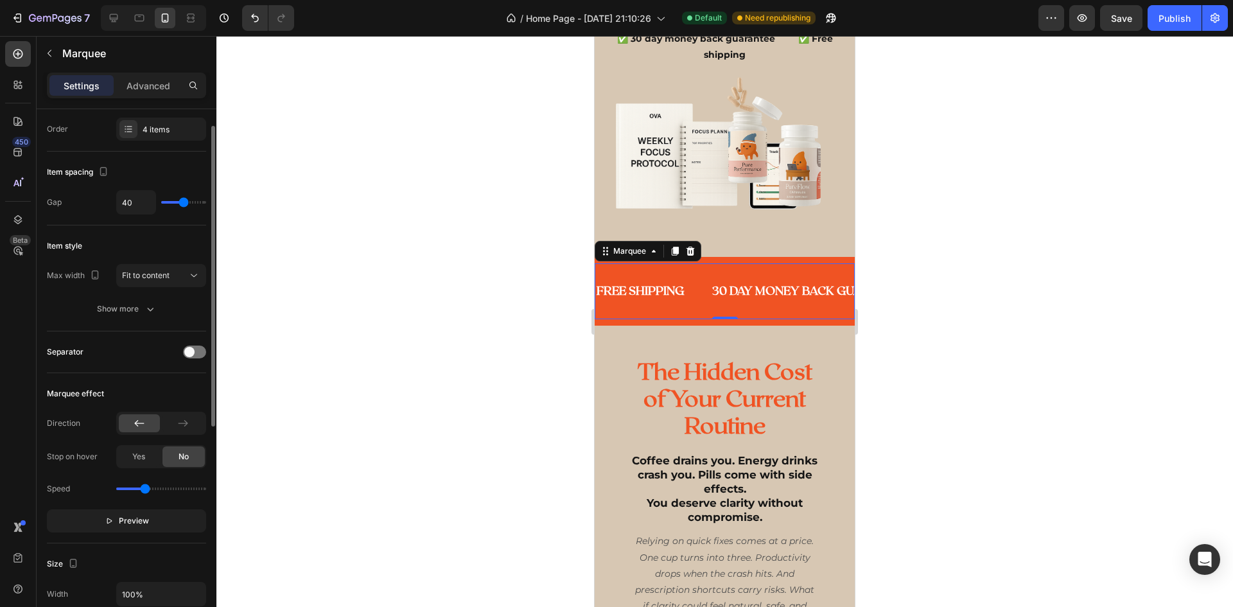
scroll to position [0, 0]
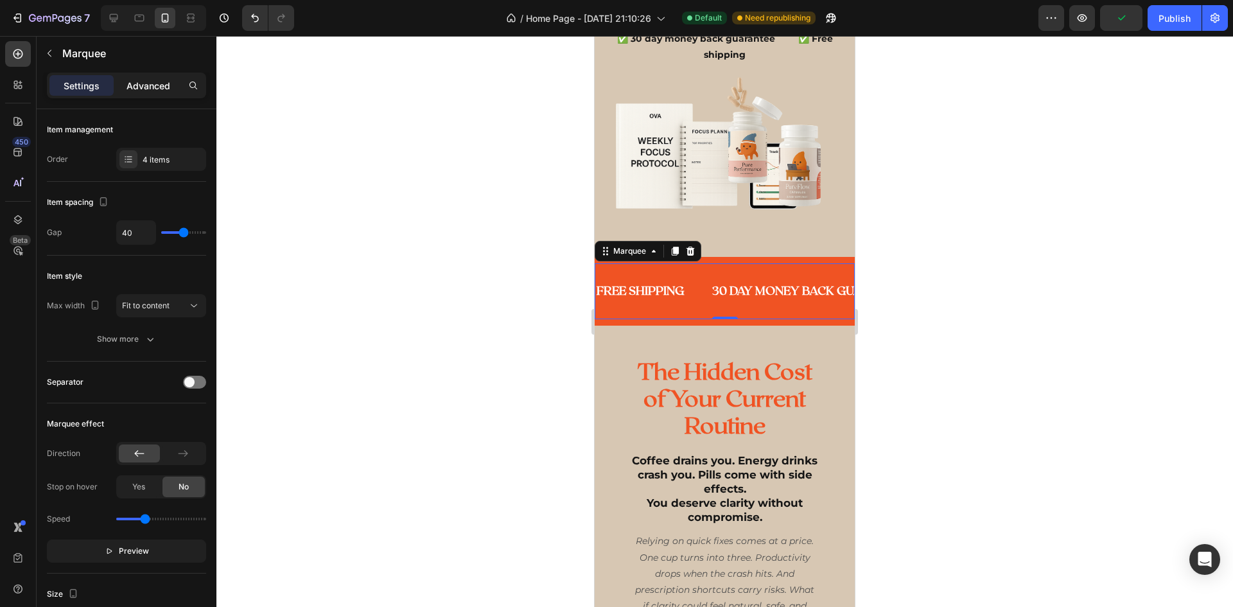
click at [130, 93] on div "Advanced" at bounding box center [148, 85] width 64 height 21
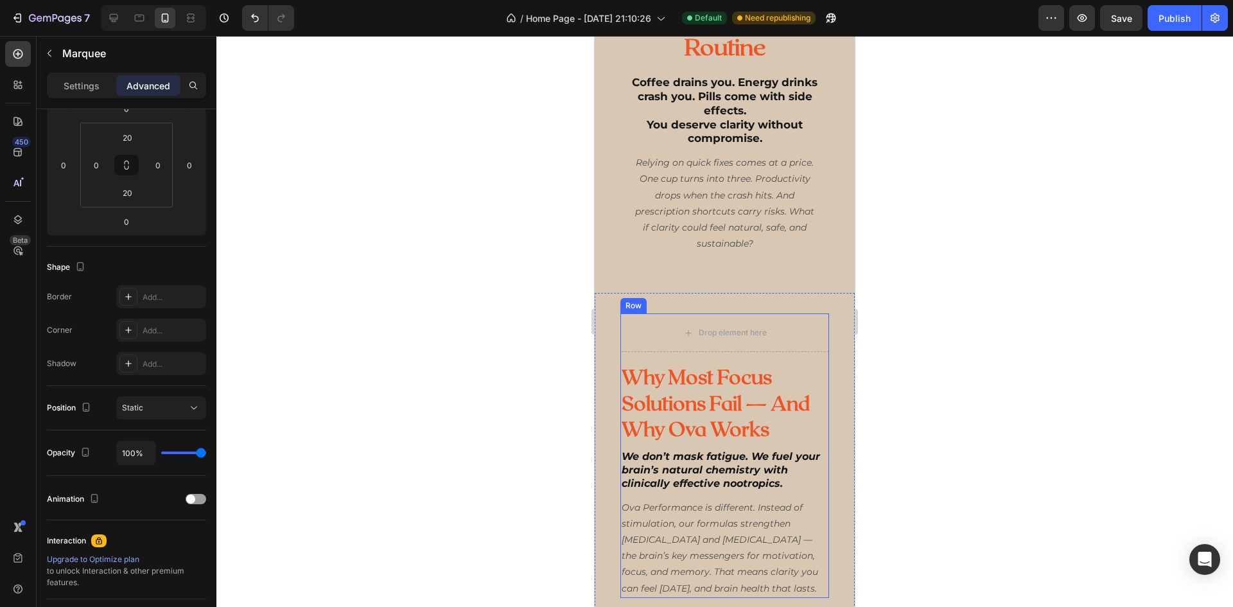
scroll to position [578, 0]
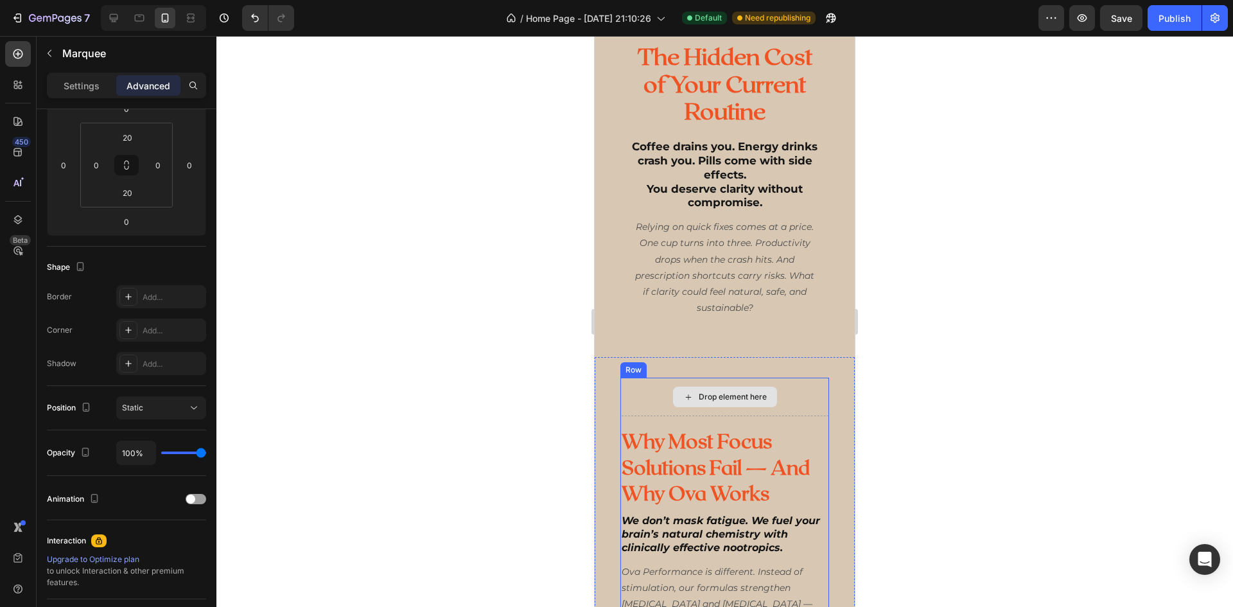
click at [744, 407] on div "Drop element here" at bounding box center [725, 396] width 104 height 21
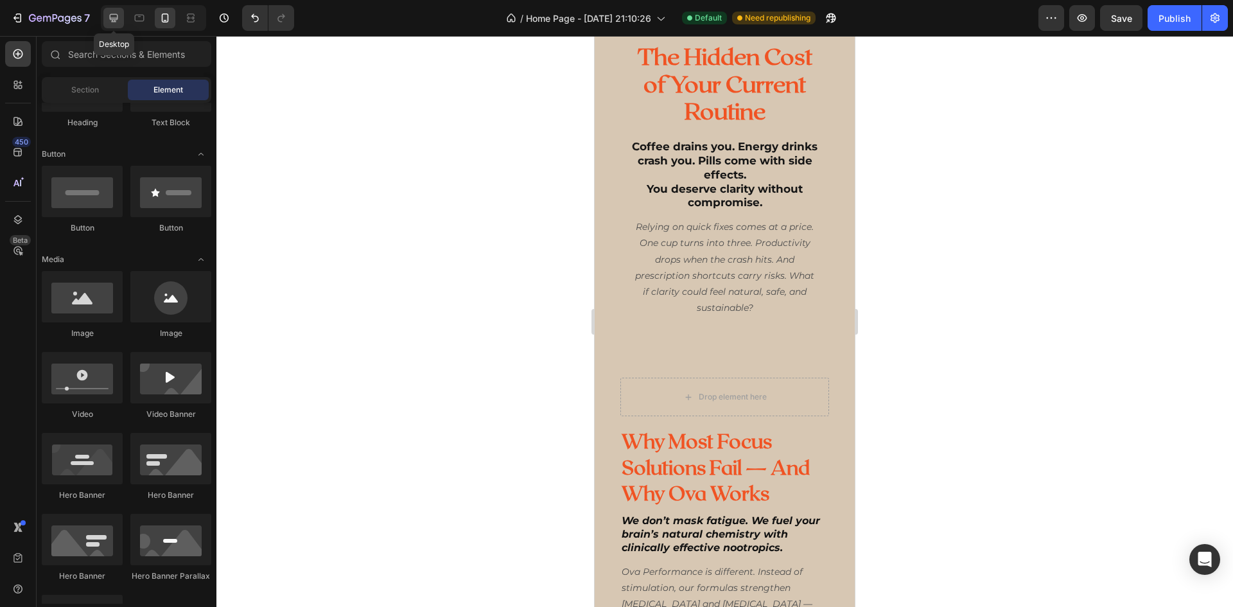
click at [121, 22] on div at bounding box center [113, 18] width 21 height 21
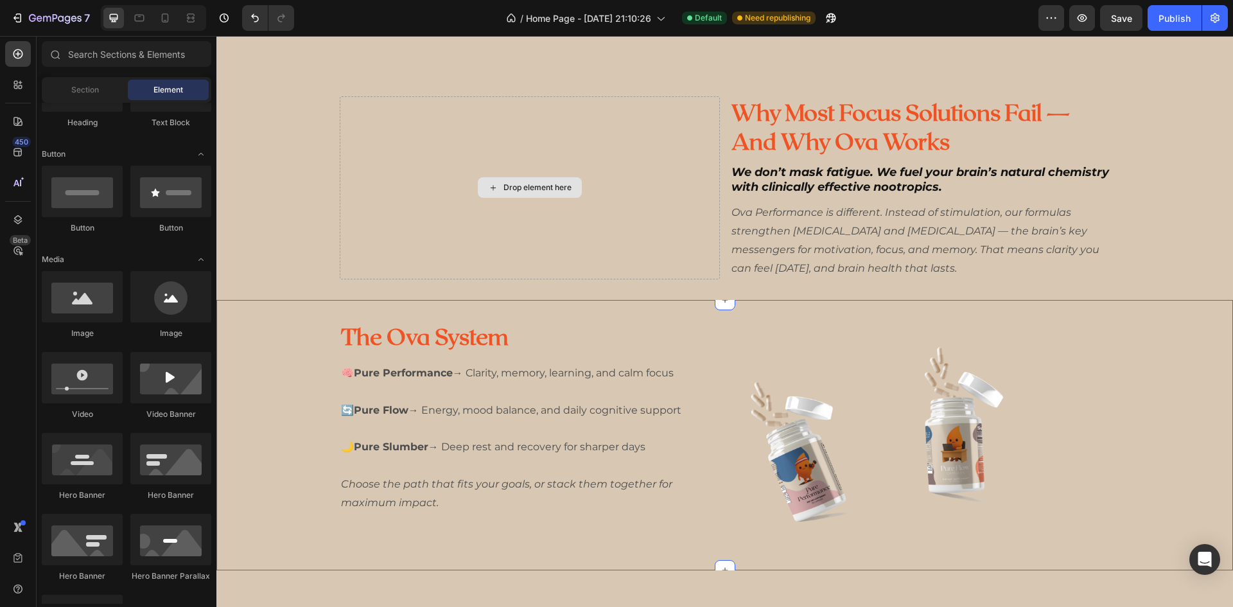
scroll to position [578, 0]
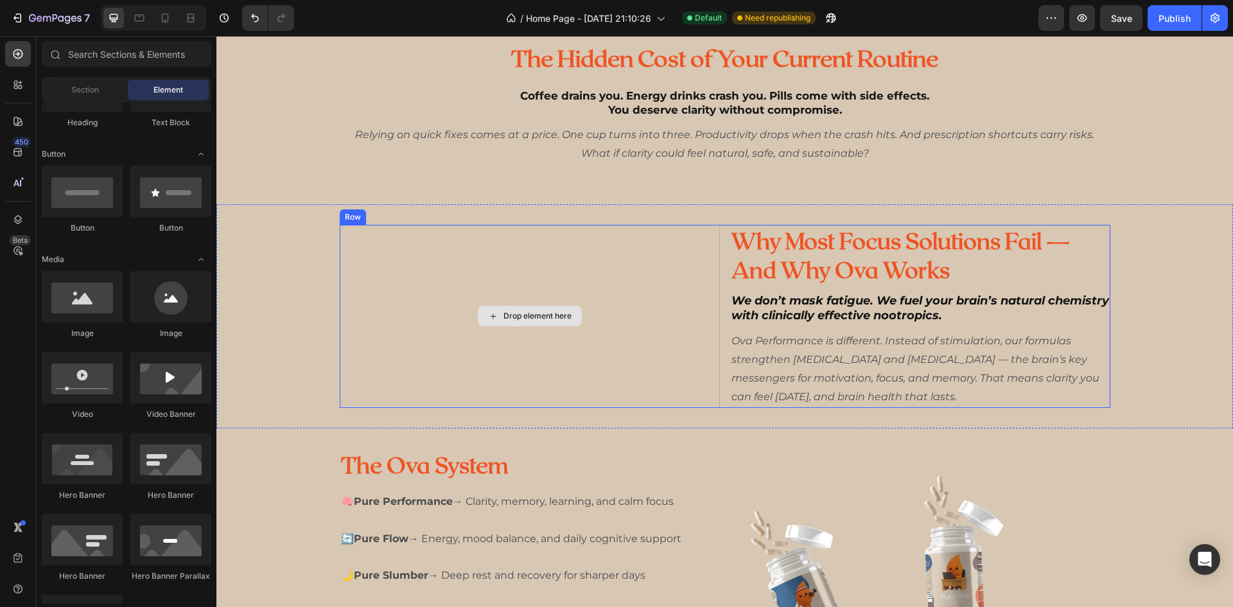
click at [517, 313] on div "Drop element here" at bounding box center [537, 316] width 68 height 10
click at [503, 320] on div "Drop element here" at bounding box center [537, 316] width 68 height 10
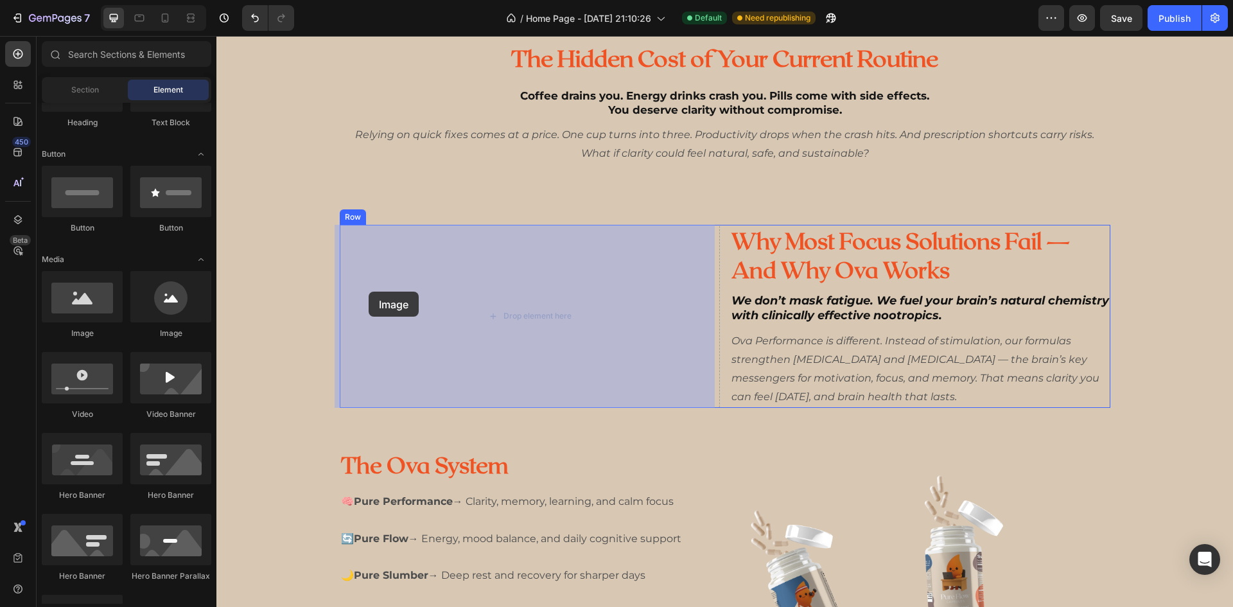
drag, startPoint x: 295, startPoint y: 337, endPoint x: 376, endPoint y: 294, distance: 91.6
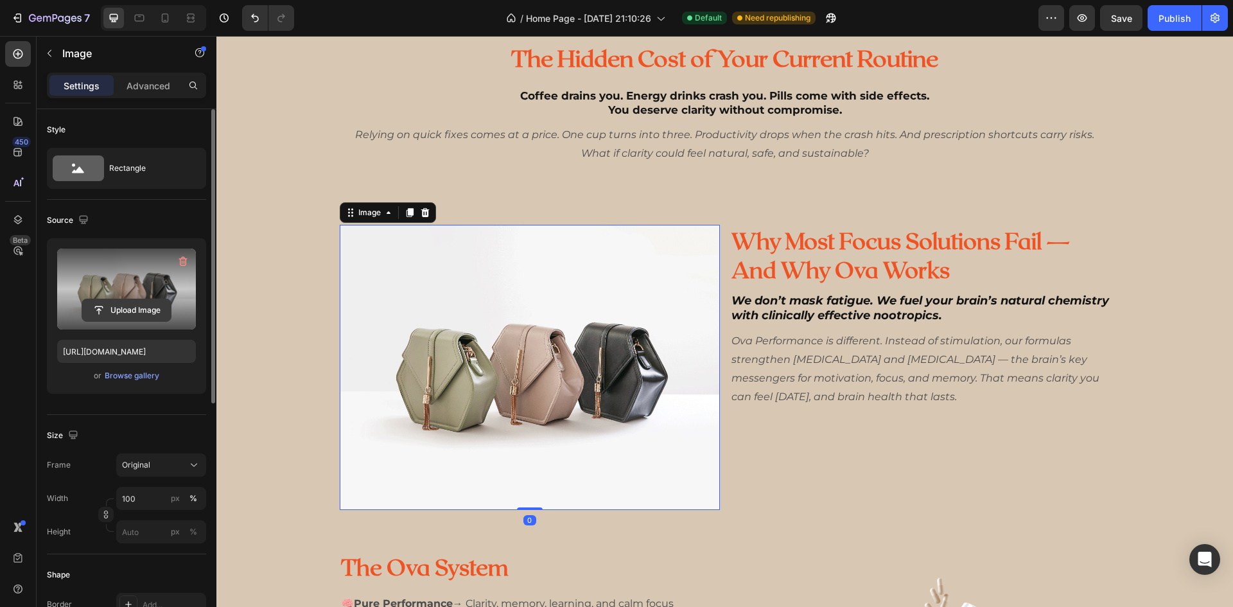
click at [124, 304] on input "file" at bounding box center [126, 310] width 89 height 22
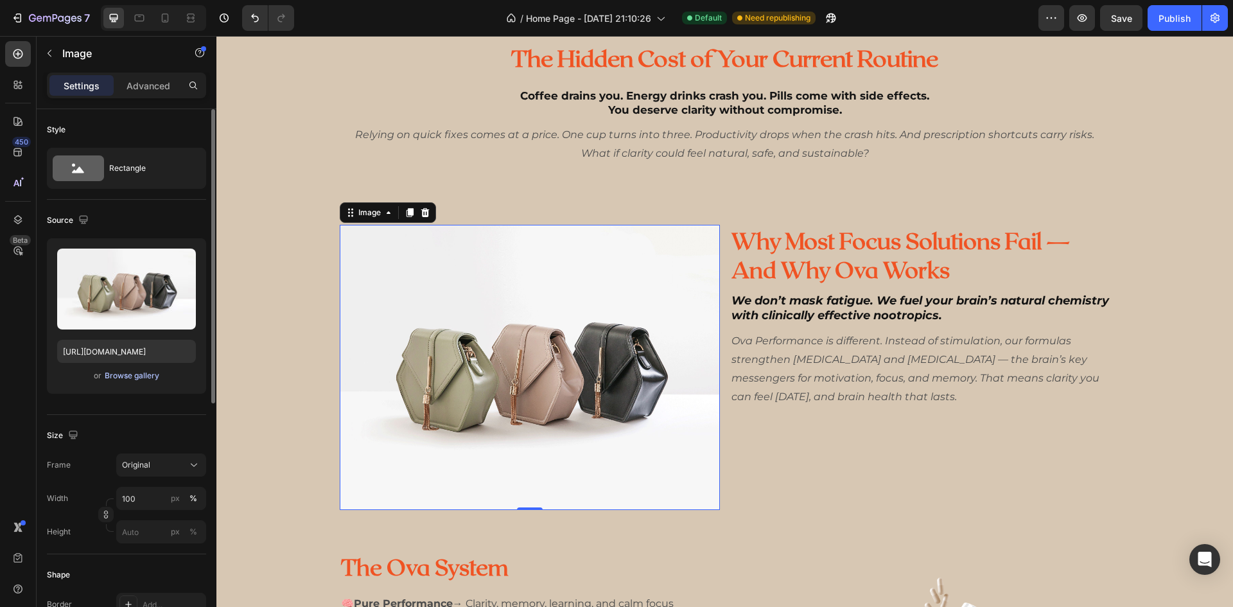
click at [132, 380] on div "Browse gallery" at bounding box center [132, 376] width 55 height 12
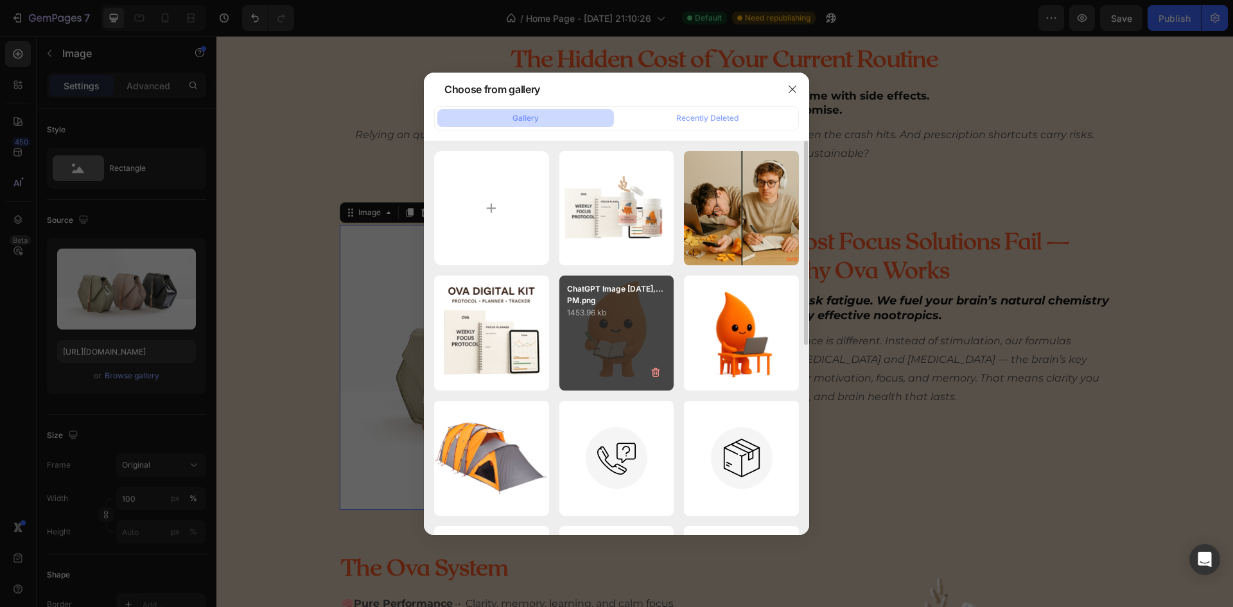
click at [600, 340] on div "ChatGPT Image Sep 23,...PM.png 1453.96 kb" at bounding box center [616, 332] width 115 height 115
type input "[URL][DOMAIN_NAME]"
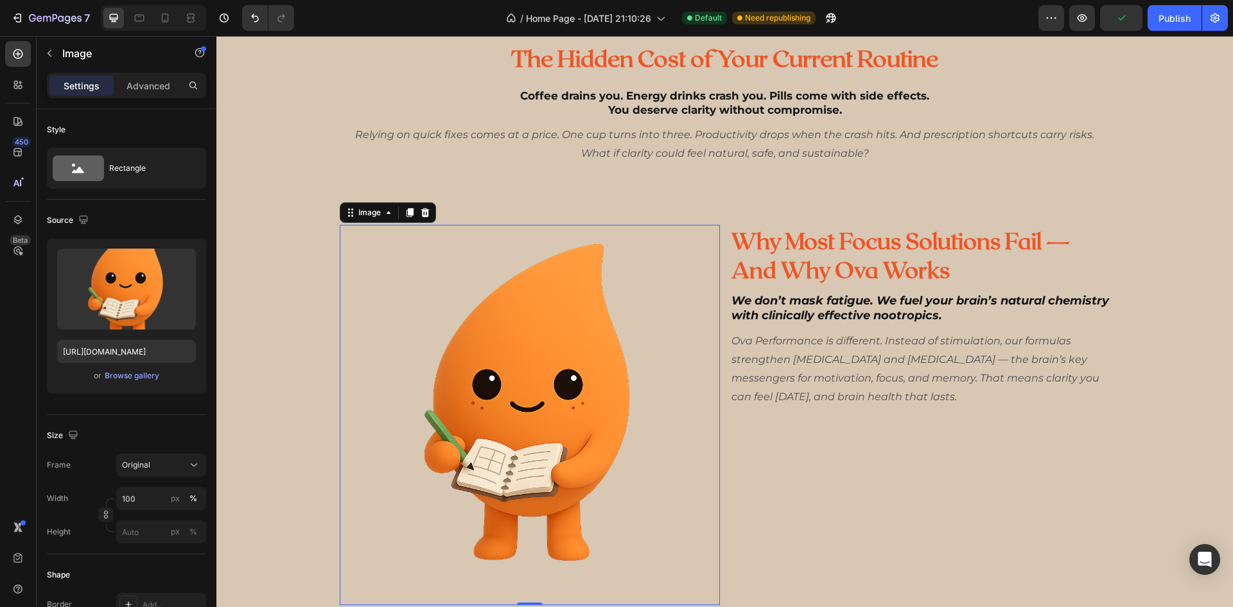
scroll to position [770, 0]
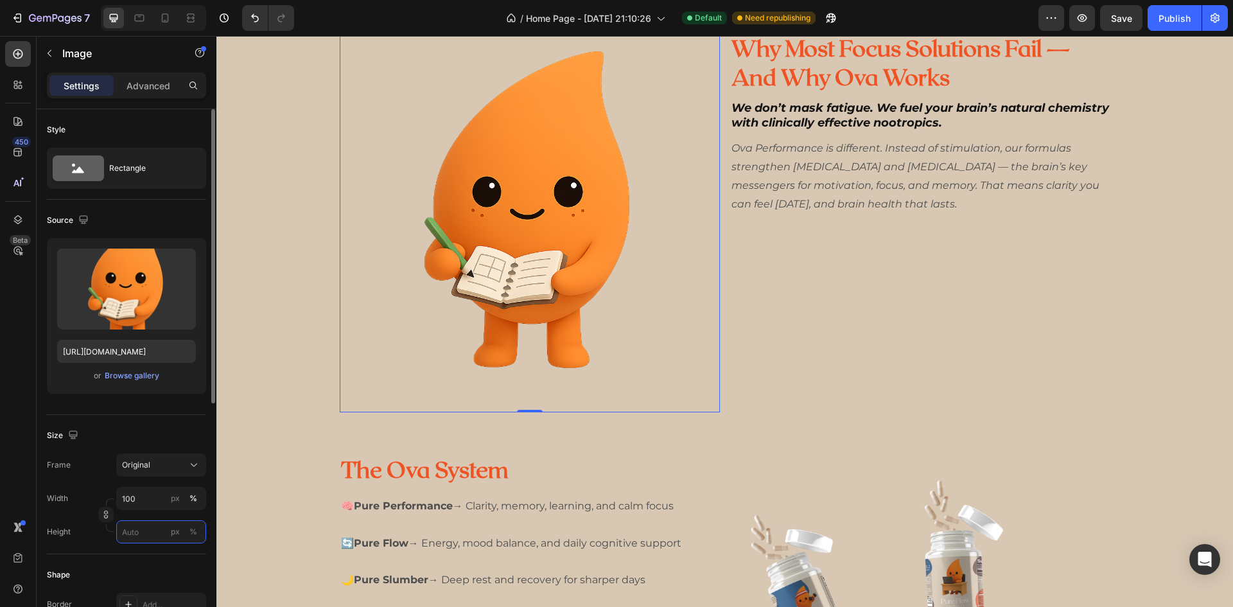
click at [154, 528] on input "px %" at bounding box center [161, 531] width 90 height 23
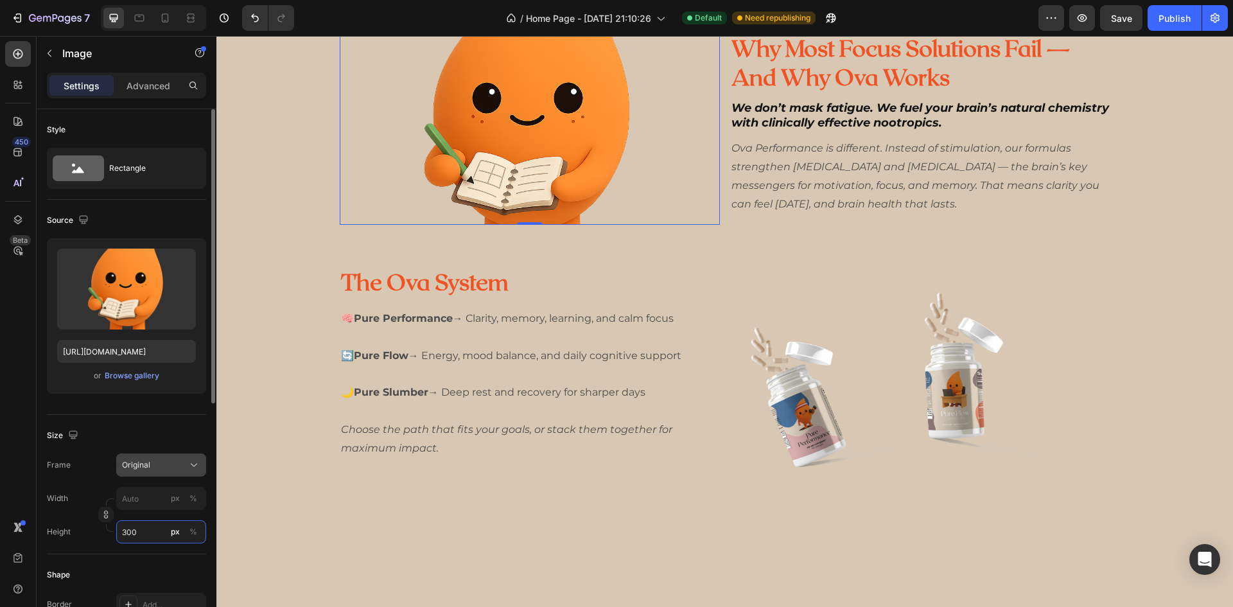
type input "300"
click at [155, 470] on div "Original" at bounding box center [153, 465] width 63 height 12
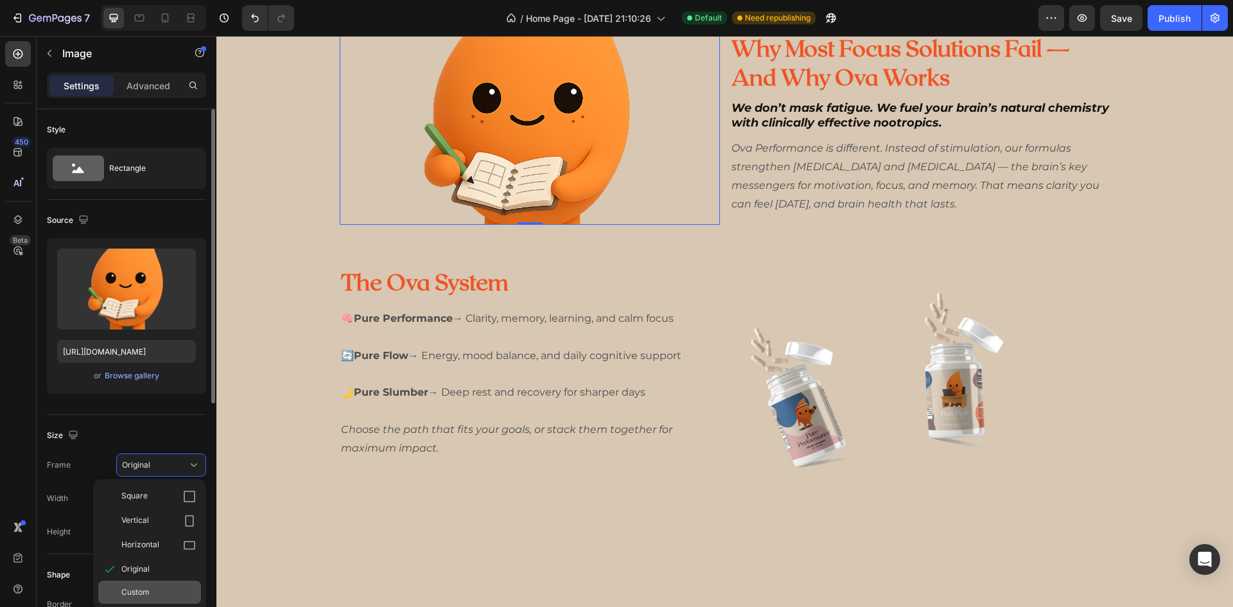
click at [168, 592] on div "Custom" at bounding box center [158, 592] width 74 height 12
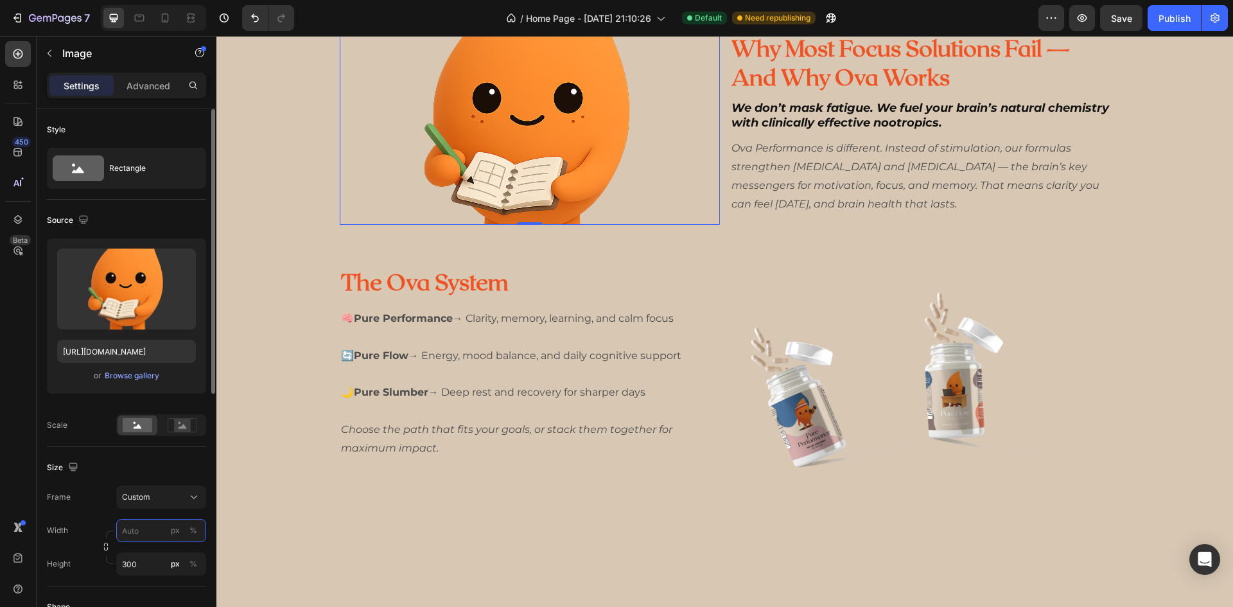
click at [133, 528] on input "px %" at bounding box center [161, 530] width 90 height 23
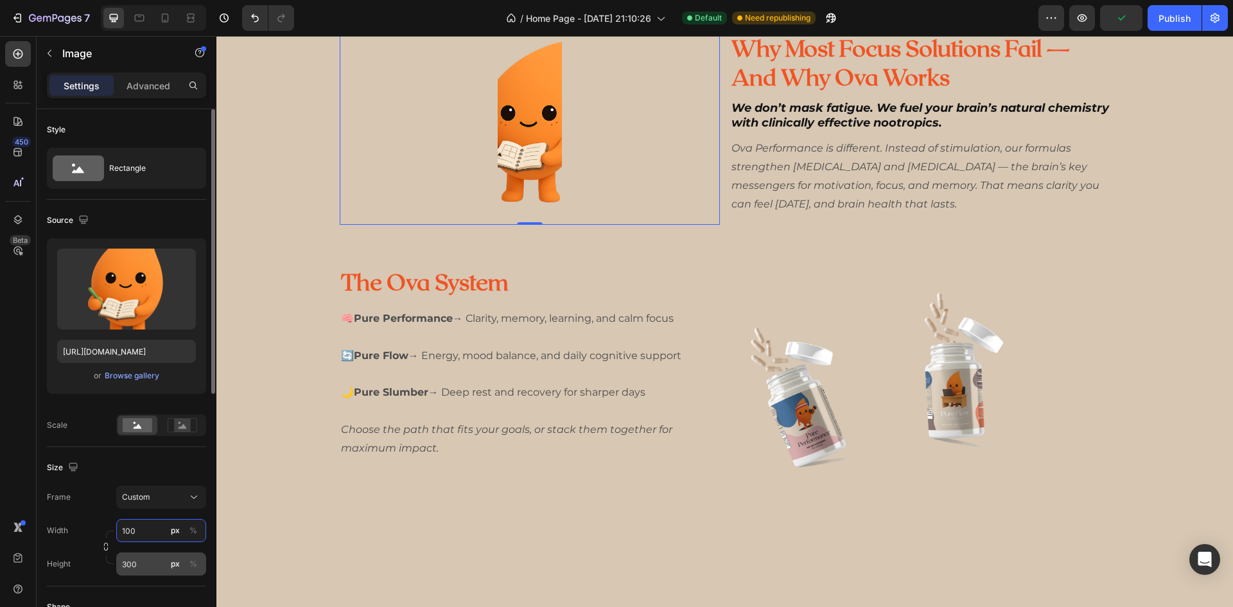
type input "100"
click at [146, 572] on input "300" at bounding box center [161, 563] width 90 height 23
click at [142, 565] on input "300" at bounding box center [161, 563] width 90 height 23
click at [145, 566] on input "300" at bounding box center [161, 563] width 90 height 23
click at [152, 566] on input "300" at bounding box center [161, 563] width 90 height 23
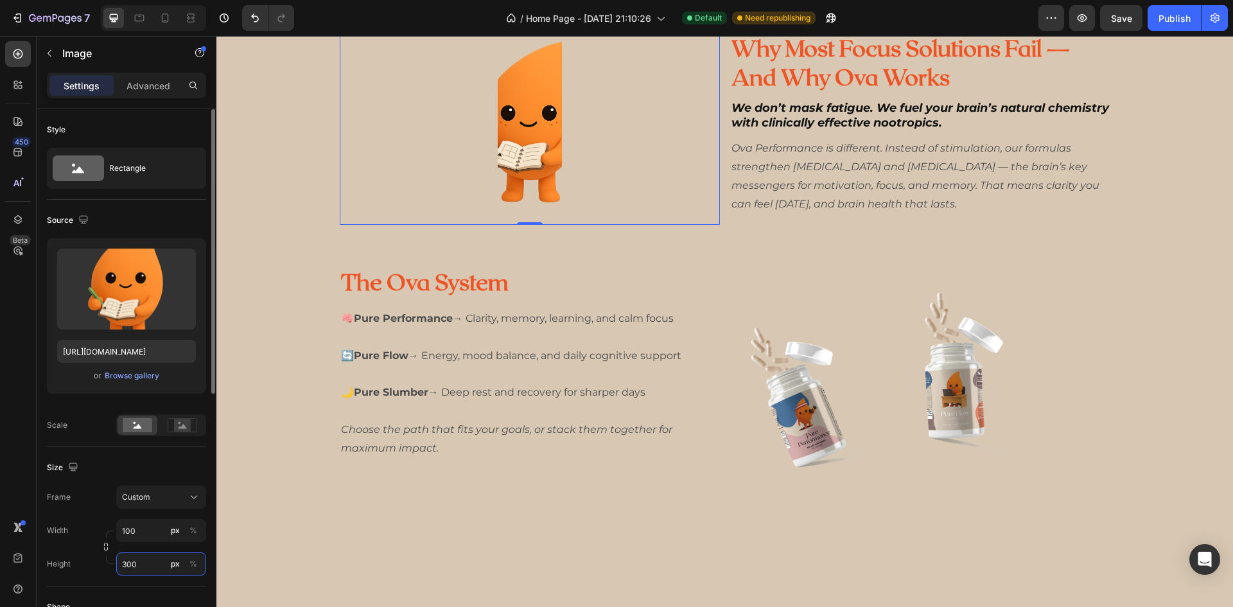
click at [153, 566] on input "300" at bounding box center [161, 563] width 90 height 23
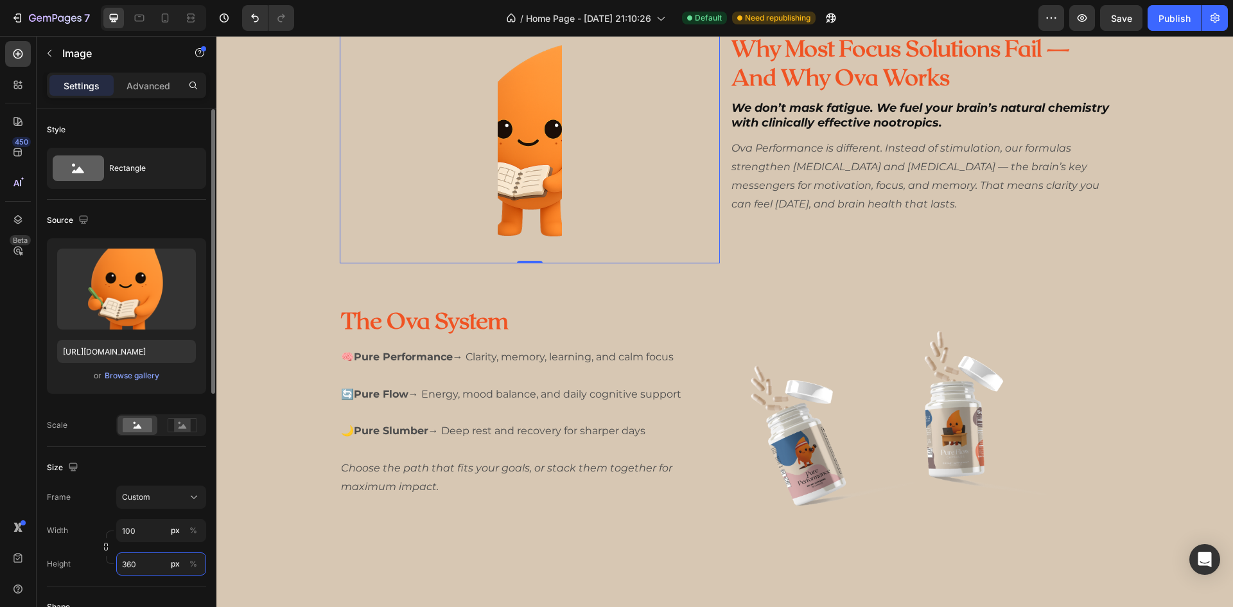
click at [152, 570] on input "360" at bounding box center [161, 563] width 90 height 23
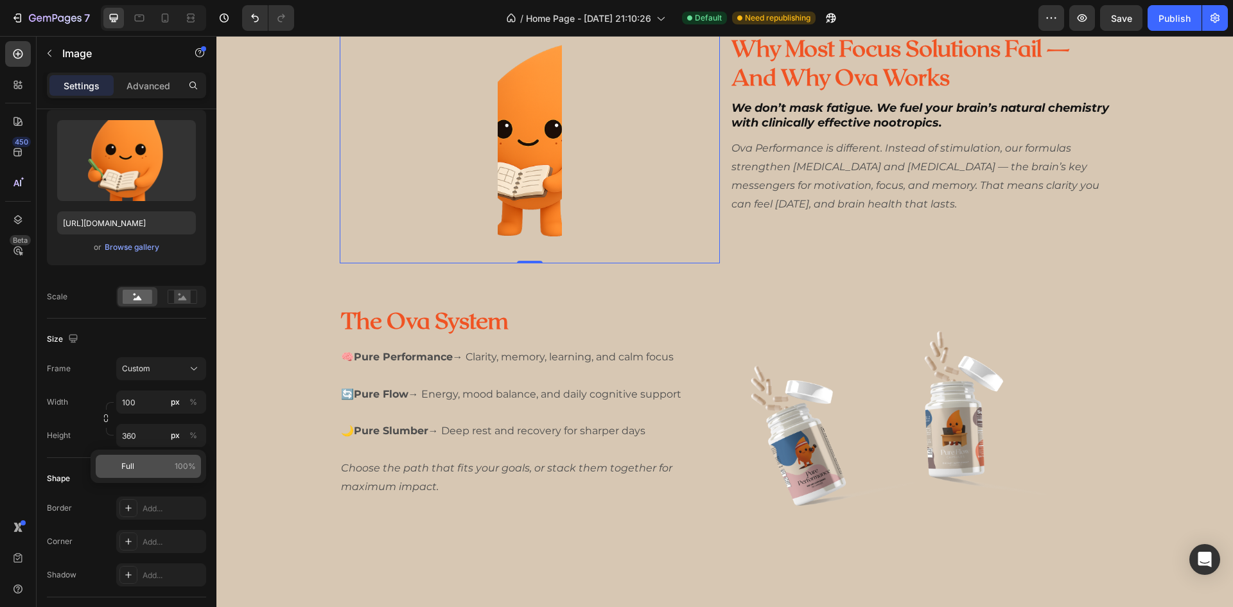
click at [132, 467] on span "Full" at bounding box center [127, 466] width 13 height 12
type input "100"
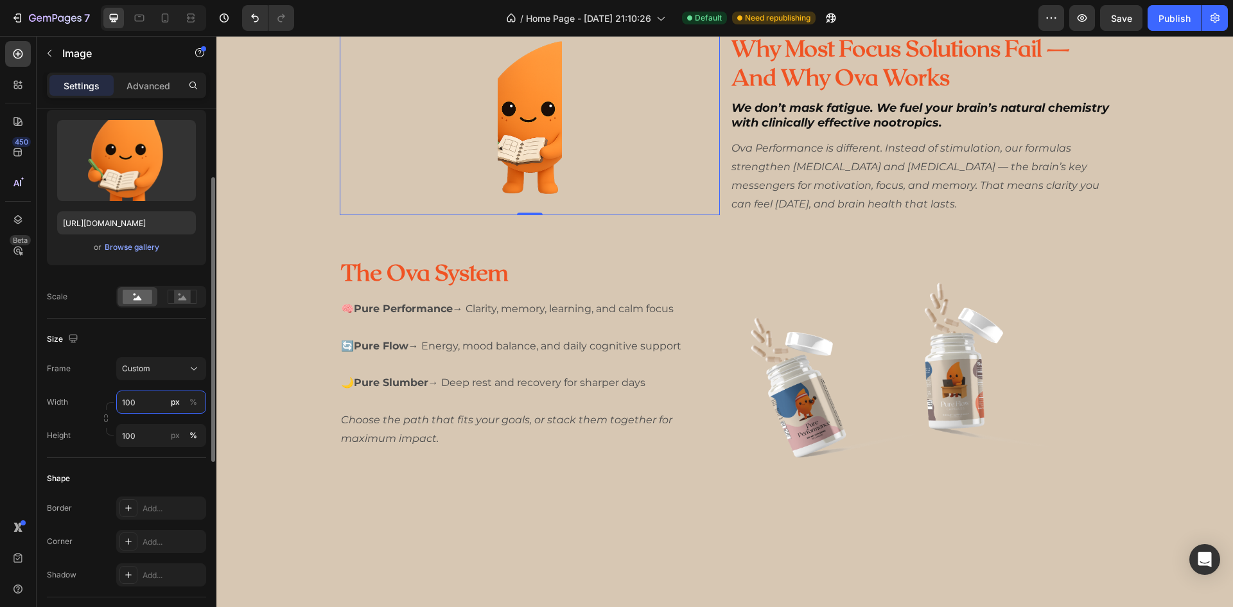
click at [148, 409] on input "100" at bounding box center [161, 401] width 90 height 23
click at [191, 298] on icon at bounding box center [183, 297] width 30 height 14
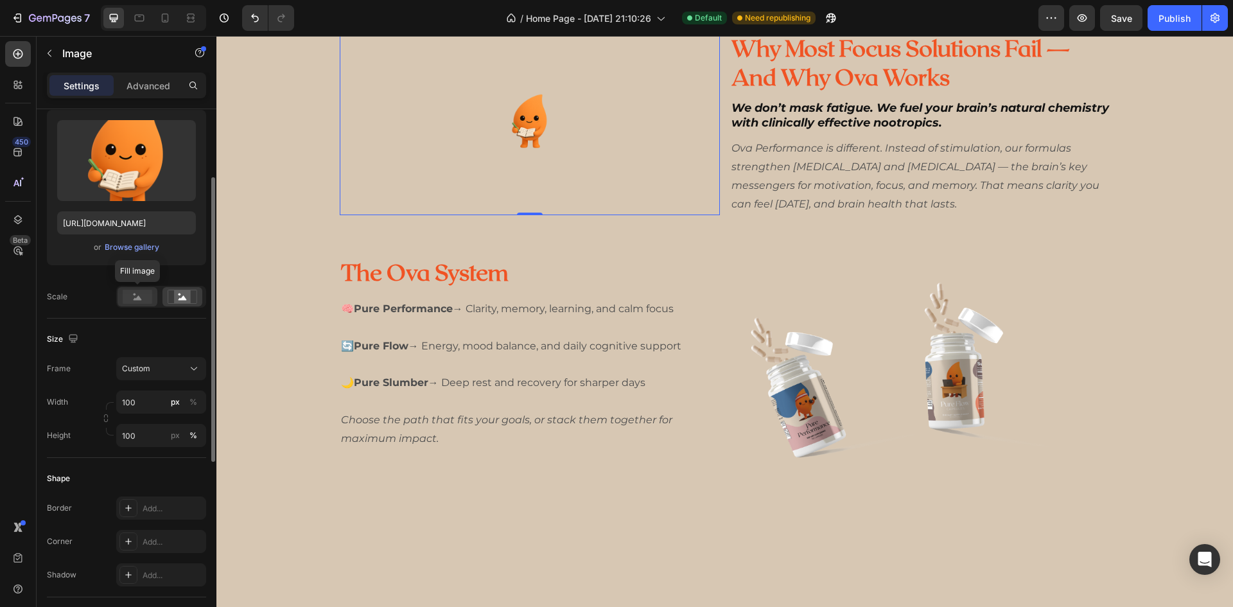
click at [129, 296] on rect at bounding box center [138, 297] width 30 height 14
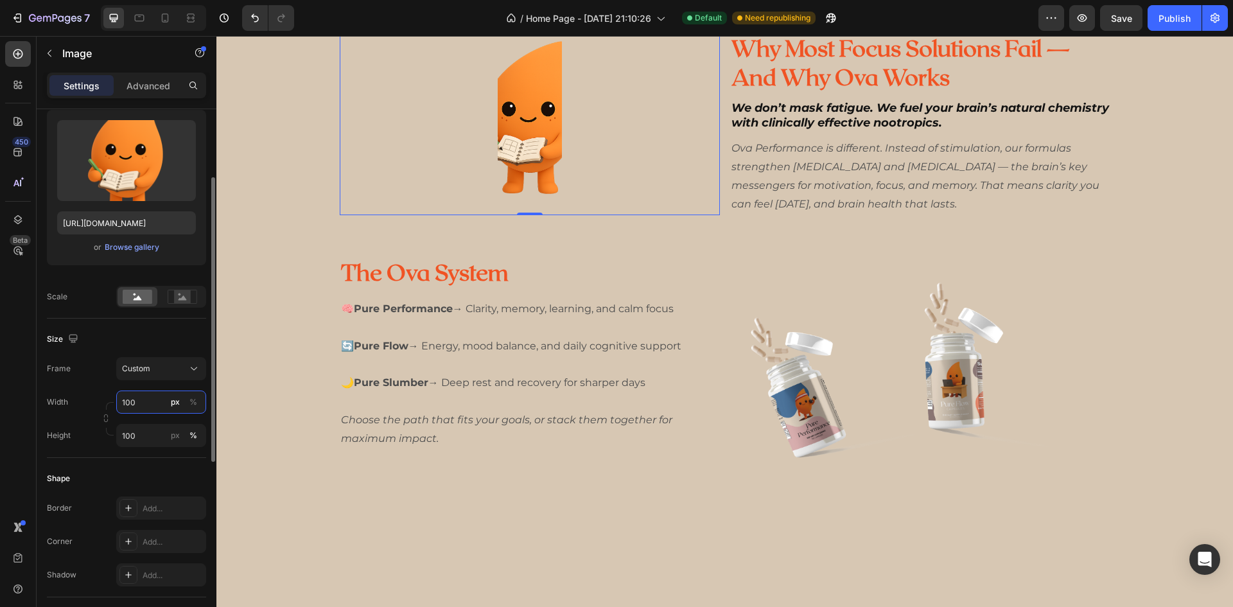
click at [145, 412] on input "100" at bounding box center [161, 401] width 90 height 23
type input "200"
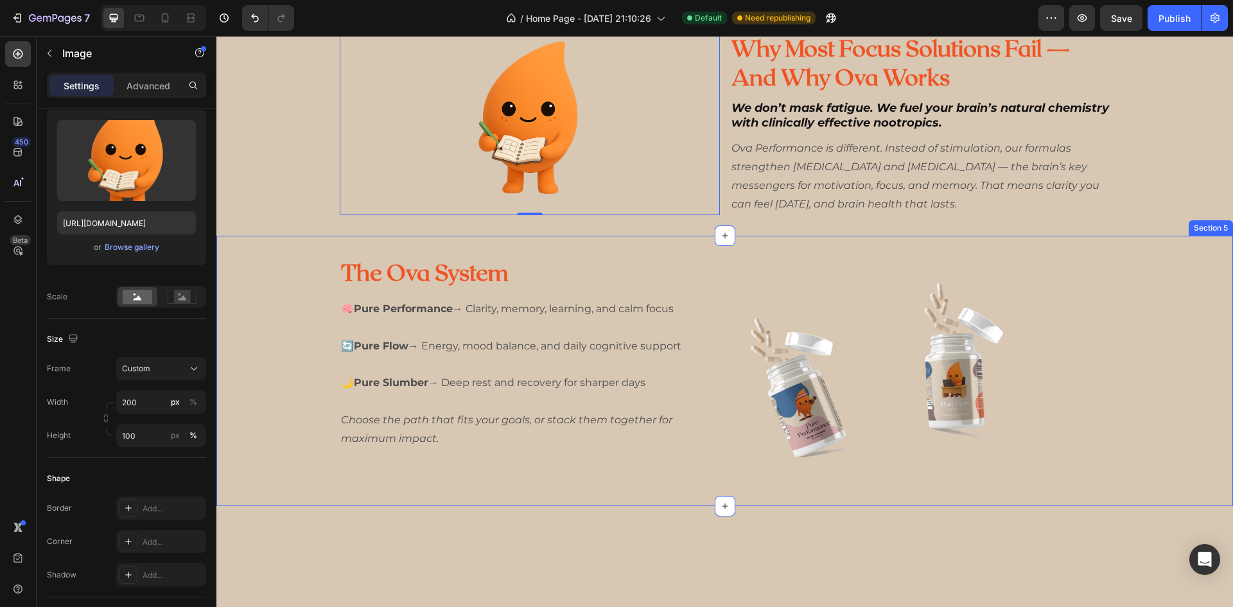
click at [239, 468] on div "The Ova System Heading 🧠 Pure Performance → Clarity, memory, learning, and calm…" at bounding box center [724, 370] width 1016 height 229
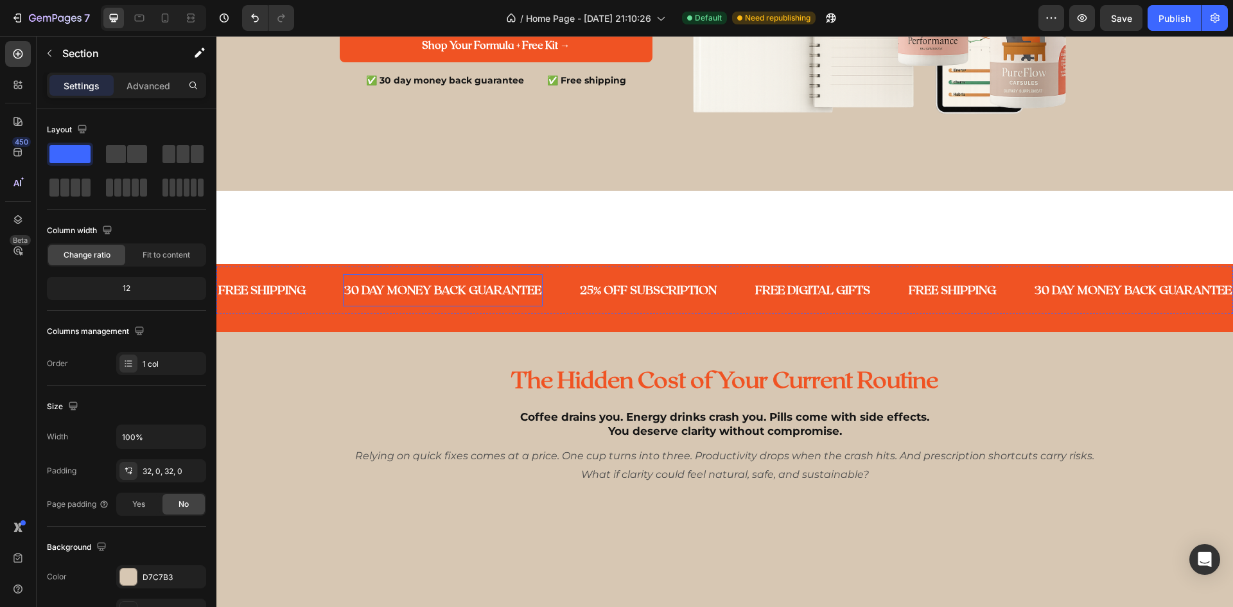
scroll to position [64, 0]
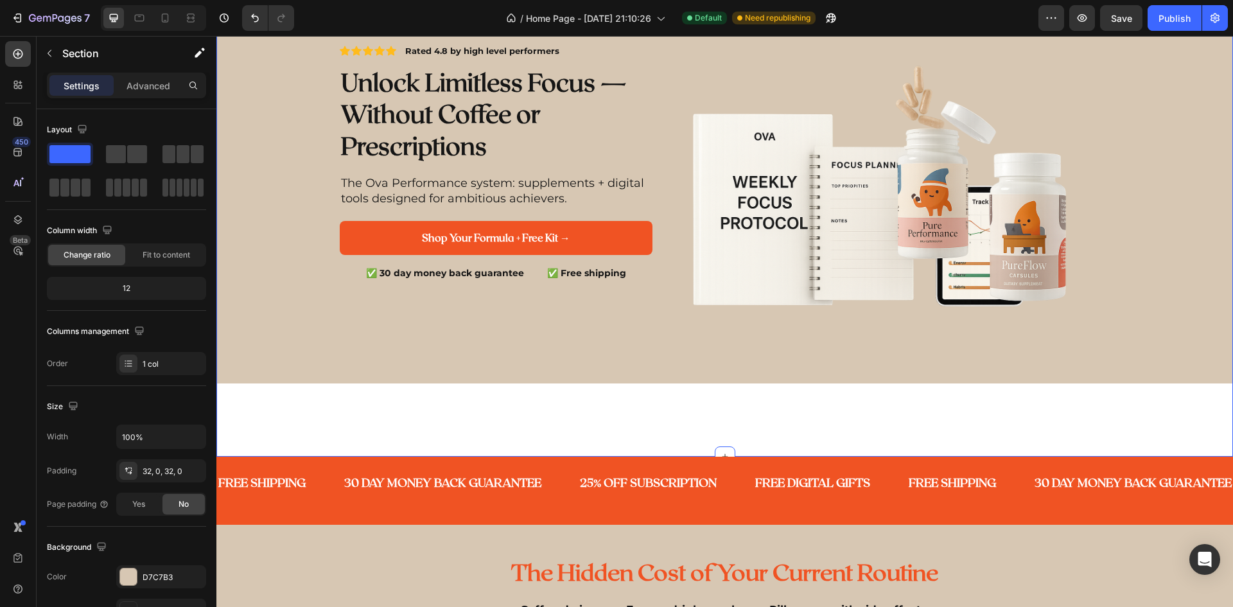
click at [575, 413] on div "Icon Icon Icon Icon Icon Icon List Rated 4.8 by high level performers Text Bloc…" at bounding box center [724, 227] width 1016 height 458
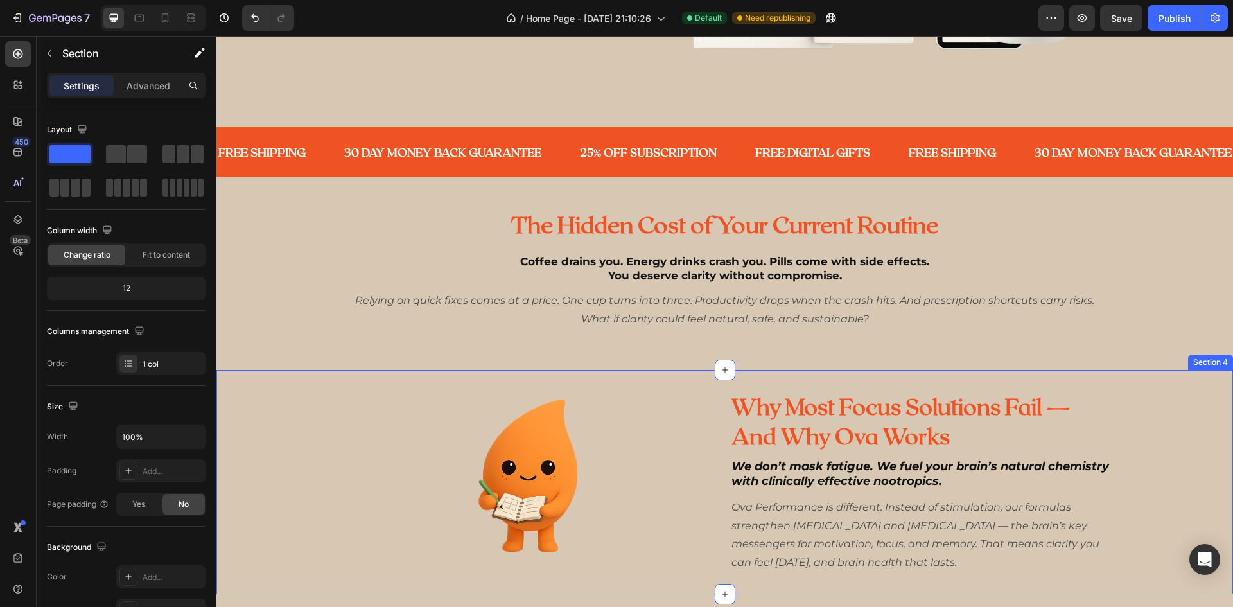
scroll to position [257, 0]
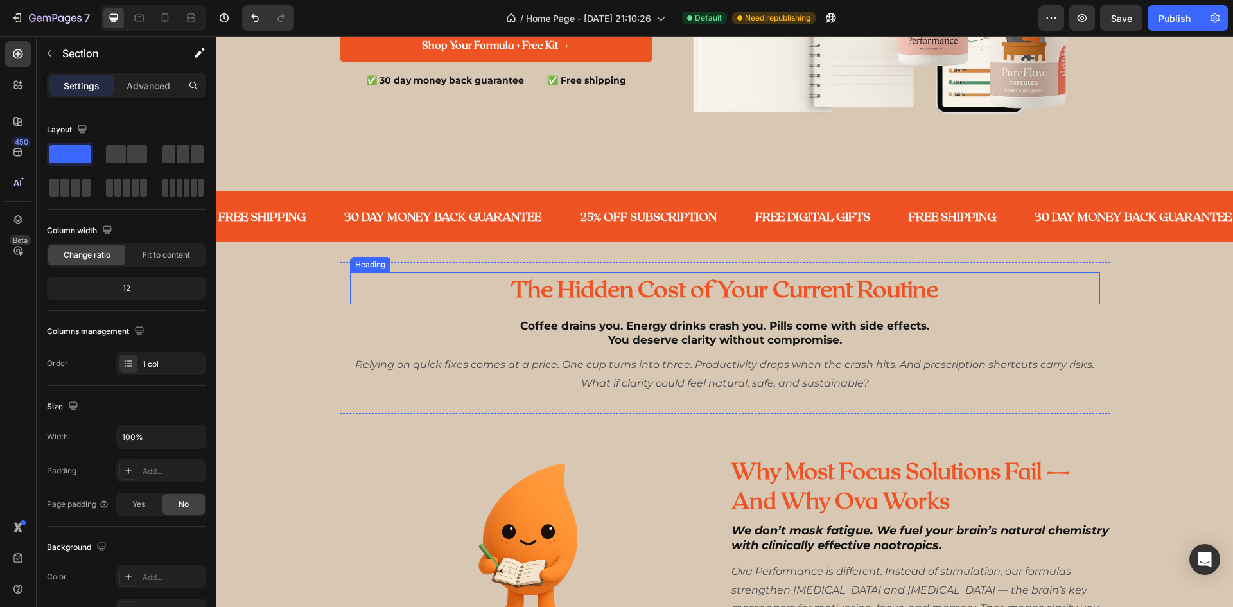
click at [802, 282] on span "The Hidden Cost of Your Current Routine" at bounding box center [724, 288] width 427 height 28
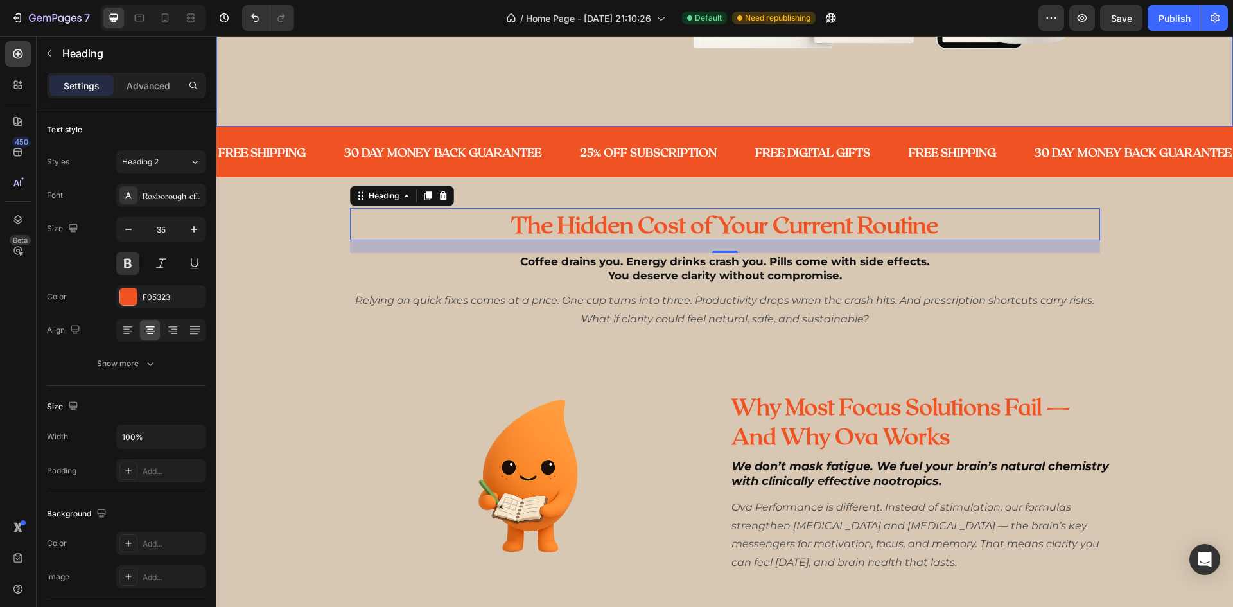
scroll to position [514, 0]
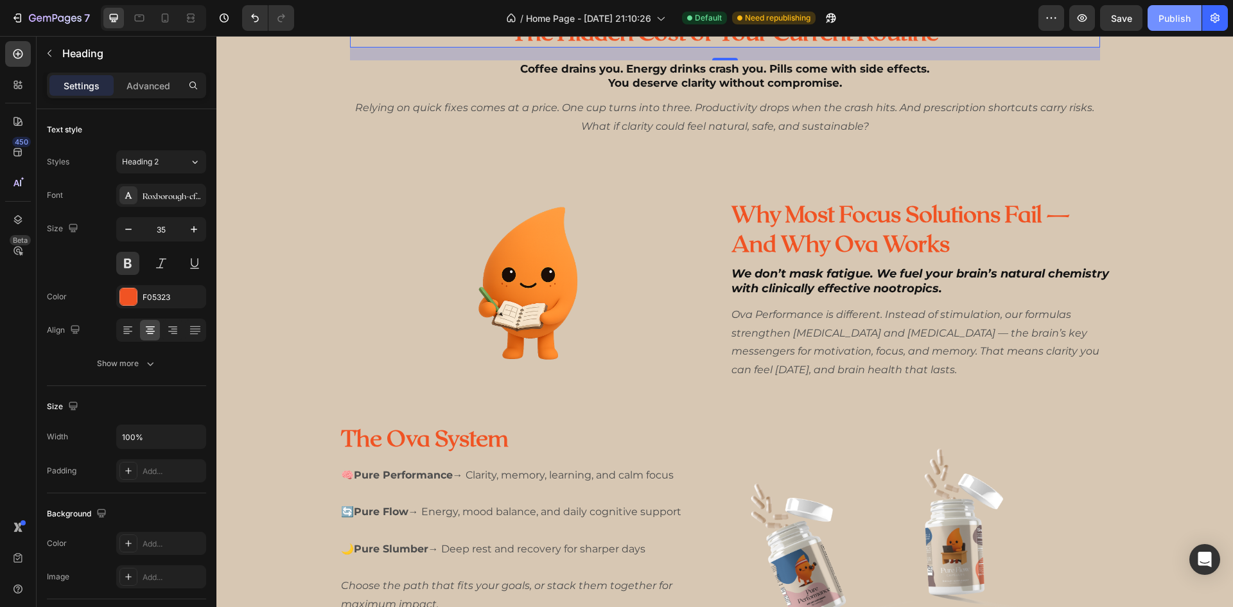
click at [1177, 15] on div "Publish" at bounding box center [1174, 18] width 32 height 13
click at [163, 22] on icon at bounding box center [165, 17] width 7 height 9
type input "31"
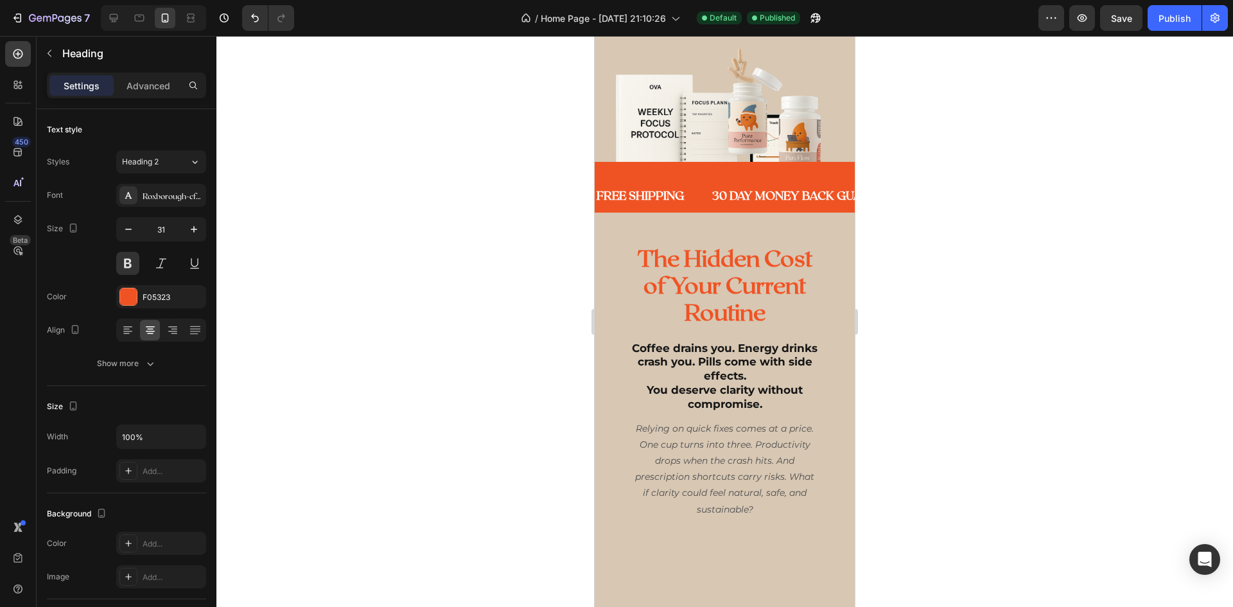
scroll to position [93, 0]
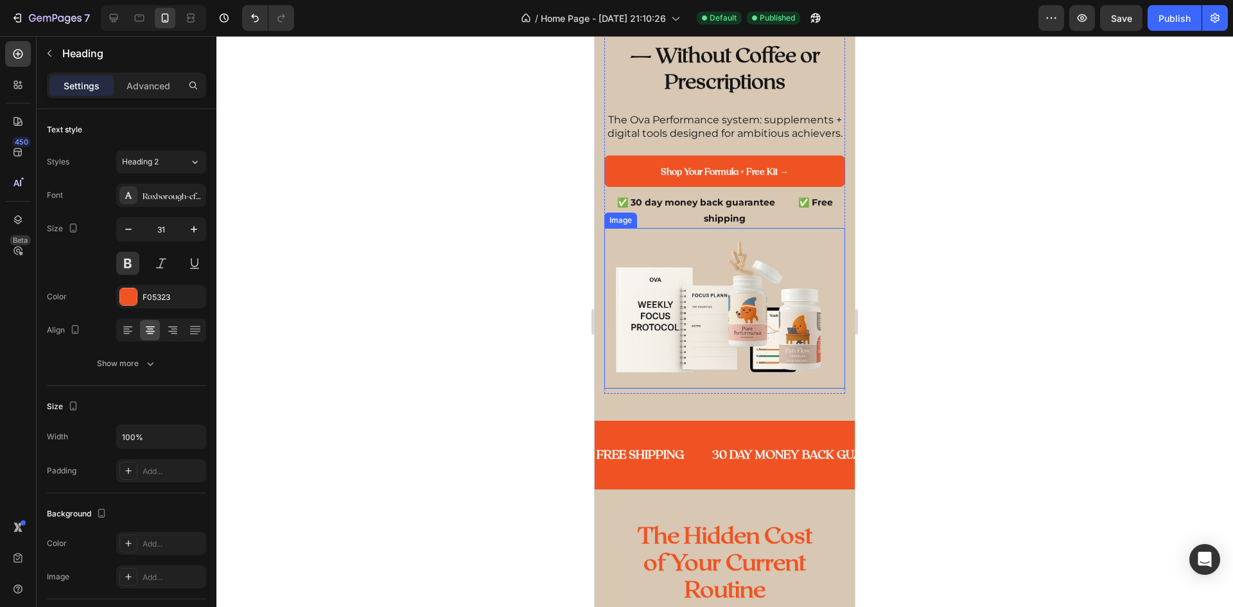
click at [662, 388] on img at bounding box center [724, 308] width 241 height 160
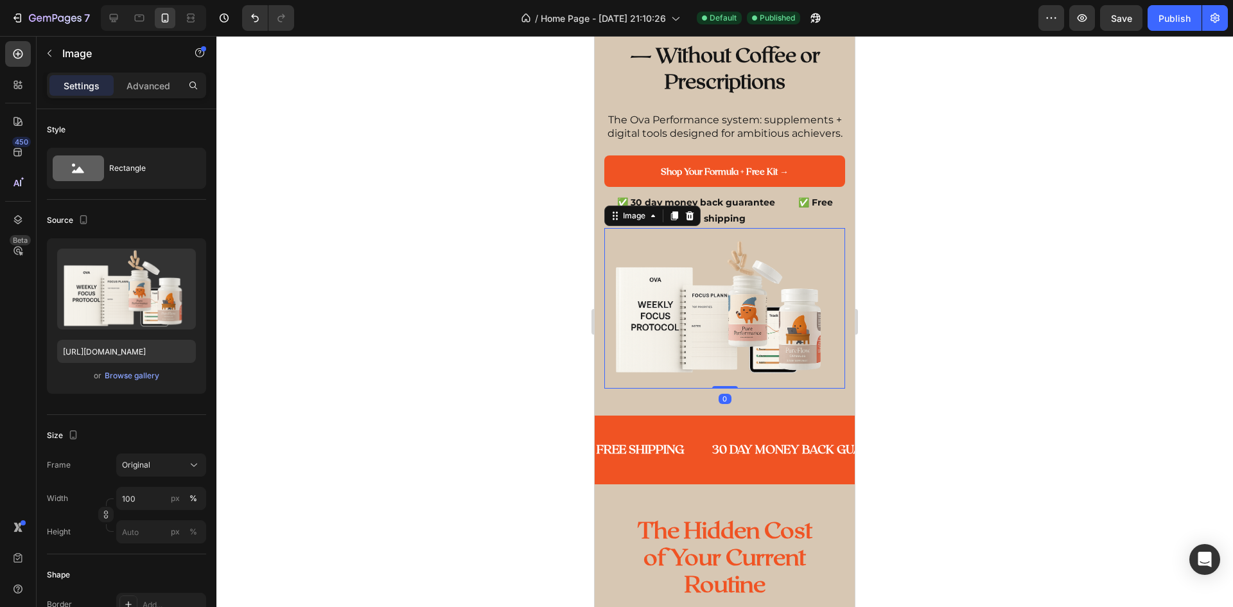
drag, startPoint x: 720, startPoint y: 399, endPoint x: 719, endPoint y: 439, distance: 40.4
click at [722, 376] on div "Image 0" at bounding box center [724, 308] width 241 height 160
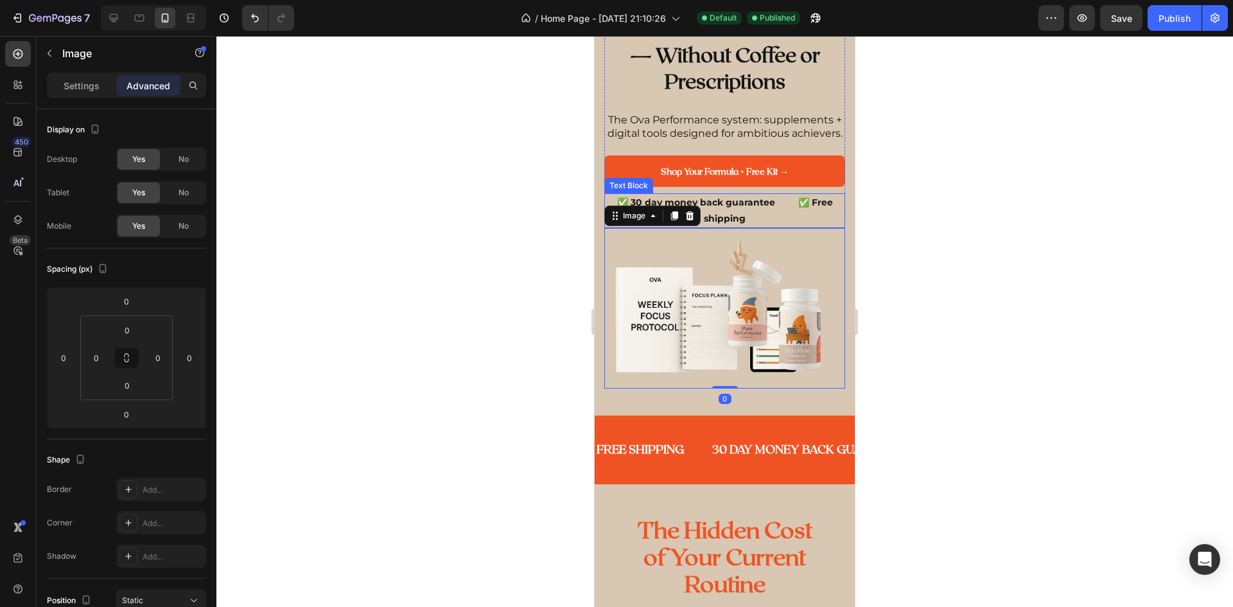
scroll to position [0, 0]
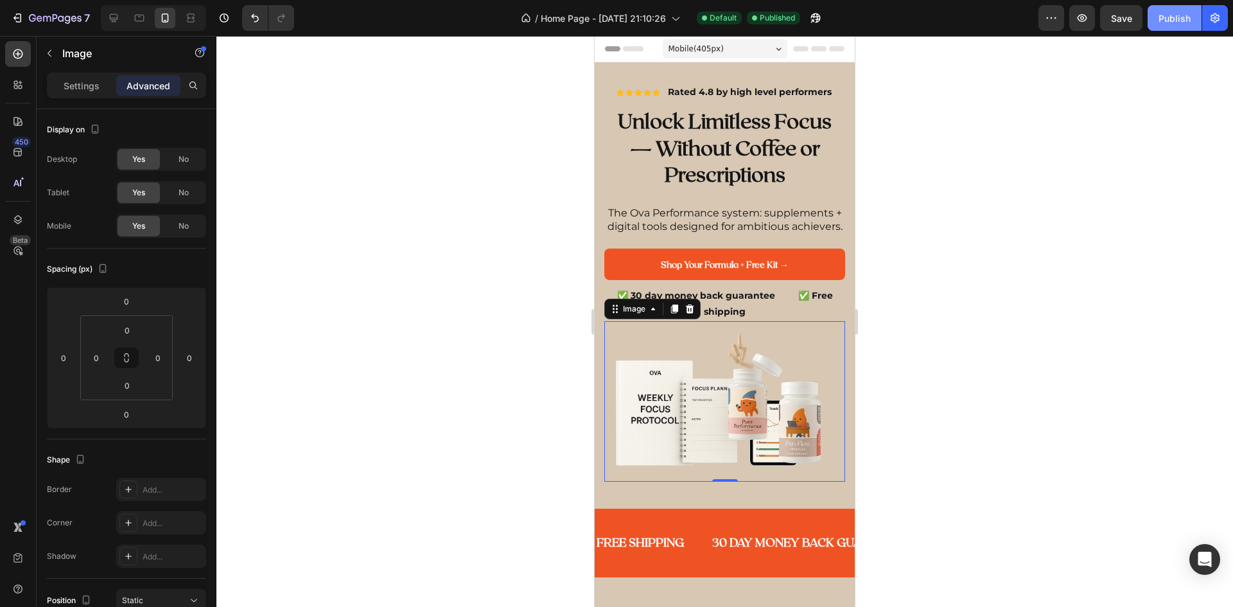
click at [1156, 22] on button "Publish" at bounding box center [1174, 18] width 54 height 26
click at [111, 17] on icon at bounding box center [113, 18] width 13 height 13
type input "8"
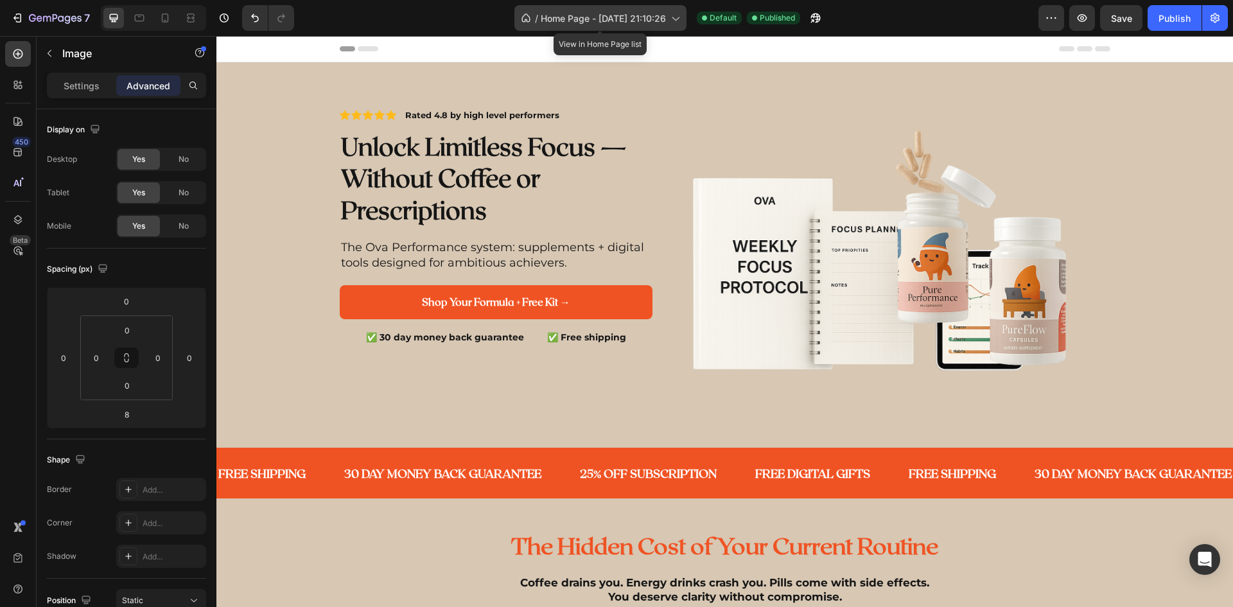
click at [579, 13] on span "Home Page - Dec 8, 21:10:26" at bounding box center [603, 18] width 125 height 13
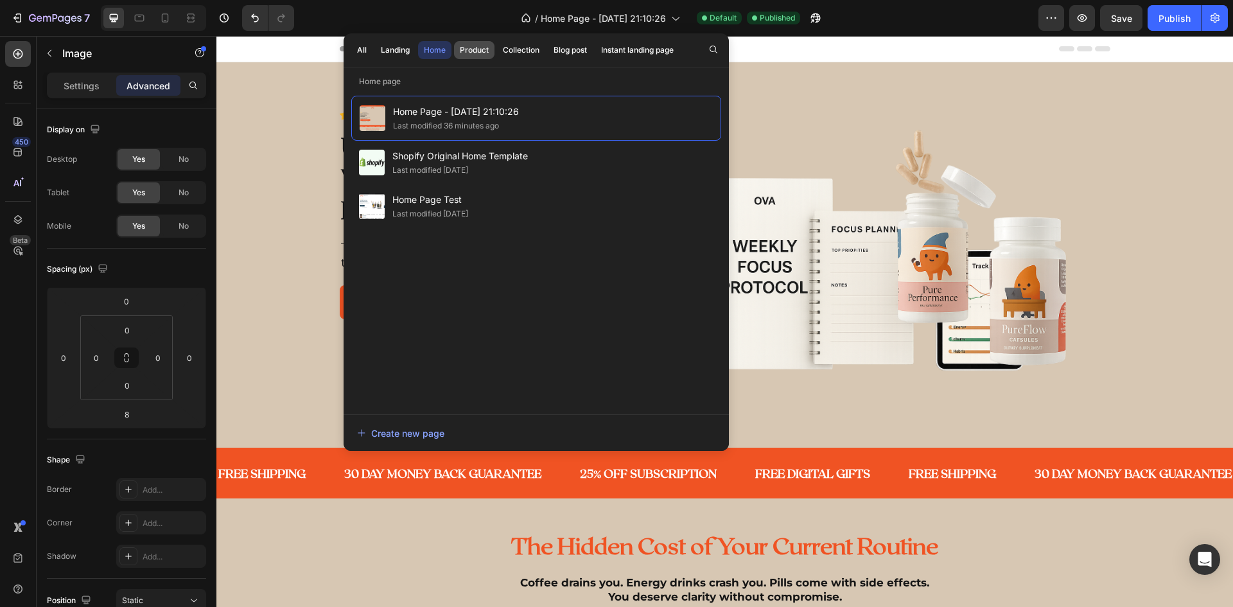
click at [465, 54] on div "Product" at bounding box center [474, 50] width 29 height 12
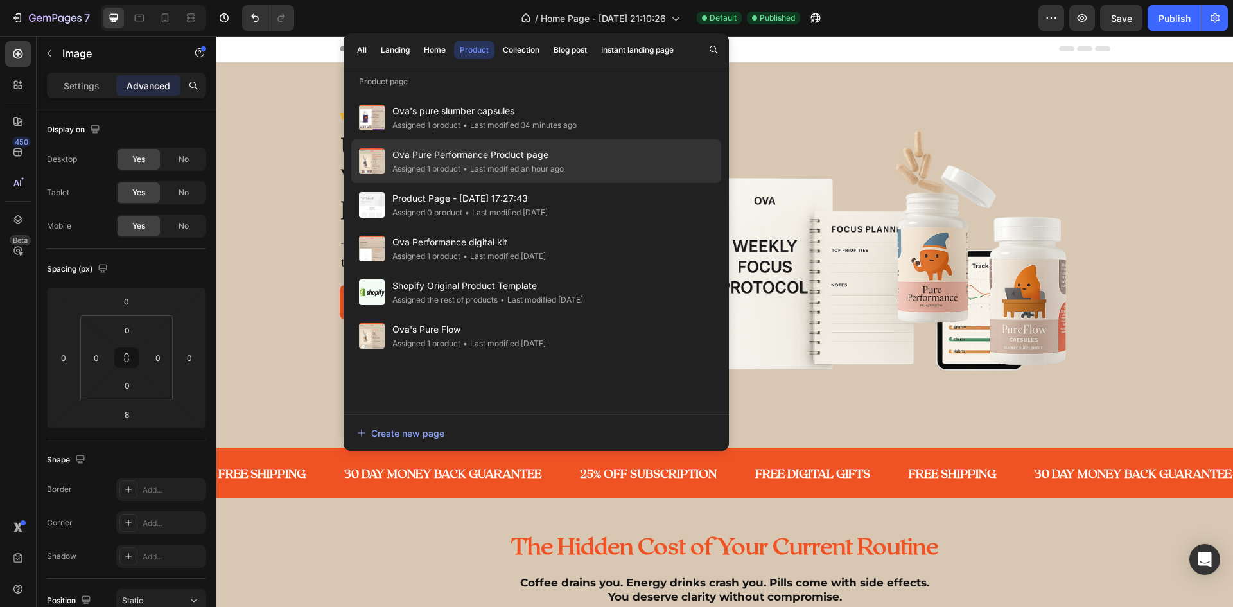
click at [438, 163] on div "Assigned 1 product" at bounding box center [426, 168] width 68 height 13
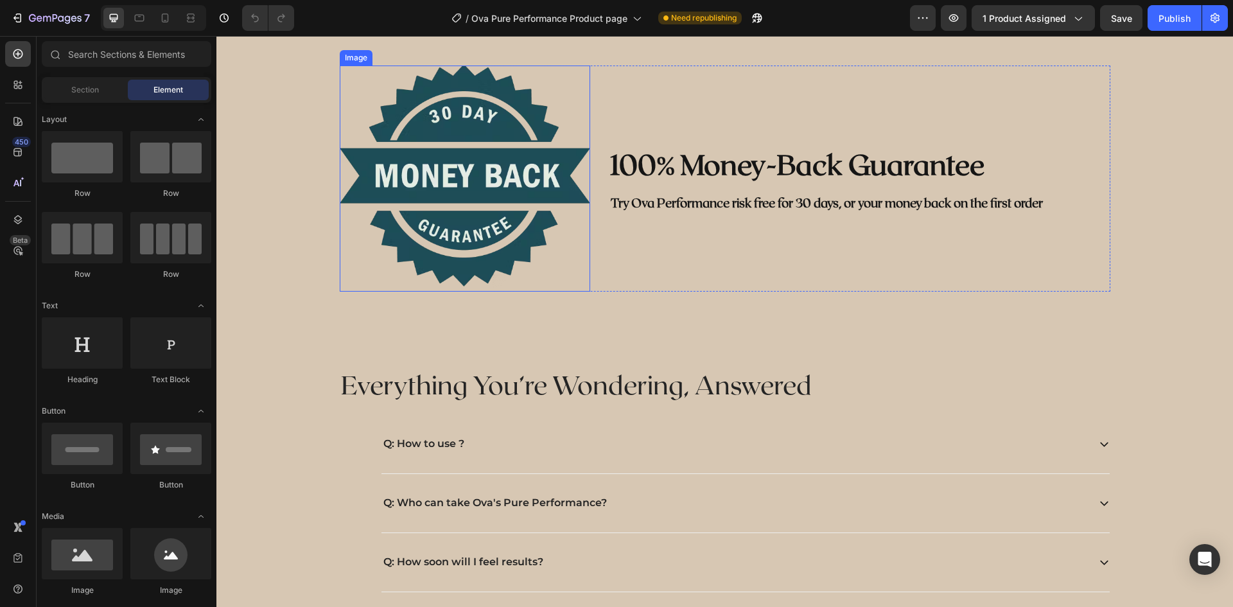
scroll to position [2247, 0]
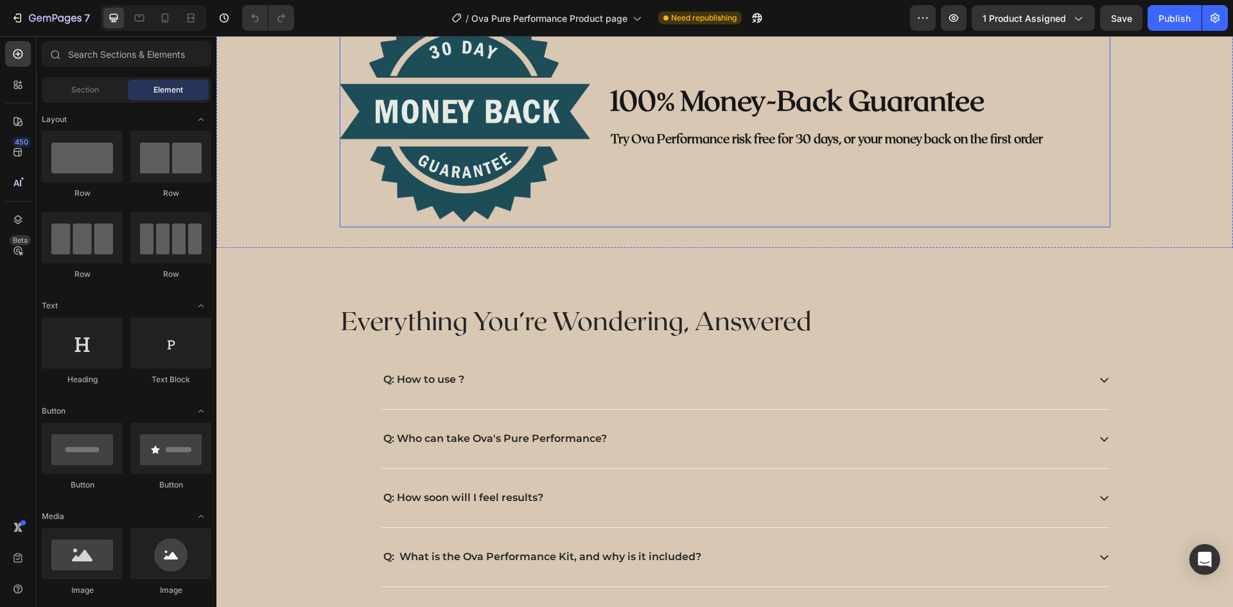
click at [612, 227] on div "100% Money-Back Guarantee Heading Try Ova Performance risk free for 30 days, or…" at bounding box center [859, 114] width 501 height 226
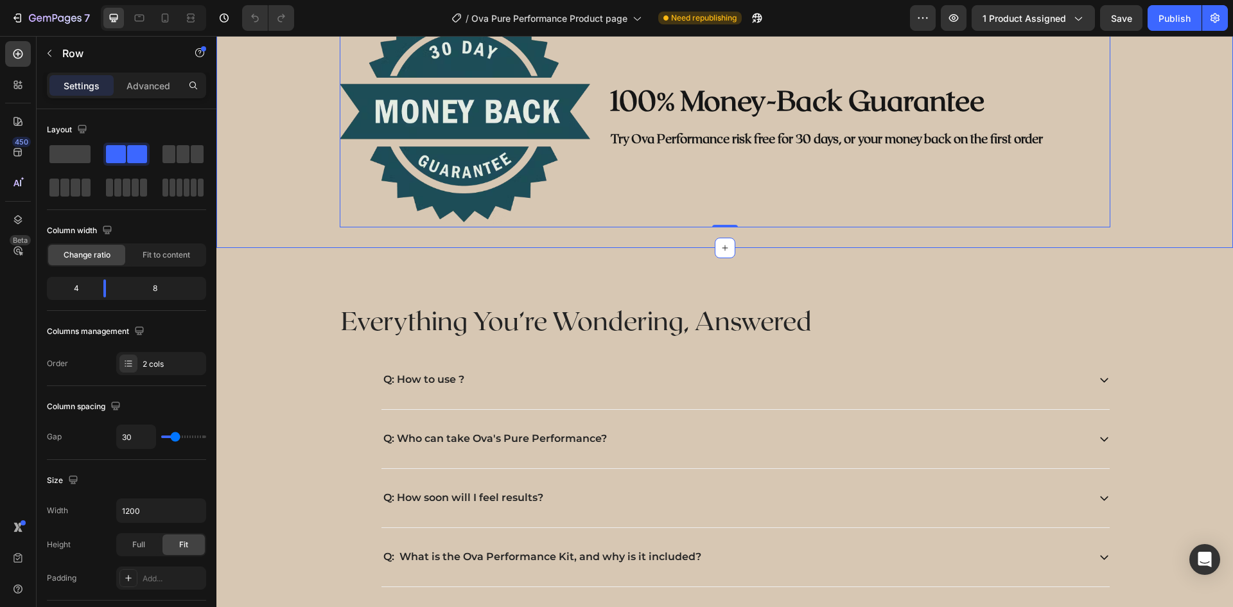
click at [606, 248] on div "Image 100% Money-Back Guarantee Heading Try Ova Performance risk free for 30 da…" at bounding box center [724, 114] width 1016 height 267
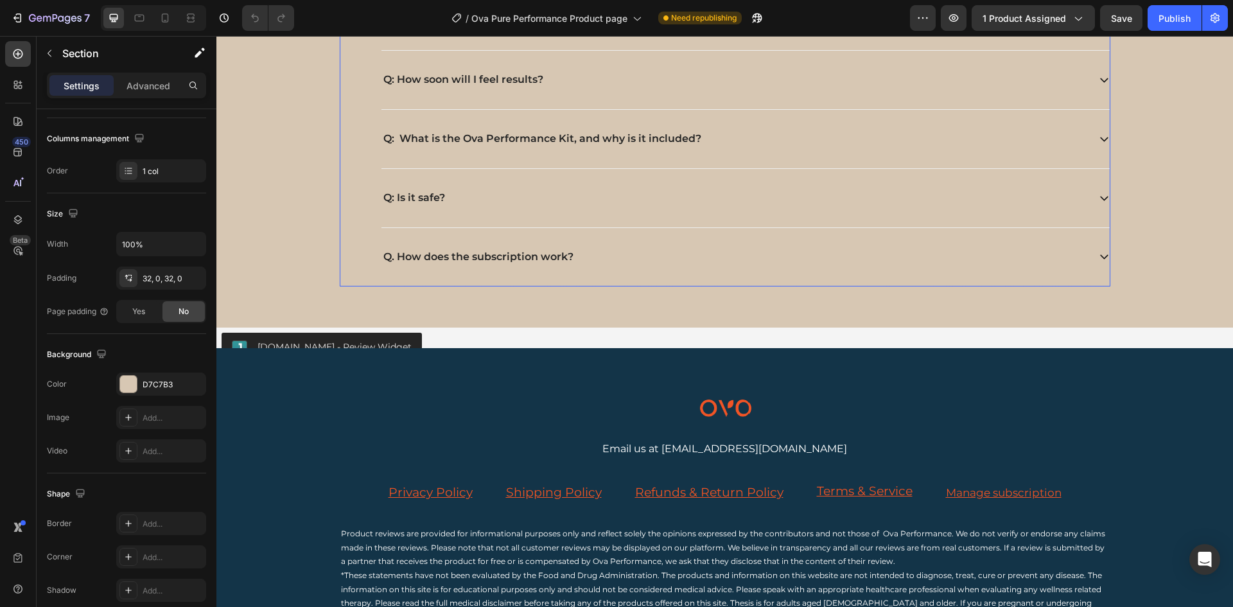
scroll to position [2696, 0]
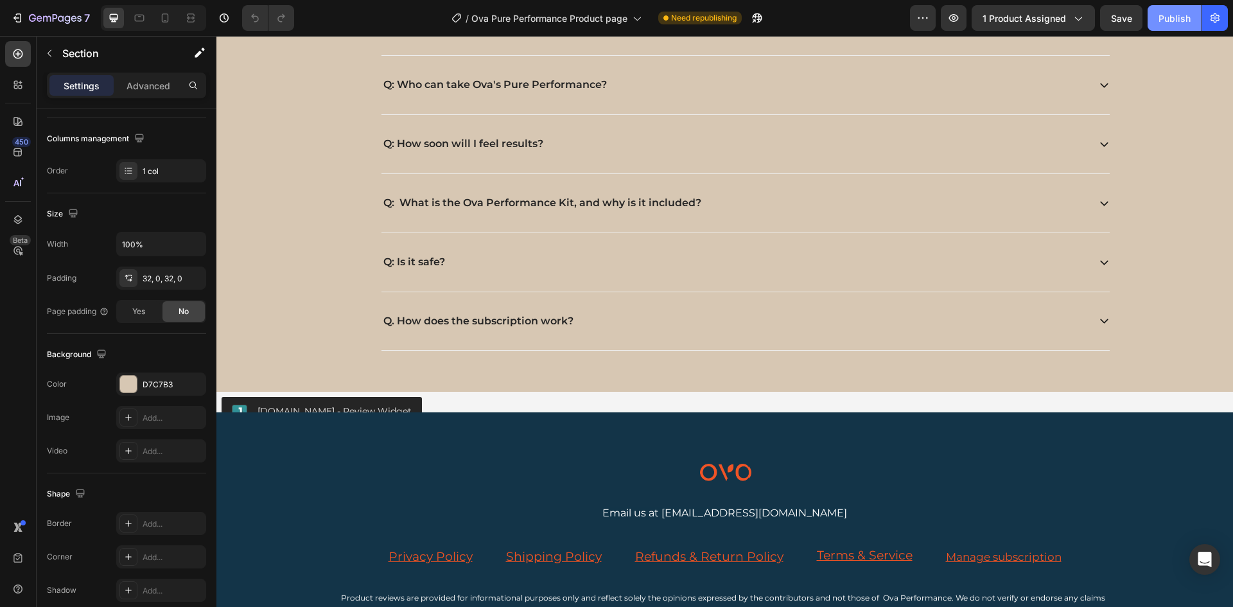
click at [1167, 17] on div "Publish" at bounding box center [1174, 18] width 32 height 13
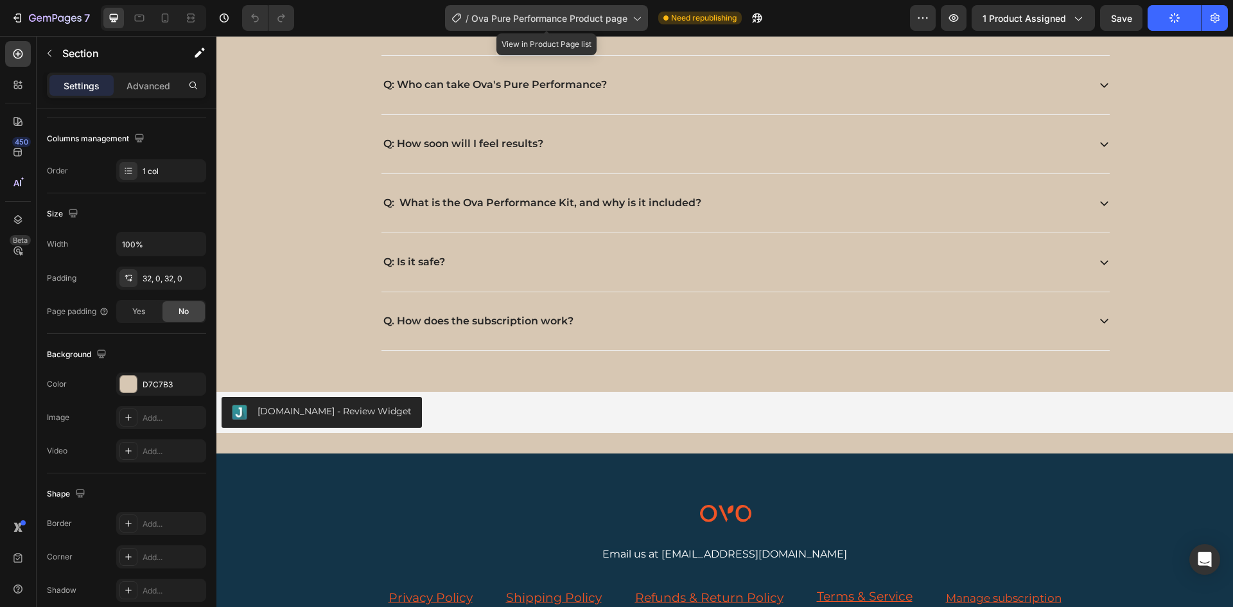
click at [568, 17] on span "Ova Pure Performance Product page" at bounding box center [549, 18] width 156 height 13
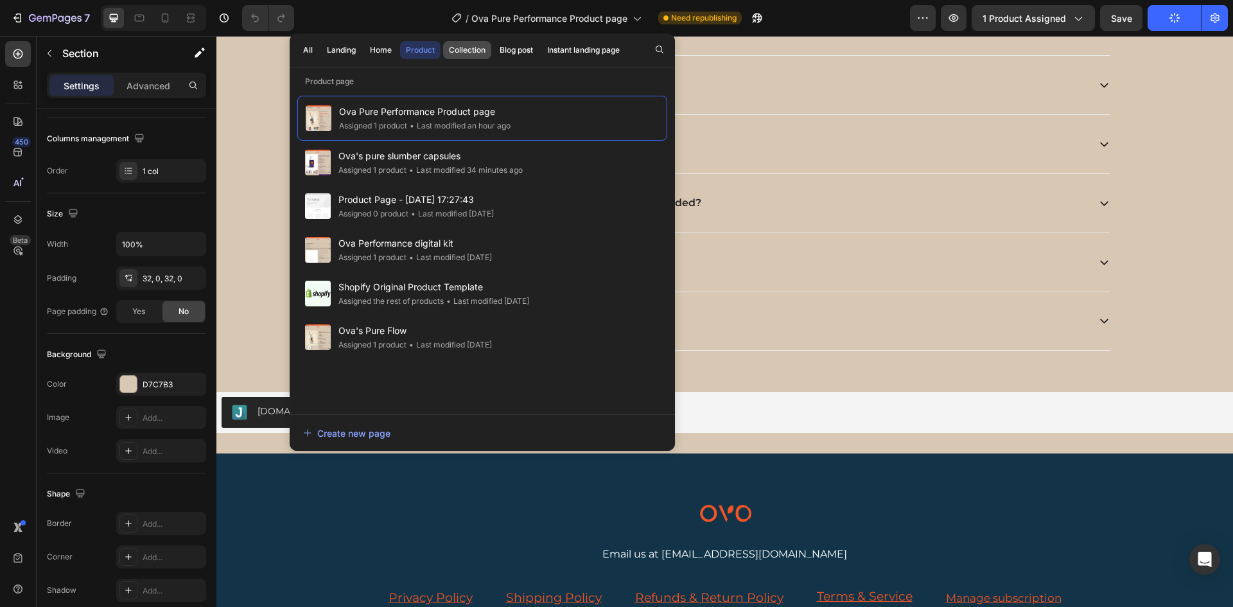
click at [466, 55] on div "Collection" at bounding box center [467, 50] width 37 height 12
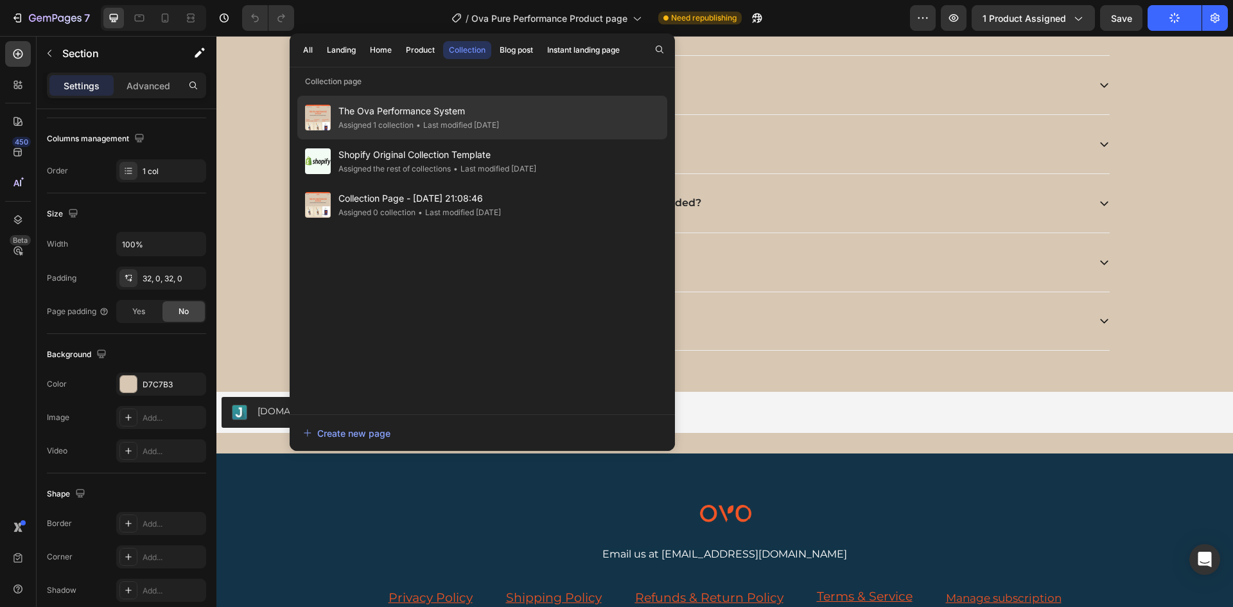
click at [418, 124] on span "•" at bounding box center [418, 125] width 4 height 10
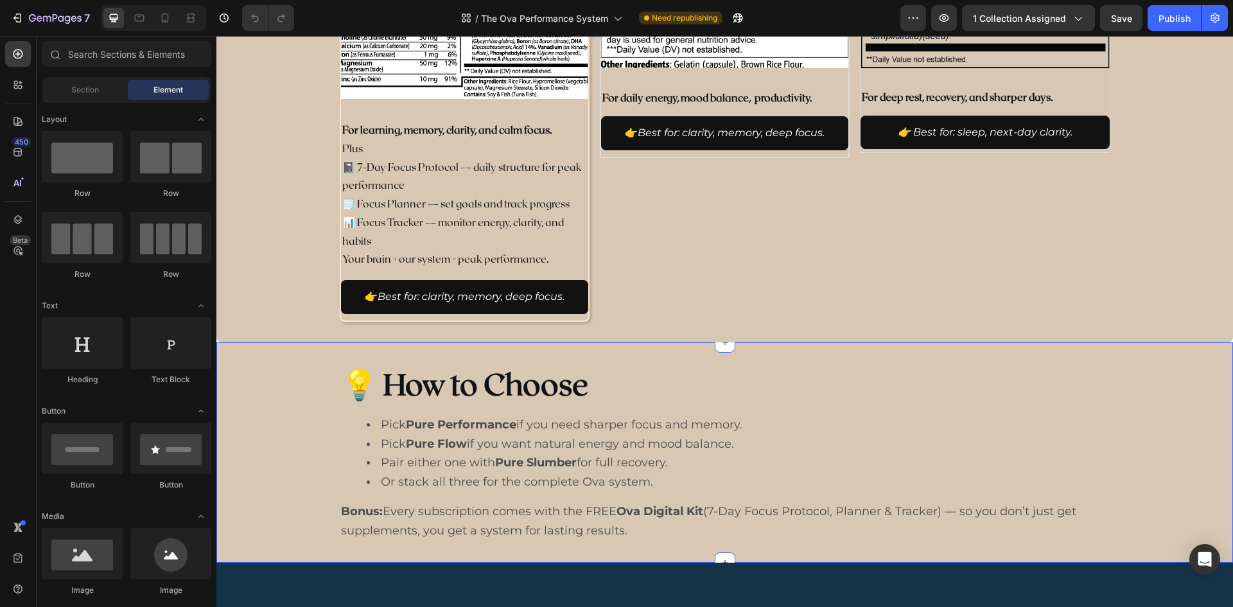
scroll to position [770, 0]
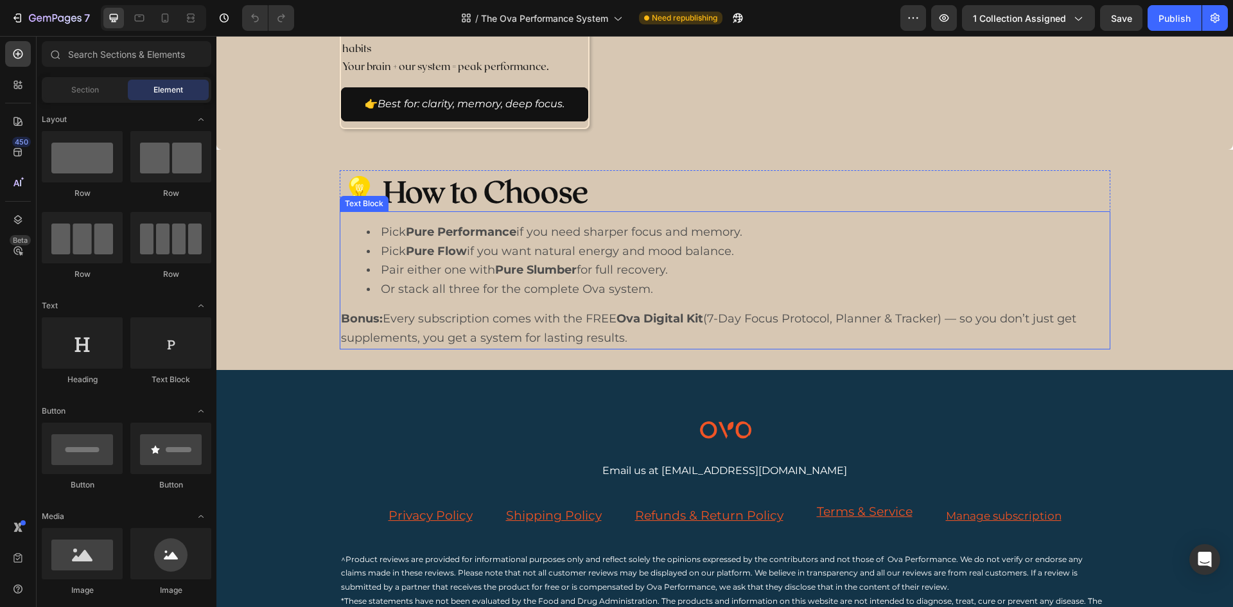
click at [671, 242] on li "Pick Pure Flow if you want natural energy and mood balance." at bounding box center [738, 251] width 742 height 19
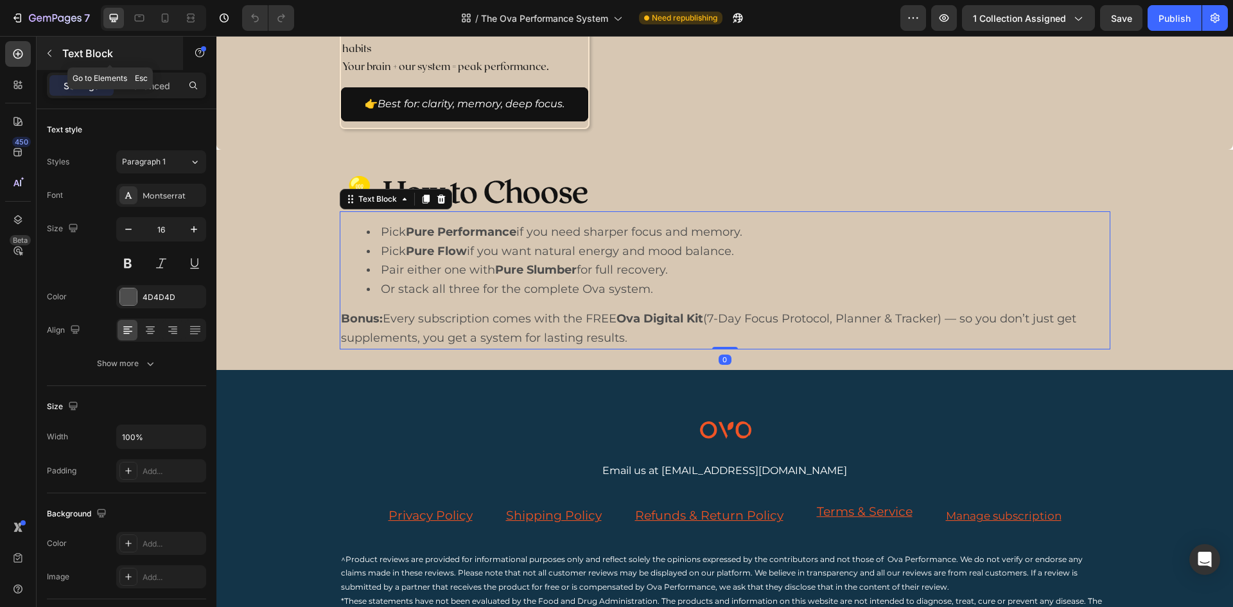
click at [49, 53] on icon "button" at bounding box center [50, 53] width 4 height 7
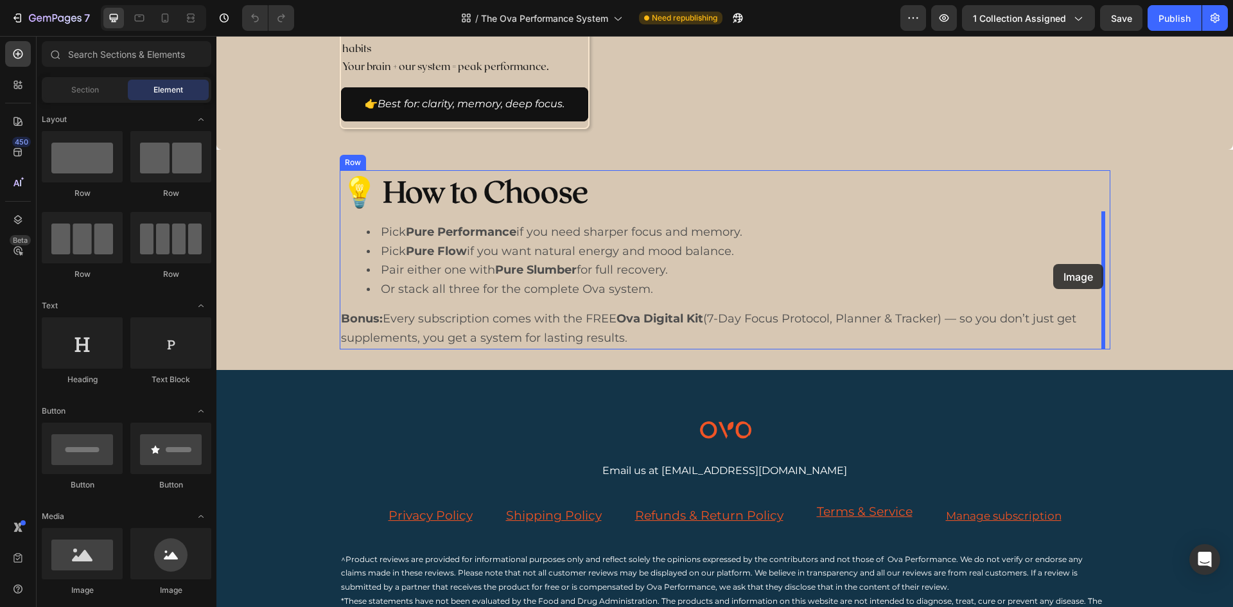
drag, startPoint x: 309, startPoint y: 579, endPoint x: 1053, endPoint y: 264, distance: 808.1
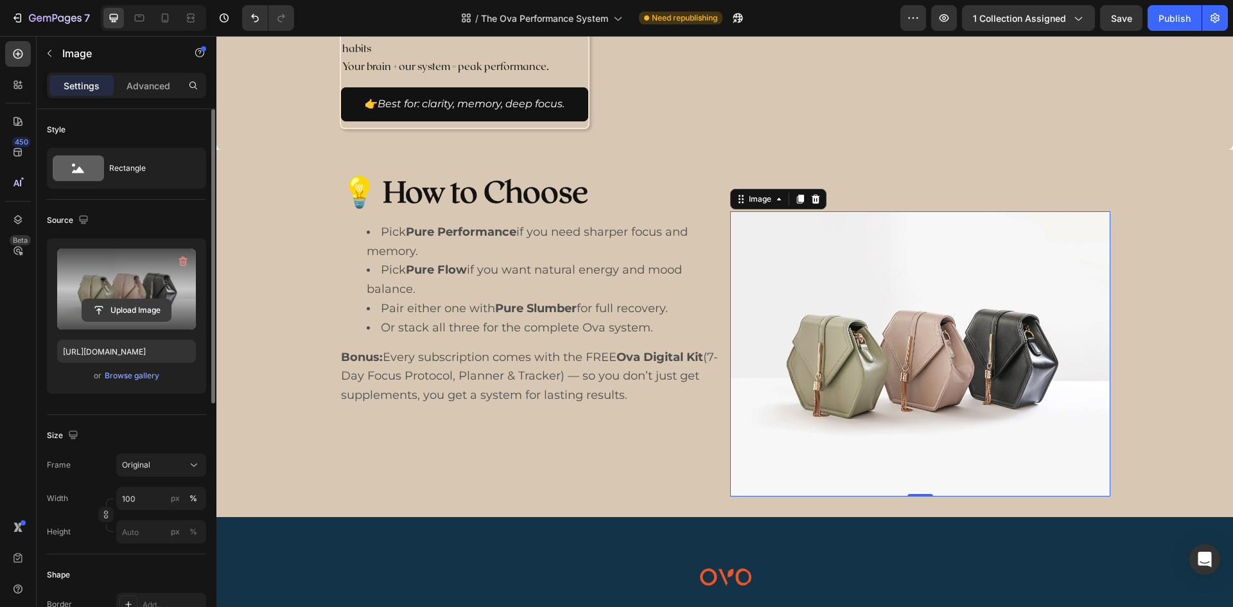
click at [120, 315] on input "file" at bounding box center [126, 310] width 89 height 22
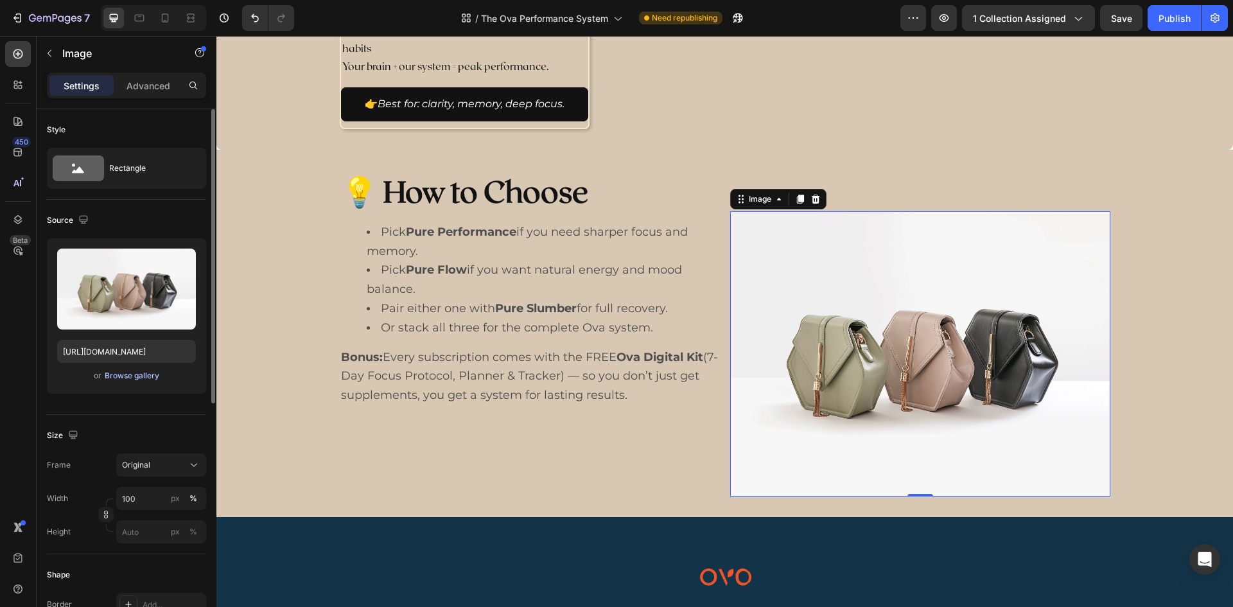
click at [132, 369] on button "Browse gallery" at bounding box center [132, 375] width 56 height 13
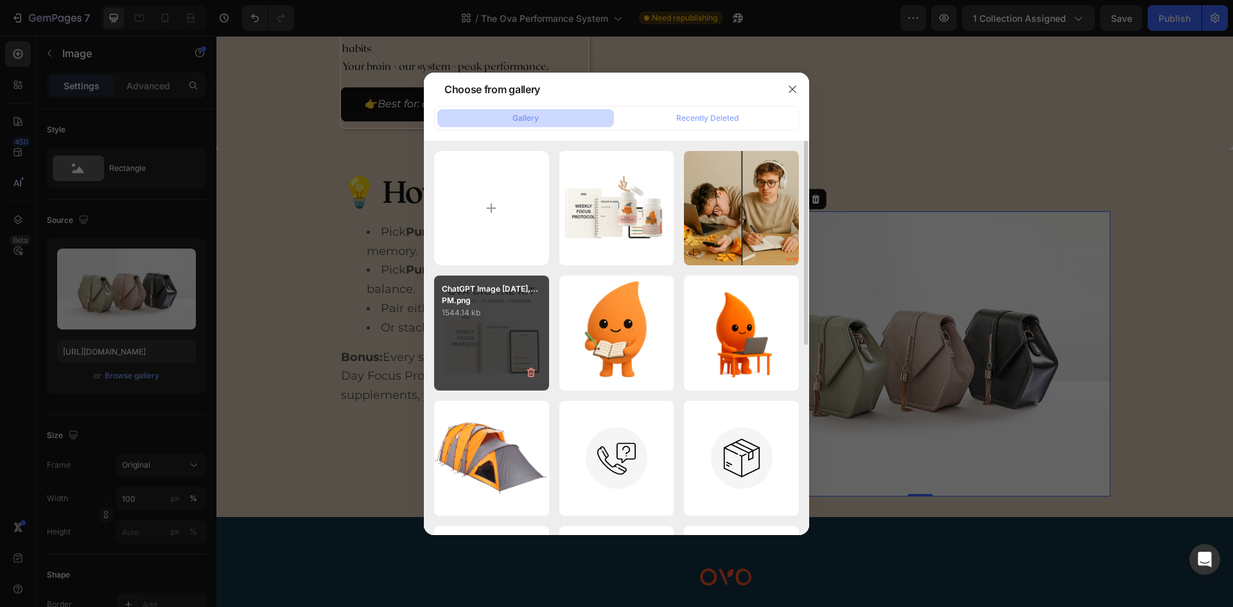
click at [493, 334] on div "ChatGPT Image Sep 23,...PM.png 1544.14 kb" at bounding box center [491, 332] width 115 height 115
type input "https://cdn.shopify.com/s/files/1/0673/9519/0961/files/gempages_543609205022524…"
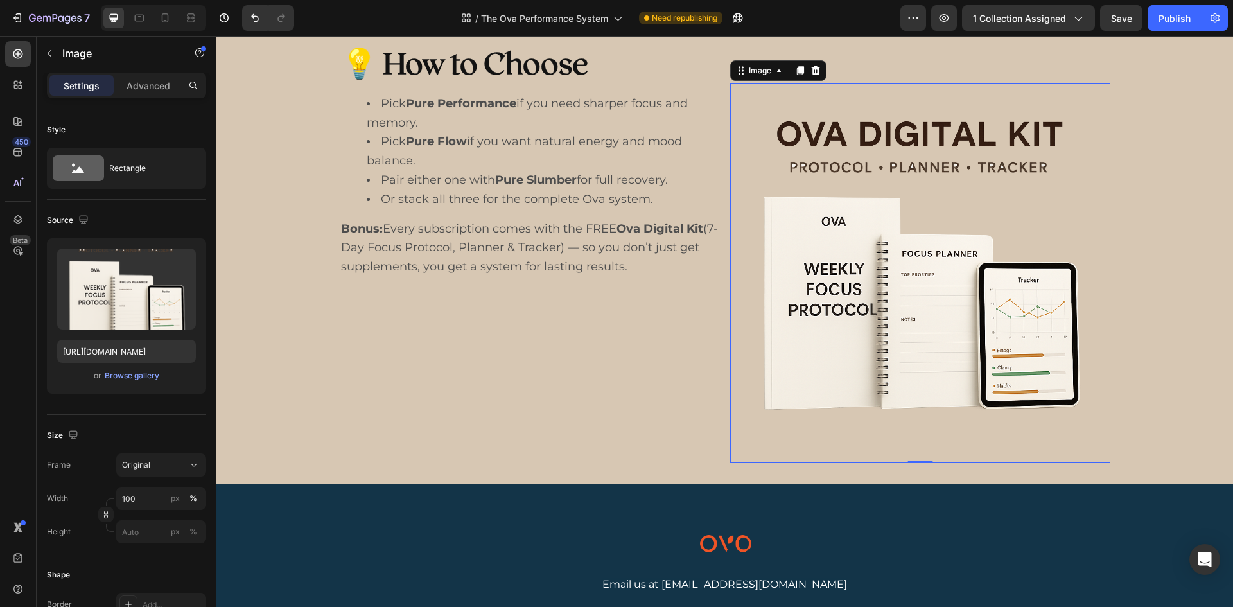
scroll to position [963, 0]
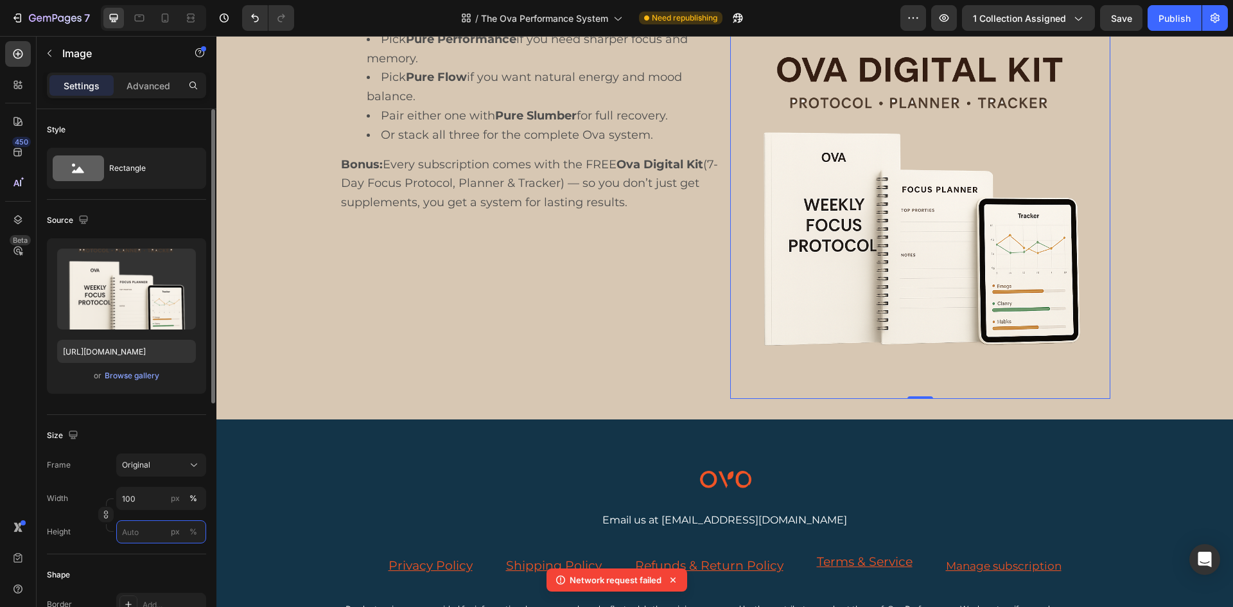
click at [142, 532] on input "px %" at bounding box center [161, 531] width 90 height 23
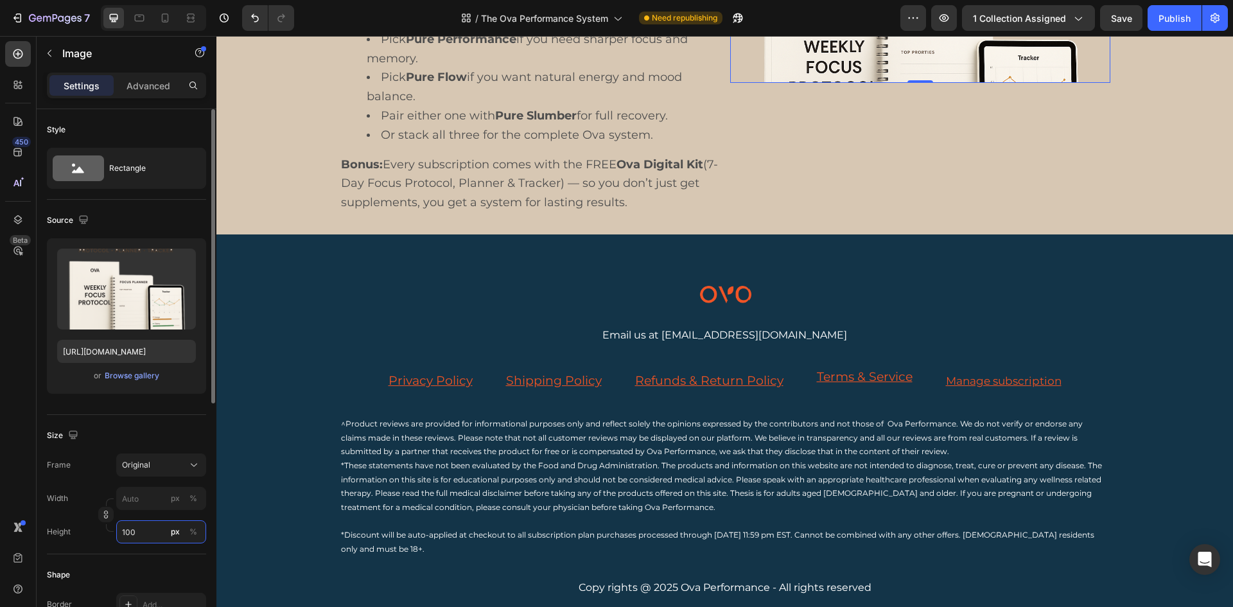
type input "100"
click at [164, 482] on div "Frame Original Width px % Height 100 px %" at bounding box center [126, 498] width 159 height 90
click at [163, 474] on button "Original" at bounding box center [161, 464] width 90 height 23
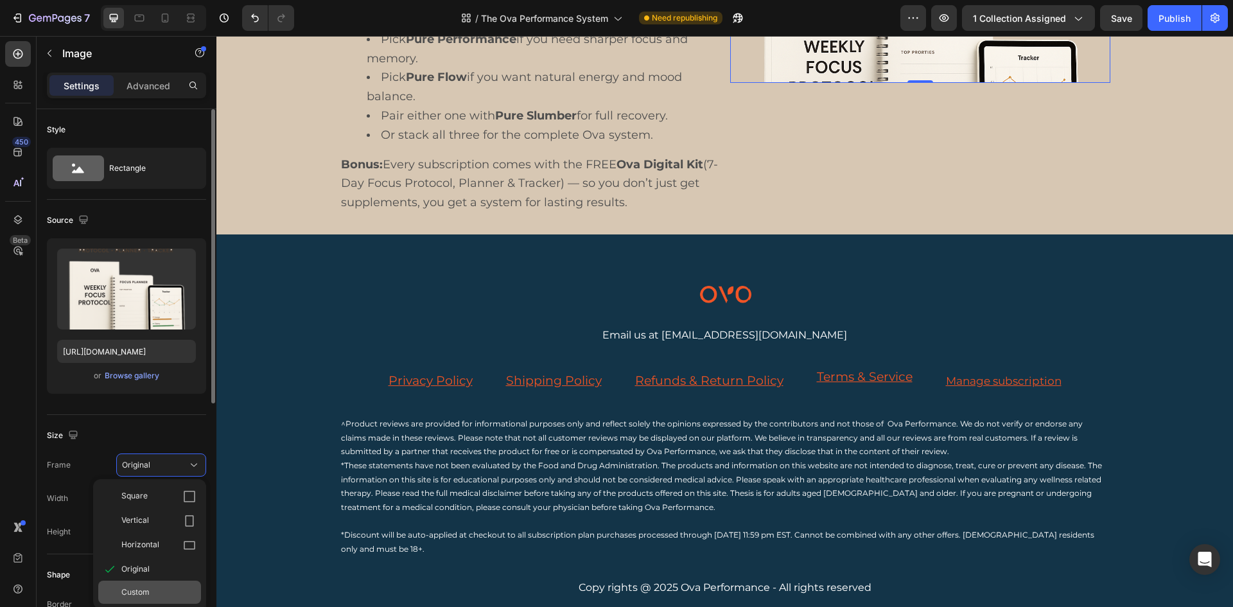
click at [150, 591] on div "Custom" at bounding box center [158, 592] width 74 height 12
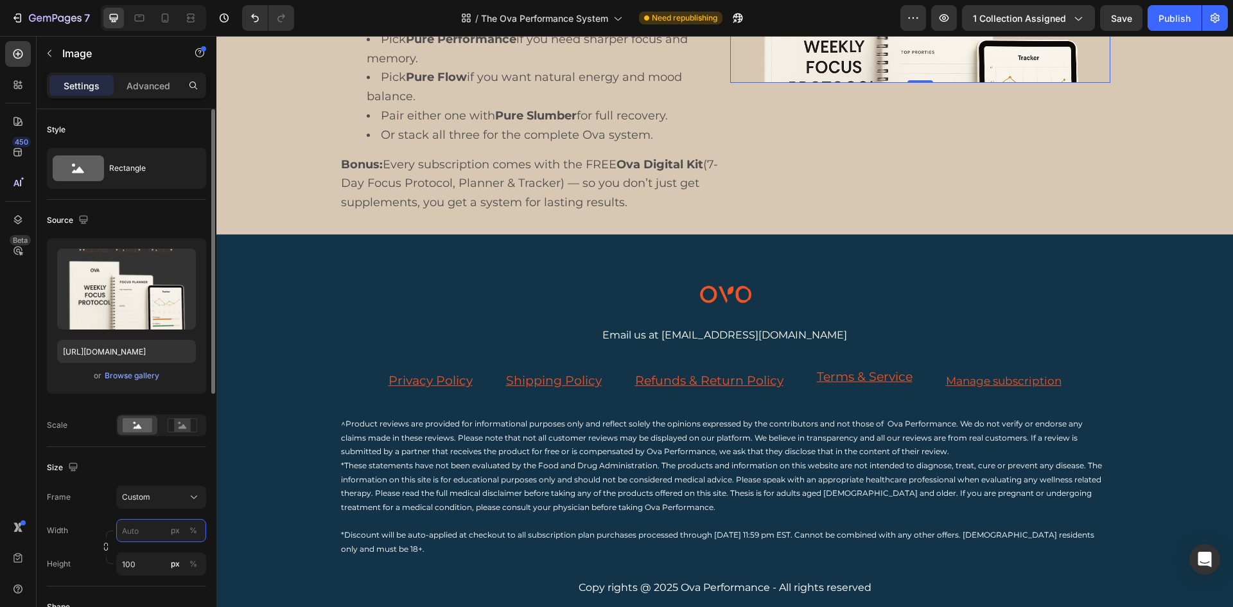
click at [144, 531] on input "px %" at bounding box center [161, 530] width 90 height 23
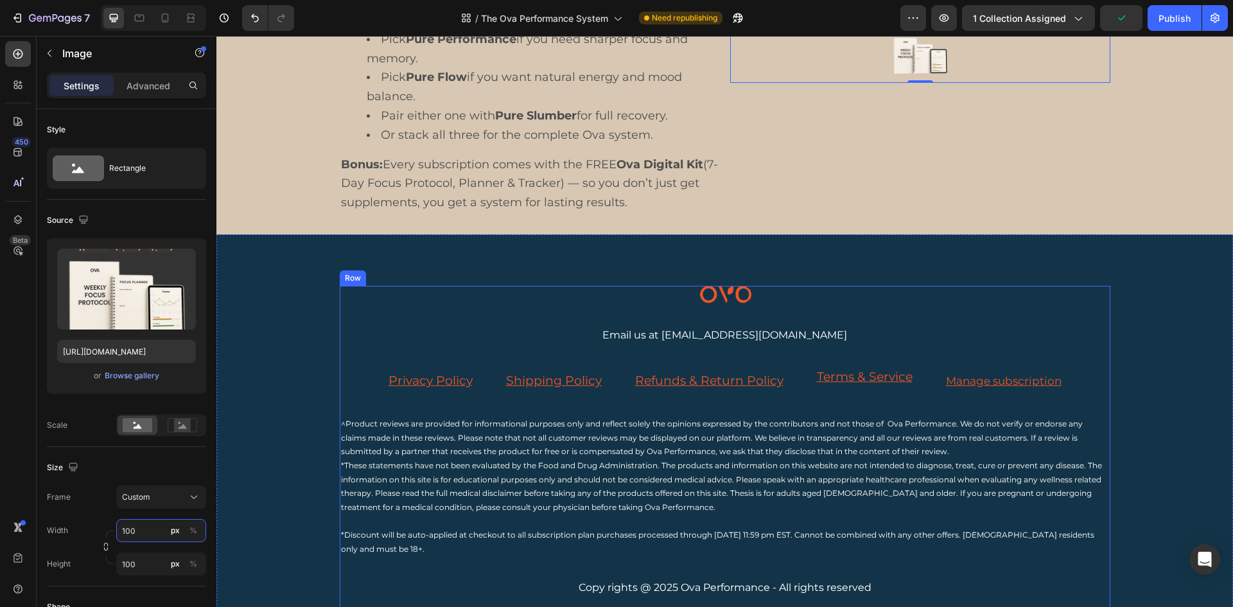
scroll to position [835, 0]
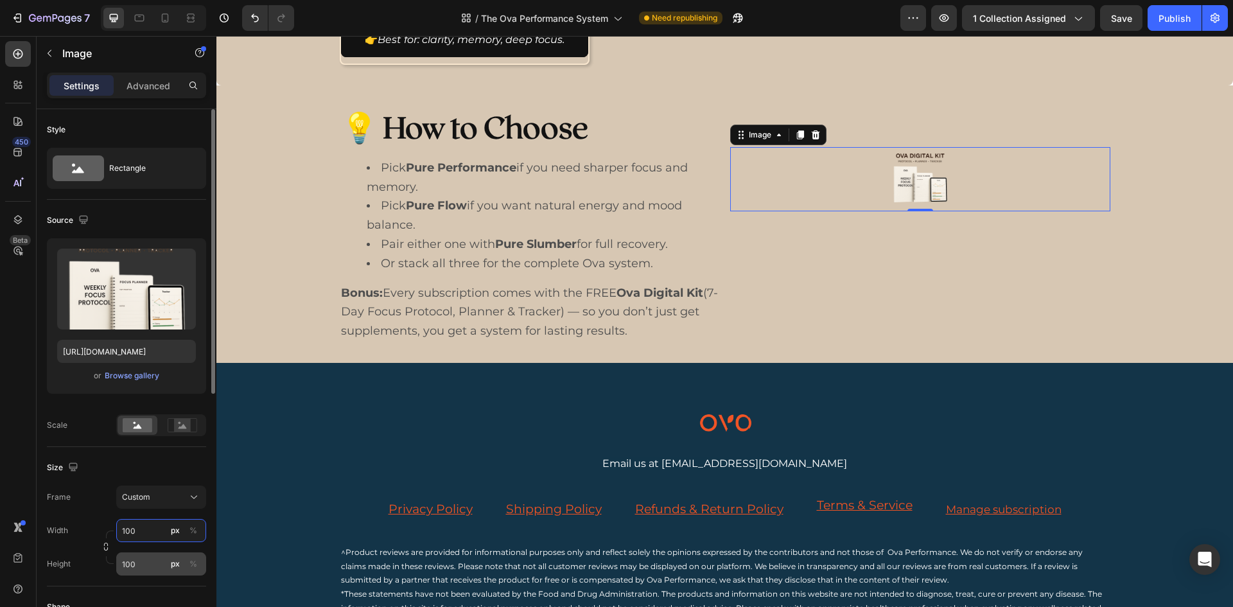
type input "100"
click at [151, 570] on input "100" at bounding box center [161, 563] width 90 height 23
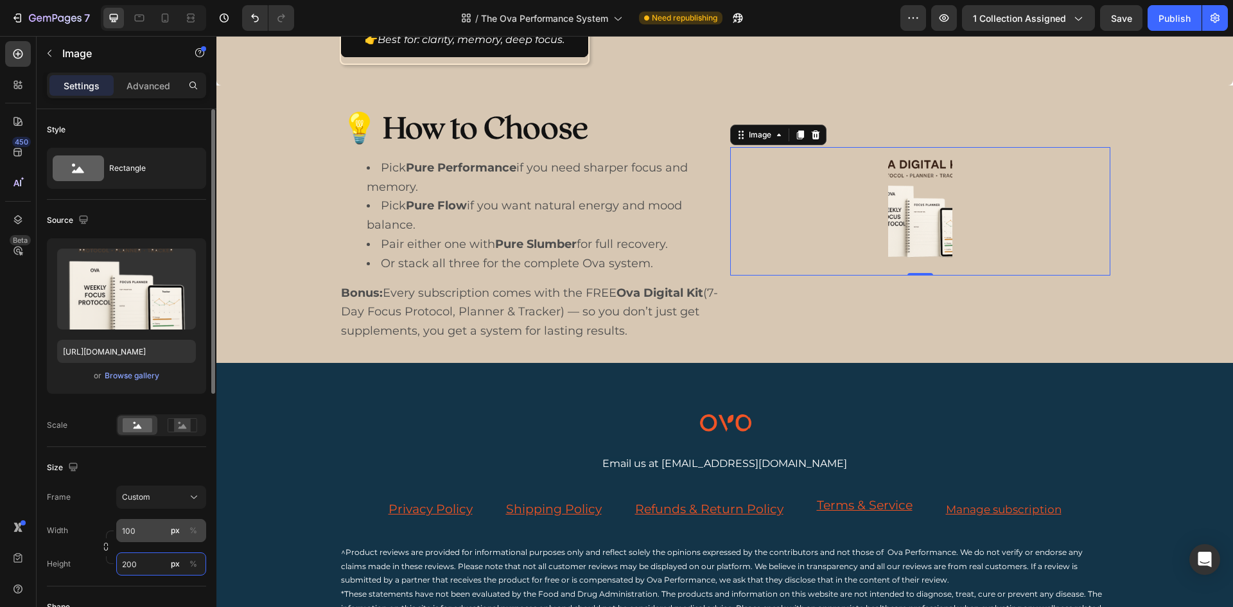
type input "200"
click at [143, 527] on input "100" at bounding box center [161, 530] width 90 height 23
click at [130, 534] on input "200" at bounding box center [161, 530] width 90 height 23
click at [127, 530] on input "200" at bounding box center [161, 530] width 90 height 23
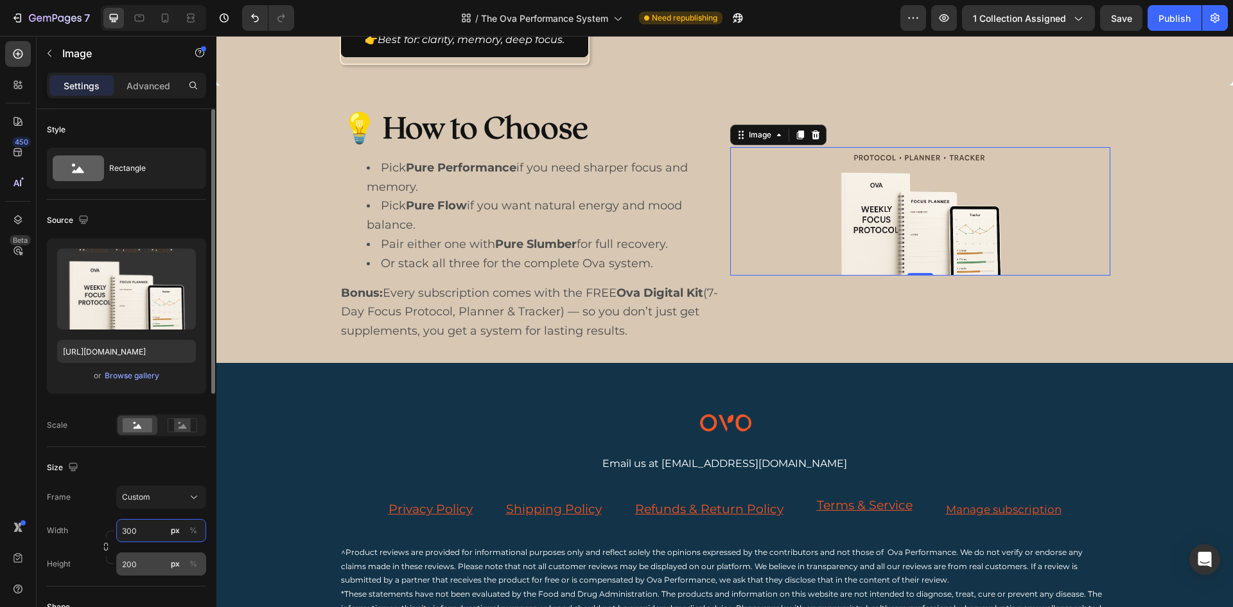
type input "300"
click at [125, 568] on input "200" at bounding box center [161, 563] width 90 height 23
click at [122, 568] on input "200" at bounding box center [161, 563] width 90 height 23
click at [124, 568] on input "200" at bounding box center [161, 563] width 90 height 23
click at [128, 565] on input "200" at bounding box center [161, 563] width 90 height 23
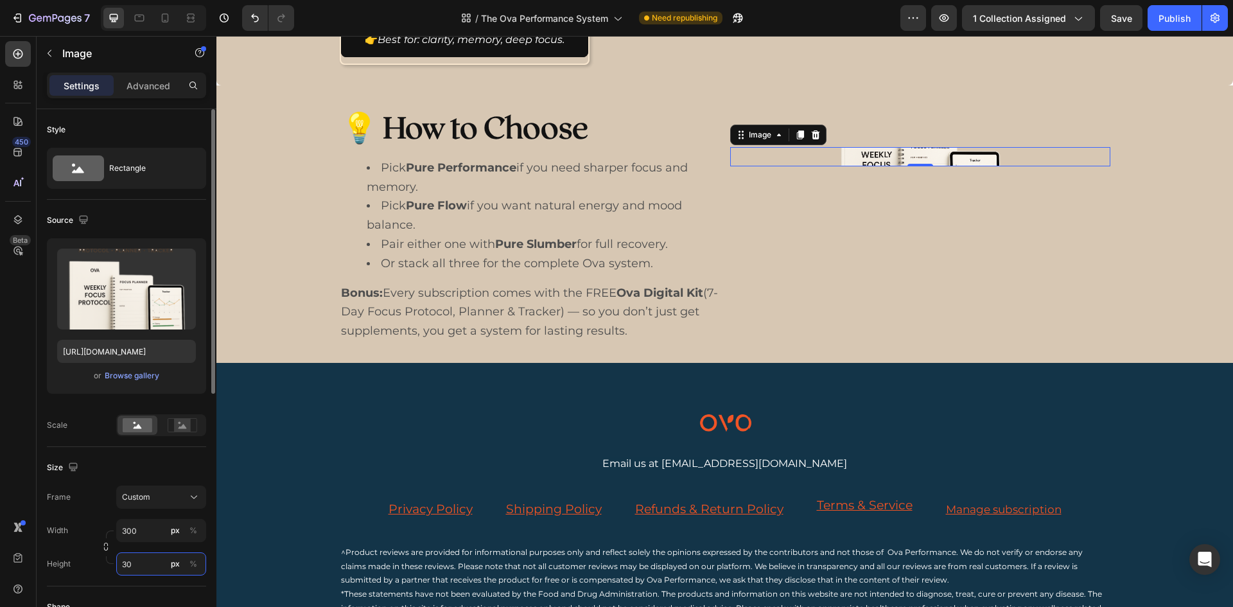
type input "300"
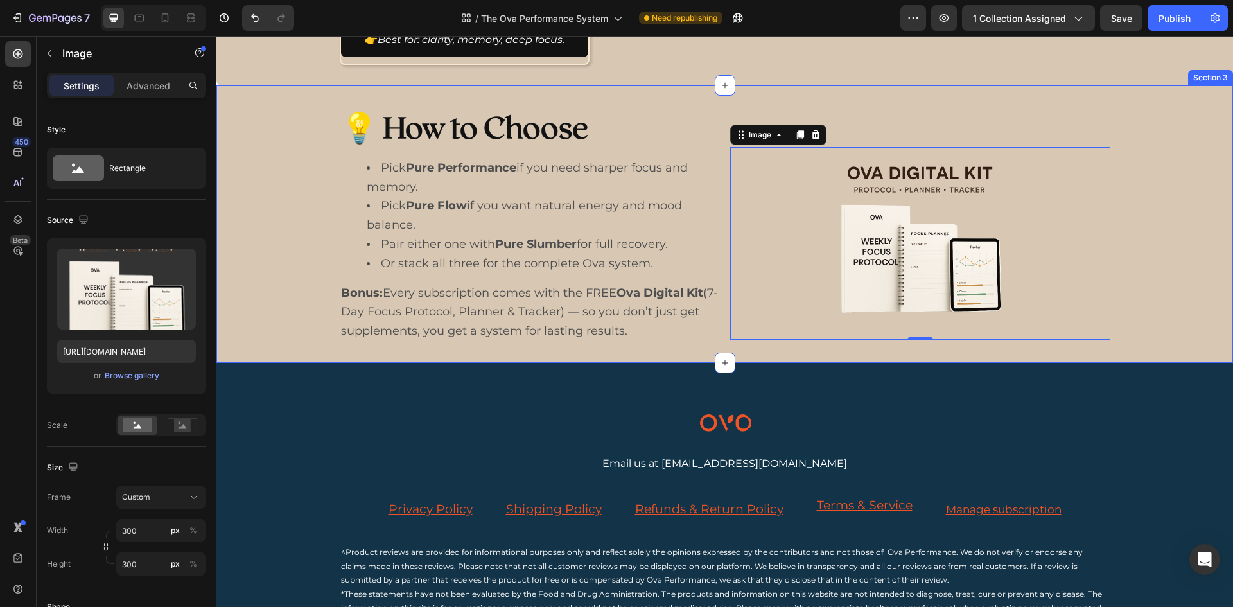
click at [279, 298] on div "💡 How to Choose Heading Pick Pure Performance if you need sharper focus and mem…" at bounding box center [724, 224] width 1016 height 236
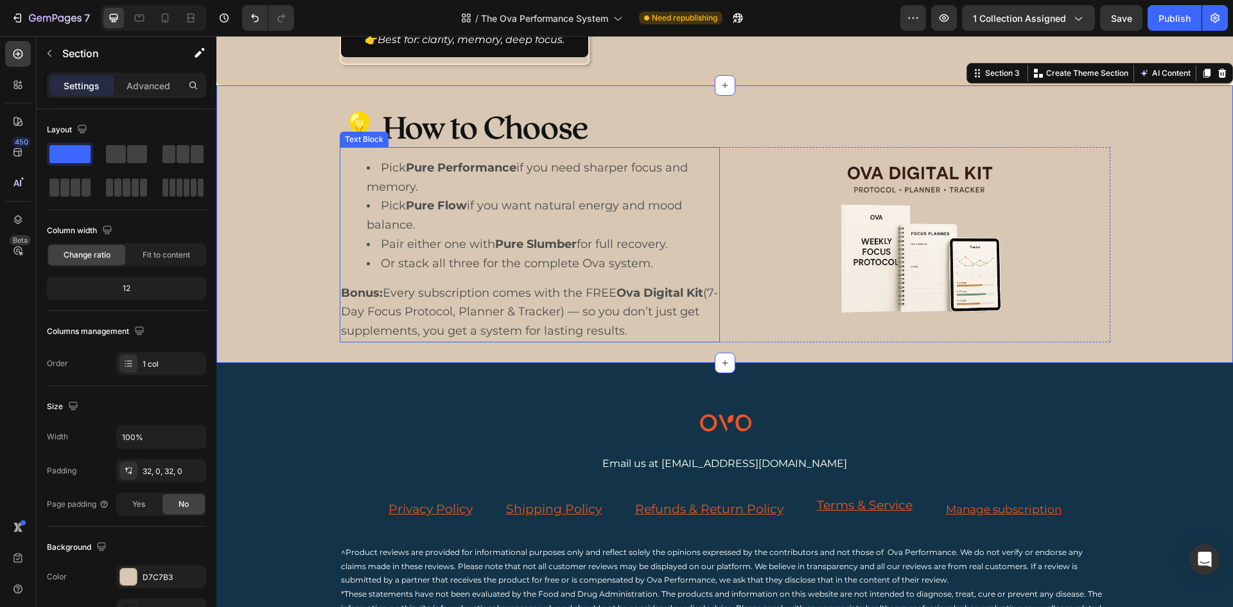
scroll to position [514, 0]
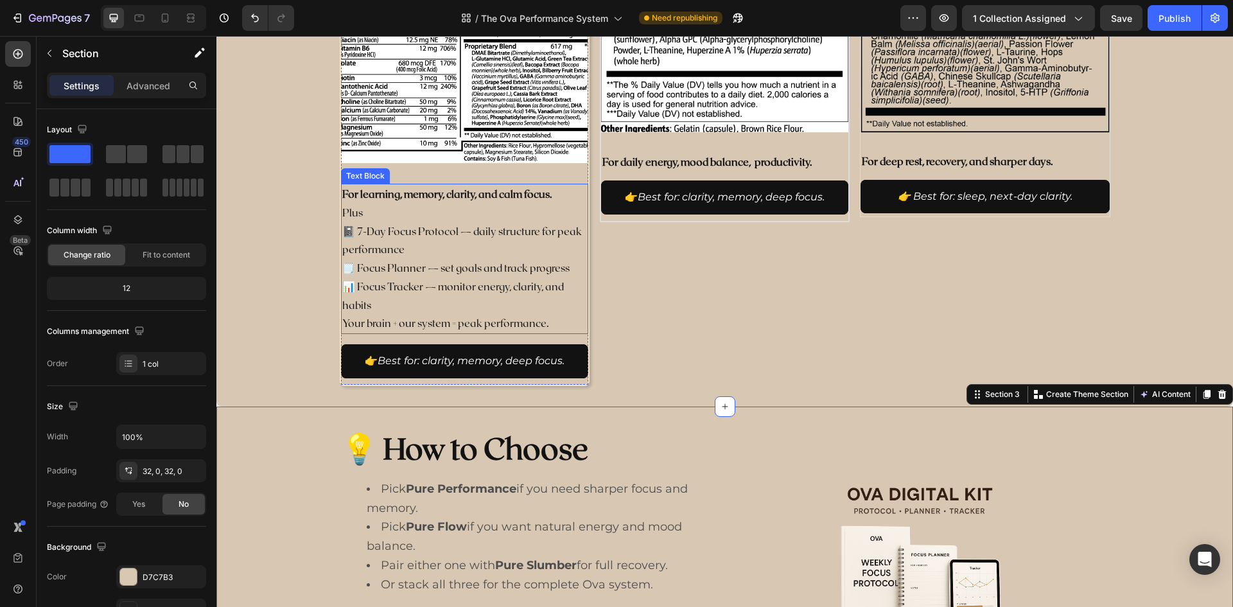
click at [459, 254] on p "📓 7-Day Focus Protocol — daily structure for peak performance 🗒️ Focus Planner …" at bounding box center [464, 268] width 245 height 92
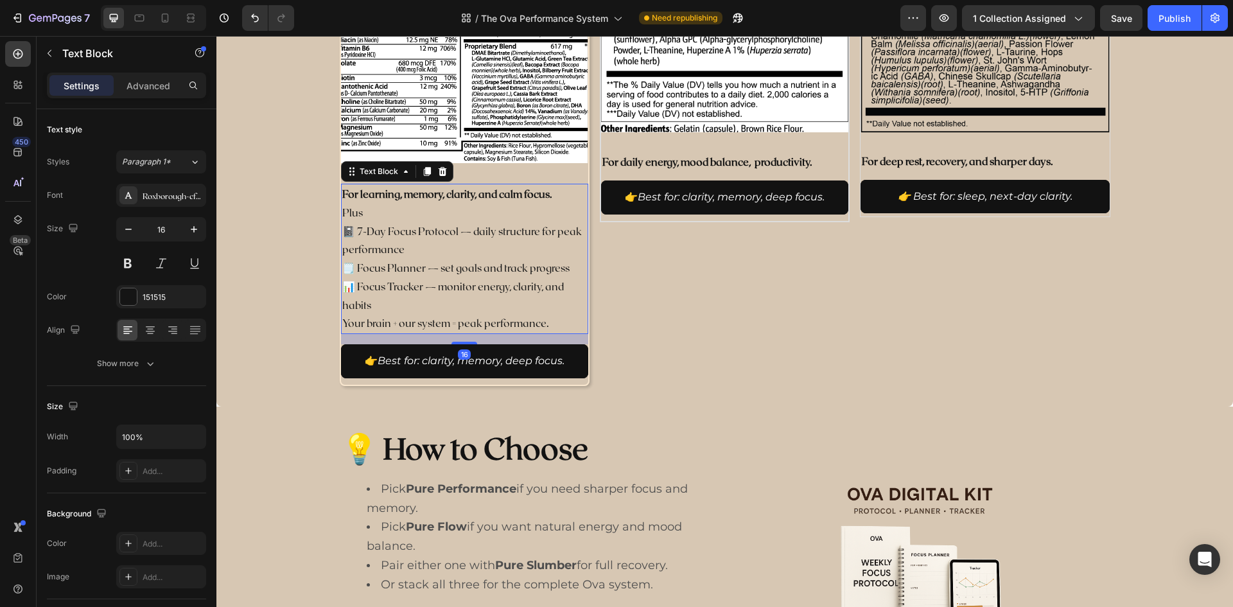
click at [403, 230] on p "📓 7-Day Focus Protocol — daily structure for peak performance 🗒️ Focus Planner …" at bounding box center [464, 268] width 245 height 92
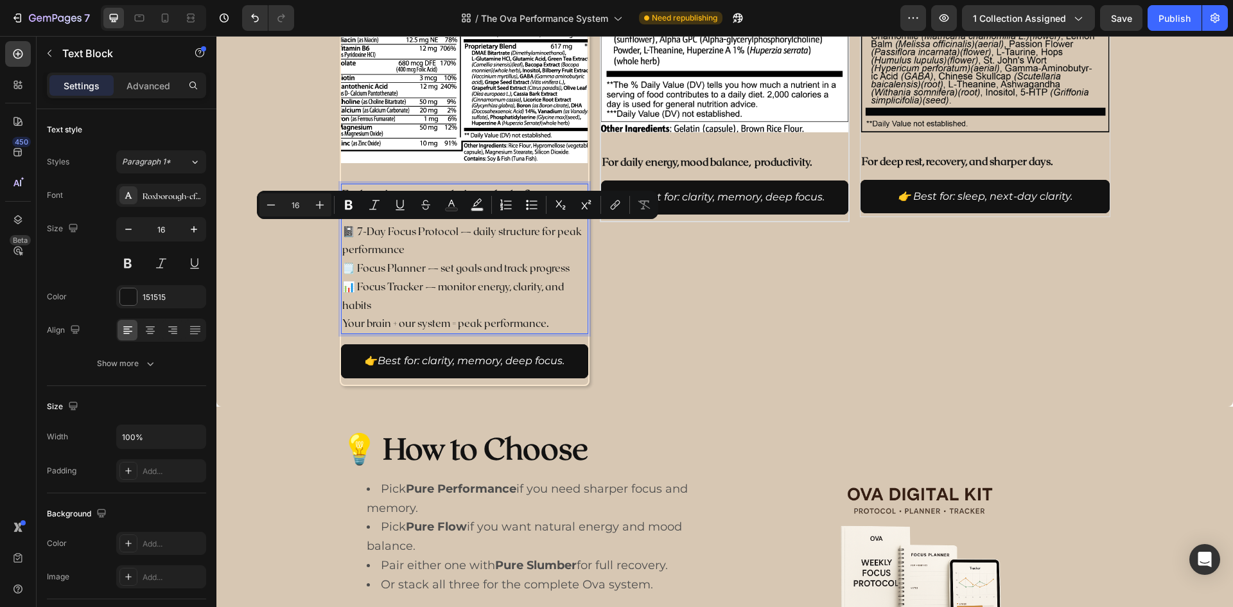
click at [342, 234] on p "📓 7-Day Focus Protocol — daily structure for peak performance 🗒️ Focus Planner …" at bounding box center [464, 268] width 245 height 92
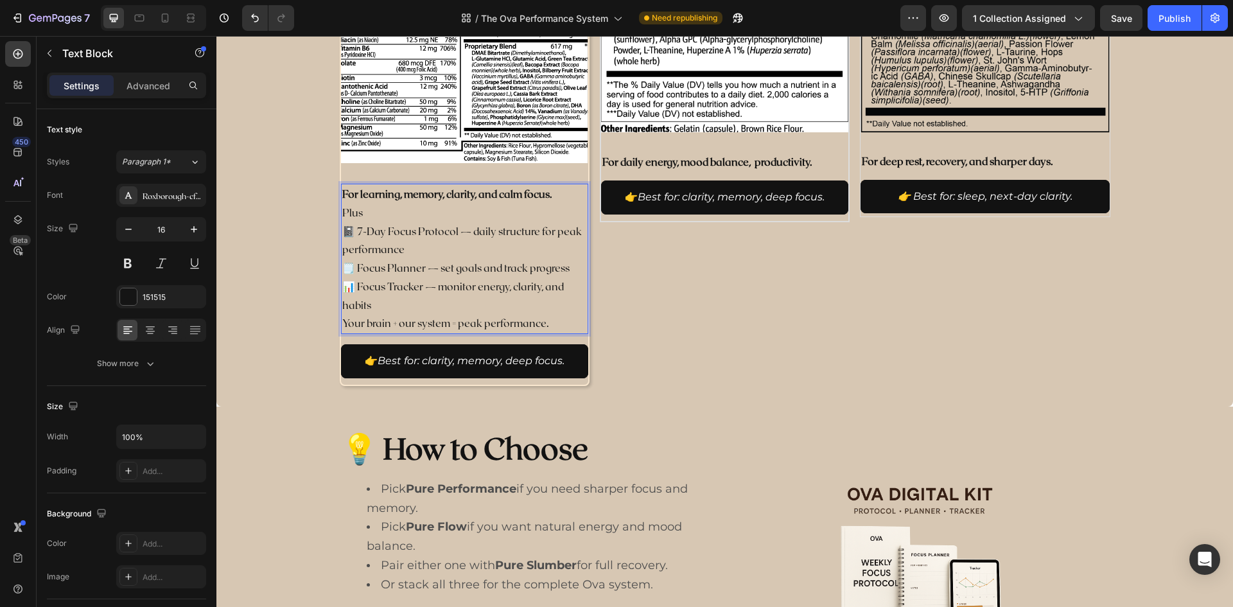
drag, startPoint x: 342, startPoint y: 234, endPoint x: 551, endPoint y: 316, distance: 225.4
click at [551, 316] on p "Your brain + our system = peak performance." at bounding box center [464, 323] width 245 height 19
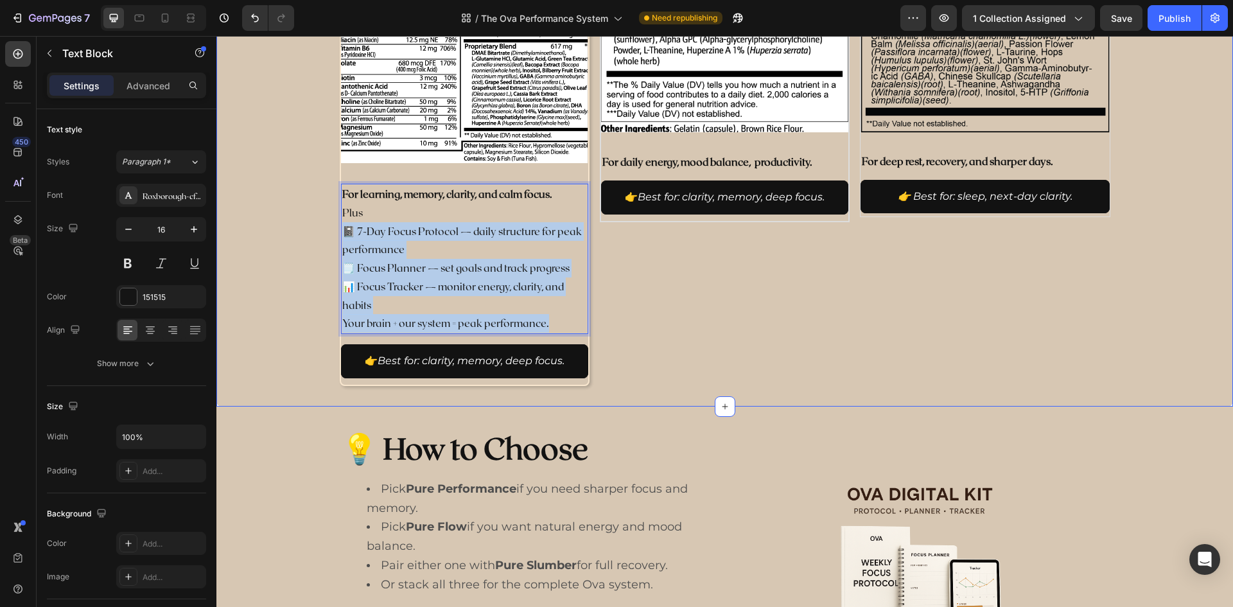
drag, startPoint x: 551, startPoint y: 317, endPoint x: 326, endPoint y: 234, distance: 239.7
click at [326, 234] on div "Ova's Pure Performance Capsules Product Title Product Images For learning, memo…" at bounding box center [724, 97] width 1016 height 577
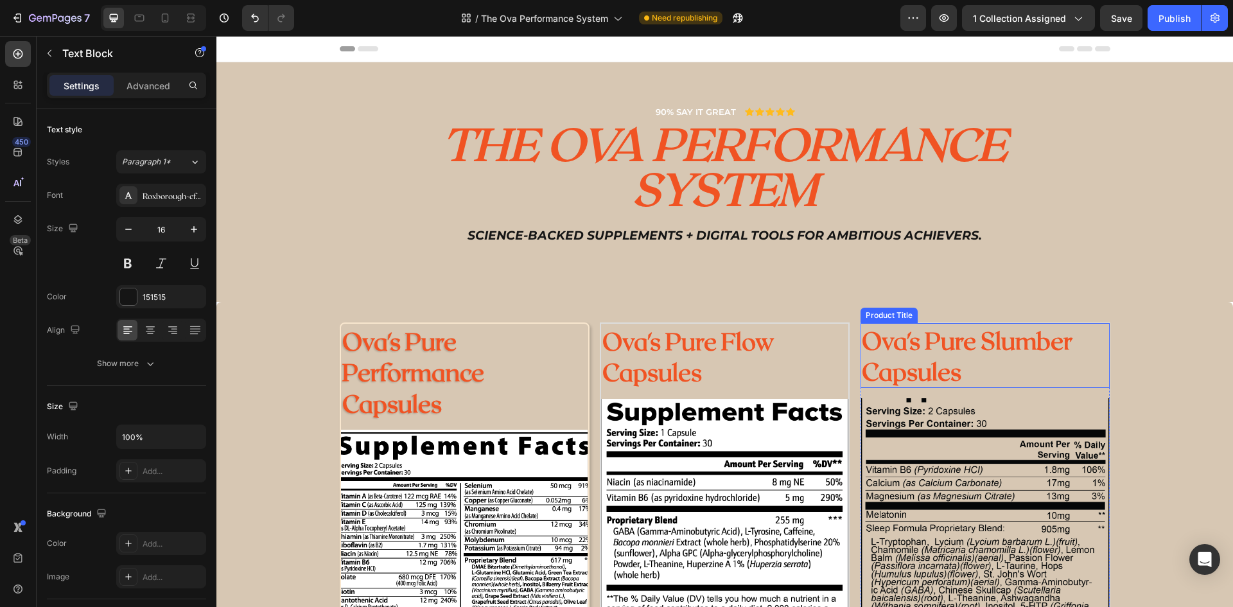
scroll to position [193, 0]
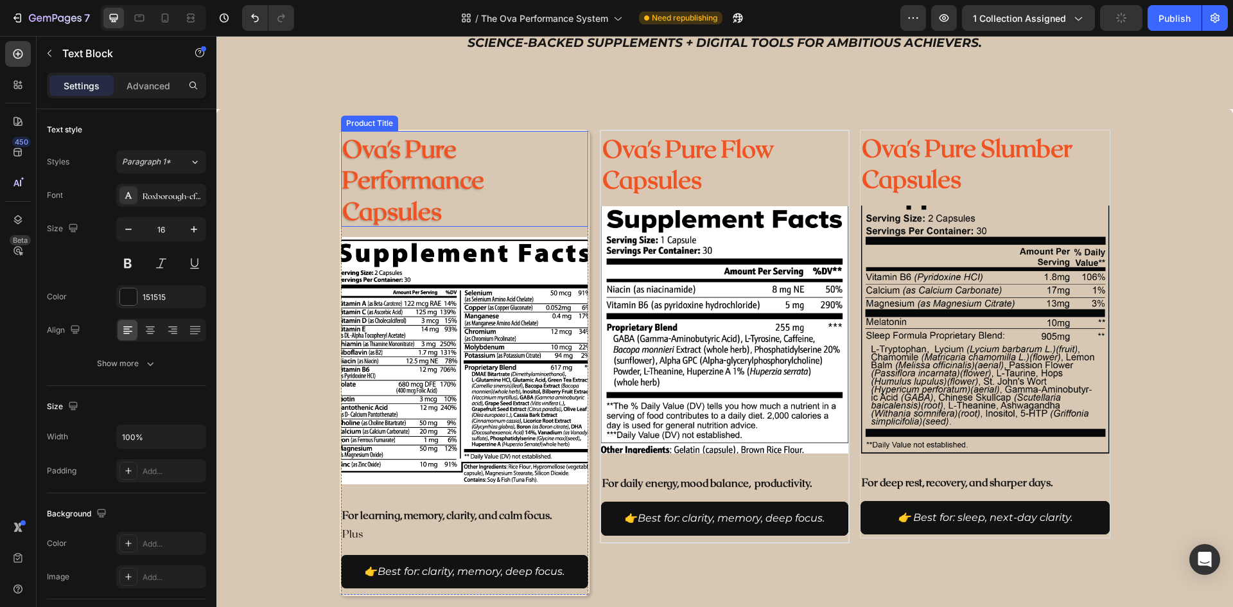
click at [550, 180] on h2 "Ova's Pure Performance Capsules" at bounding box center [464, 178] width 247 height 95
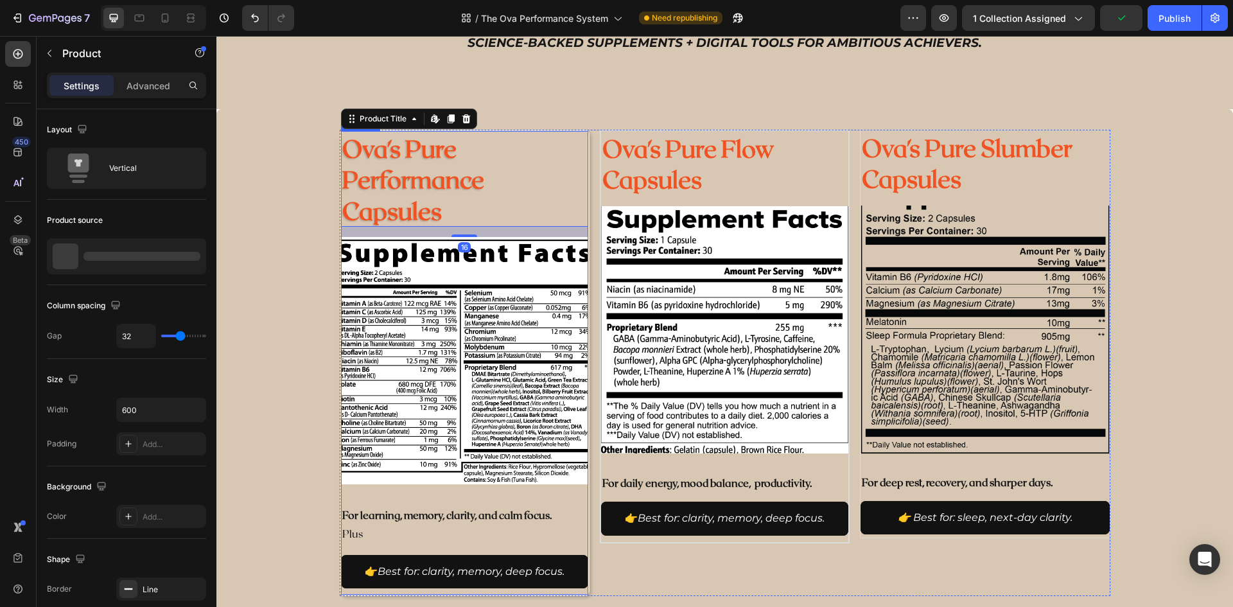
click at [342, 498] on div "Ova's Pure Performance Capsules Product Title Edit content in Shopify 16 Produc…" at bounding box center [465, 363] width 250 height 466
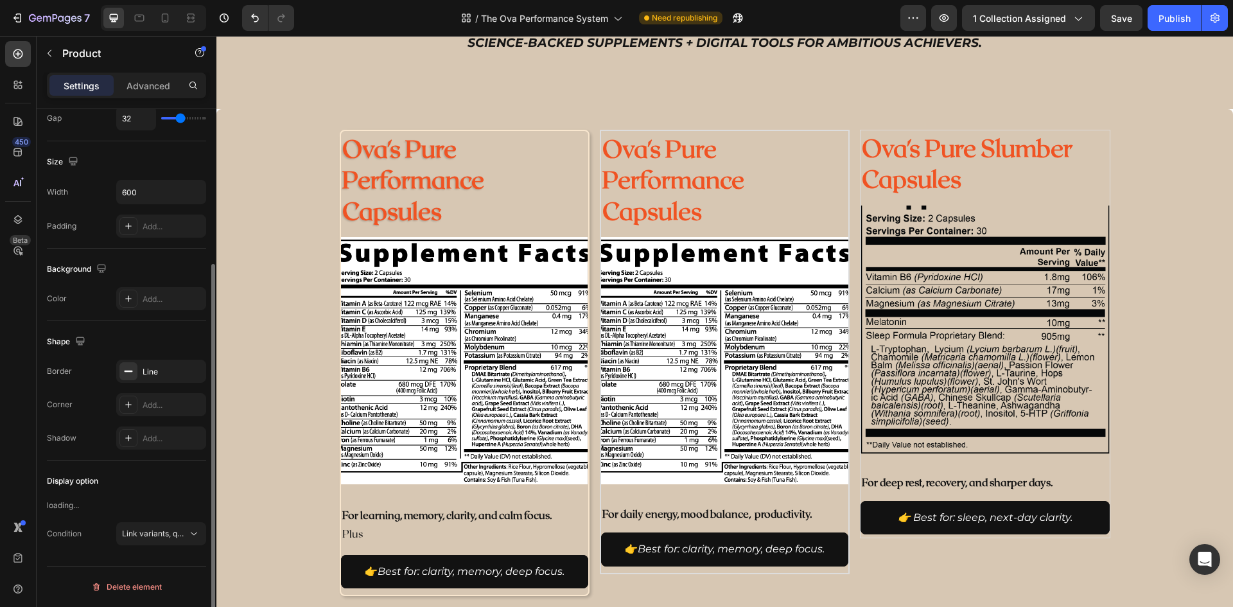
scroll to position [218, 0]
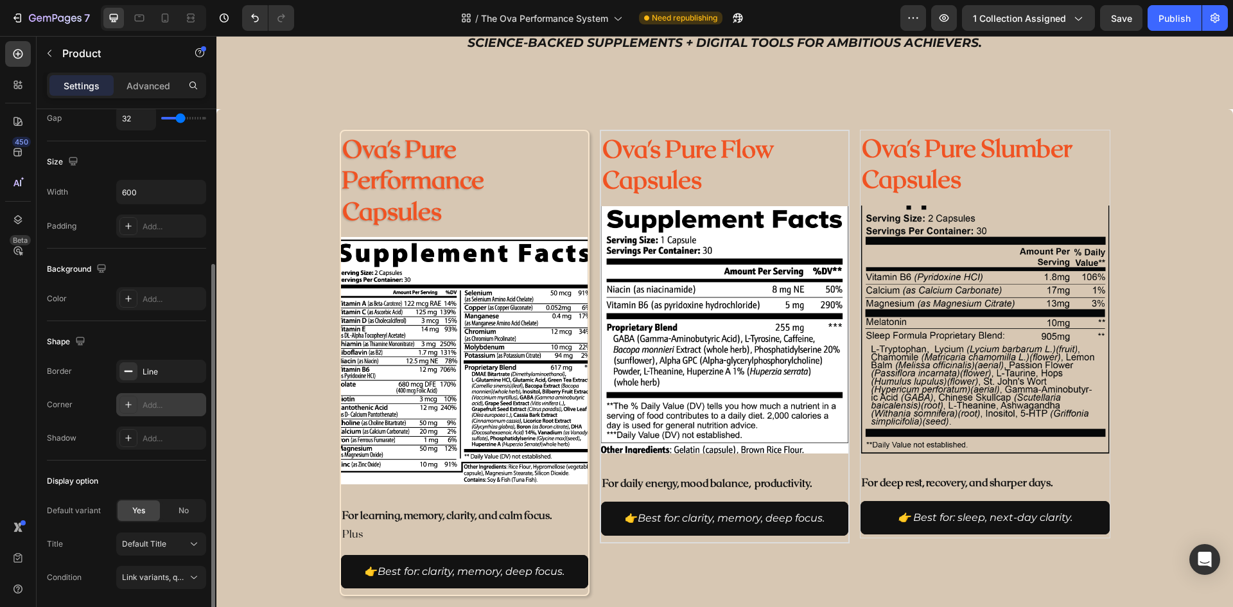
click at [150, 406] on div "Add..." at bounding box center [173, 405] width 60 height 12
click at [152, 471] on div "Display option" at bounding box center [126, 481] width 159 height 21
click at [154, 440] on div "Add..." at bounding box center [173, 439] width 60 height 12
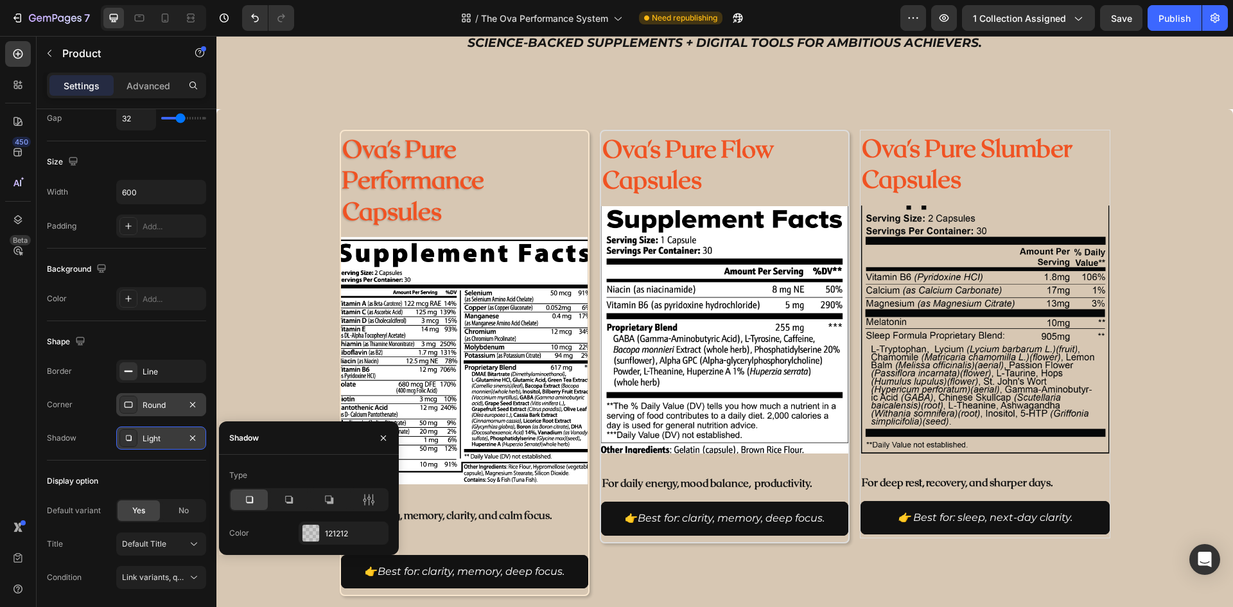
click at [251, 501] on icon at bounding box center [249, 499] width 13 height 13
click at [249, 499] on icon at bounding box center [249, 499] width 13 height 13
click at [225, 347] on div "Ova's Pure Performance Capsules Product Title Product Images For learning, memo…" at bounding box center [724, 363] width 1016 height 466
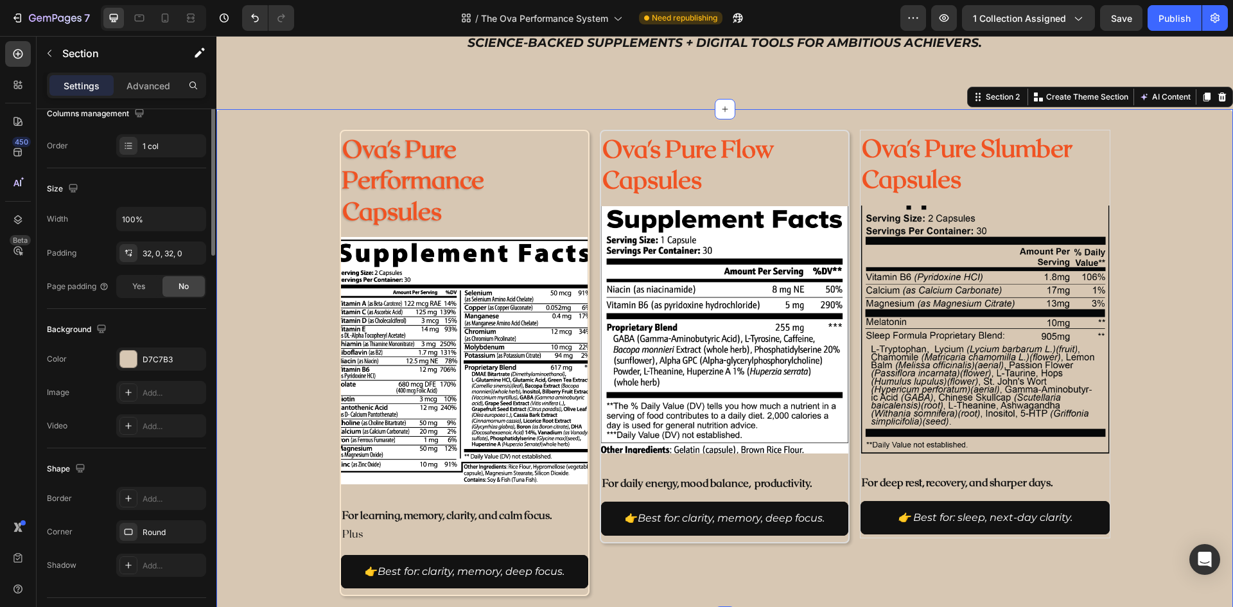
scroll to position [0, 0]
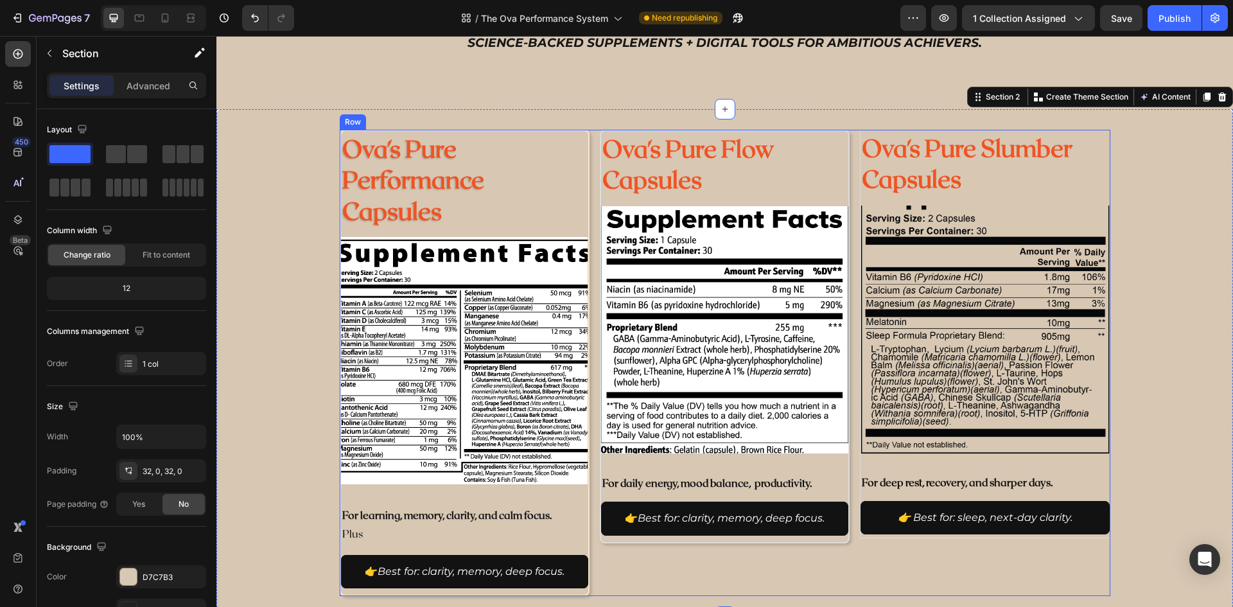
click at [585, 221] on div "Ova's Pure Performance Capsules Product Title Product Images For learning, memo…" at bounding box center [725, 363] width 770 height 466
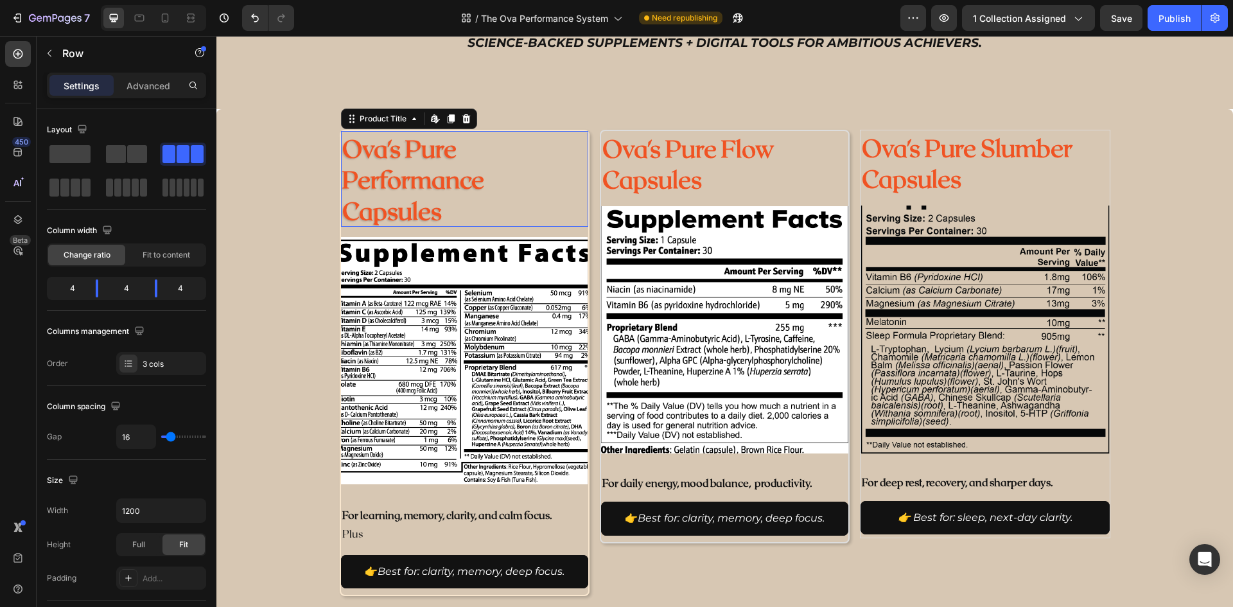
click at [583, 222] on h2 "Ova's Pure Performance Capsules" at bounding box center [464, 178] width 247 height 95
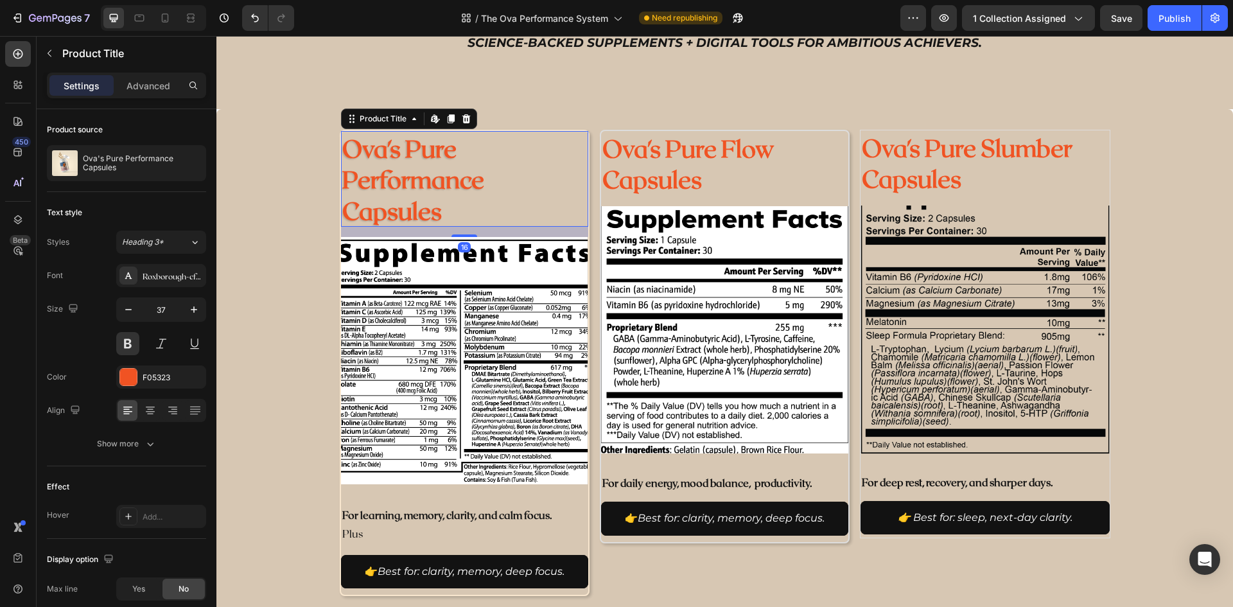
click at [589, 236] on div "Ova's Pure Performance Capsules Product Title Edit content in Shopify 16 Produc…" at bounding box center [725, 363] width 770 height 466
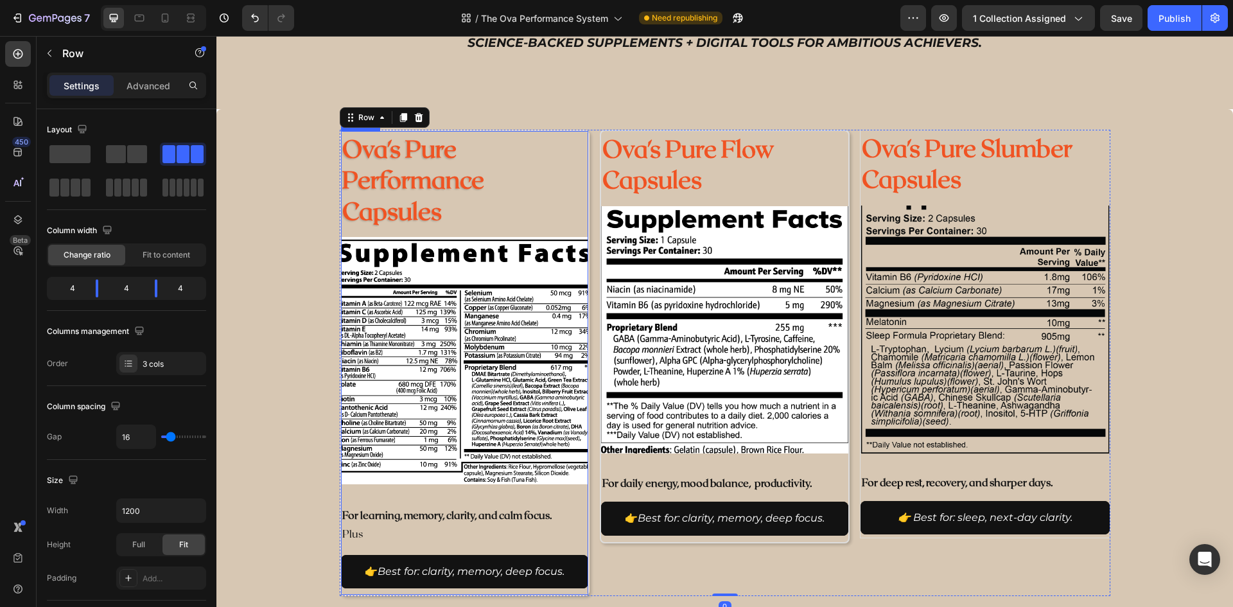
click at [583, 246] on img at bounding box center [464, 360] width 247 height 247
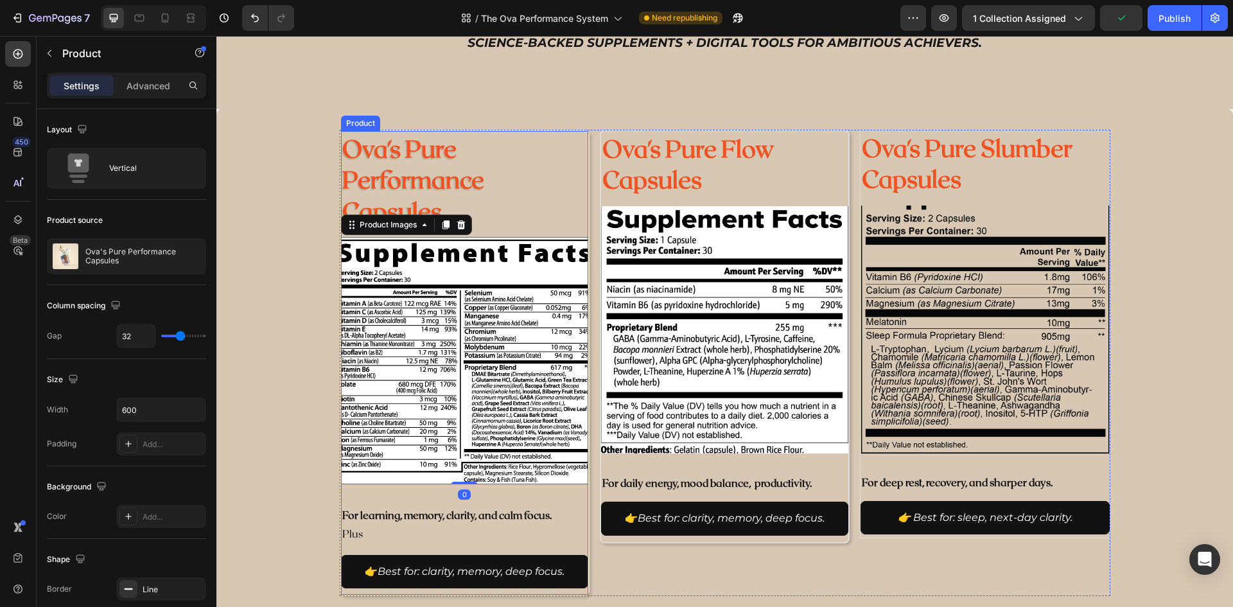
click at [584, 247] on div "Ova's Pure Performance Capsules Product Title Product Images 0 For learning, me…" at bounding box center [465, 363] width 250 height 466
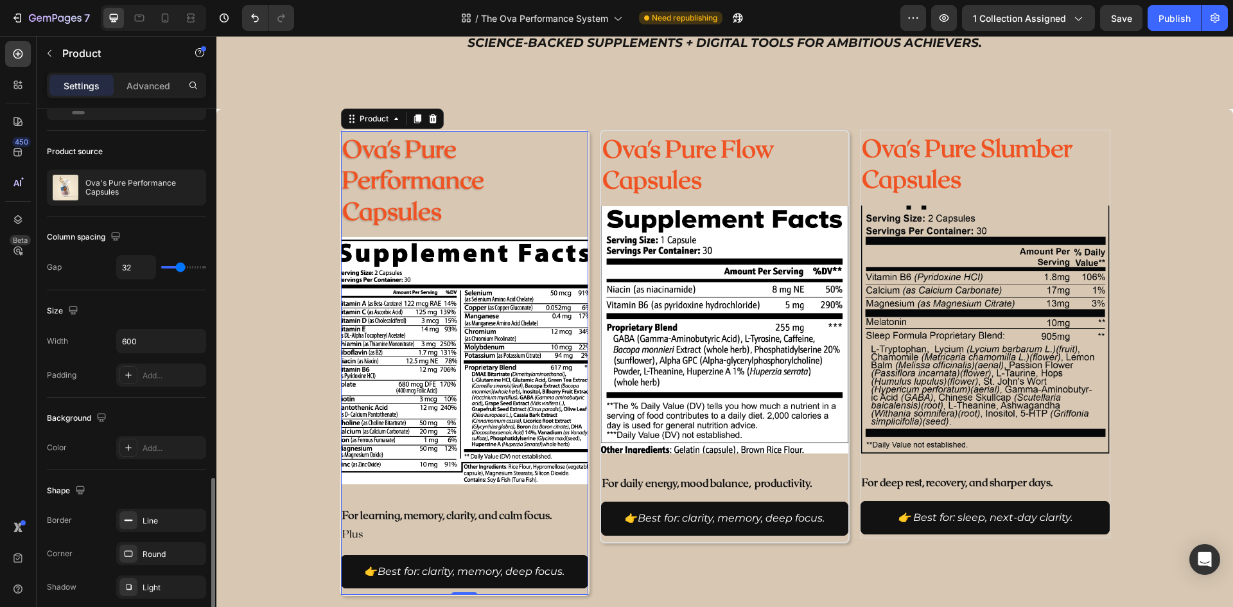
scroll to position [261, 0]
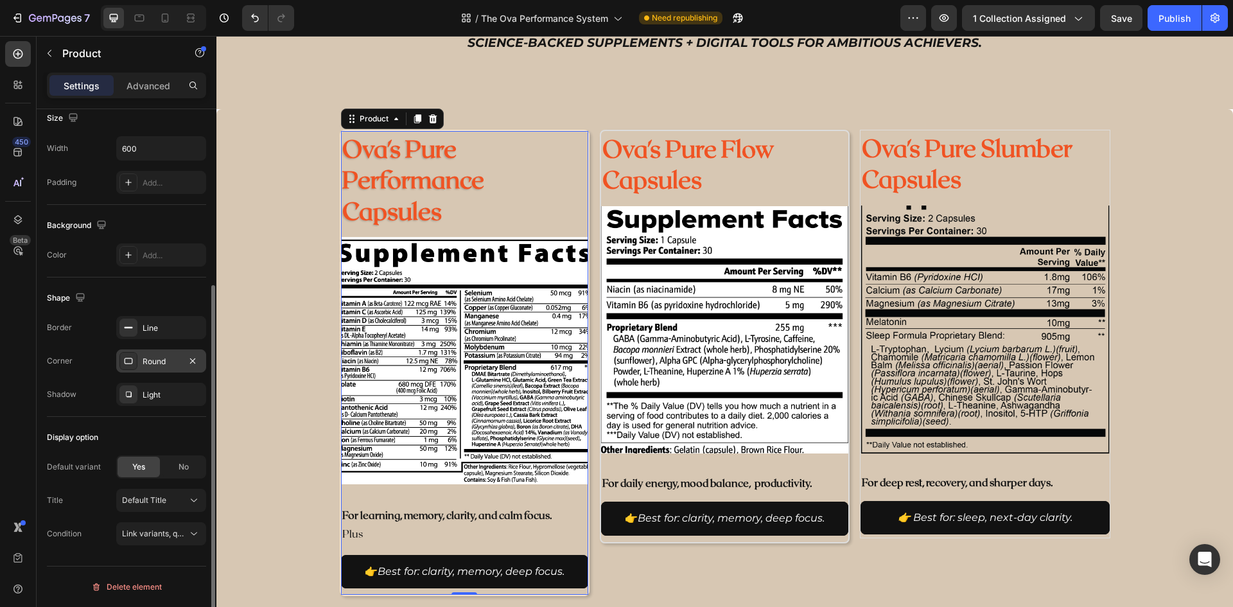
click at [171, 361] on div "Round" at bounding box center [161, 362] width 37 height 12
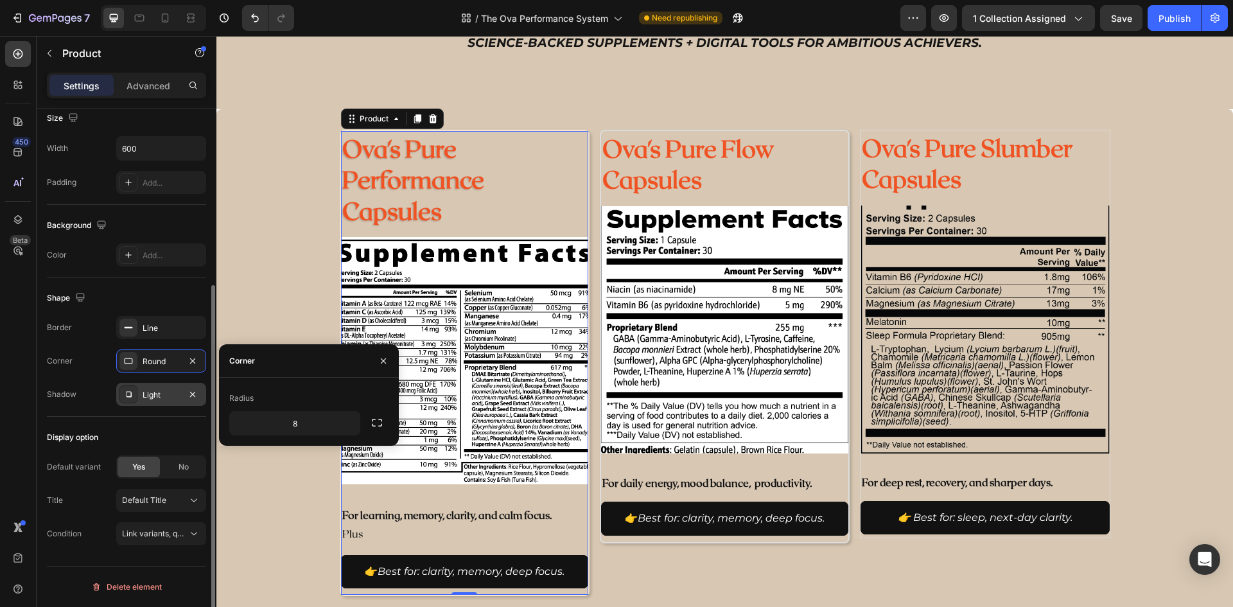
click at [169, 385] on div "Light" at bounding box center [161, 394] width 90 height 23
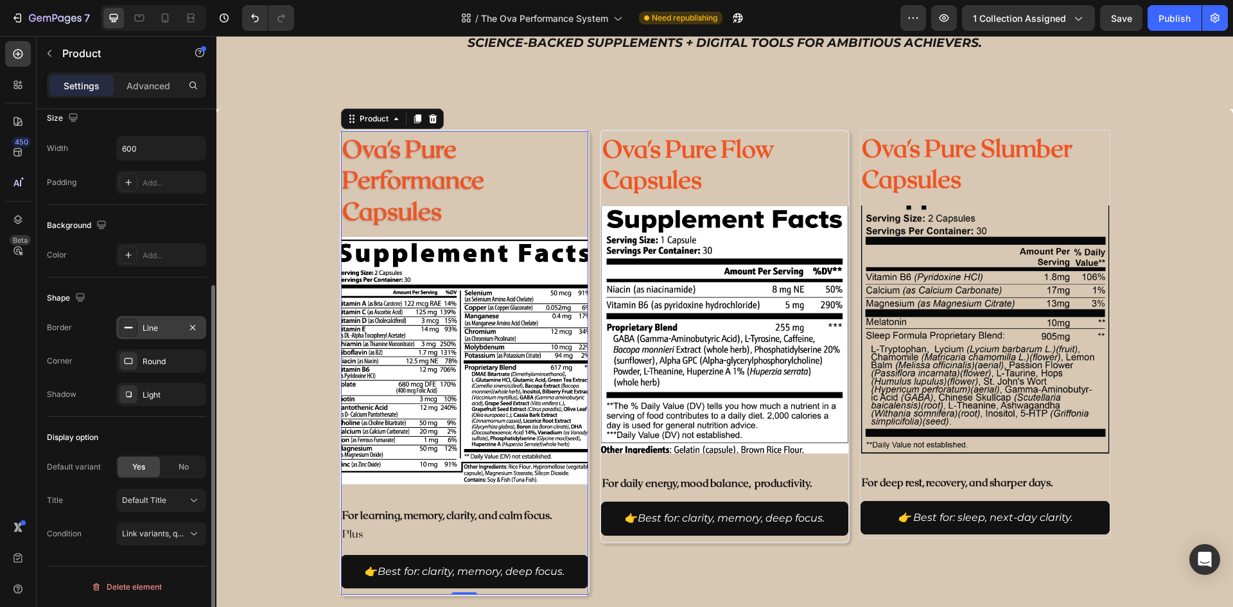
click at [162, 324] on div "Line" at bounding box center [161, 328] width 37 height 12
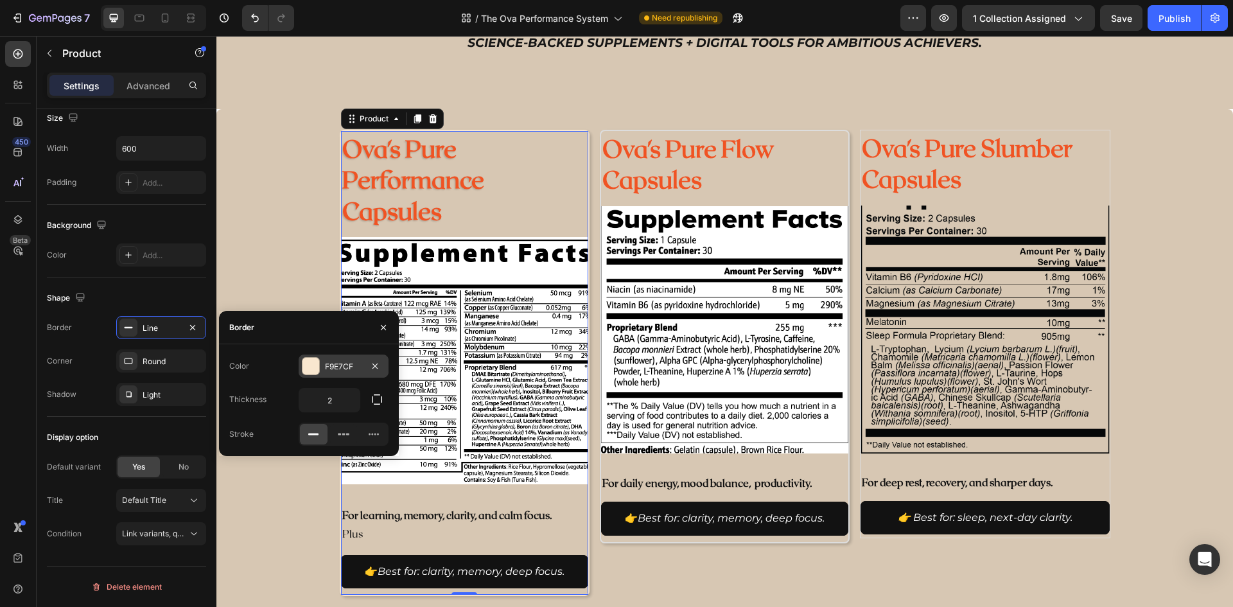
click at [339, 365] on div "F9E7CF" at bounding box center [343, 367] width 37 height 12
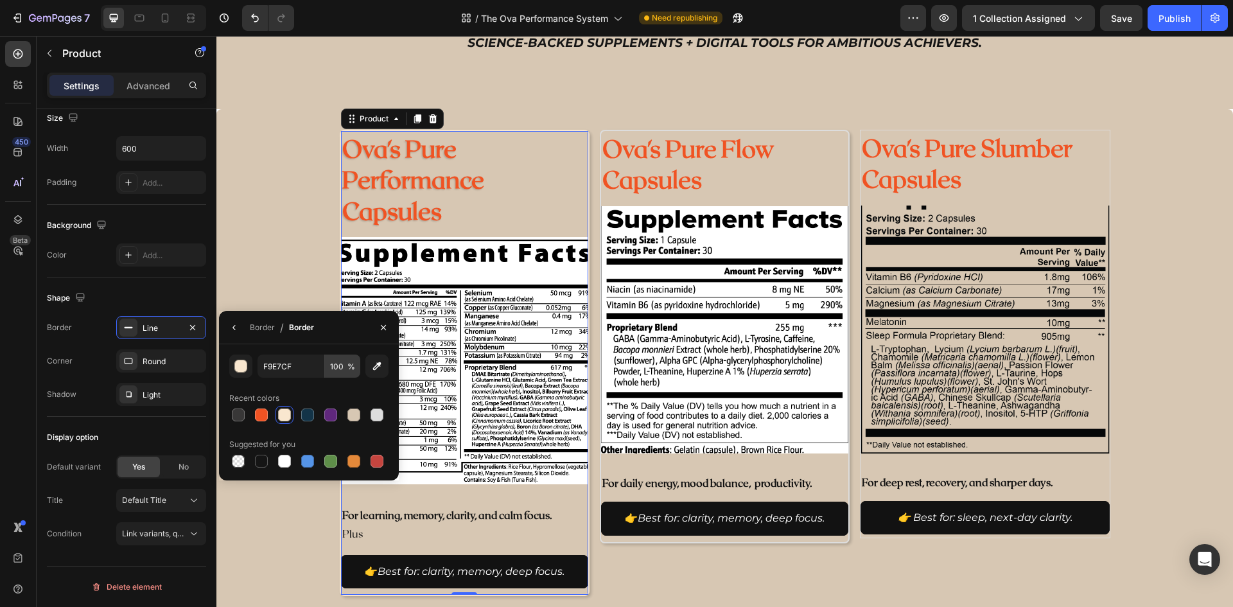
click at [338, 365] on input "100" at bounding box center [342, 365] width 35 height 23
click at [293, 366] on input "F9E7CF" at bounding box center [290, 365] width 67 height 23
click at [785, 143] on h2 "Ova's Pure Flow Capsules" at bounding box center [724, 163] width 247 height 64
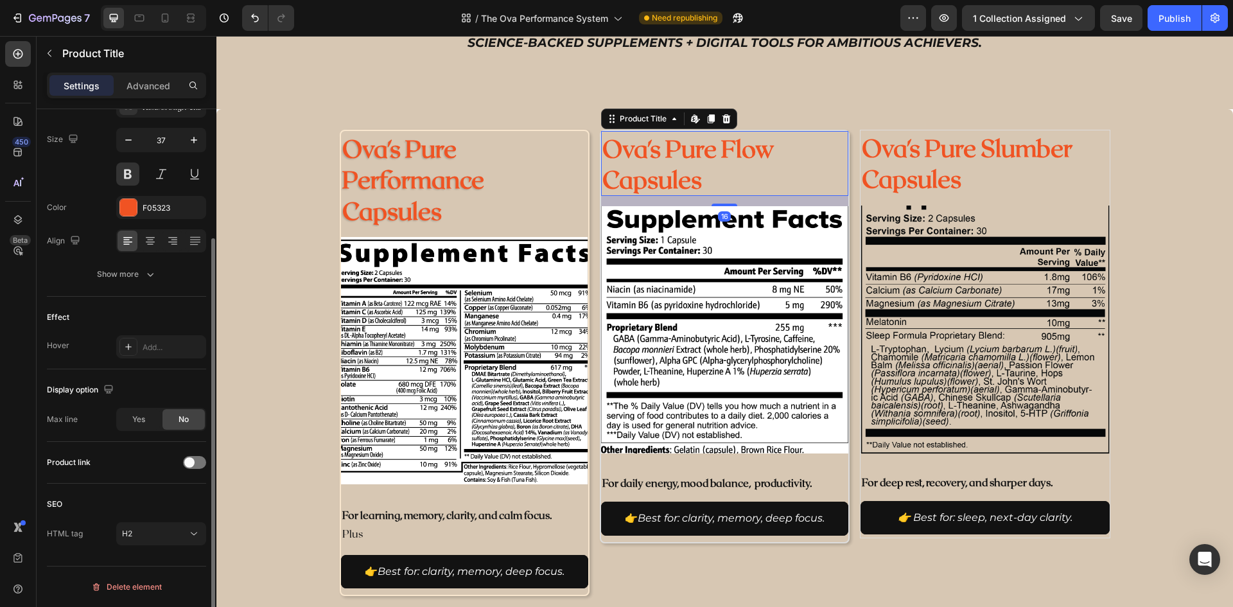
scroll to position [0, 0]
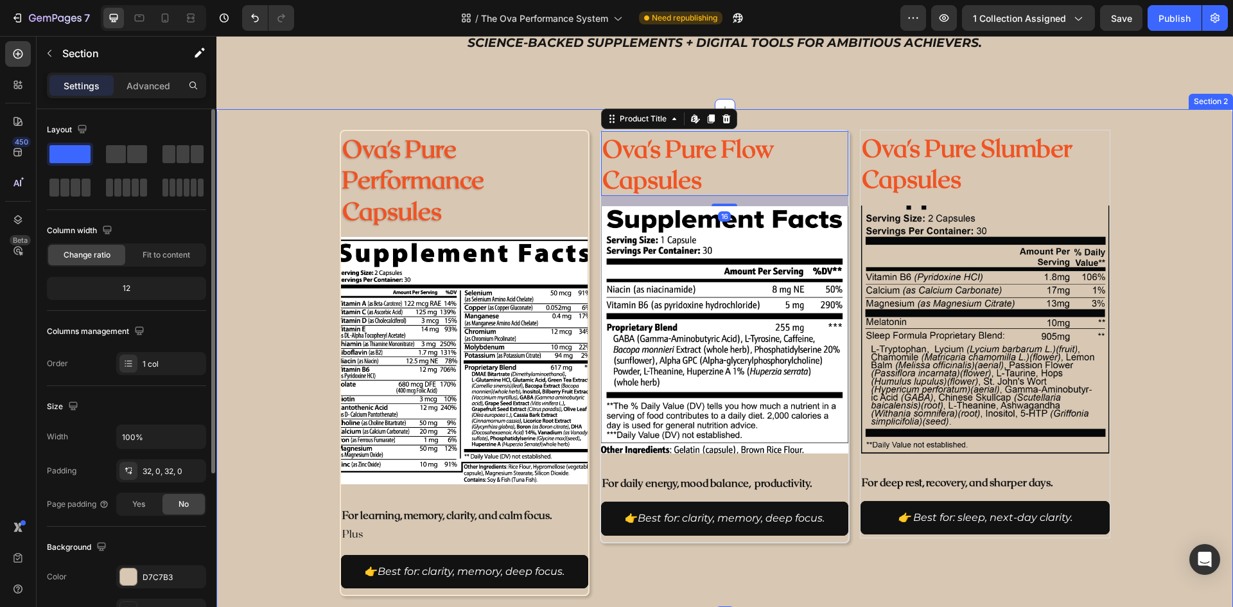
click at [828, 128] on div "Ova's Pure Performance Capsules Product Title Product Images For learning, memo…" at bounding box center [724, 362] width 1016 height 507
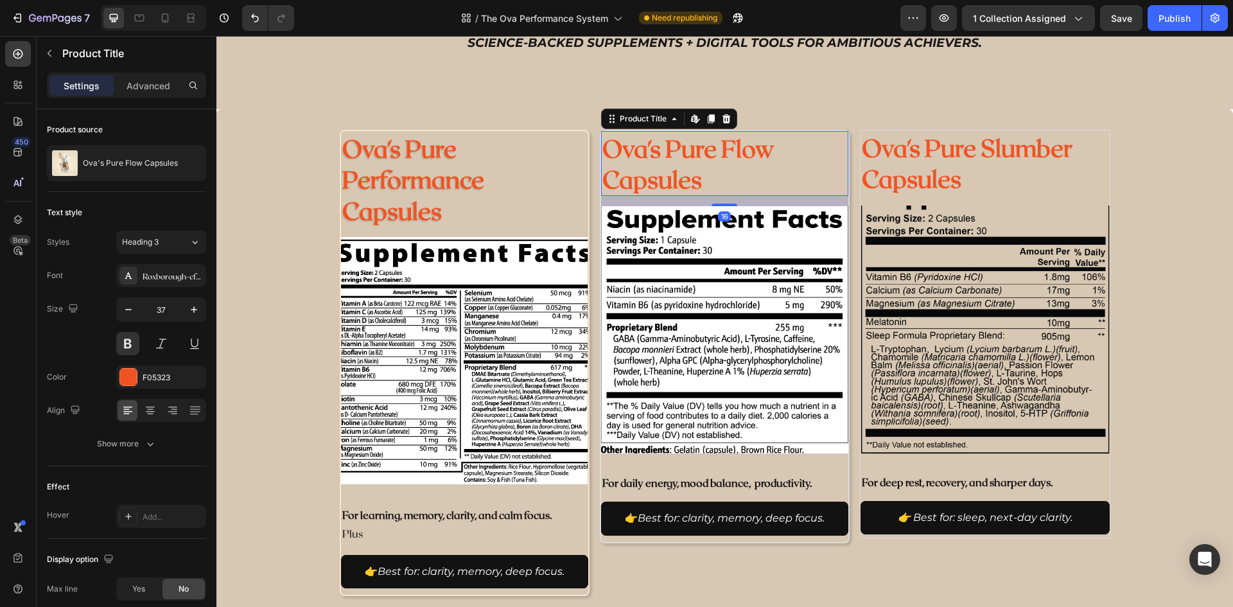
click at [829, 132] on h2 "Ova's Pure Flow Capsules" at bounding box center [724, 163] width 247 height 64
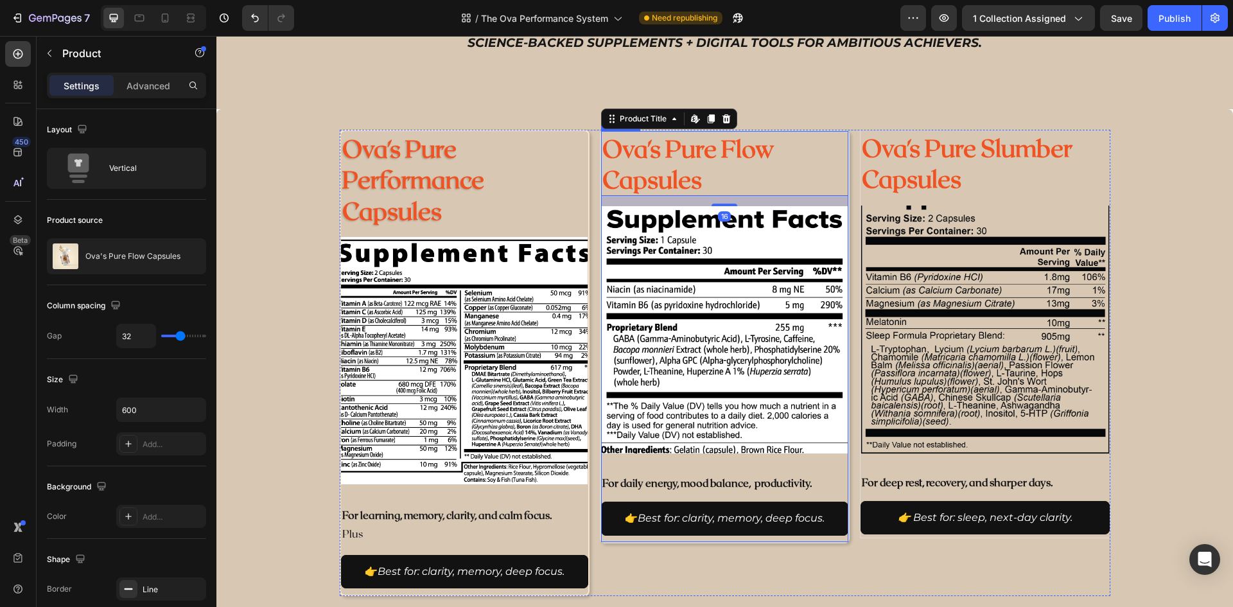
click at [844, 140] on div "Ova's Pure Flow Capsules Product Title Edit content in Shopify 16 Product Image…" at bounding box center [725, 336] width 250 height 413
click at [844, 140] on div "Ova's Pure Flow Capsules Product Title Product Images For daily energy, mood ba…" at bounding box center [725, 336] width 250 height 413
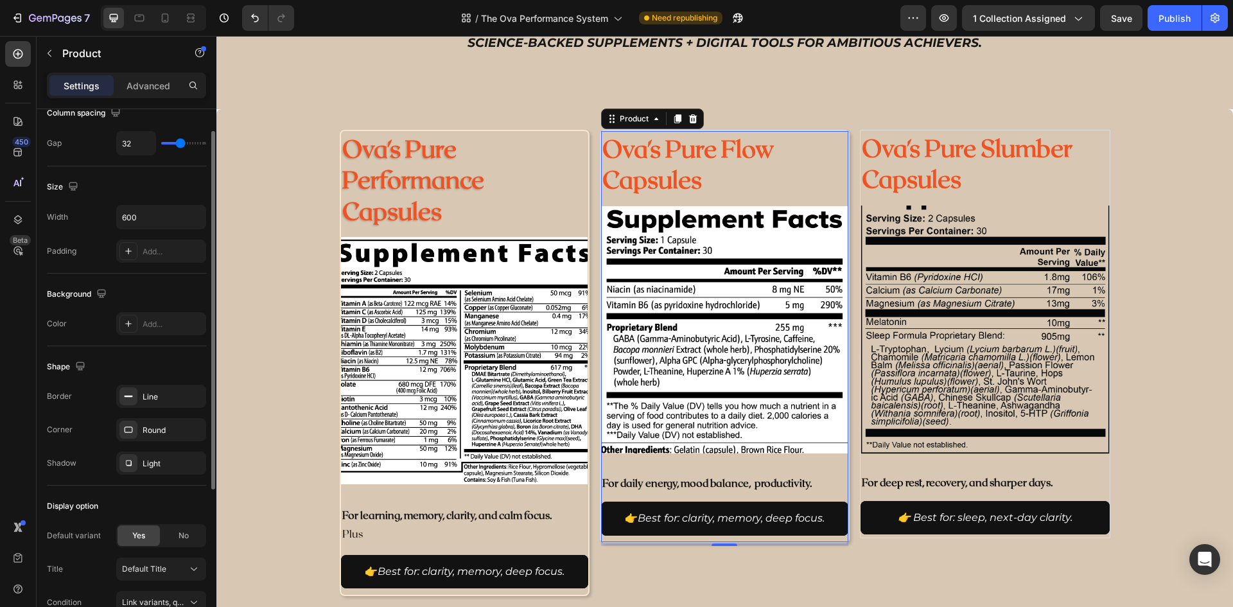
scroll to position [128, 0]
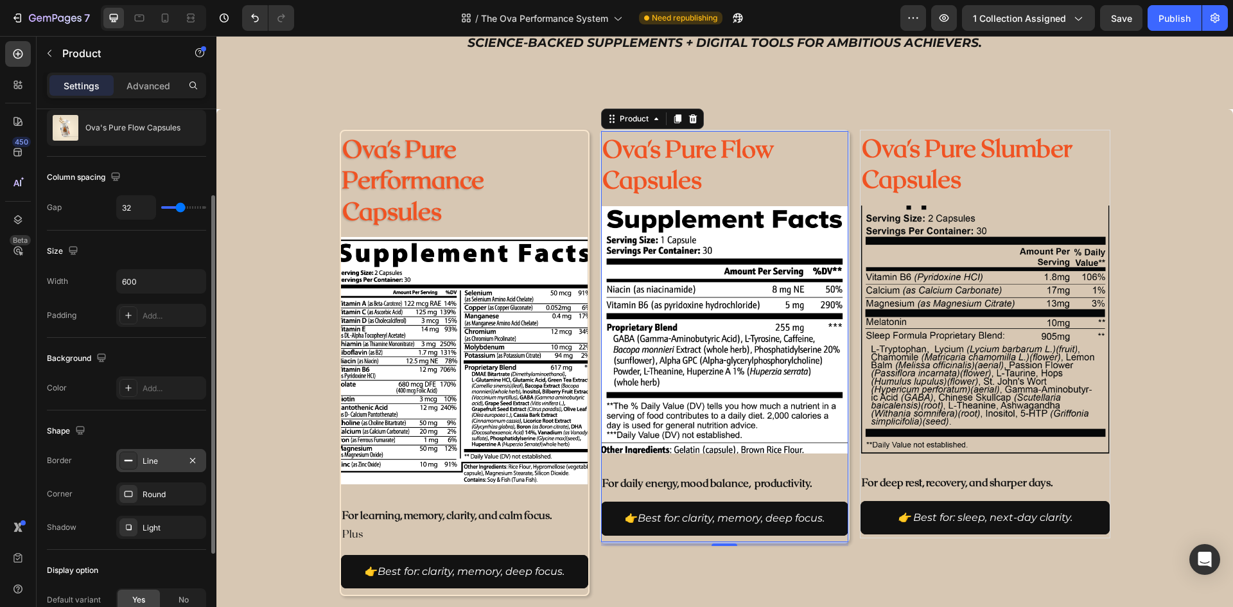
click at [159, 460] on div "Line" at bounding box center [161, 461] width 37 height 12
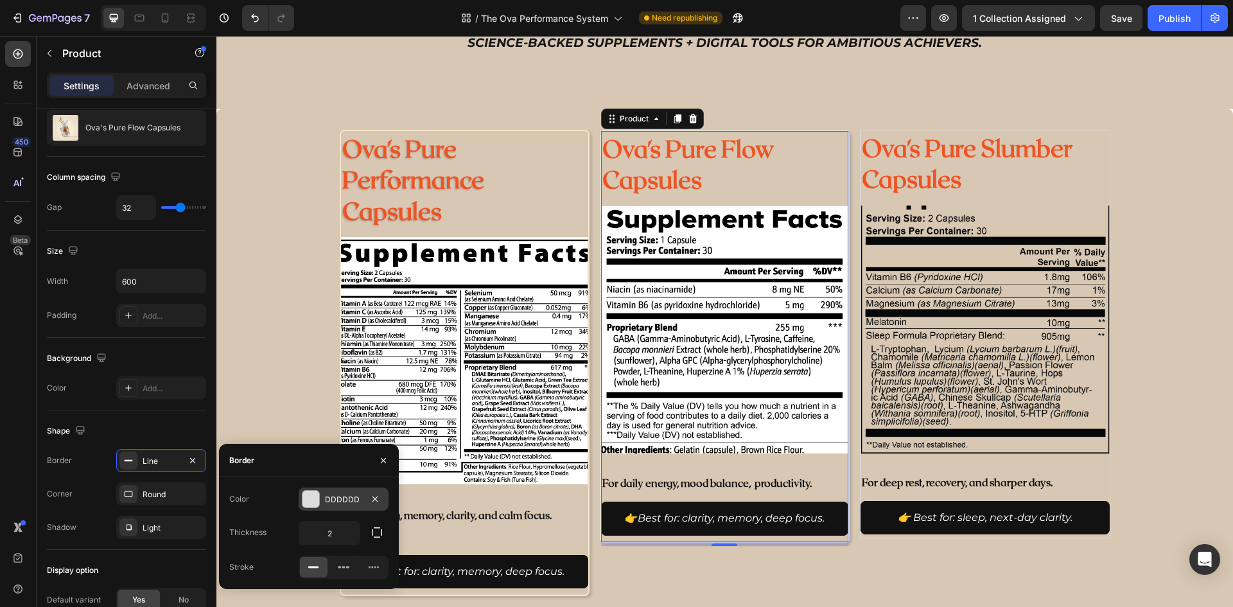
click at [345, 492] on div "DDDDDD" at bounding box center [344, 498] width 90 height 23
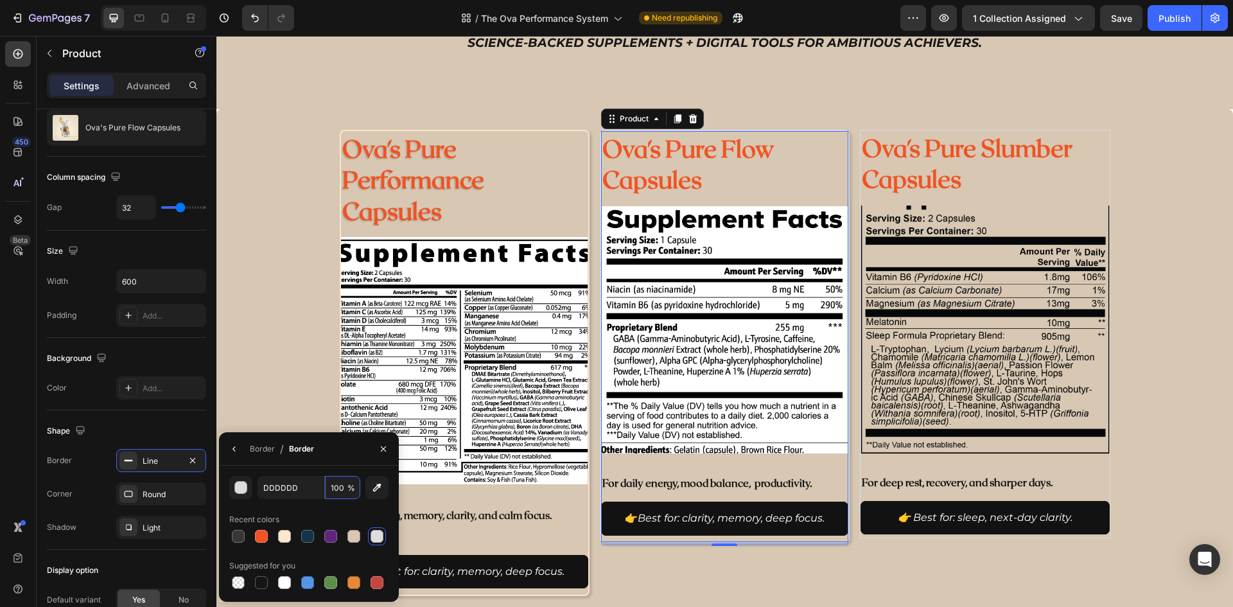
click at [345, 492] on input "100" at bounding box center [342, 487] width 35 height 23
click at [299, 487] on input "DDDDDD" at bounding box center [290, 487] width 67 height 23
drag, startPoint x: 299, startPoint y: 487, endPoint x: 295, endPoint y: 480, distance: 7.2
click at [300, 487] on input "DDDDDD" at bounding box center [290, 487] width 67 height 23
paste input "F9E7CF"
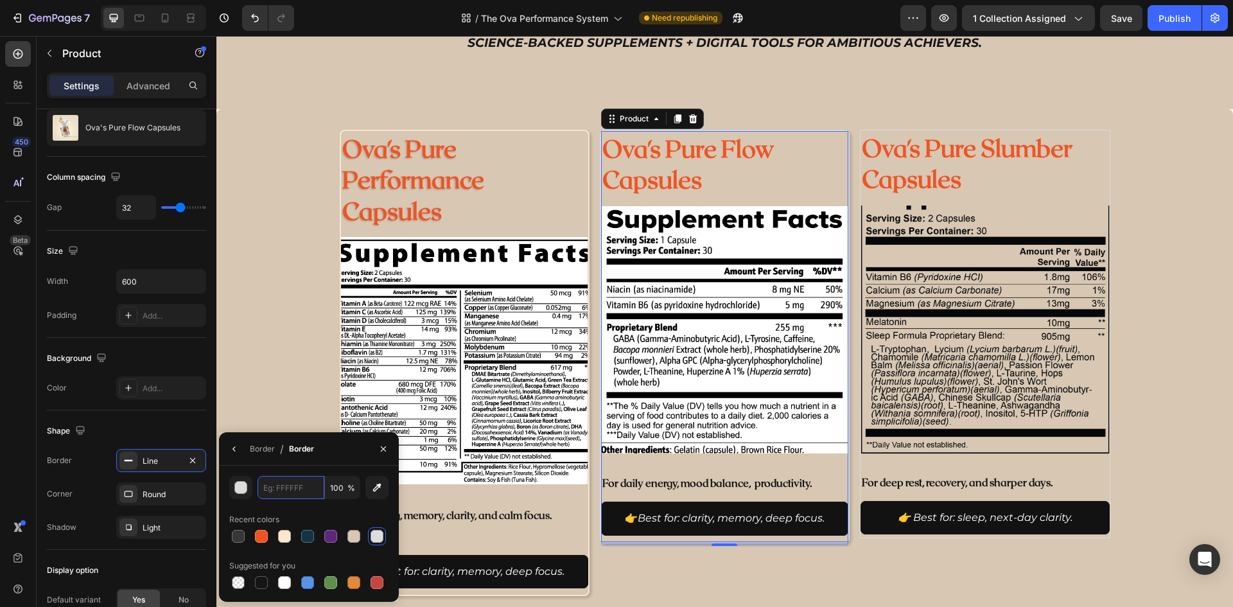
type input "F9E7CF"
click at [736, 573] on div "Ova's Pure Flow Capsules Product Title Product Images For daily energy, mood ba…" at bounding box center [725, 363] width 250 height 466
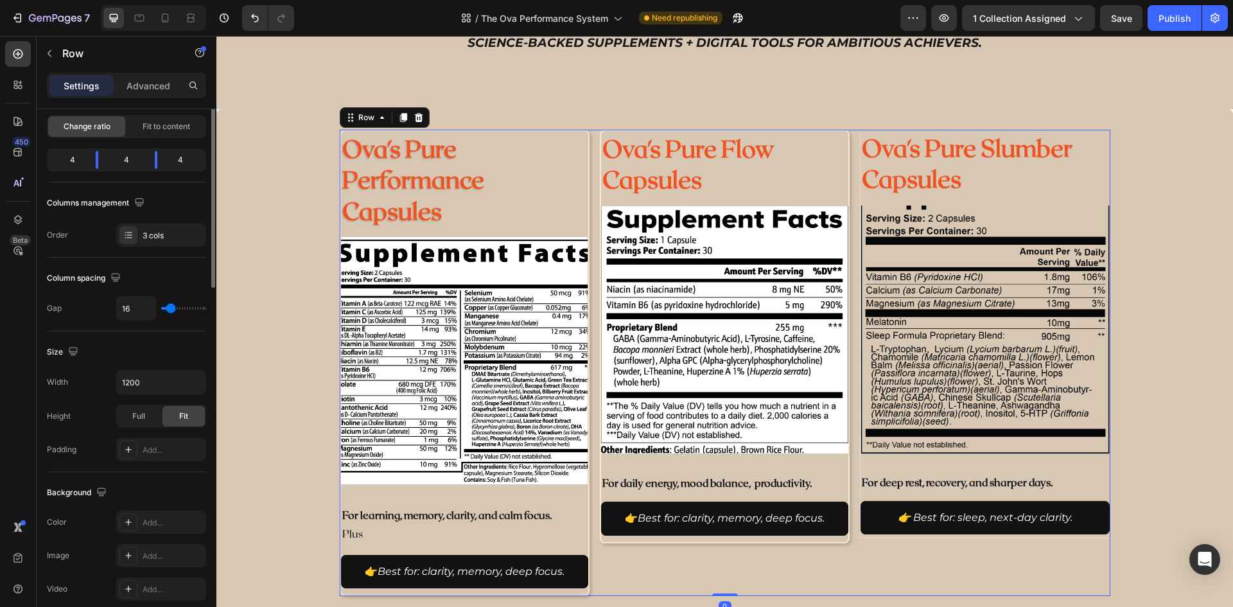
scroll to position [0, 0]
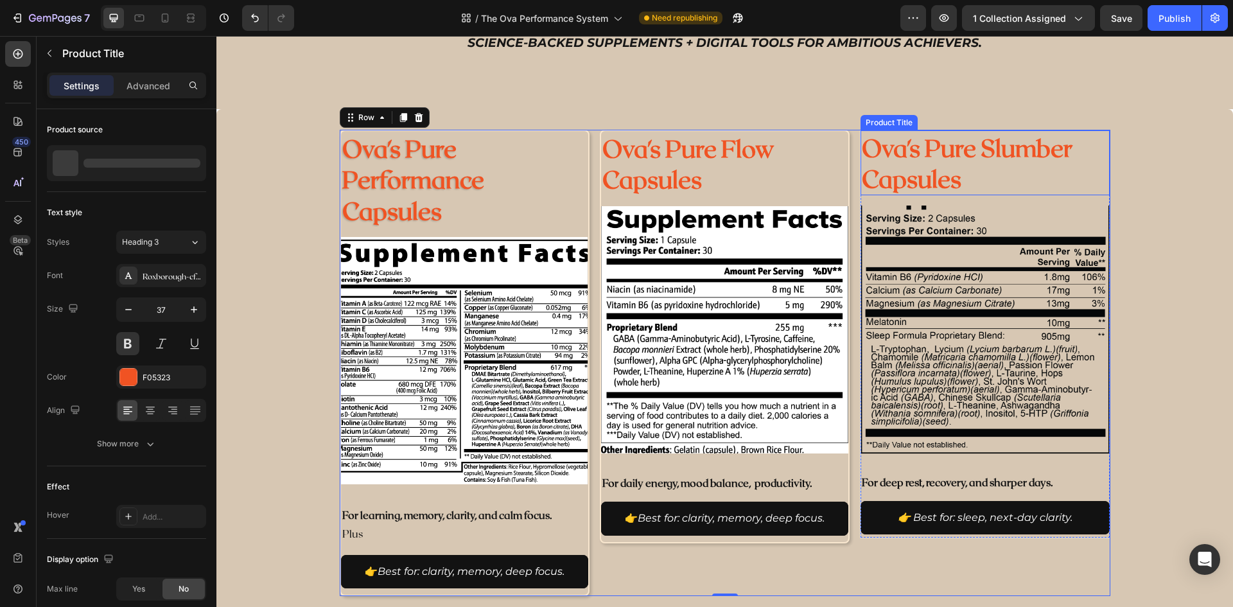
click at [1095, 138] on h2 "Ova's Pure Slumber Capsules" at bounding box center [984, 162] width 248 height 64
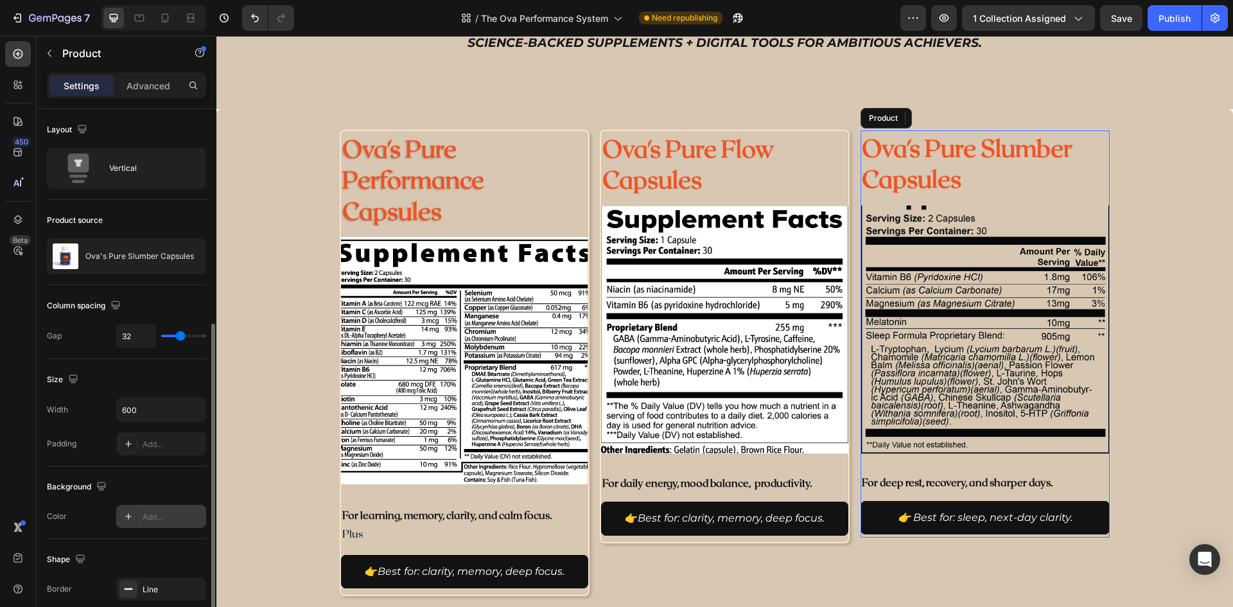
scroll to position [128, 0]
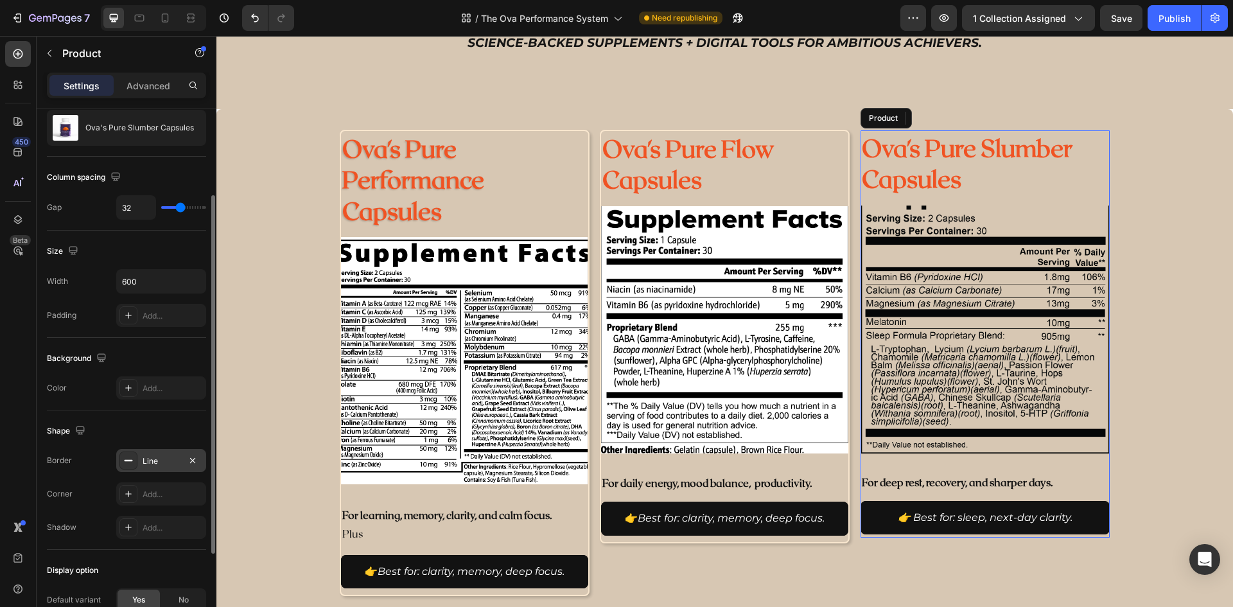
click at [152, 462] on div "Line" at bounding box center [161, 461] width 37 height 12
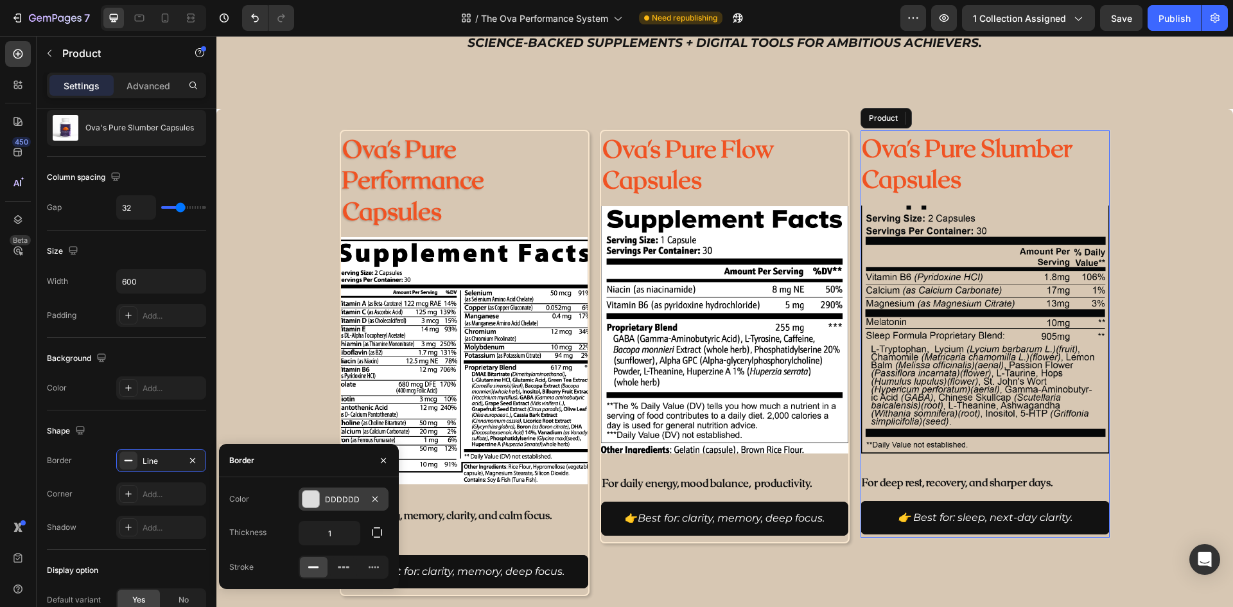
click at [314, 494] on div at bounding box center [310, 498] width 17 height 17
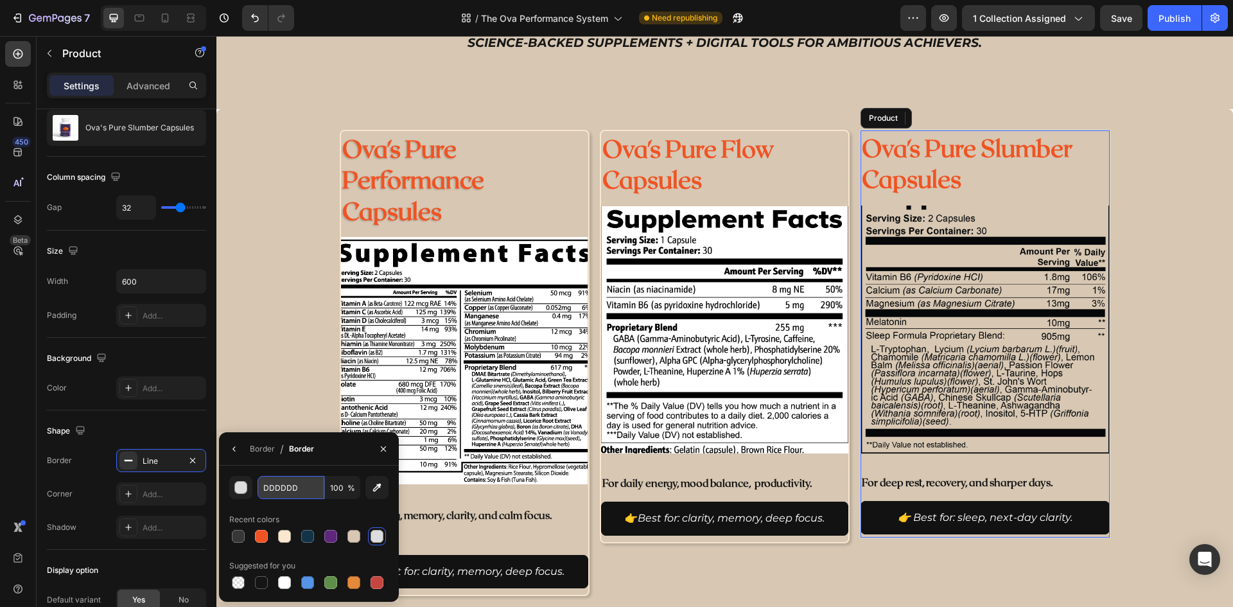
click at [285, 494] on input "DDDDDD" at bounding box center [290, 487] width 67 height 23
click at [288, 492] on input "DDDDDD" at bounding box center [290, 487] width 67 height 23
click at [290, 489] on input "DDDDDD" at bounding box center [290, 487] width 67 height 23
click at [292, 489] on input "DDDDDD" at bounding box center [290, 487] width 67 height 23
paste input "F9E7CF"
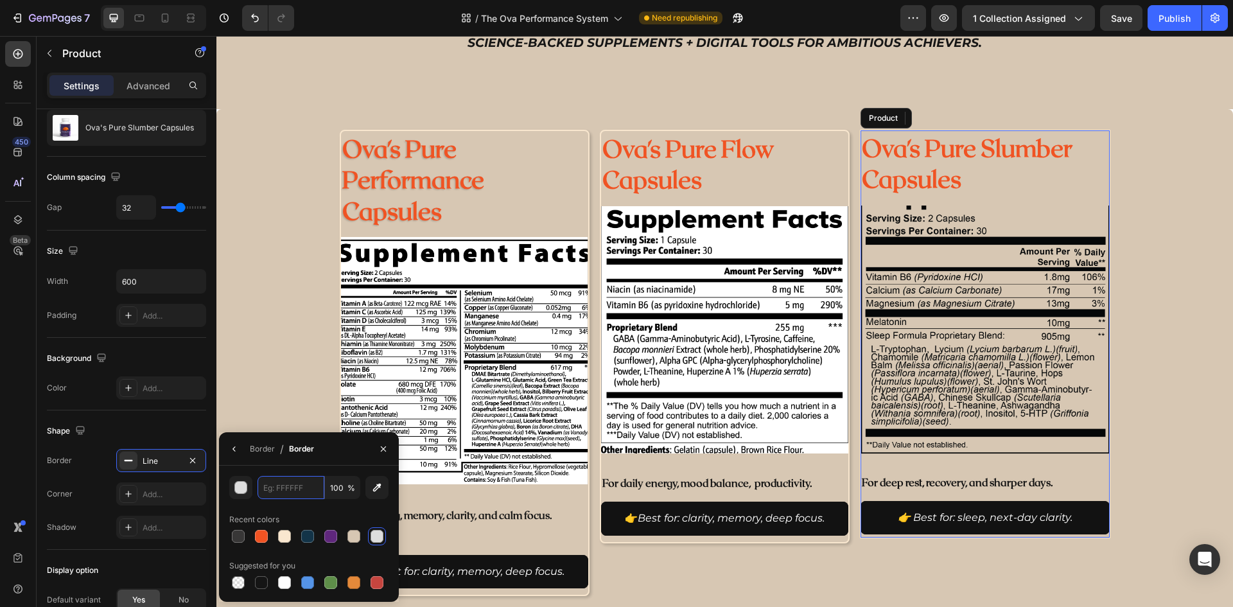
type input "F9E7CF"
click at [151, 501] on div "Add..." at bounding box center [161, 493] width 90 height 23
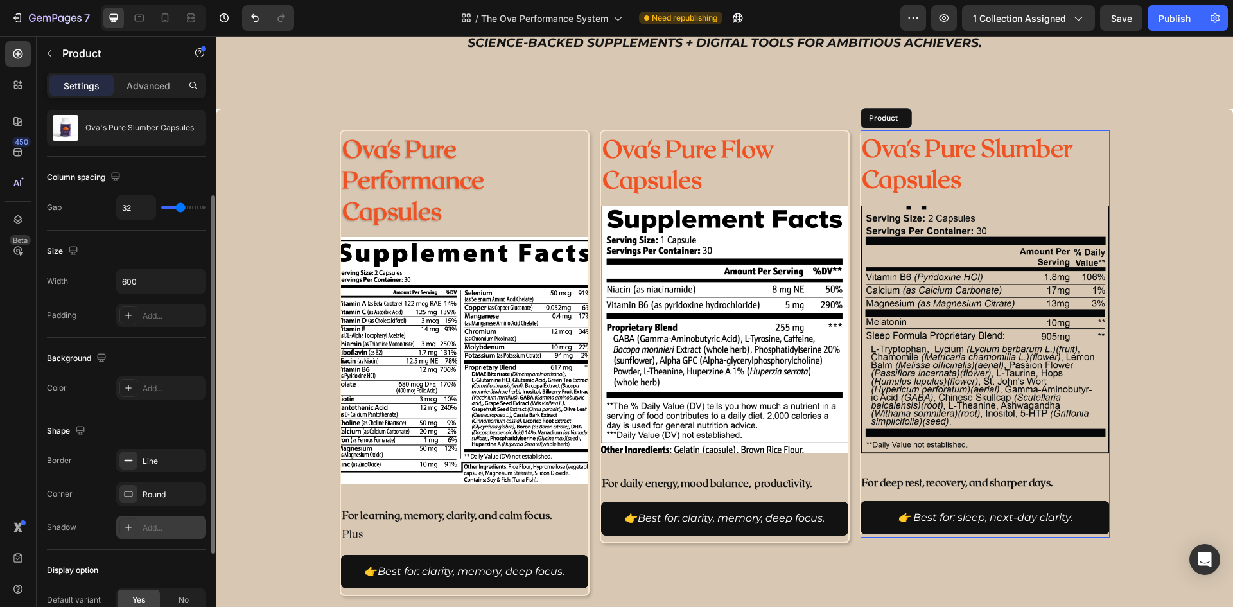
click at [164, 524] on div "Add..." at bounding box center [173, 528] width 60 height 12
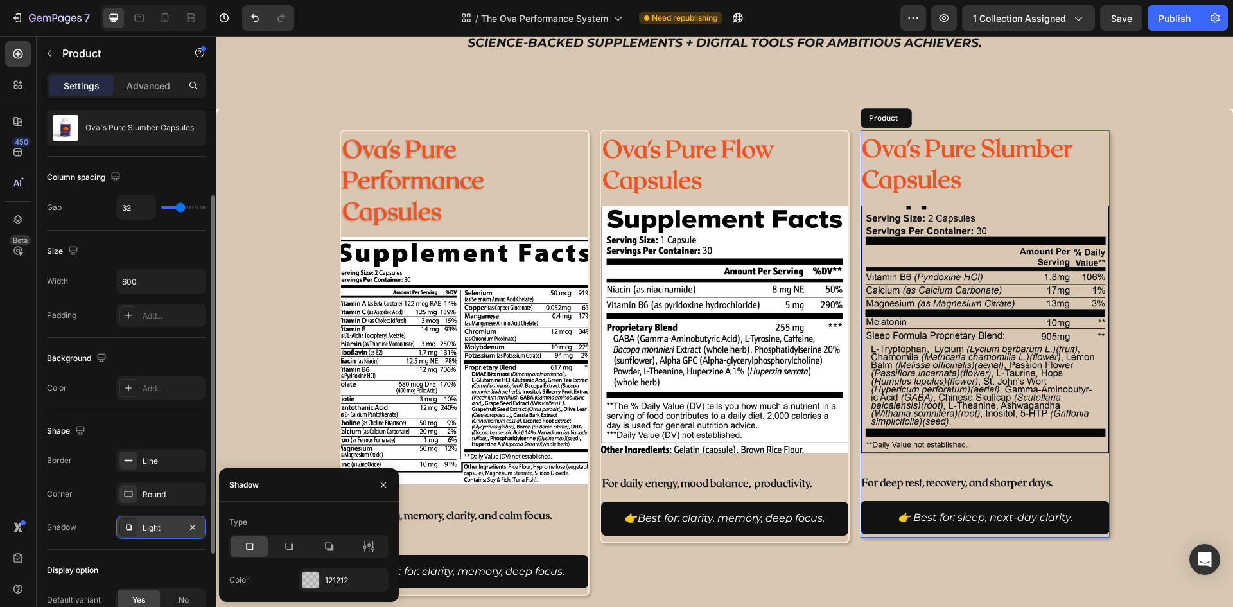
click at [237, 549] on div at bounding box center [248, 546] width 37 height 21
click at [243, 548] on icon at bounding box center [249, 546] width 13 height 13
click at [383, 486] on icon "button" at bounding box center [383, 485] width 10 height 10
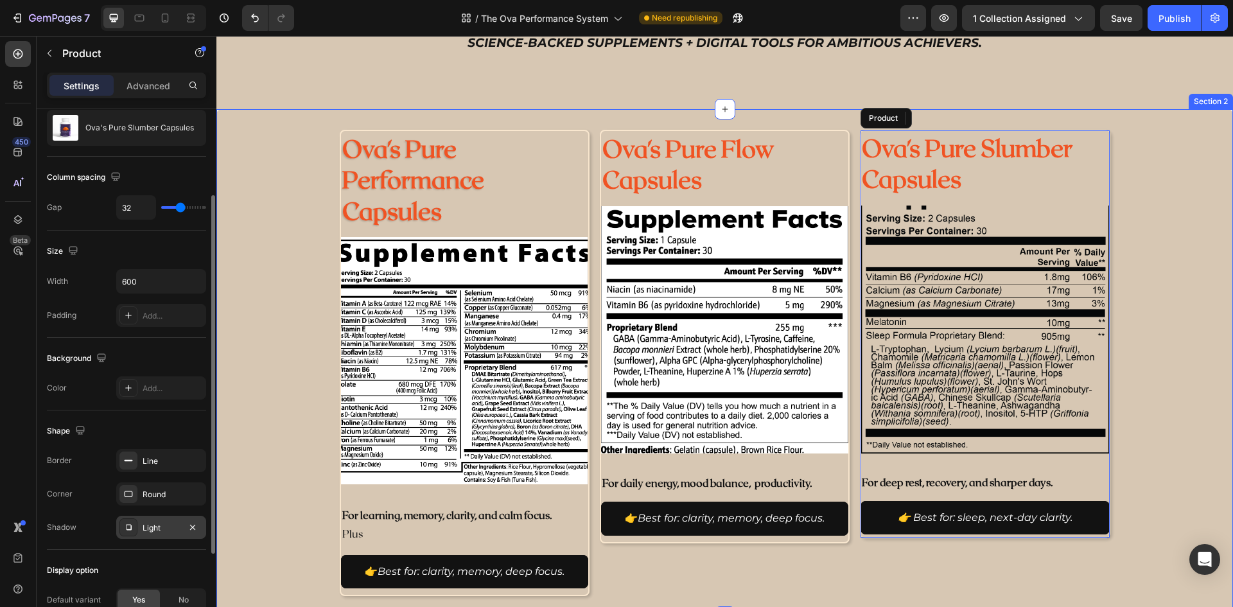
click at [1156, 367] on div "Ova's Pure Performance Capsules Product Title Product Images For learning, memo…" at bounding box center [724, 363] width 1016 height 466
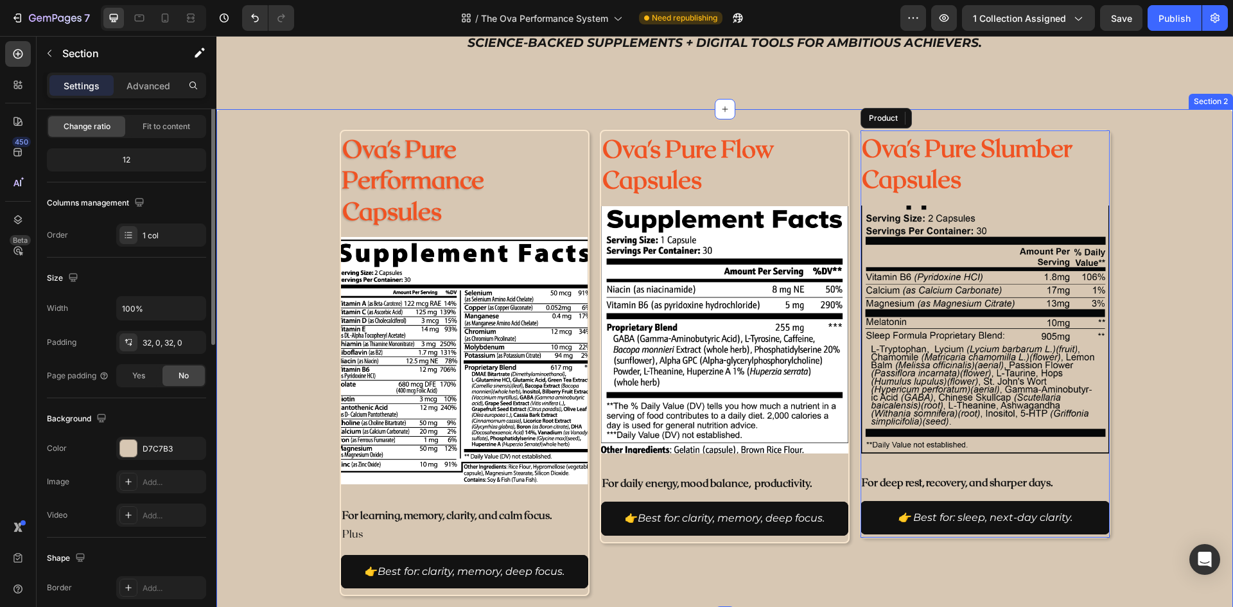
scroll to position [0, 0]
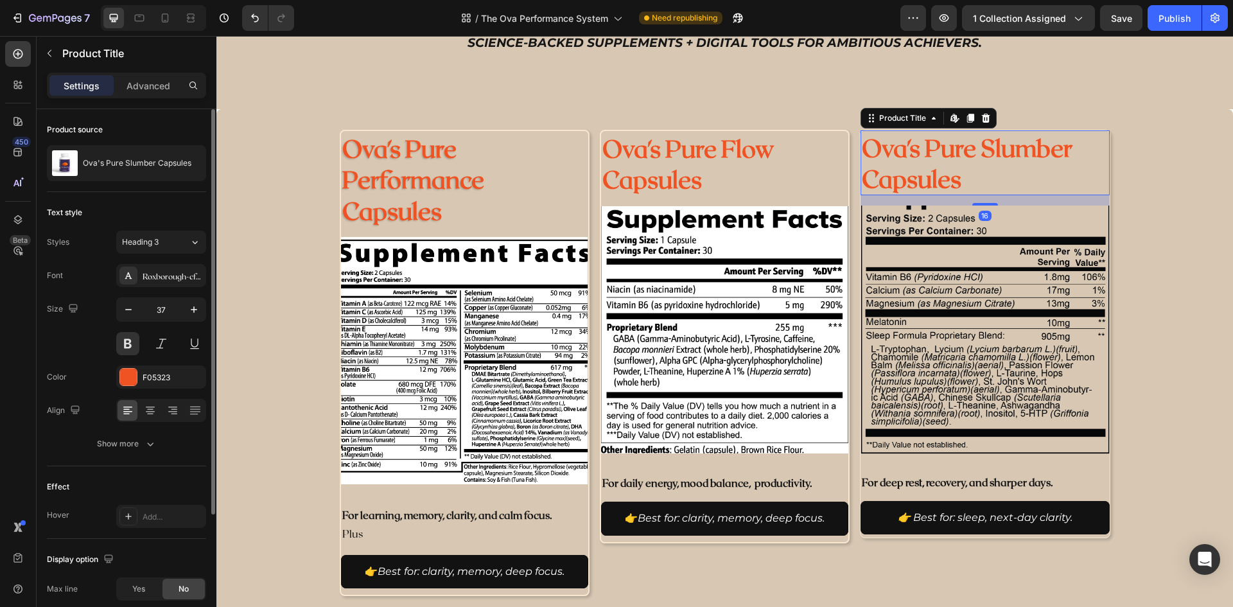
click at [908, 133] on h2 "Ova's Pure Slumber Capsules" at bounding box center [984, 162] width 248 height 64
click at [1102, 208] on img at bounding box center [984, 329] width 248 height 248
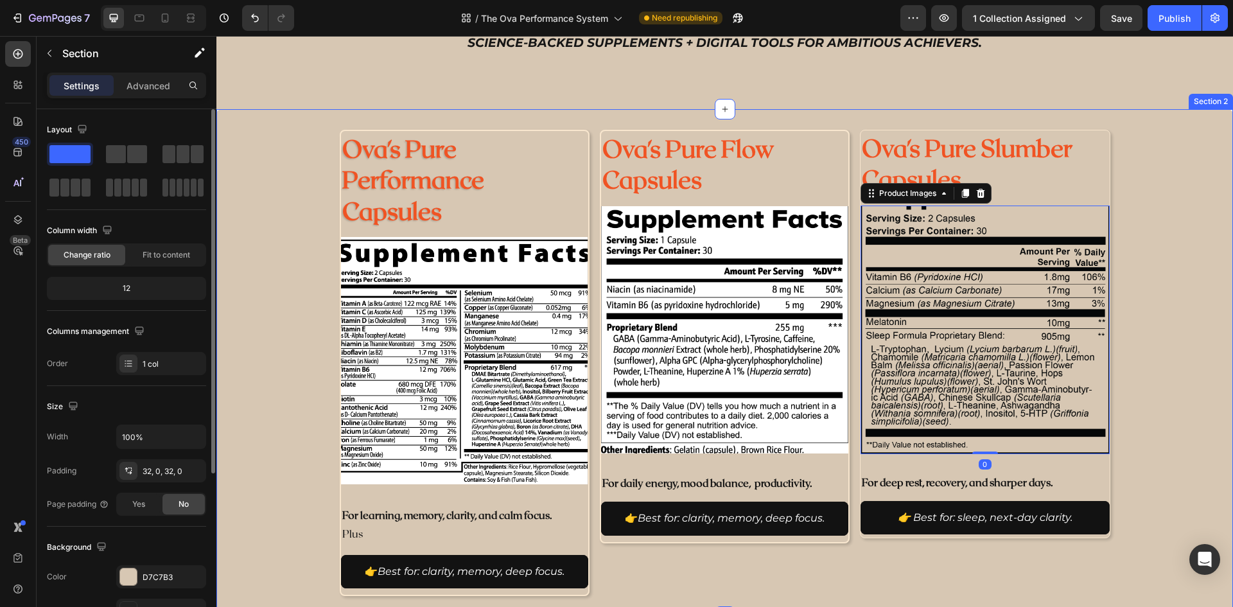
click at [1106, 198] on div "Ova's Pure Performance Capsules Product Title Product Images For learning, memo…" at bounding box center [724, 363] width 1016 height 466
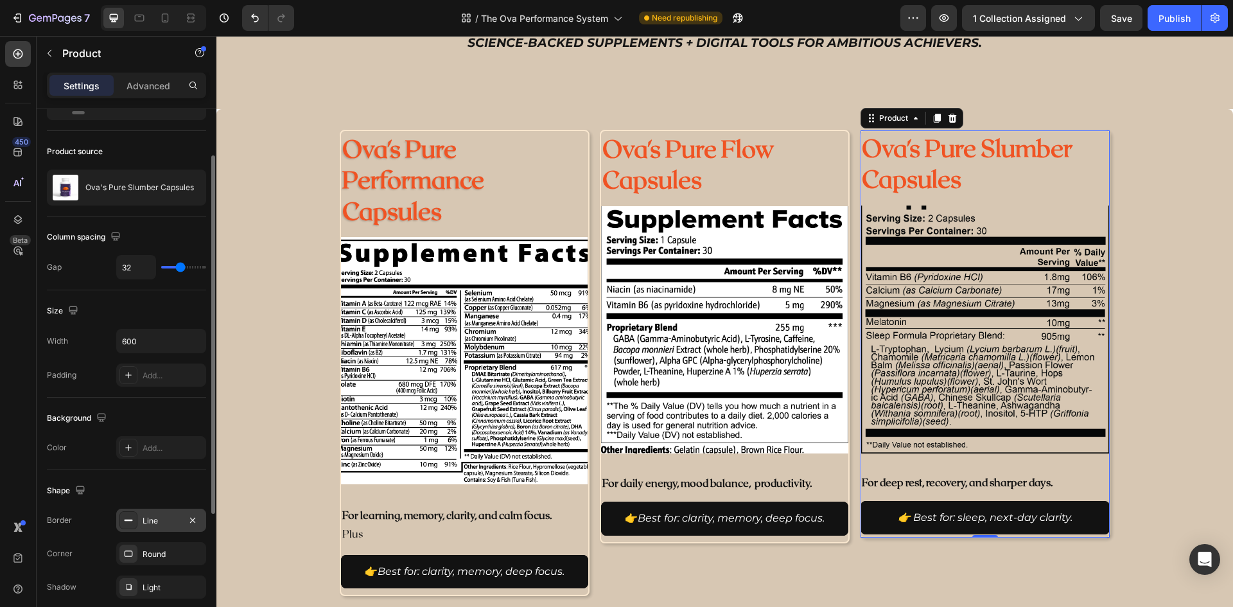
scroll to position [261, 0]
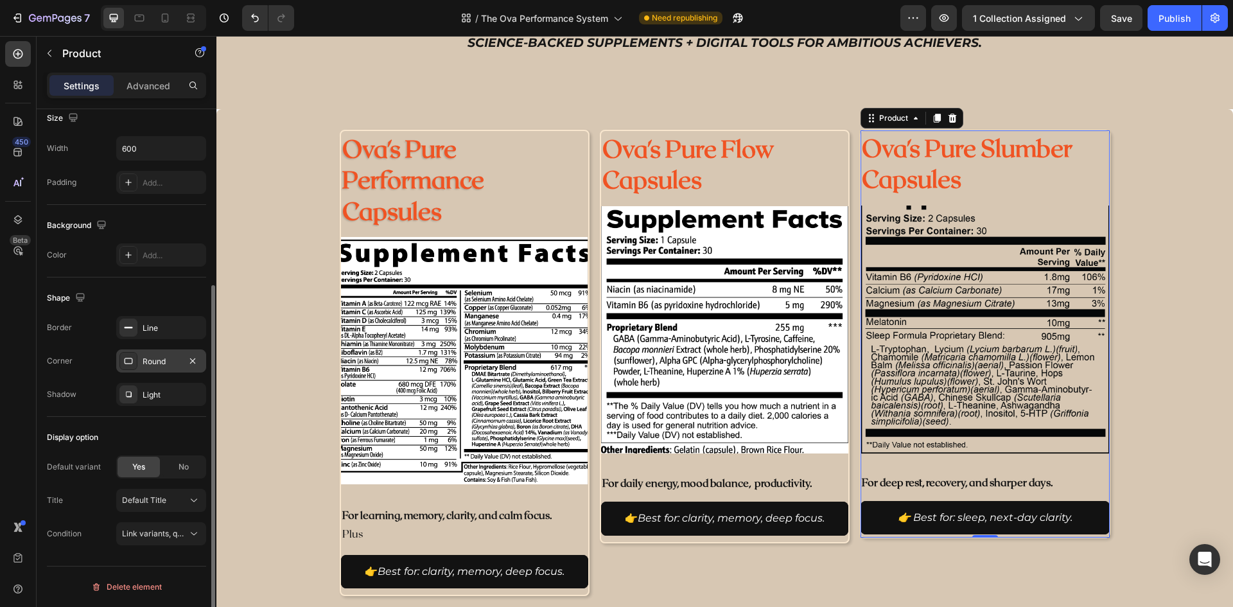
click at [141, 361] on div "Round" at bounding box center [161, 360] width 90 height 23
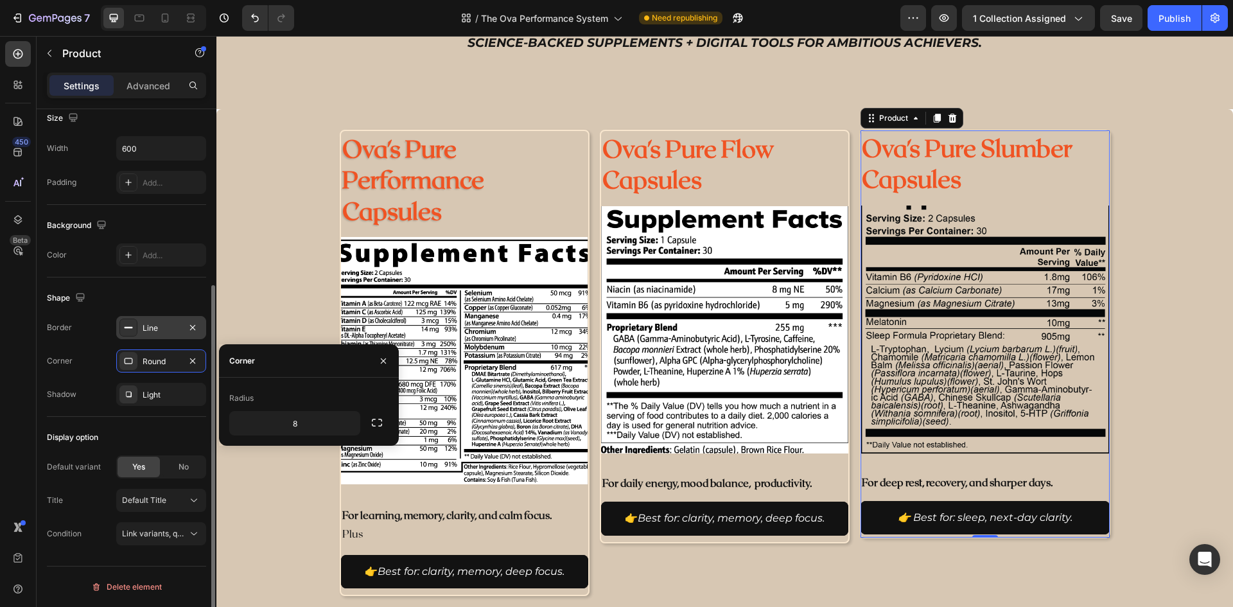
click at [150, 333] on div "Line" at bounding box center [161, 328] width 37 height 12
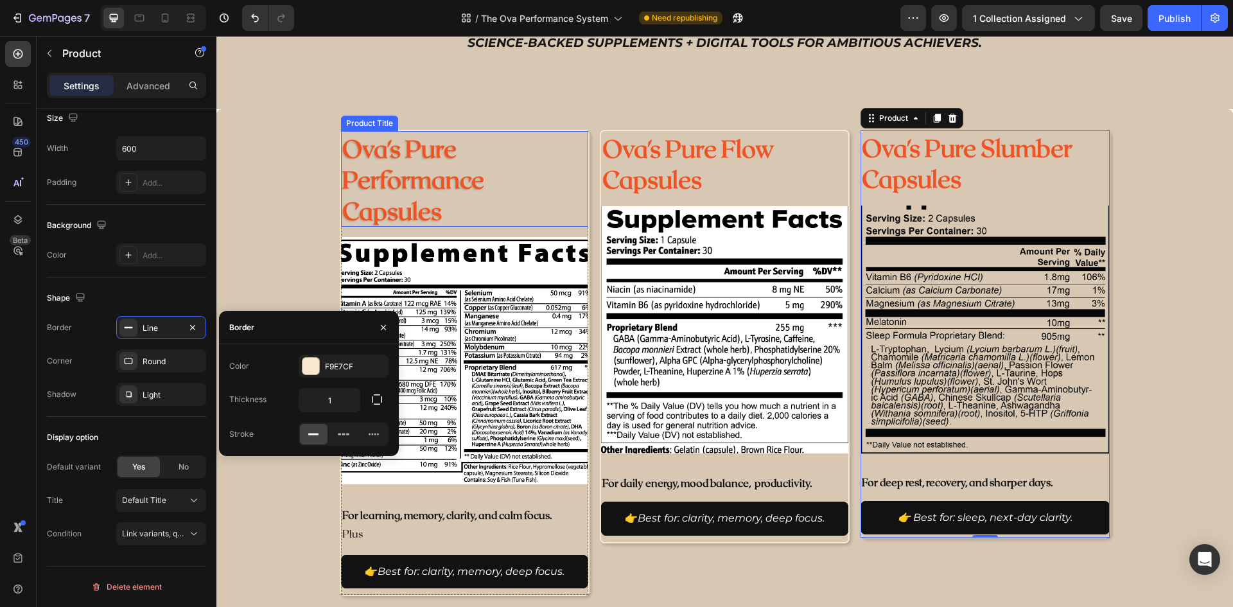
click at [579, 155] on h2 "Ova's Pure Performance Capsules" at bounding box center [464, 178] width 247 height 95
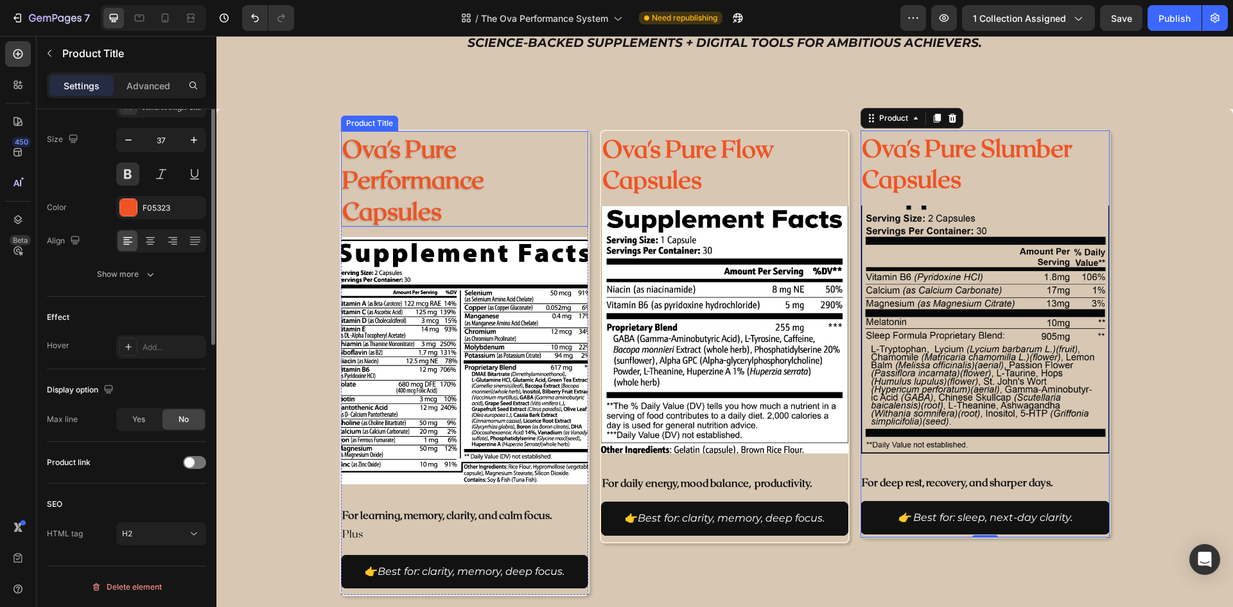
scroll to position [0, 0]
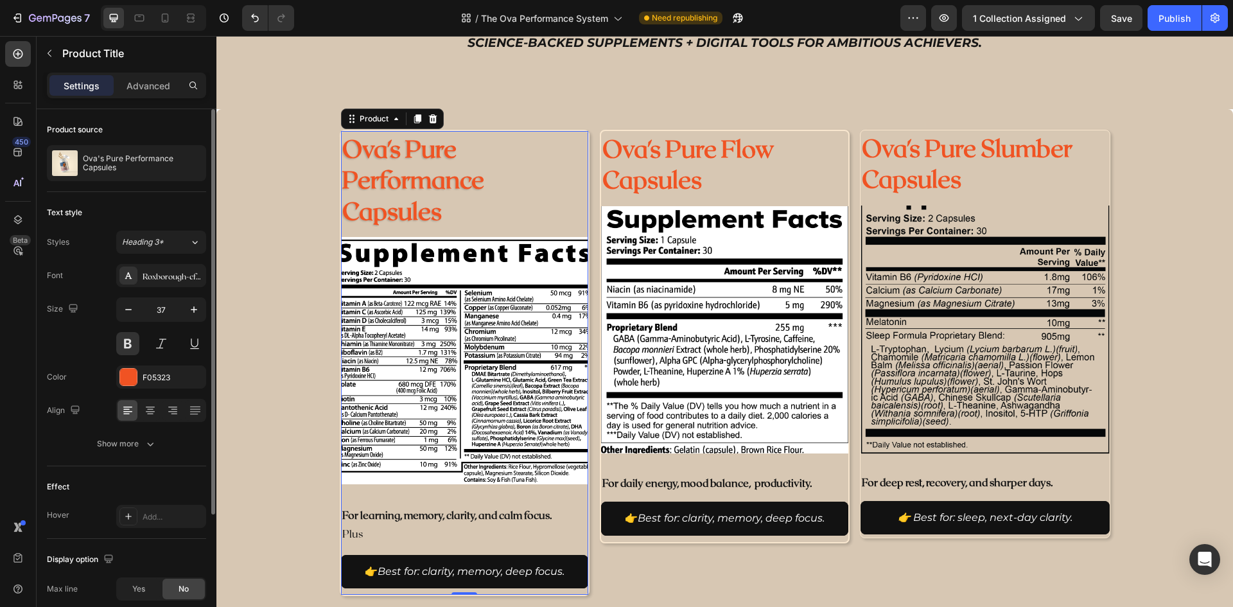
click at [584, 155] on div "Ova's Pure Performance Capsules Product Title Product Images For learning, memo…" at bounding box center [465, 363] width 250 height 466
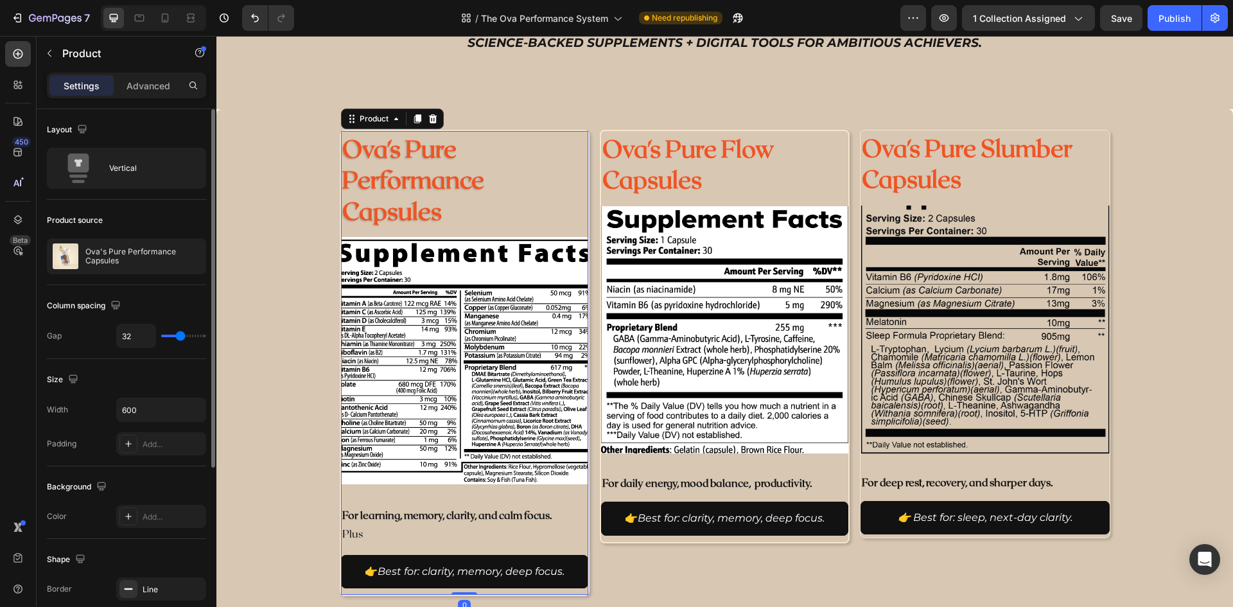
scroll to position [193, 0]
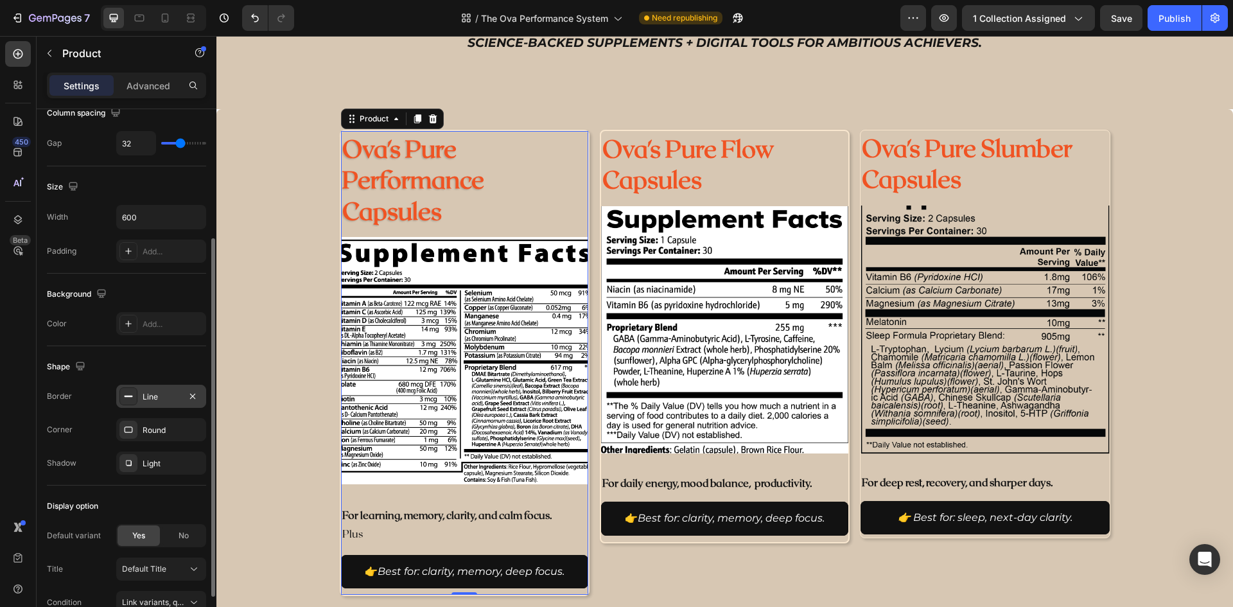
click at [153, 400] on div "Line" at bounding box center [161, 397] width 37 height 12
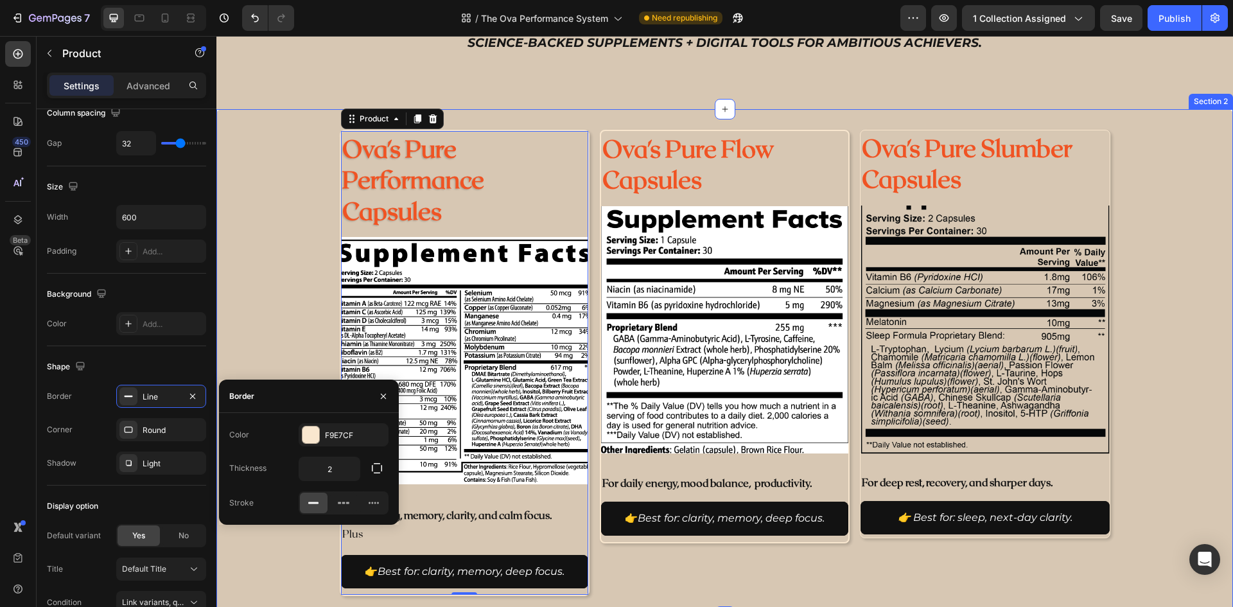
click at [1105, 170] on div "Ova's Pure Performance Capsules Product Title Product Images For learning, memo…" at bounding box center [724, 363] width 1016 height 466
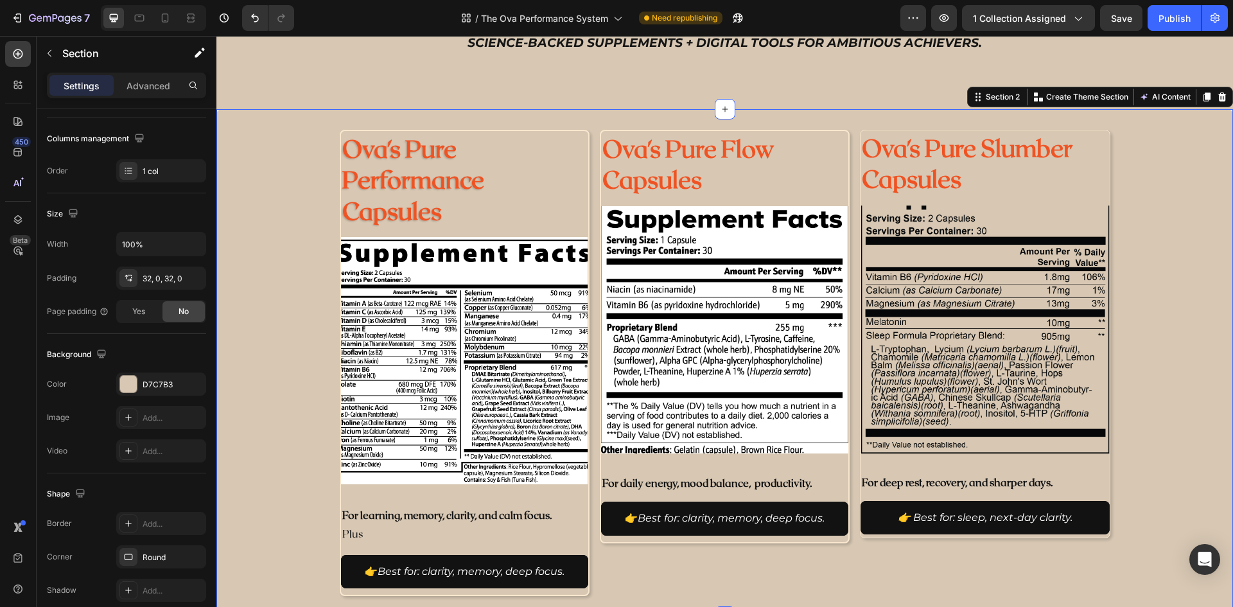
scroll to position [0, 0]
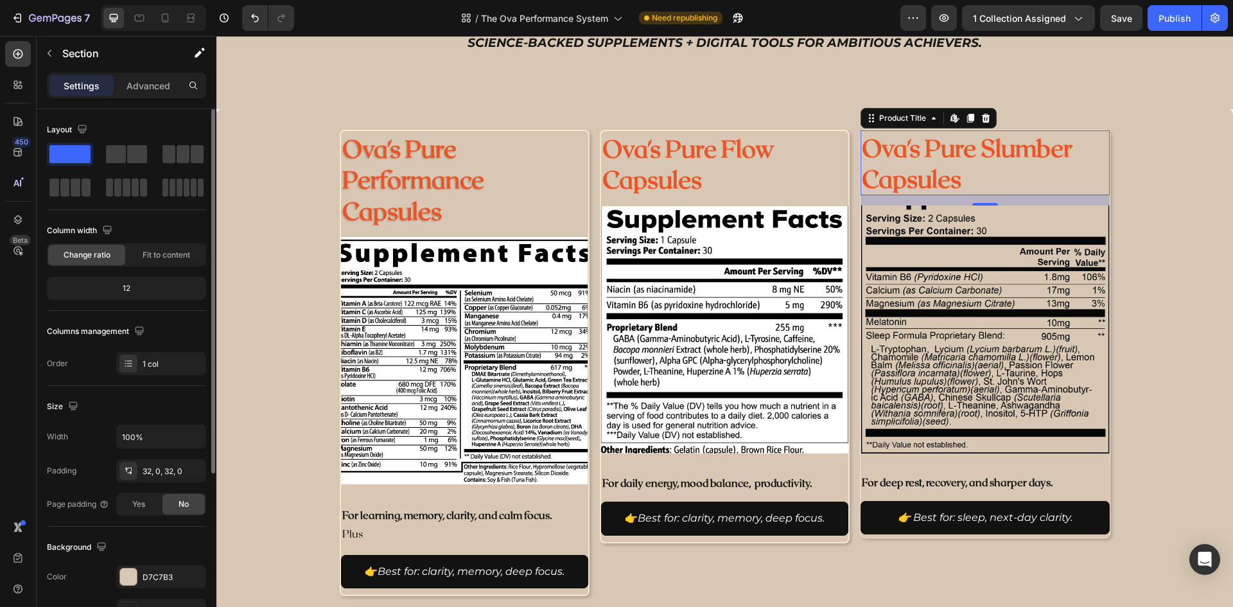
click at [1100, 172] on h2 "Ova's Pure Slumber Capsules" at bounding box center [984, 162] width 248 height 64
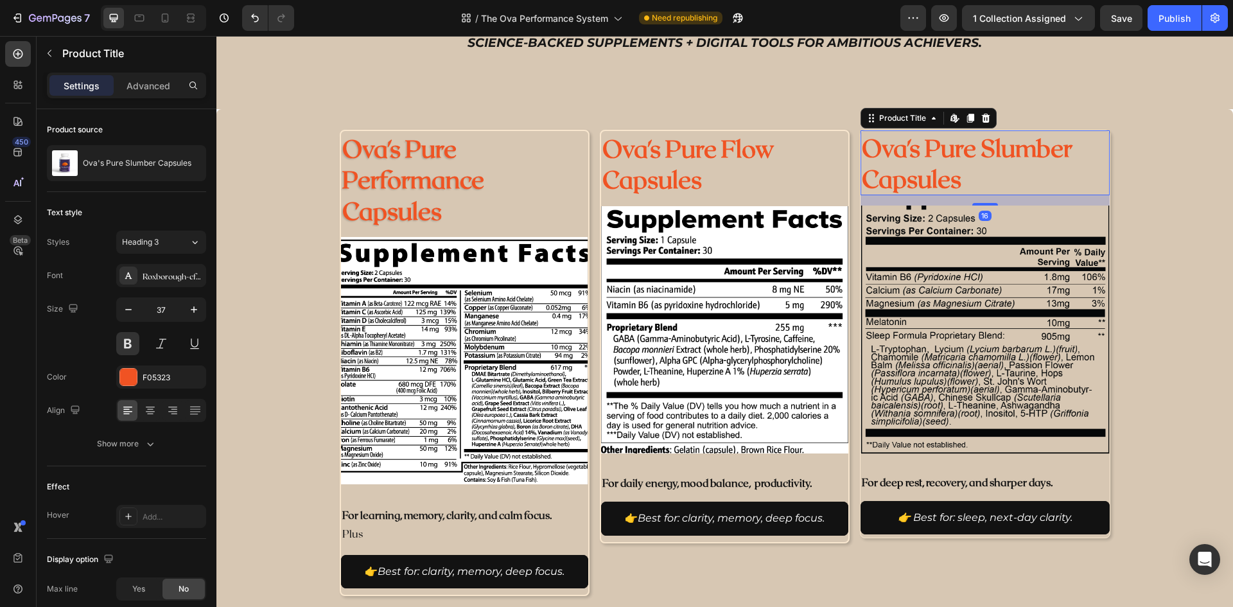
click at [1104, 173] on h2 "Ova's Pure Slumber Capsules" at bounding box center [984, 162] width 248 height 64
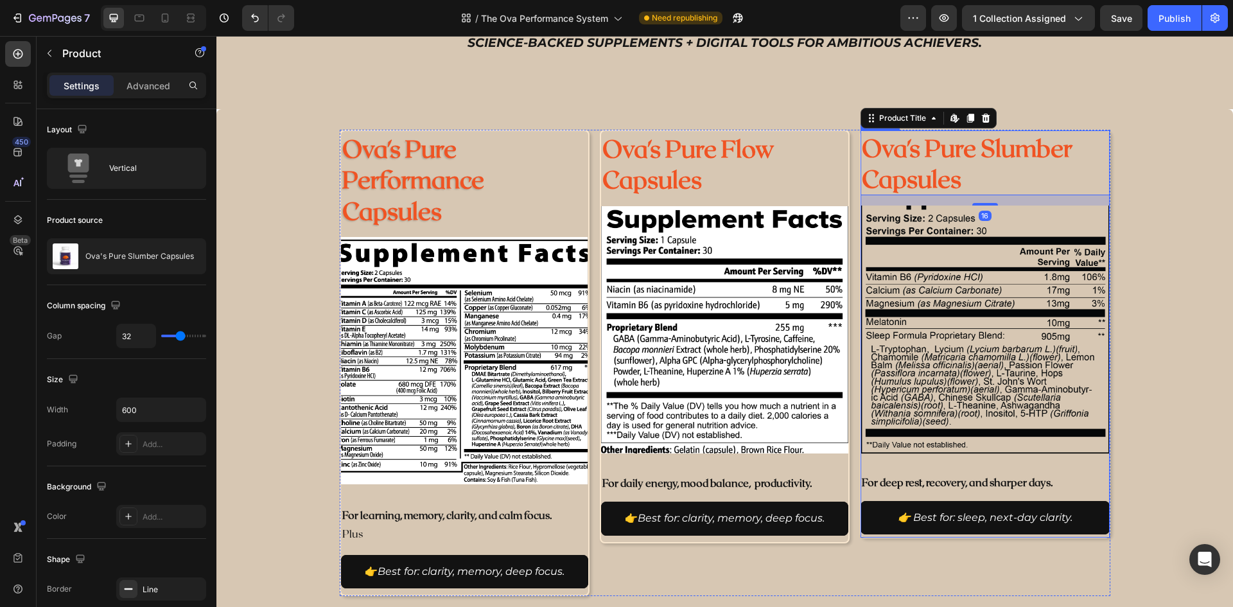
click at [1104, 175] on div "Ova's Pure Slumber Capsules Product Title Edit content in Shopify 16 Product Im…" at bounding box center [985, 334] width 250 height 408
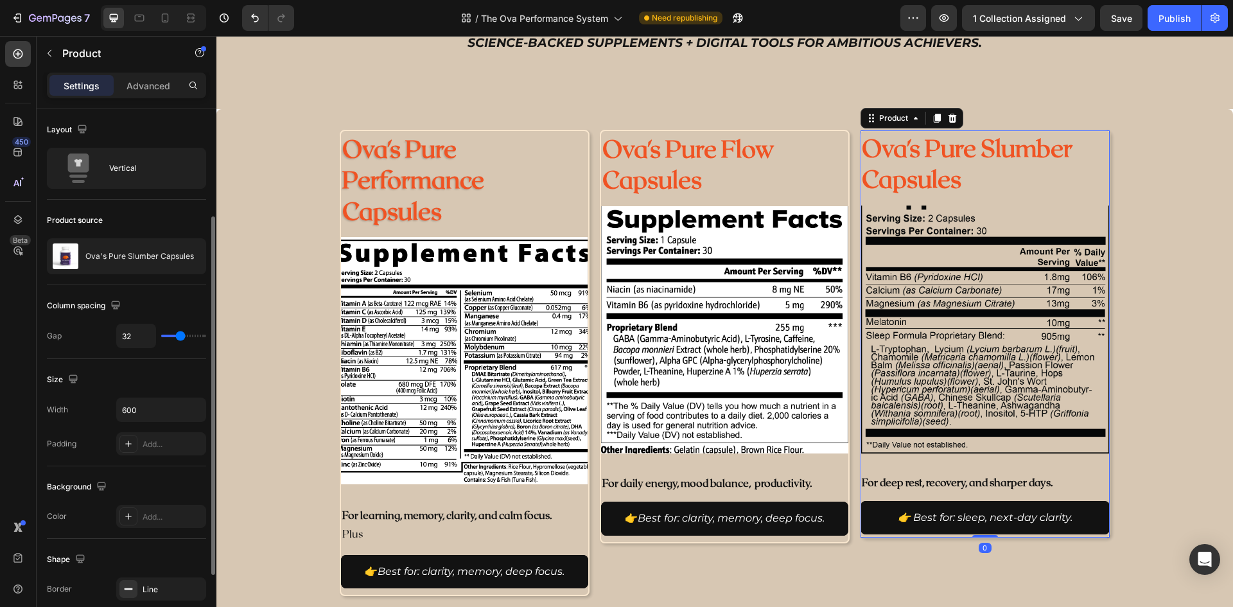
scroll to position [128, 0]
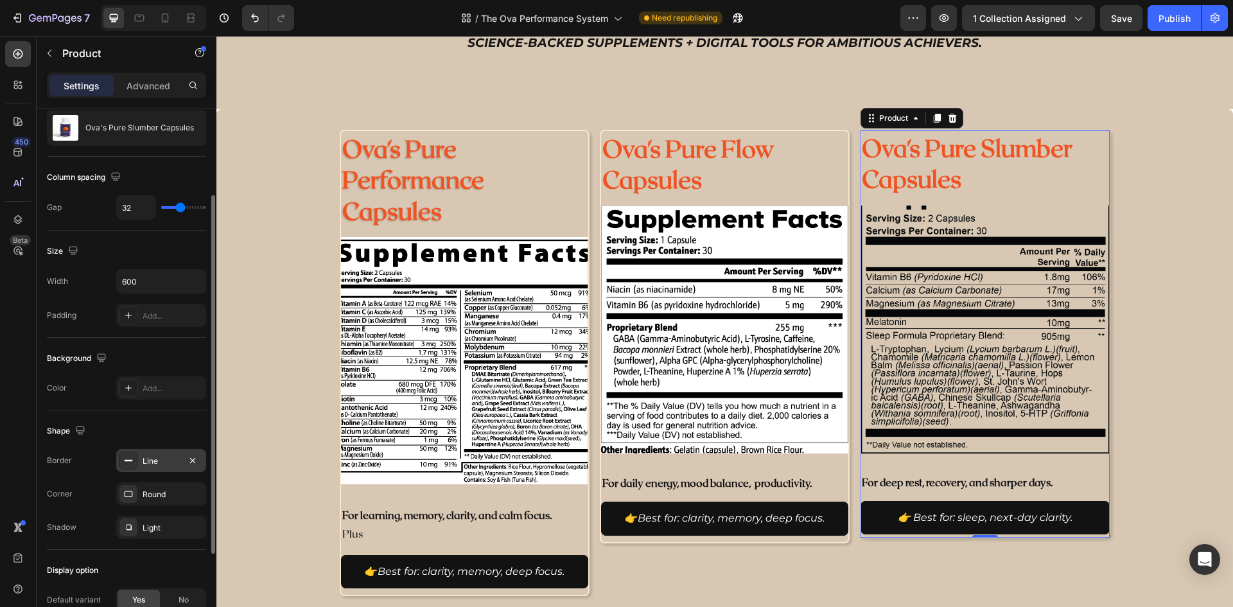
click at [146, 455] on div "Line" at bounding box center [161, 461] width 37 height 12
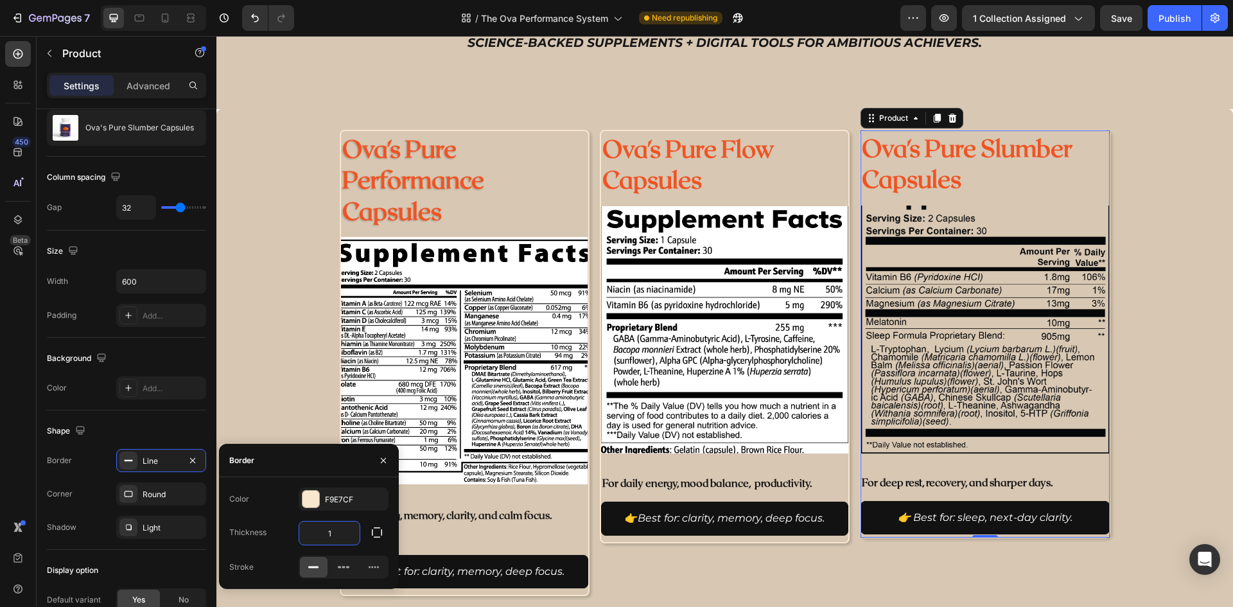
click at [331, 538] on input "1" at bounding box center [329, 532] width 60 height 23
type input "2"
click at [347, 569] on icon at bounding box center [343, 566] width 13 height 13
click at [374, 572] on icon at bounding box center [373, 566] width 13 height 13
click at [308, 571] on div at bounding box center [314, 567] width 28 height 21
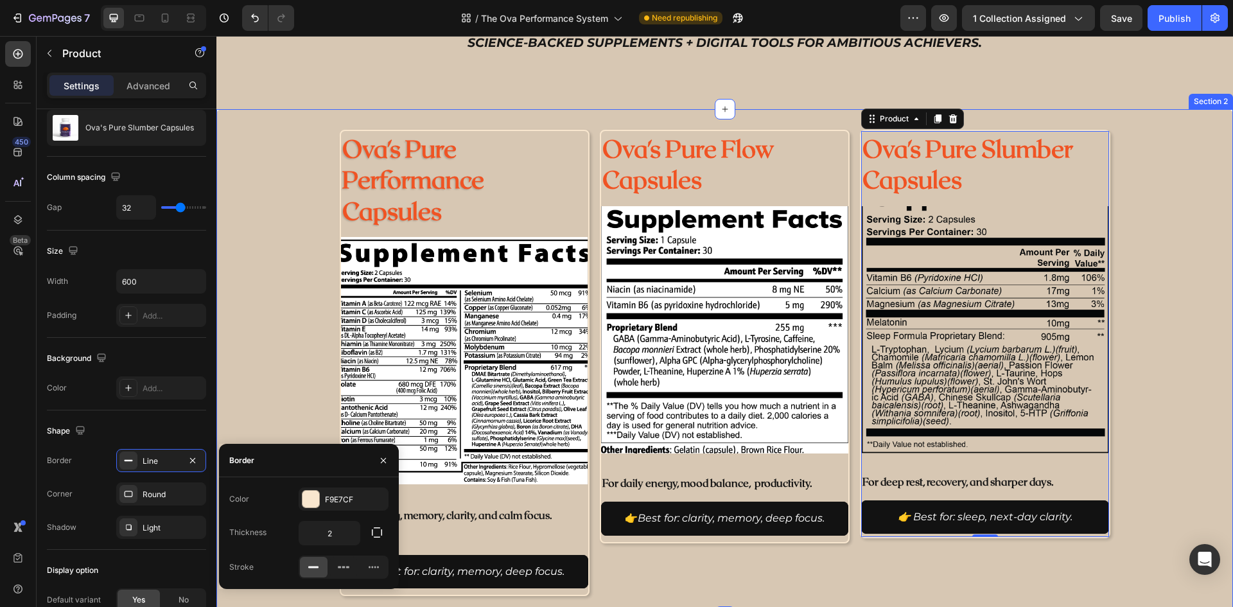
click at [273, 396] on div "Ova's Pure Performance Capsules Product Title Product Images For learning, memo…" at bounding box center [724, 363] width 1016 height 466
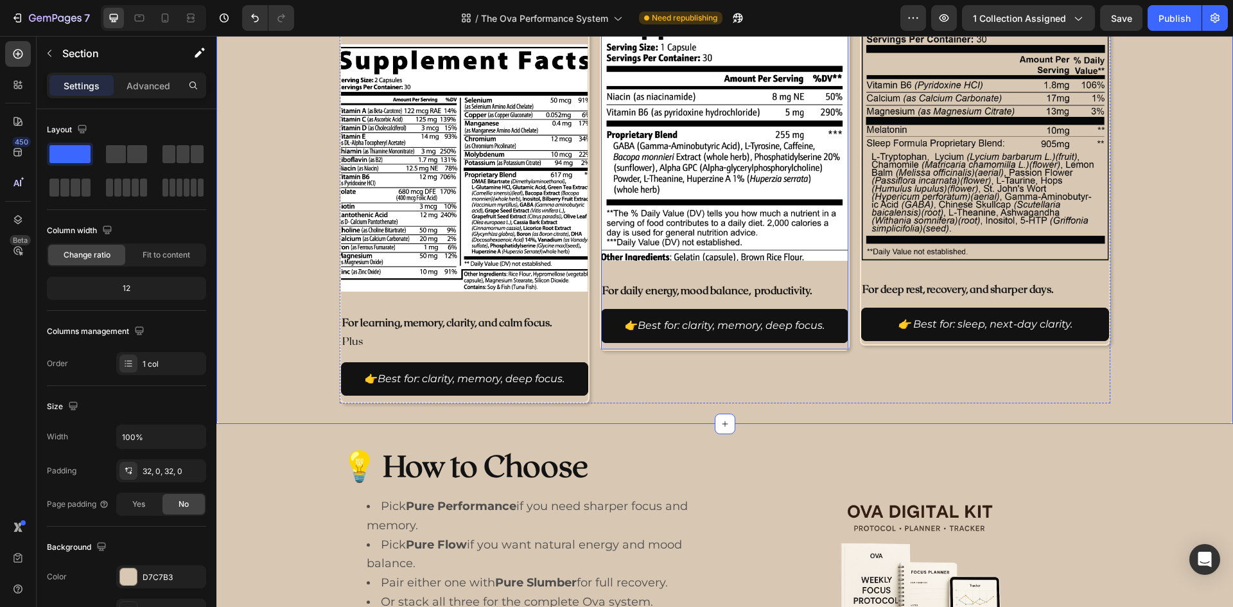
scroll to position [0, 0]
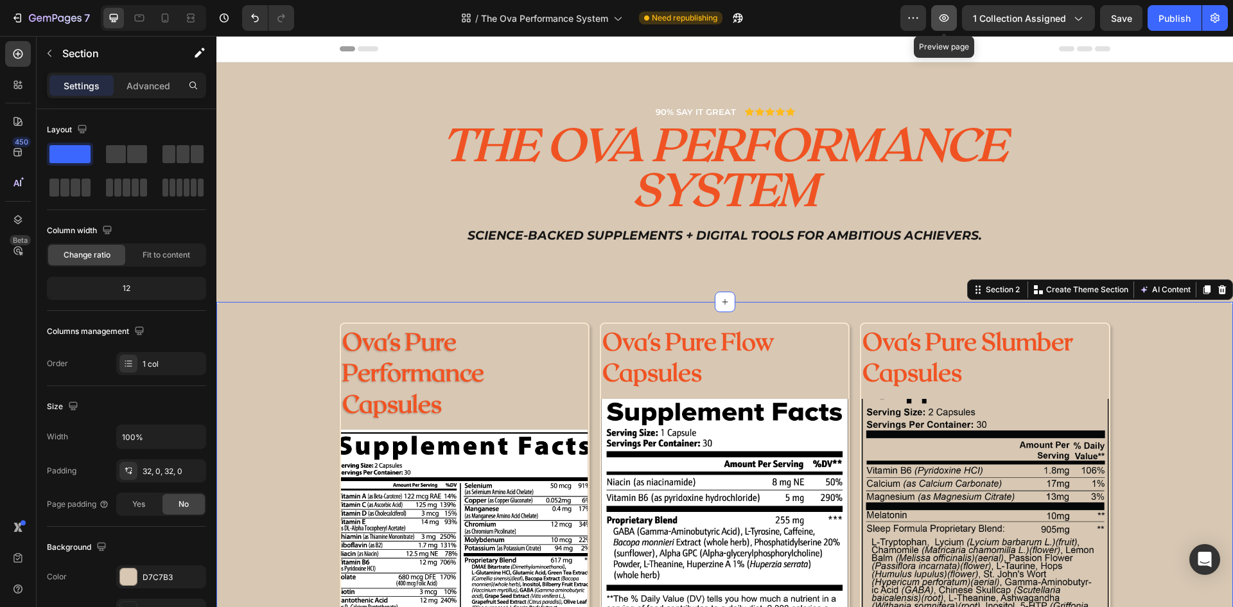
click at [944, 22] on icon "button" at bounding box center [943, 18] width 13 height 13
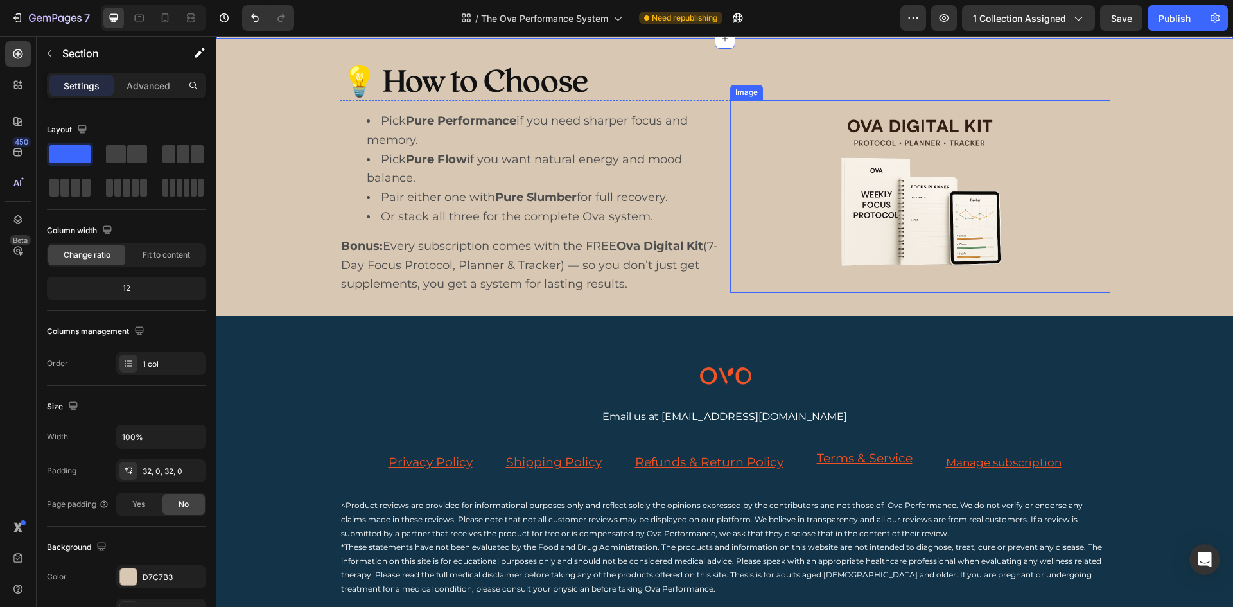
scroll to position [899, 0]
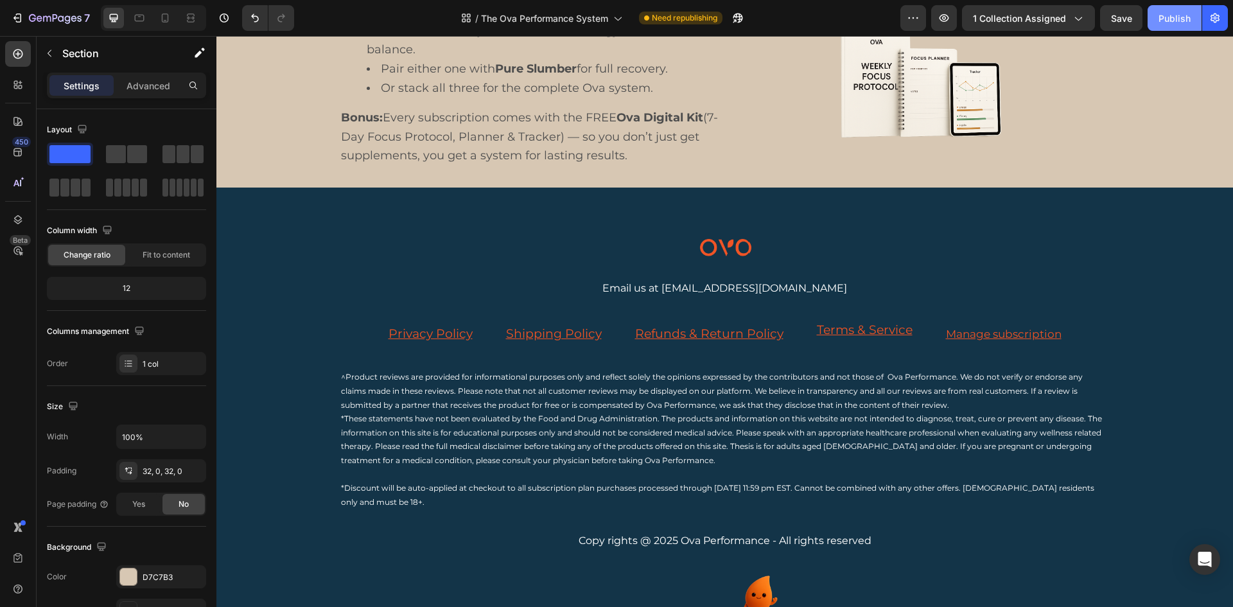
click at [1159, 24] on div "Publish" at bounding box center [1174, 18] width 32 height 13
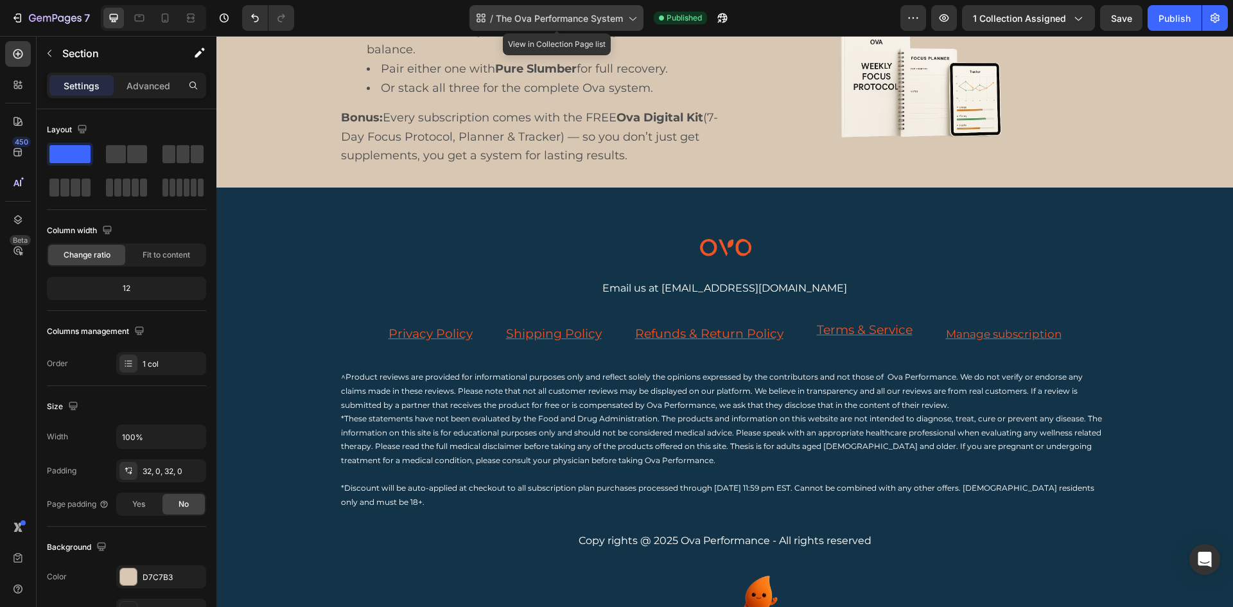
click at [597, 20] on span "The Ova Performance System" at bounding box center [559, 18] width 127 height 13
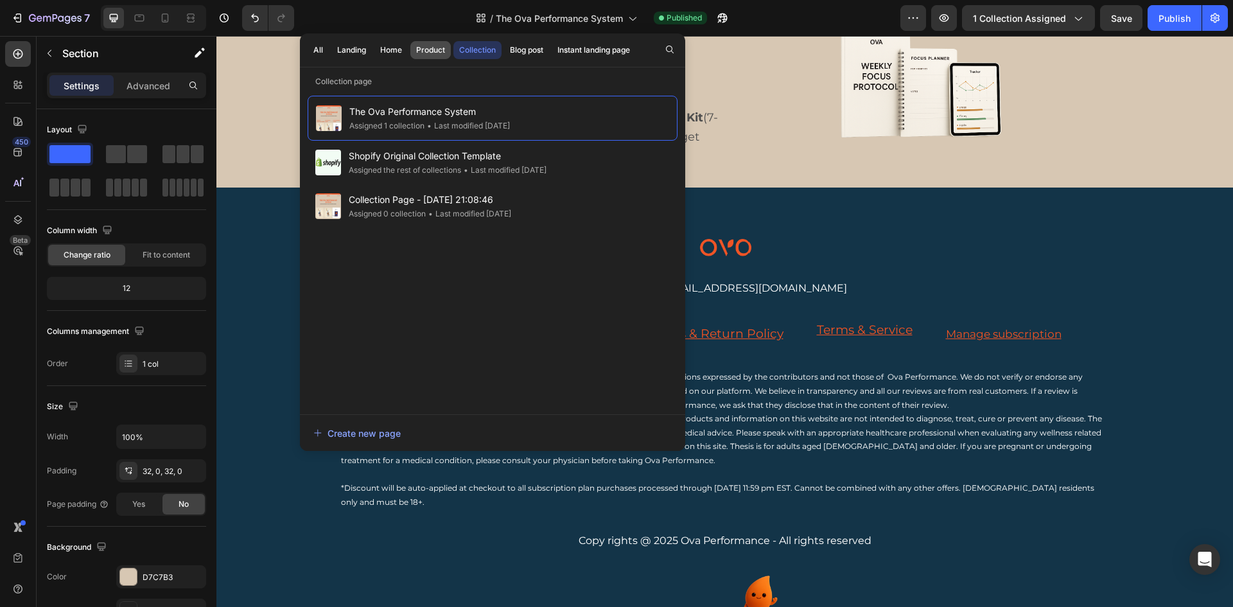
click at [431, 56] on button "Product" at bounding box center [430, 50] width 40 height 18
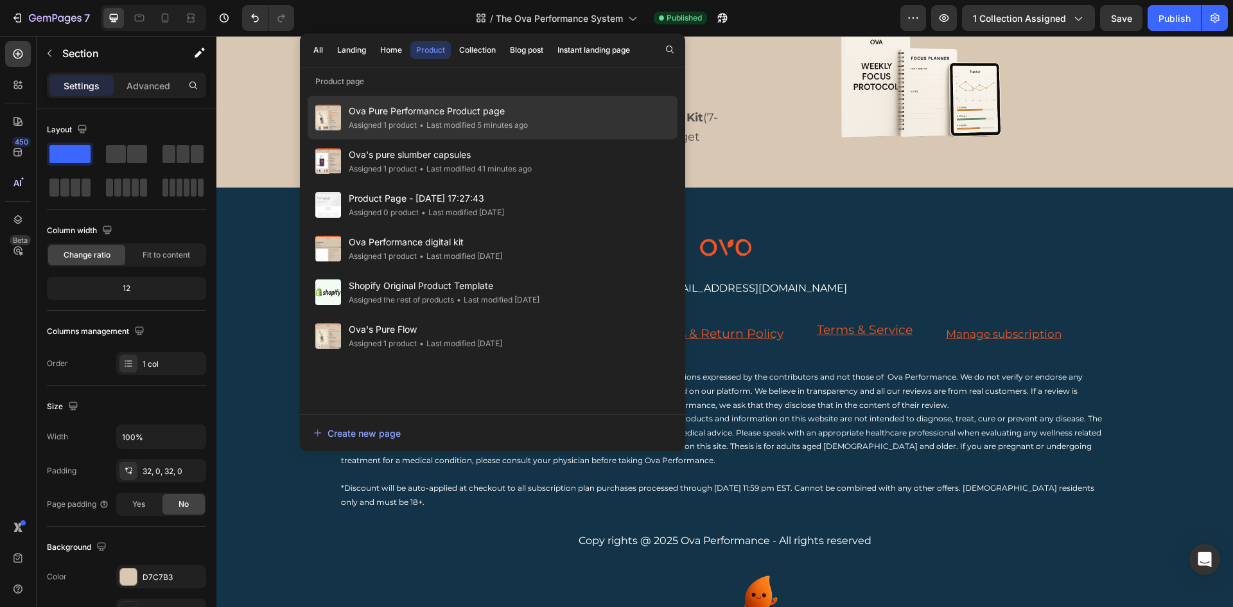
click at [430, 123] on div "• Last modified 5 minutes ago" at bounding box center [472, 125] width 111 height 13
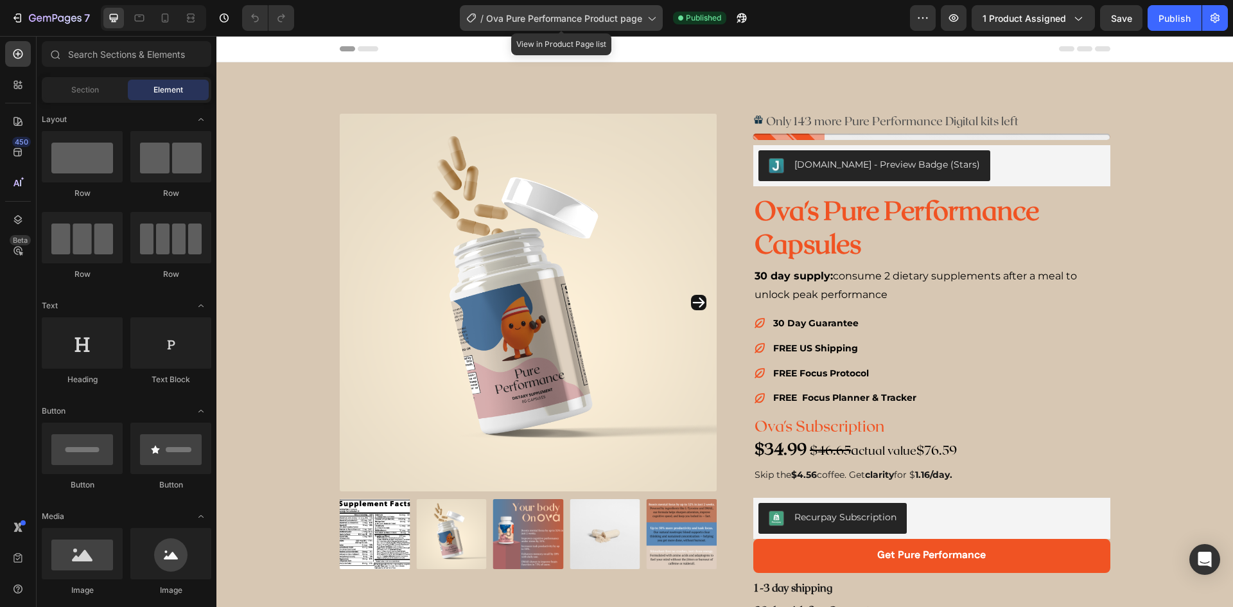
click at [576, 17] on span "Ova Pure Performance Product page" at bounding box center [564, 18] width 156 height 13
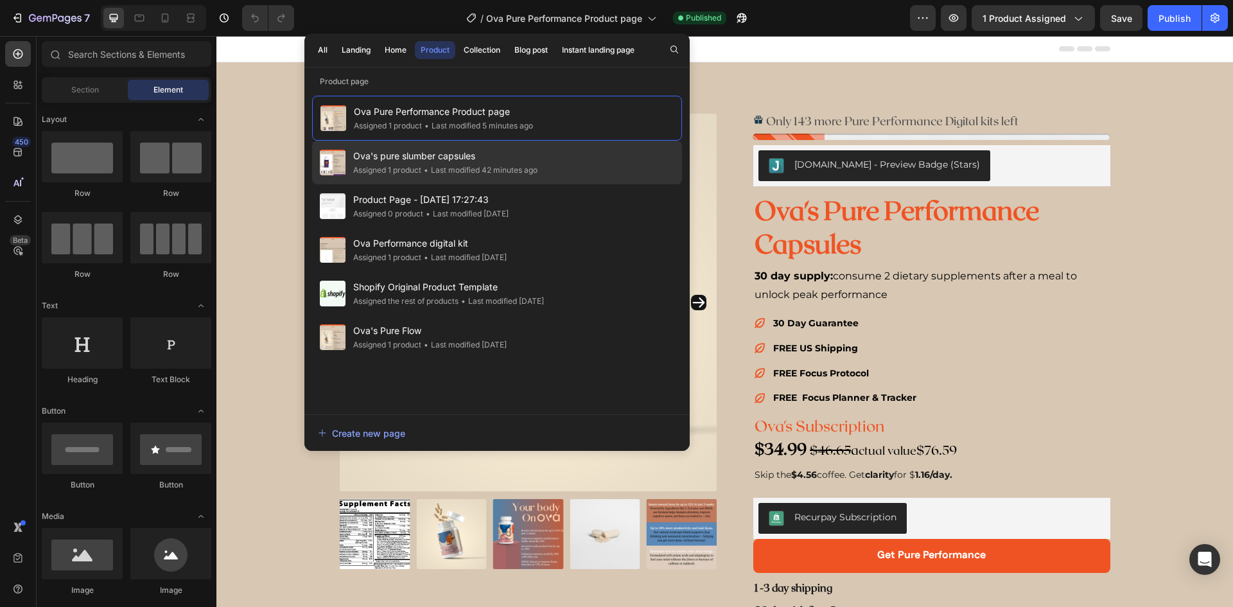
click at [444, 162] on span "Ova's pure slumber capsules" at bounding box center [445, 155] width 184 height 15
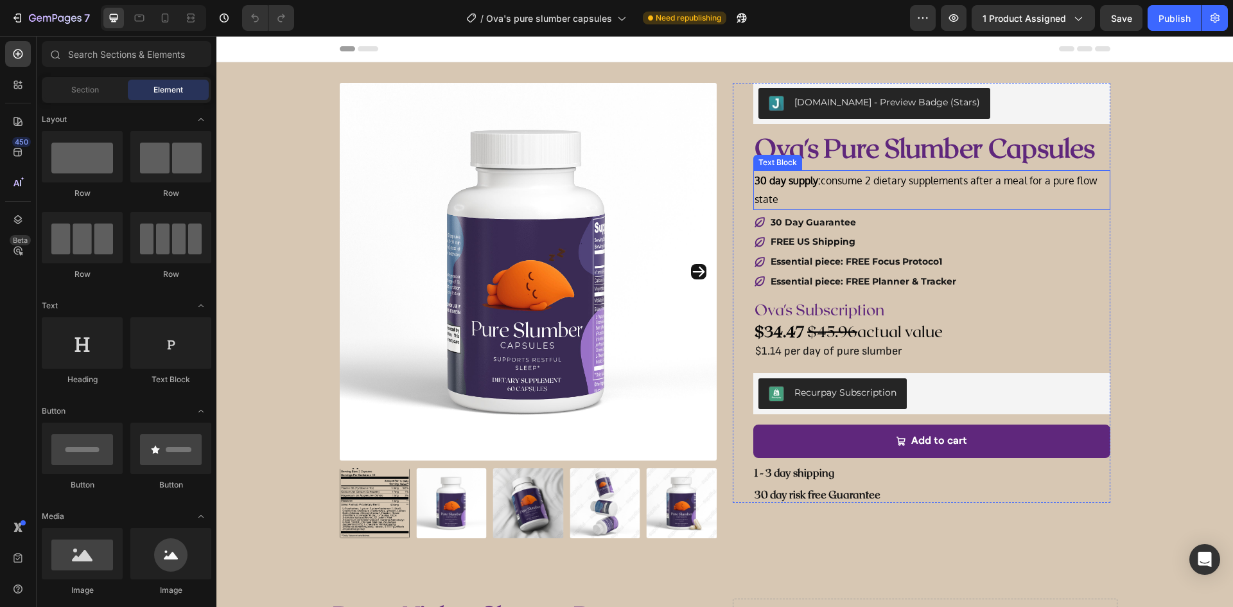
click at [831, 182] on span "30 day supply: consume 2 dietary supplements after a meal for a pure flow state" at bounding box center [925, 189] width 343 height 31
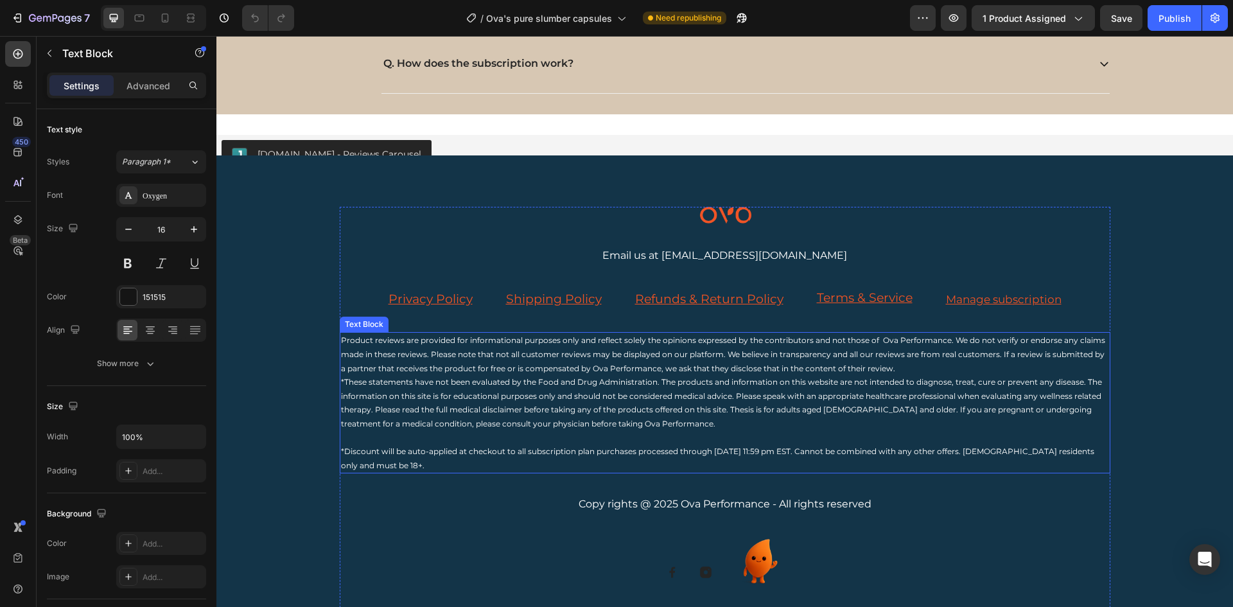
scroll to position [2568, 0]
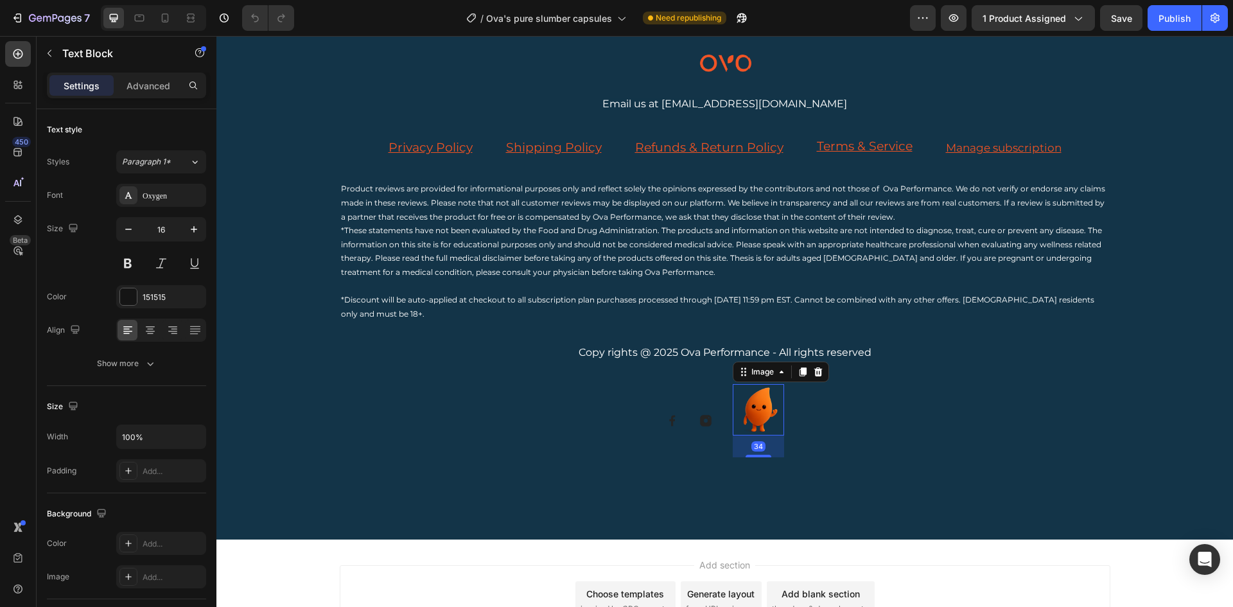
click at [758, 418] on img at bounding box center [757, 409] width 51 height 51
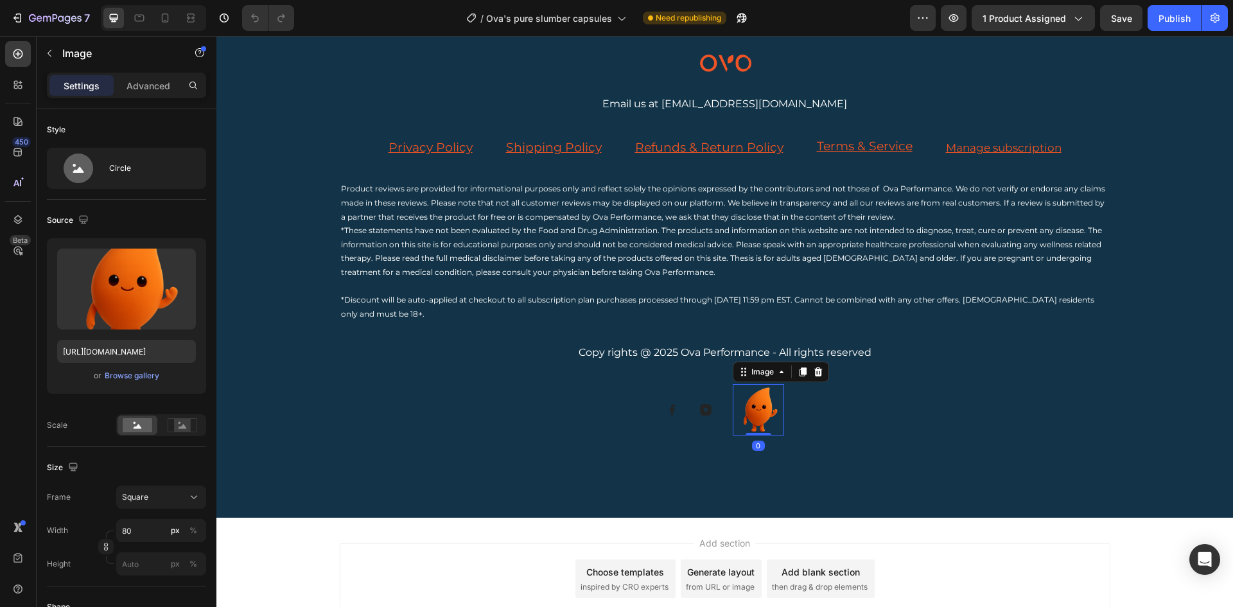
drag, startPoint x: 755, startPoint y: 455, endPoint x: 781, endPoint y: 422, distance: 41.5
click at [767, 416] on div "Image 0" at bounding box center [757, 409] width 51 height 51
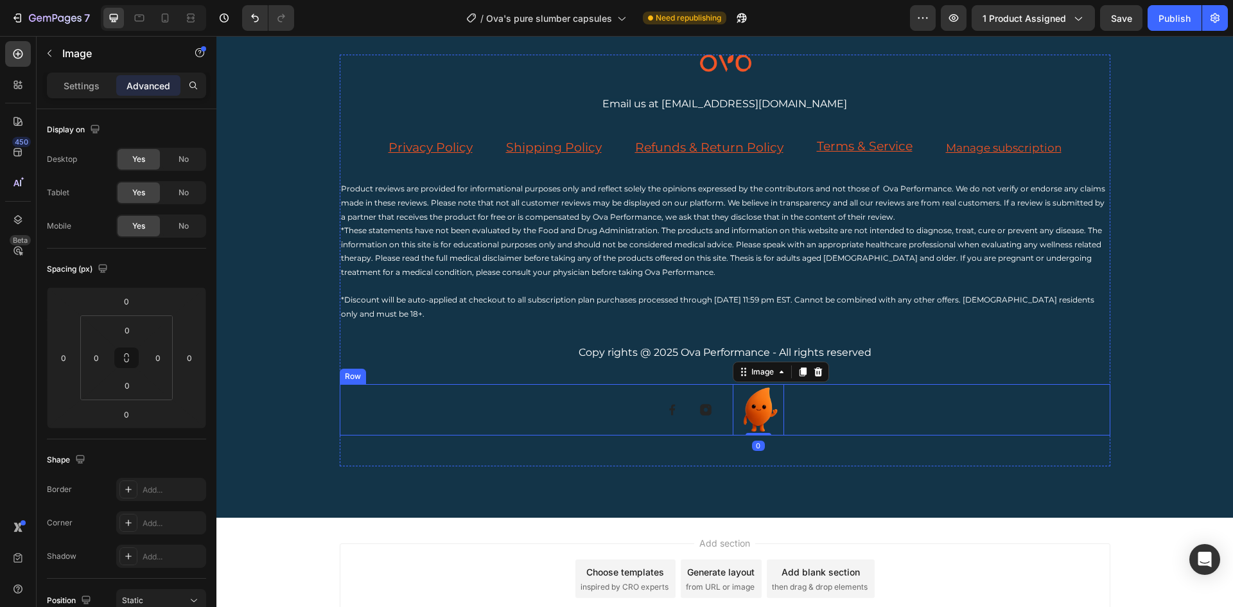
click at [813, 411] on div "Image Image Image 0 Row" at bounding box center [725, 409] width 770 height 51
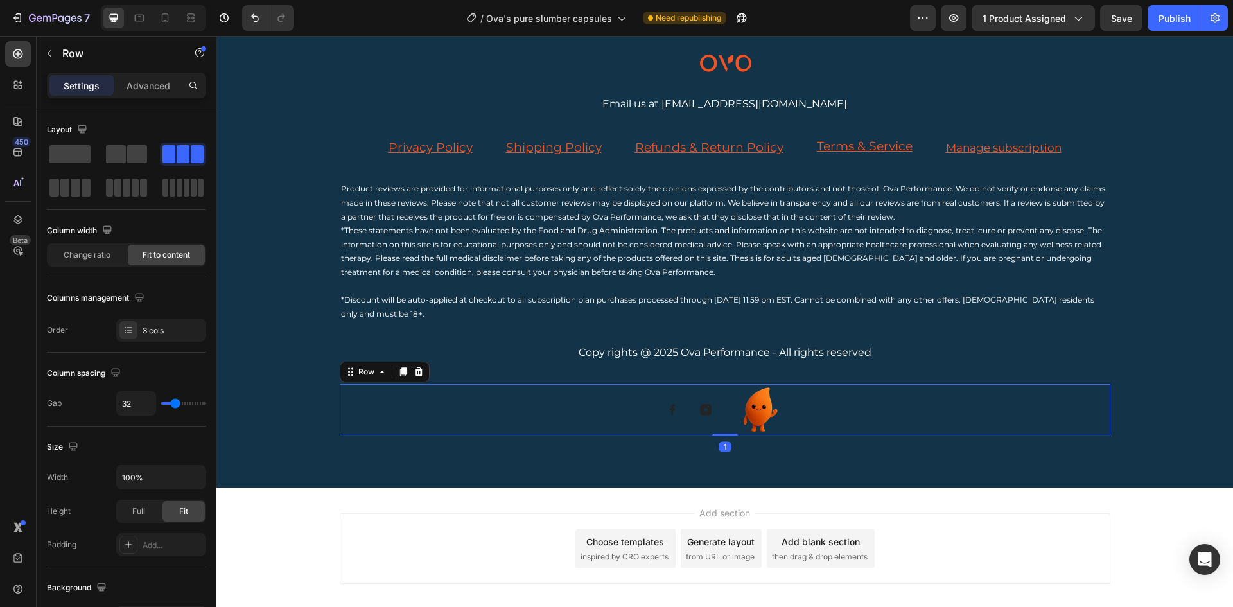
drag, startPoint x: 726, startPoint y: 464, endPoint x: 750, endPoint y: 421, distance: 49.4
click at [743, 418] on div "Image Image Image Row 1" at bounding box center [725, 409] width 770 height 51
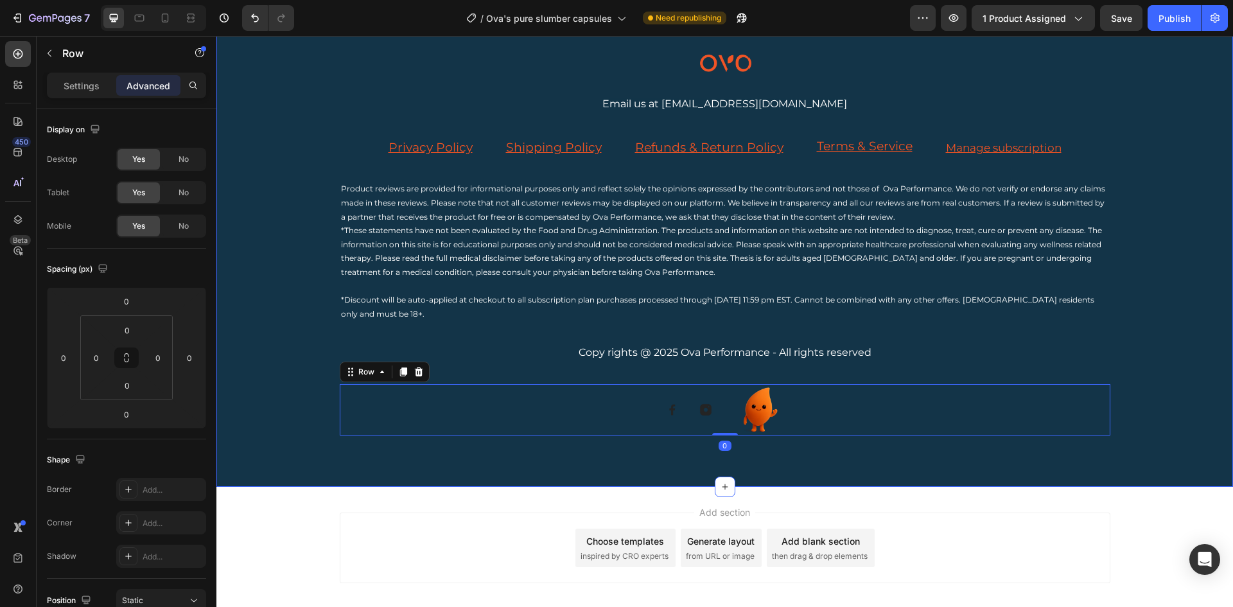
click at [748, 460] on div "Image Email us at [EMAIL_ADDRESS][DOMAIN_NAME] Text Block Privacy Policy Text b…" at bounding box center [724, 244] width 1016 height 483
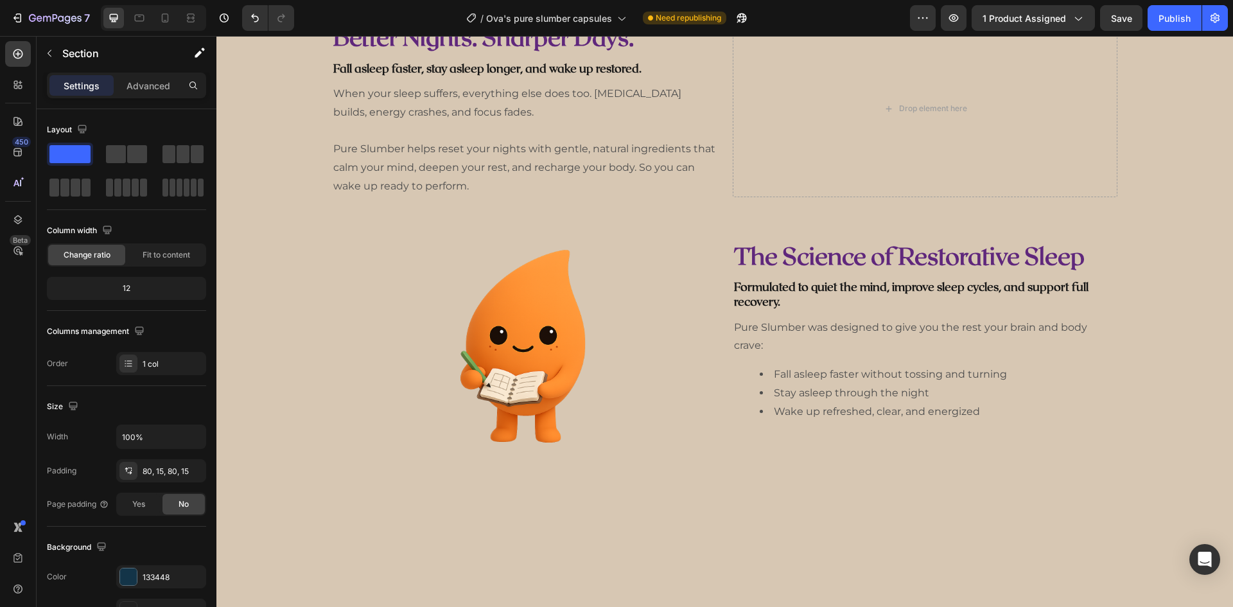
scroll to position [449, 0]
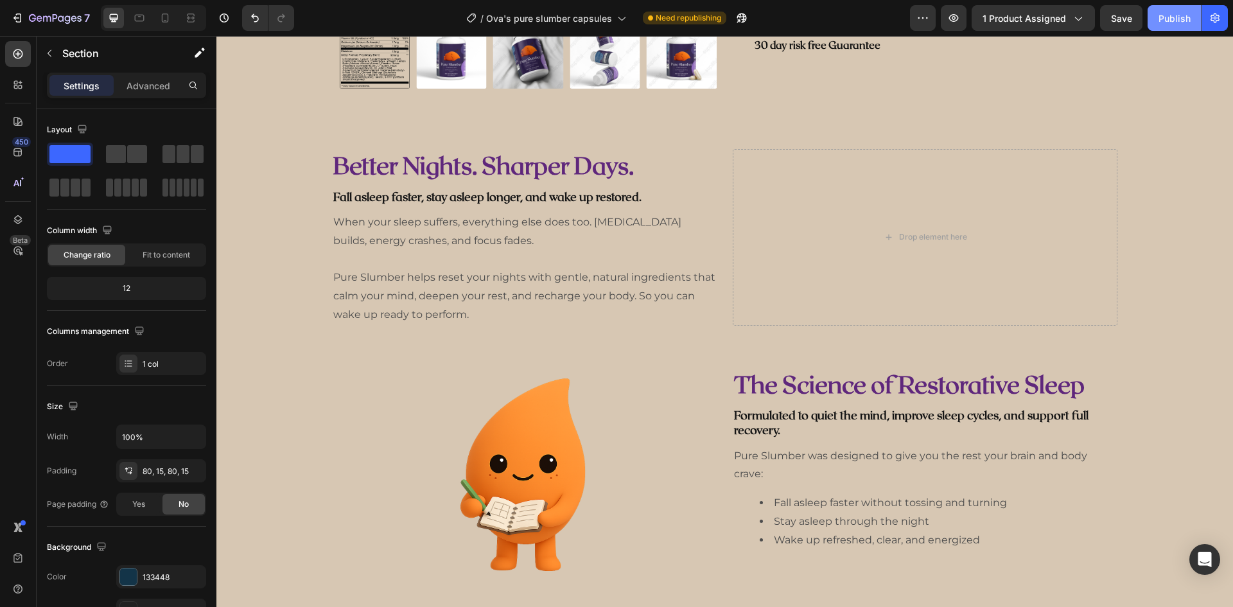
click at [1179, 17] on div "Publish" at bounding box center [1174, 18] width 32 height 13
click at [590, 437] on img at bounding box center [524, 482] width 231 height 231
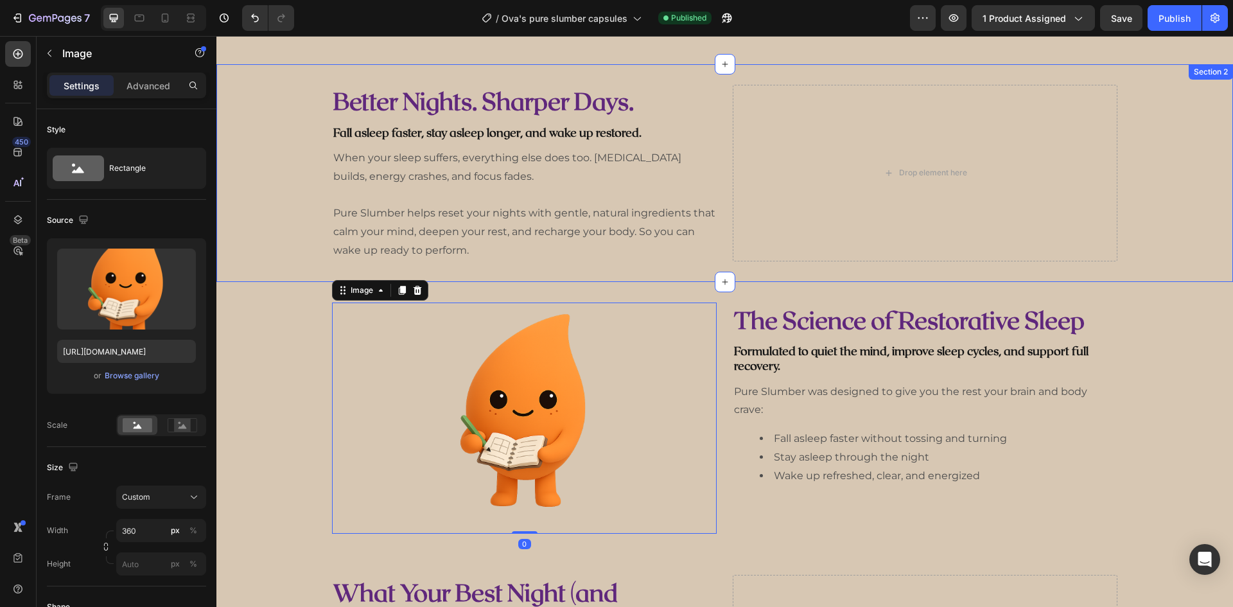
scroll to position [321, 0]
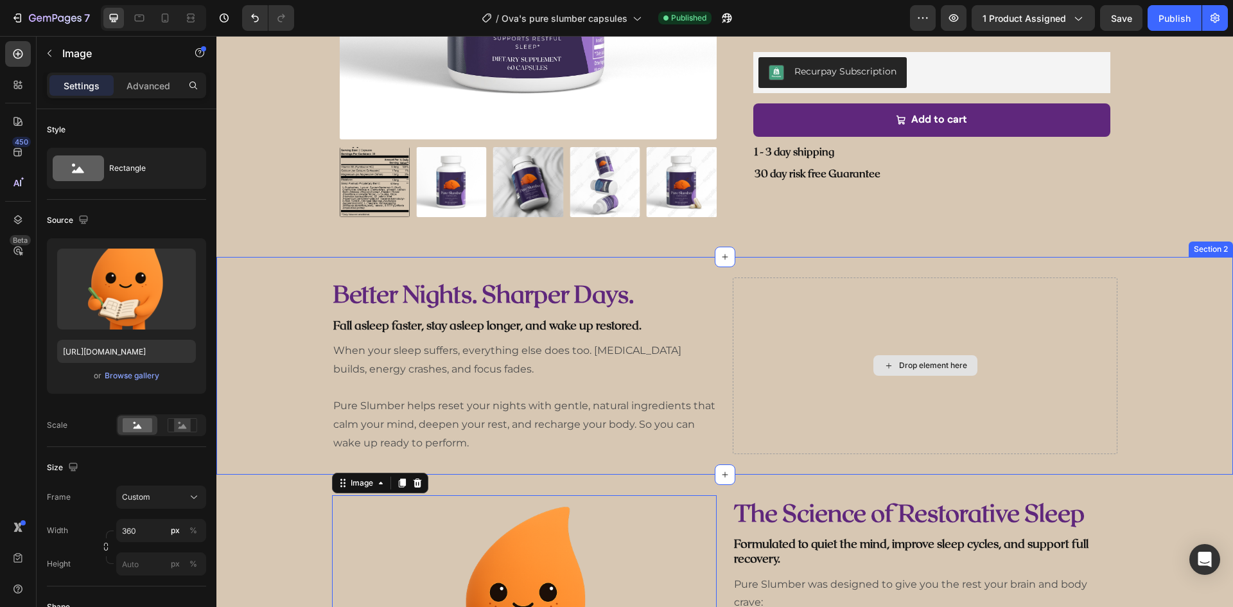
click at [833, 342] on div "Drop element here" at bounding box center [924, 365] width 385 height 177
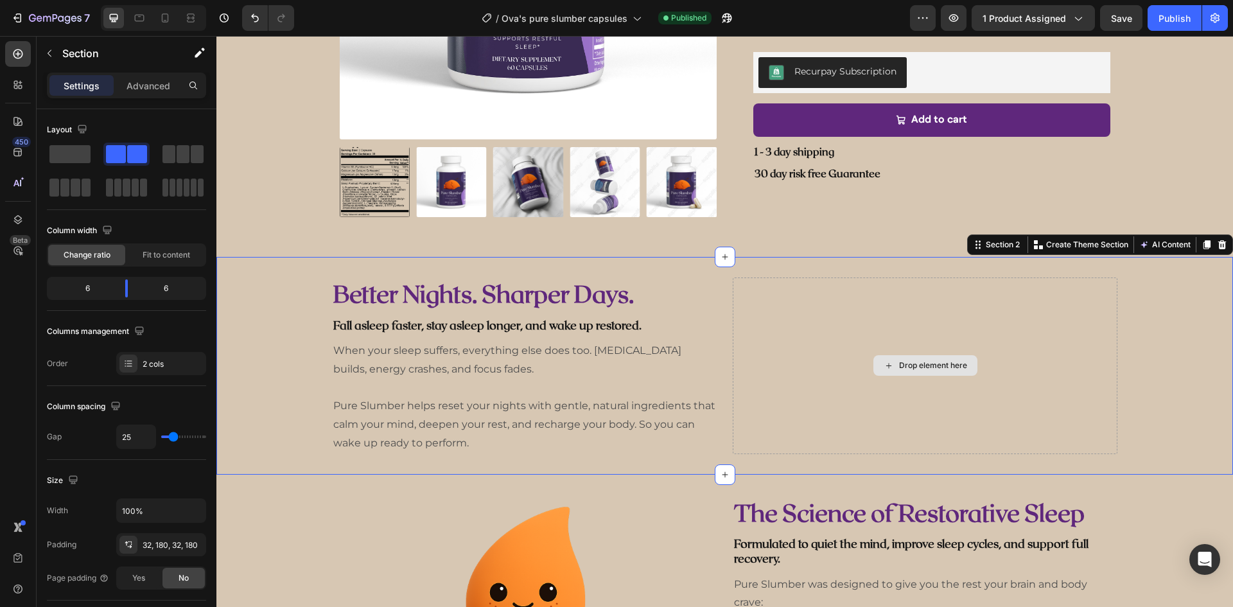
click at [805, 396] on div "Drop element here" at bounding box center [924, 365] width 385 height 177
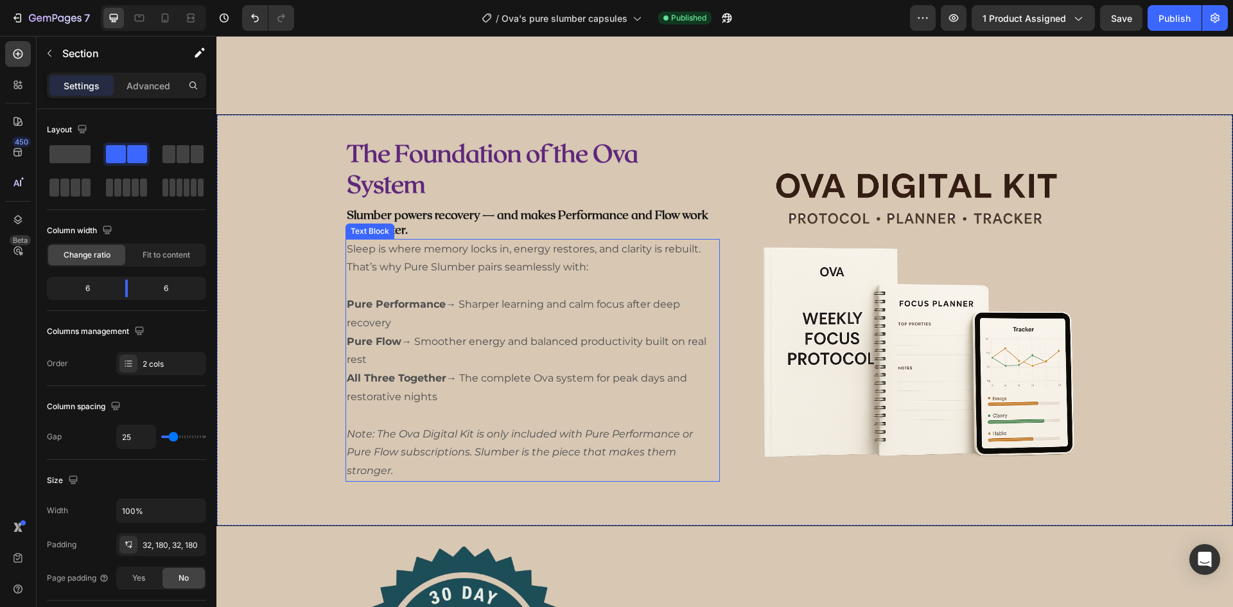
scroll to position [1412, 0]
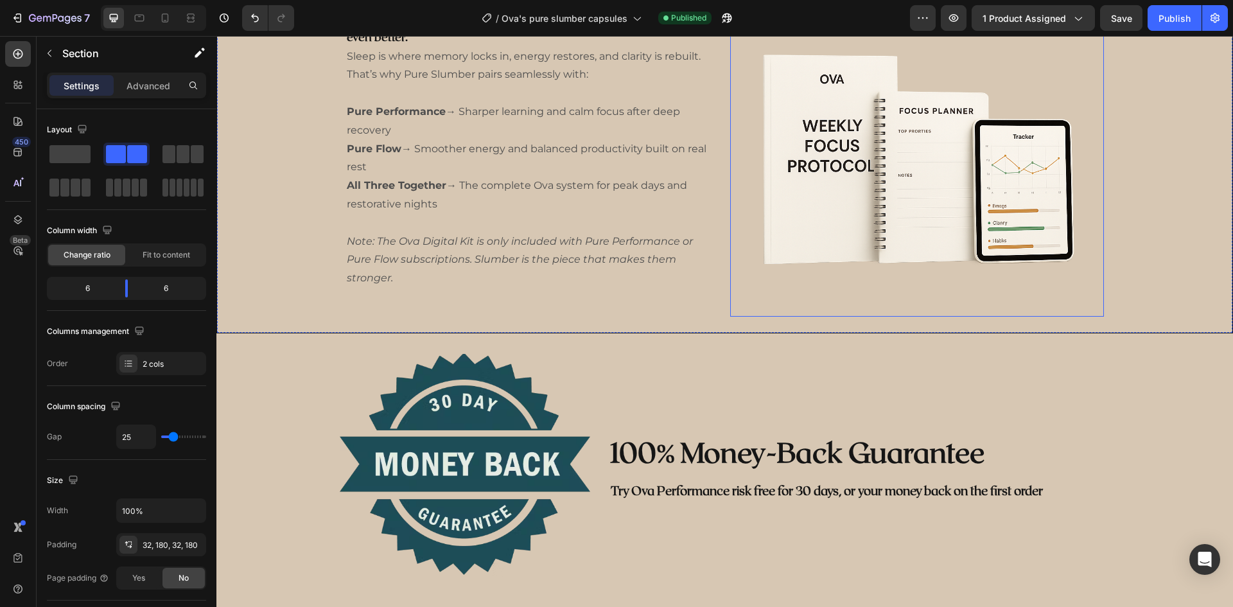
click at [829, 146] on img at bounding box center [917, 130] width 374 height 374
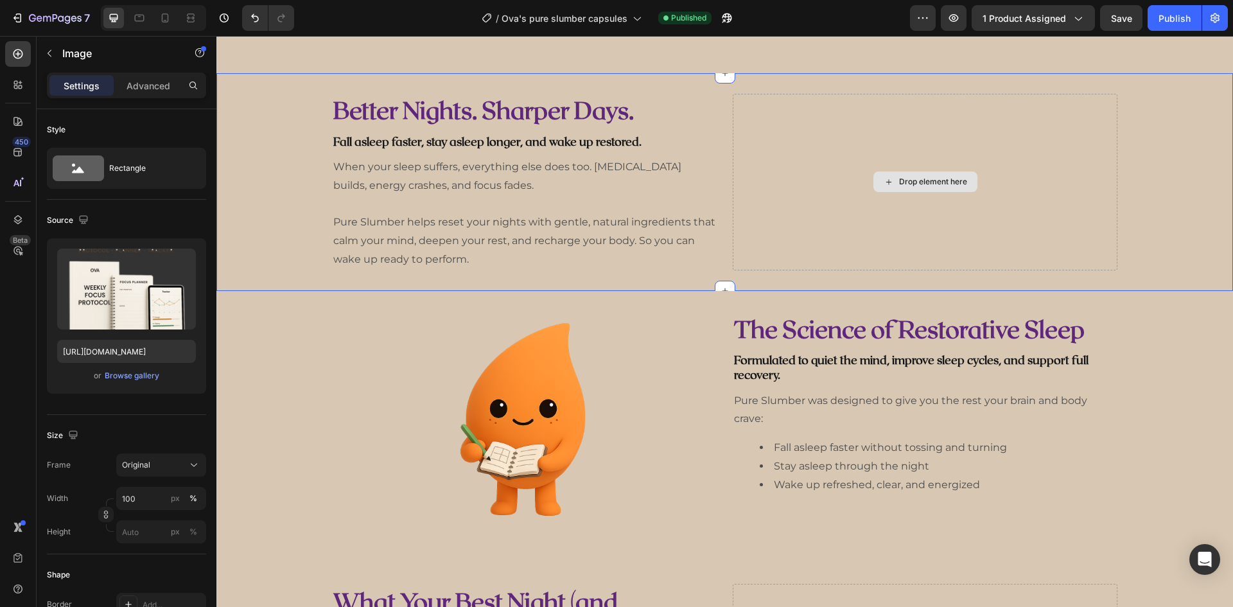
scroll to position [504, 0]
click at [906, 166] on div "Drop element here" at bounding box center [924, 182] width 385 height 177
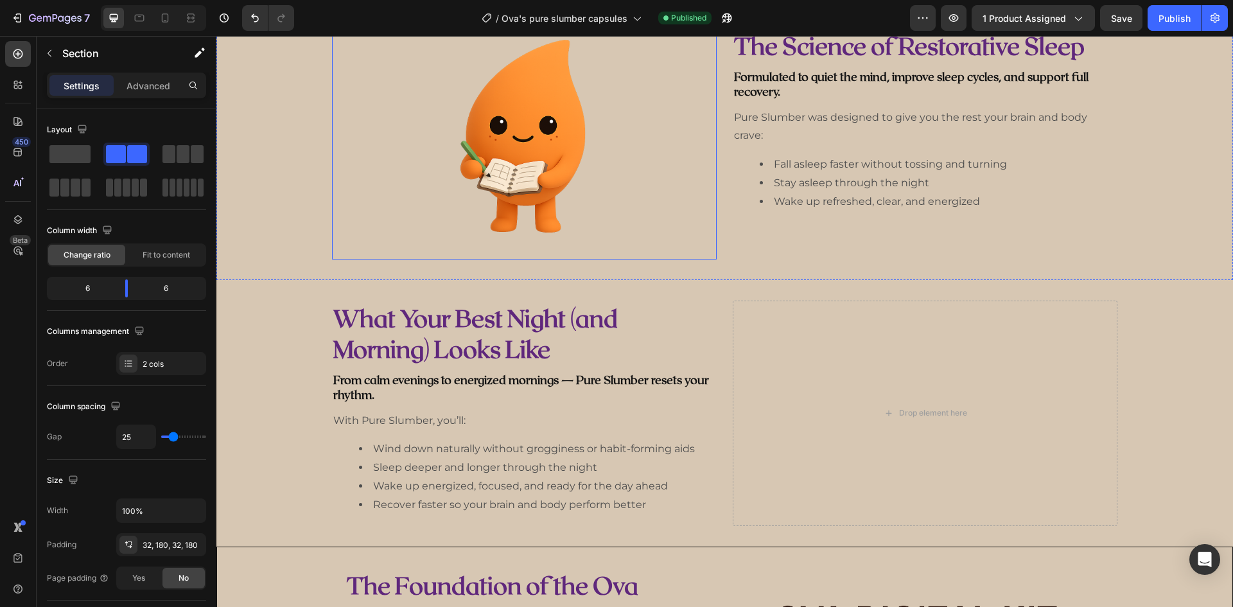
scroll to position [788, 0]
click at [38, 53] on div "Section" at bounding box center [104, 53] width 134 height 33
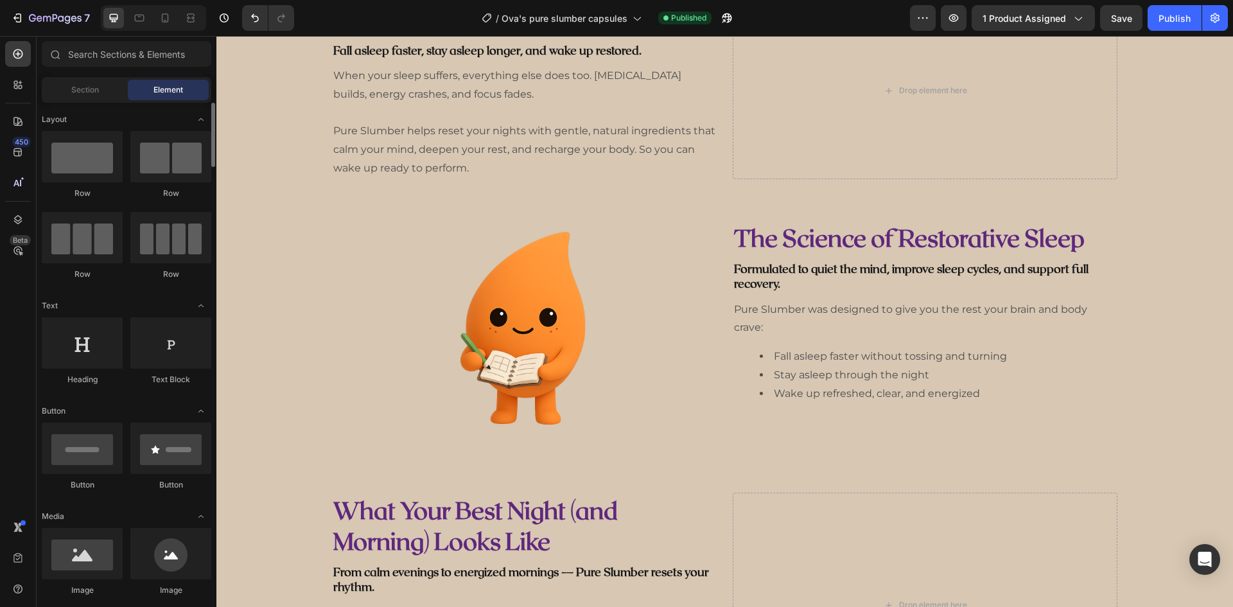
scroll to position [193, 0]
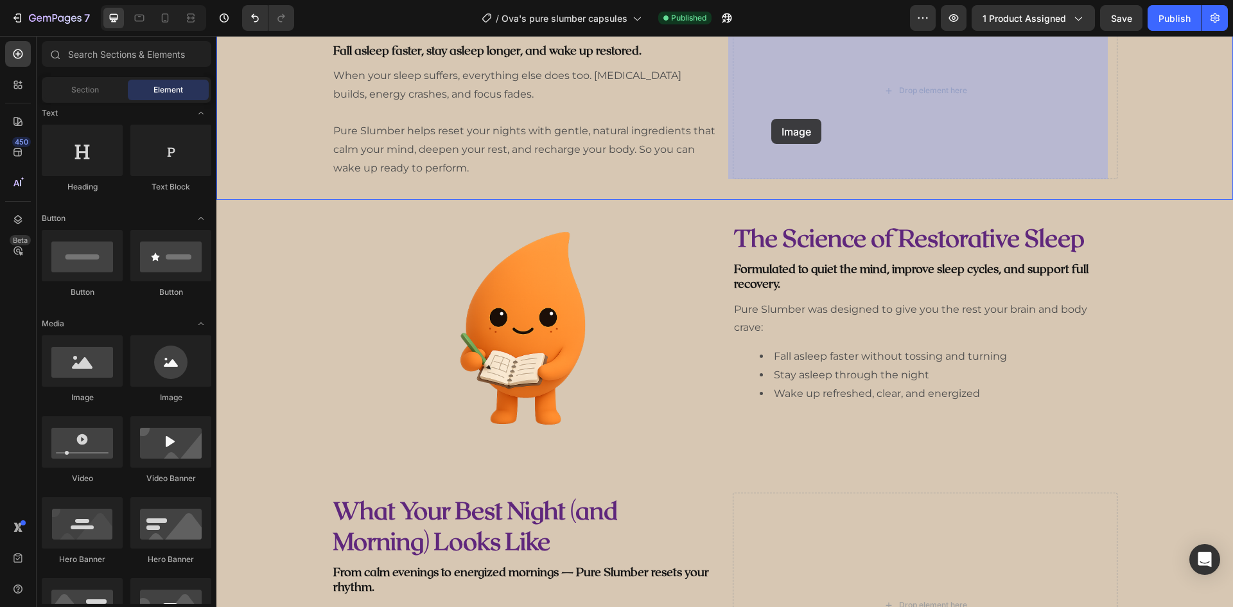
drag, startPoint x: 307, startPoint y: 401, endPoint x: 771, endPoint y: 119, distance: 543.0
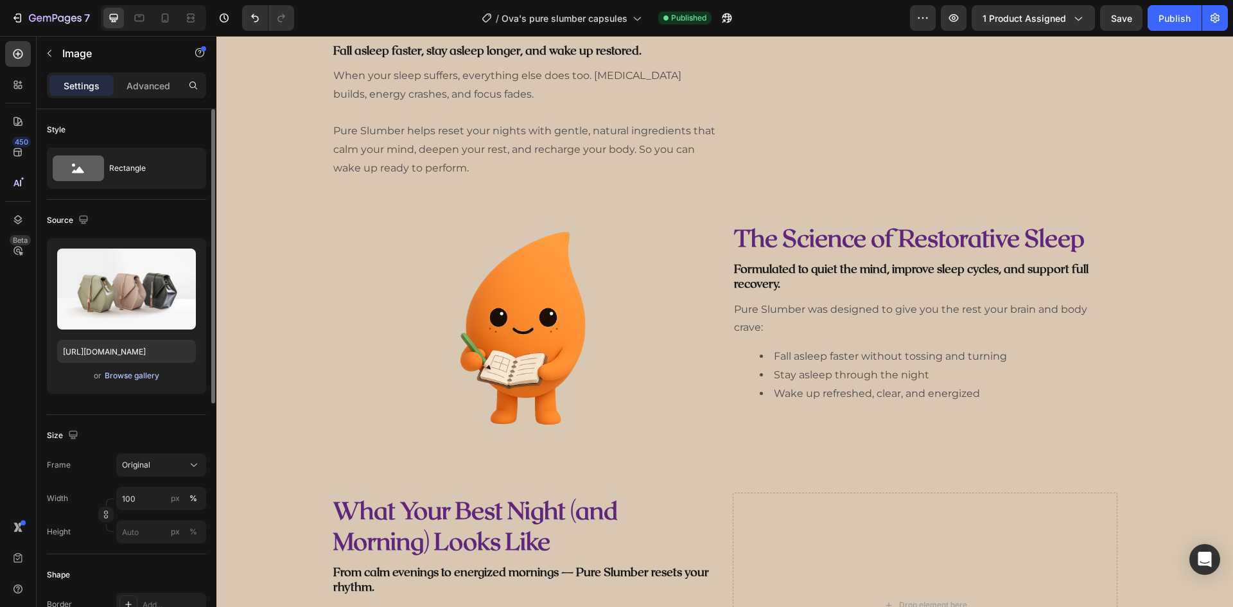
click at [126, 377] on div "Browse gallery" at bounding box center [132, 376] width 55 height 12
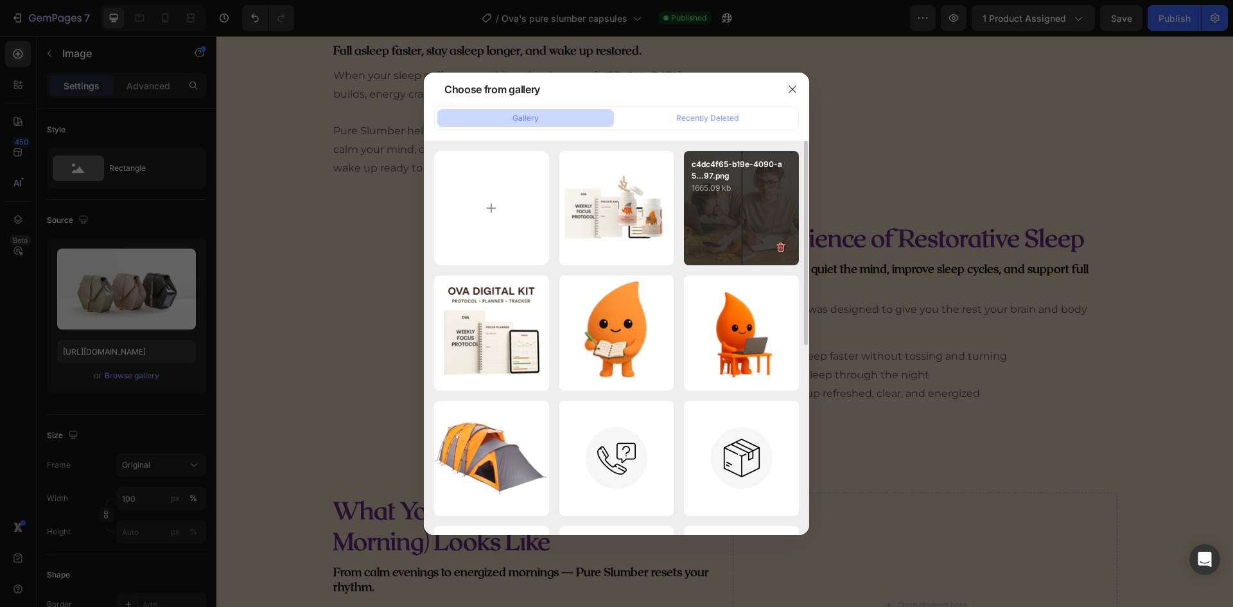
click at [715, 216] on div "c4dc4f65-b19e-4090-a5...97.png 1665.09 kb" at bounding box center [741, 208] width 115 height 115
type input "[URL][DOMAIN_NAME]"
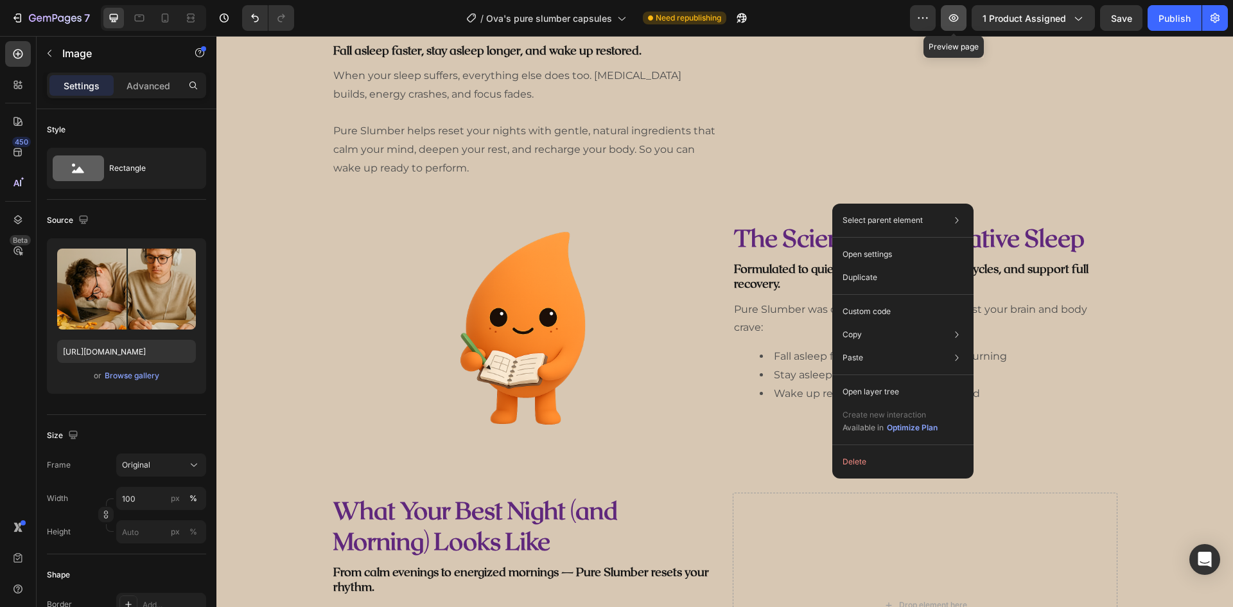
click at [955, 24] on icon "button" at bounding box center [953, 18] width 13 height 13
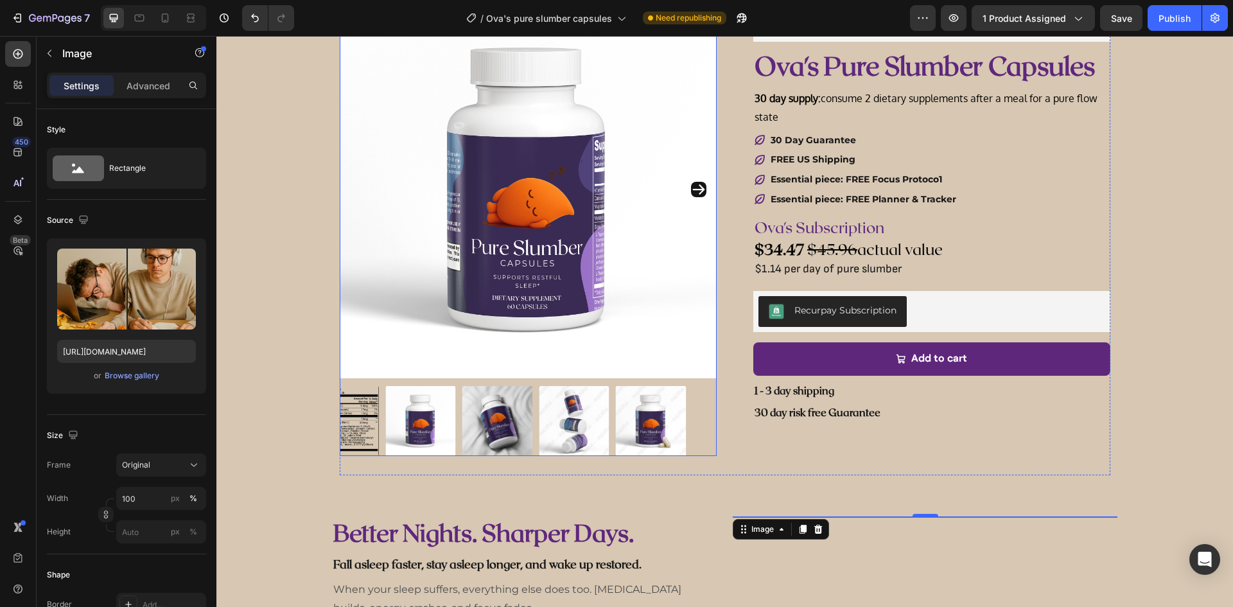
scroll to position [0, 0]
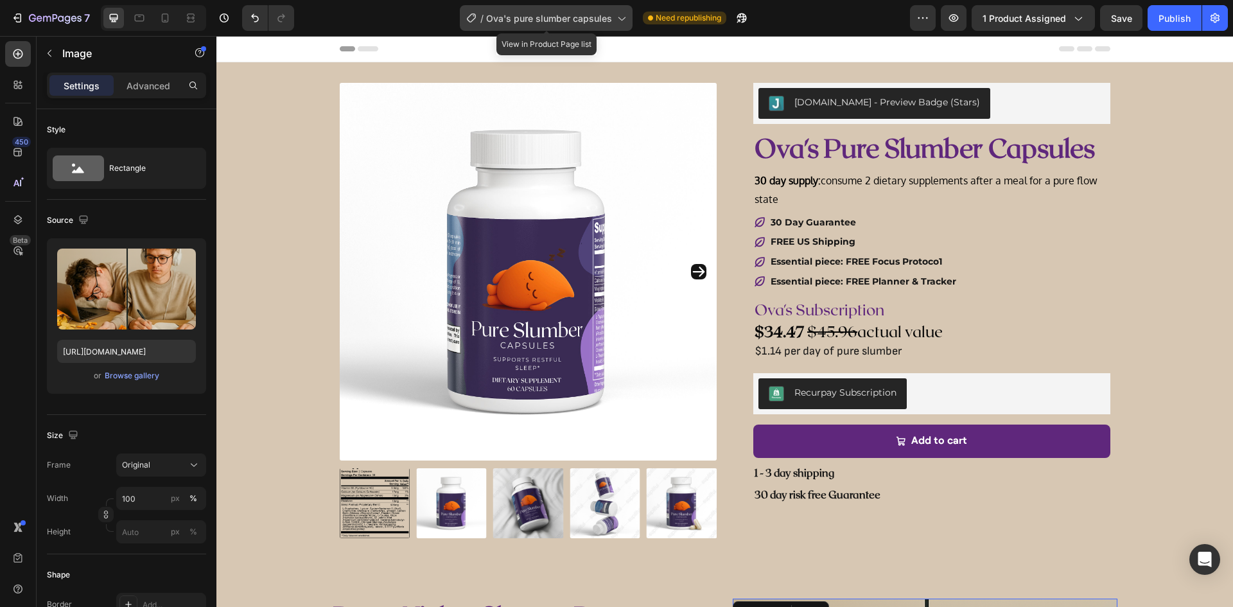
click at [559, 10] on div "/ Ova's pure slumber capsules" at bounding box center [546, 18] width 173 height 26
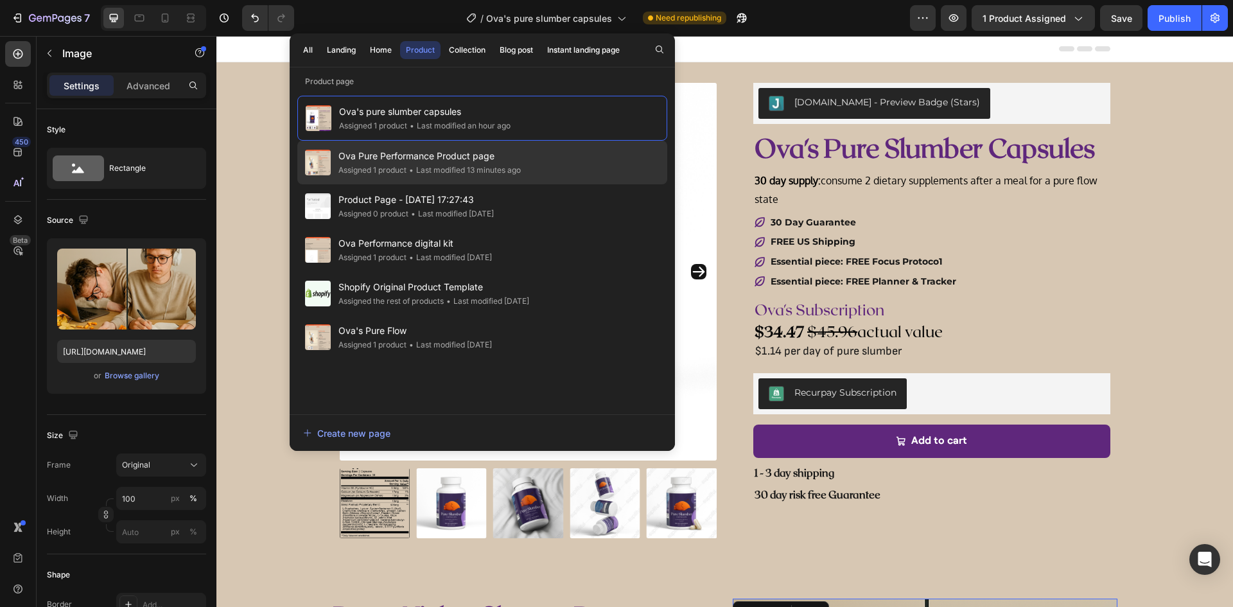
click at [426, 154] on span "Ova Pure Performance Product page" at bounding box center [429, 155] width 182 height 15
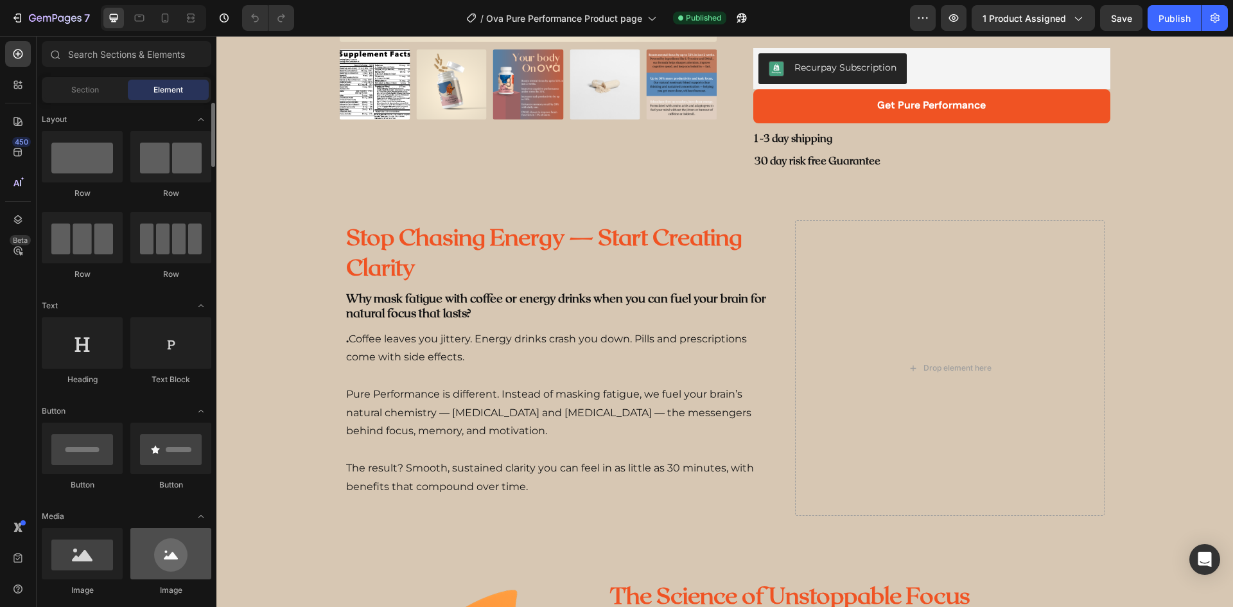
scroll to position [128, 0]
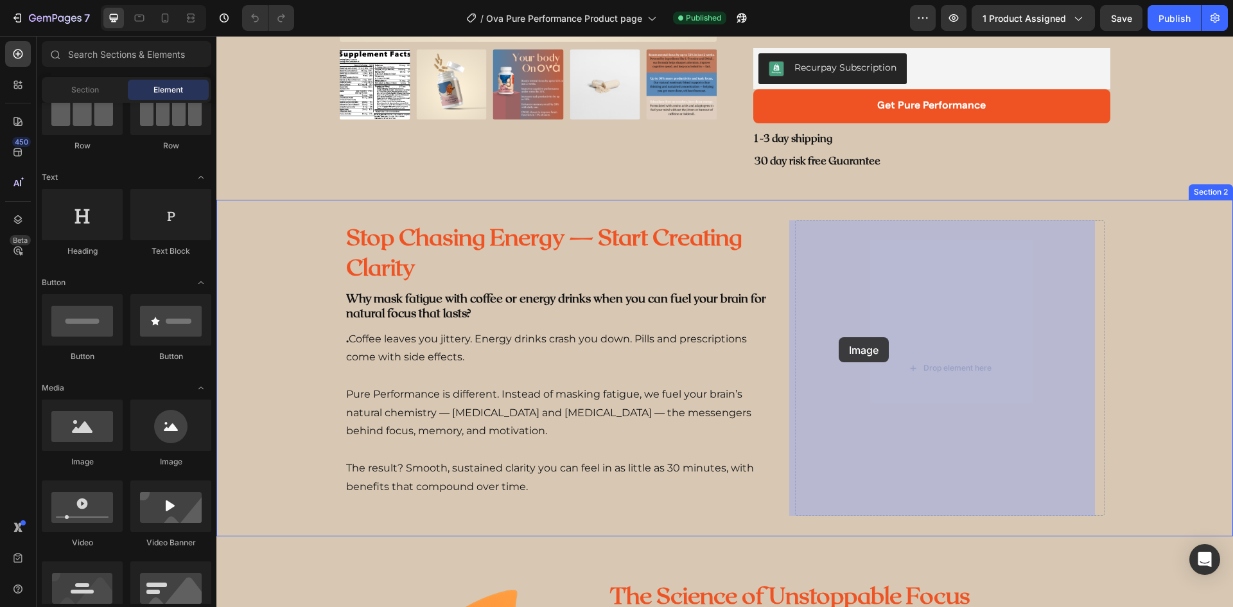
drag, startPoint x: 301, startPoint y: 472, endPoint x: 838, endPoint y: 337, distance: 554.1
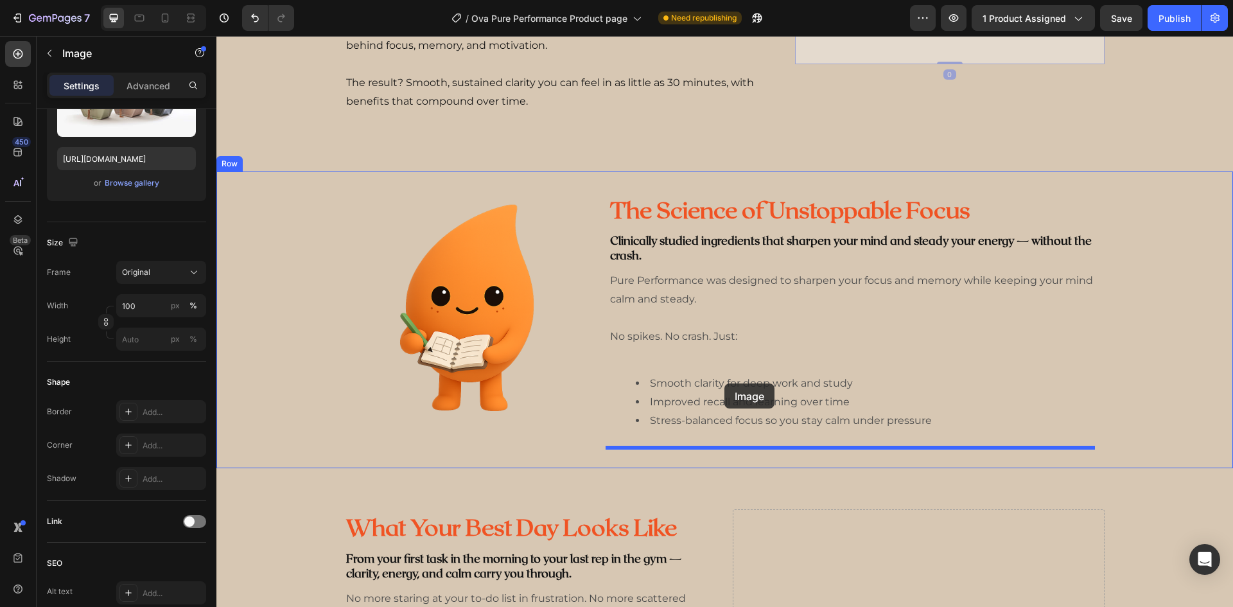
scroll to position [1156, 0]
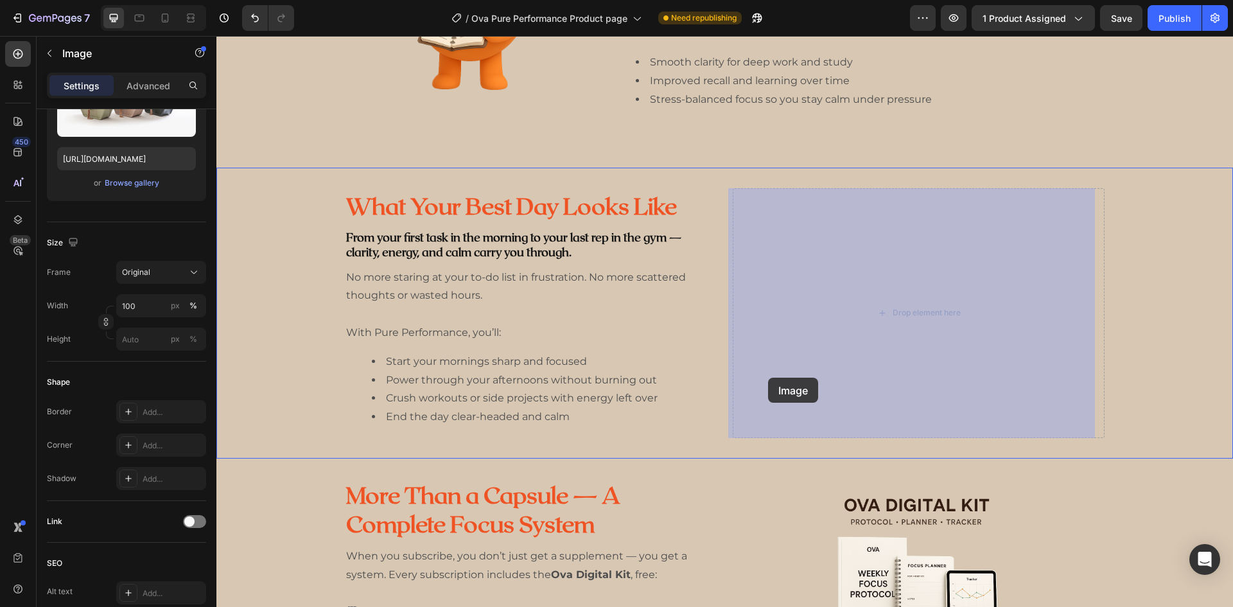
drag, startPoint x: 821, startPoint y: 243, endPoint x: 776, endPoint y: 373, distance: 137.9
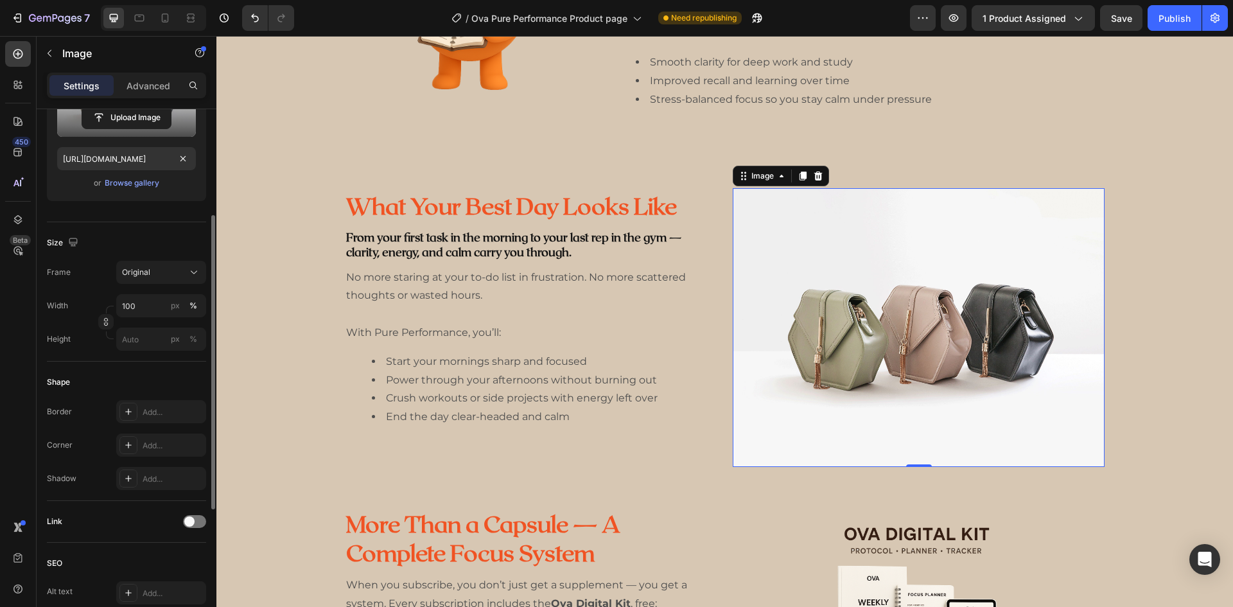
scroll to position [64, 0]
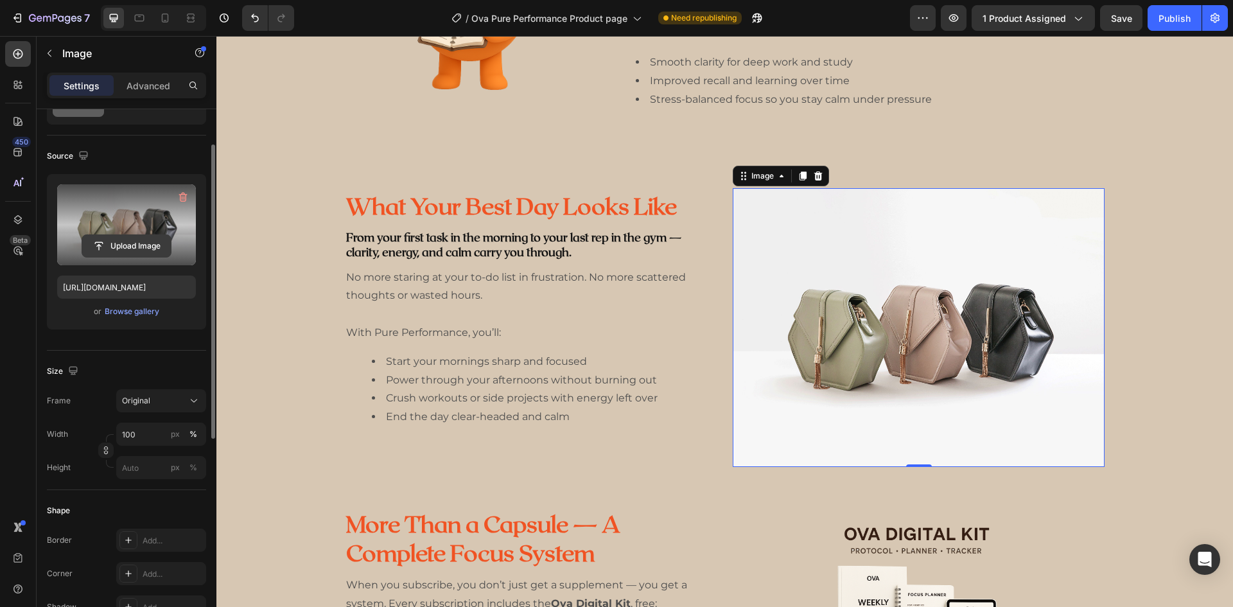
click at [135, 248] on input "file" at bounding box center [126, 246] width 89 height 22
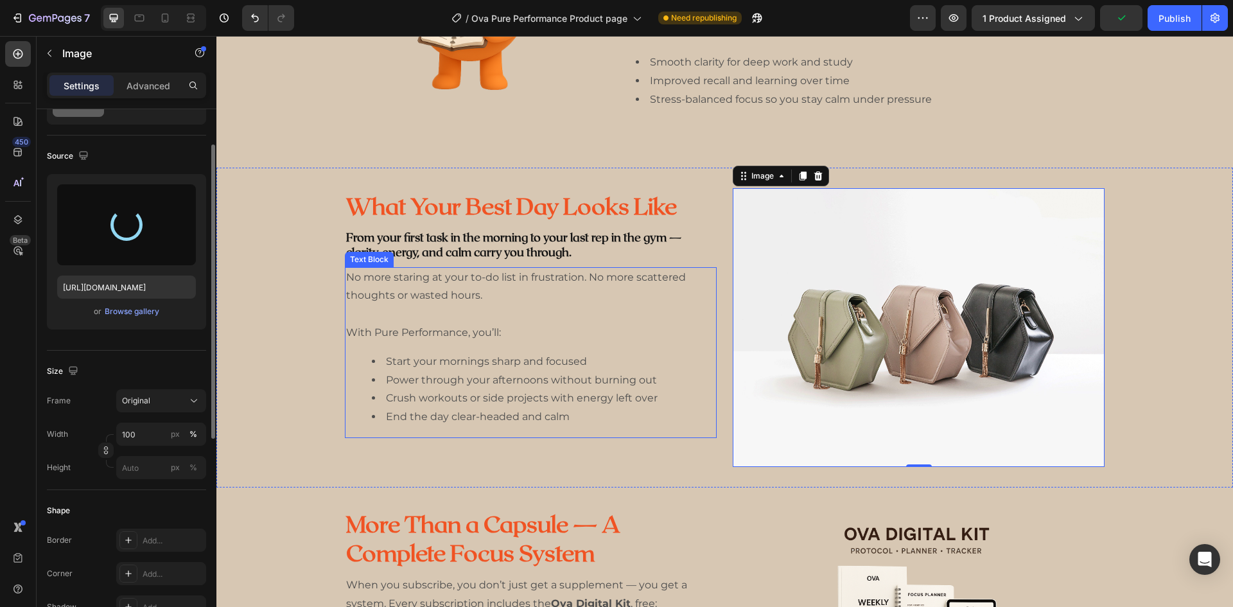
type input "[URL][DOMAIN_NAME]"
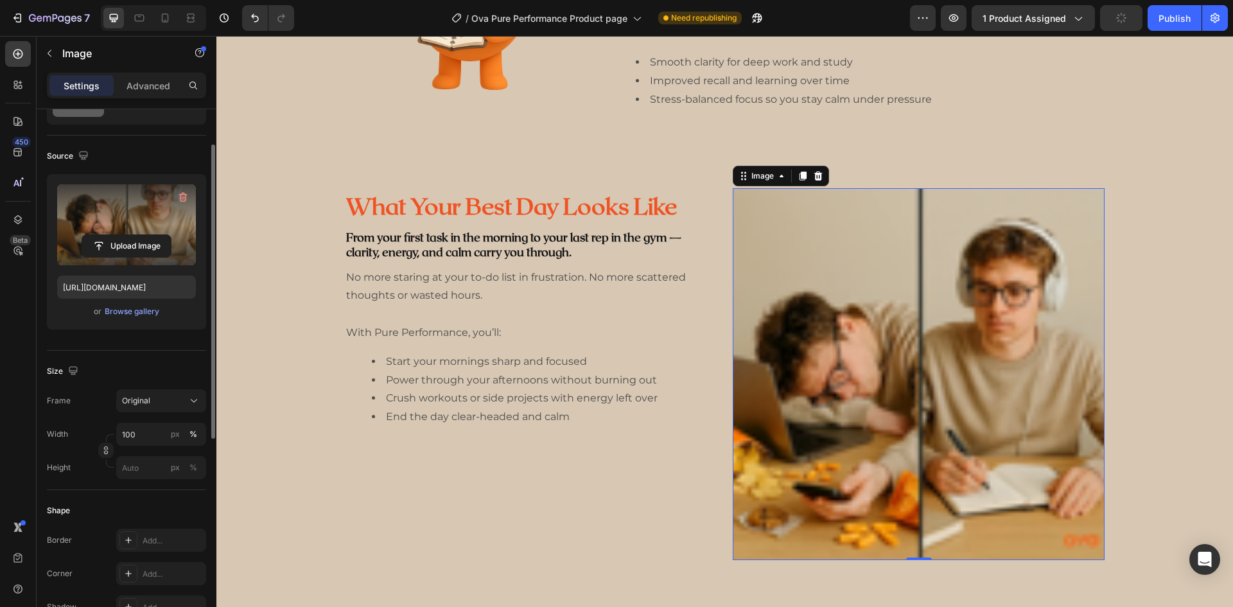
drag, startPoint x: 792, startPoint y: 284, endPoint x: 786, endPoint y: 295, distance: 12.3
click at [786, 295] on img at bounding box center [918, 374] width 372 height 372
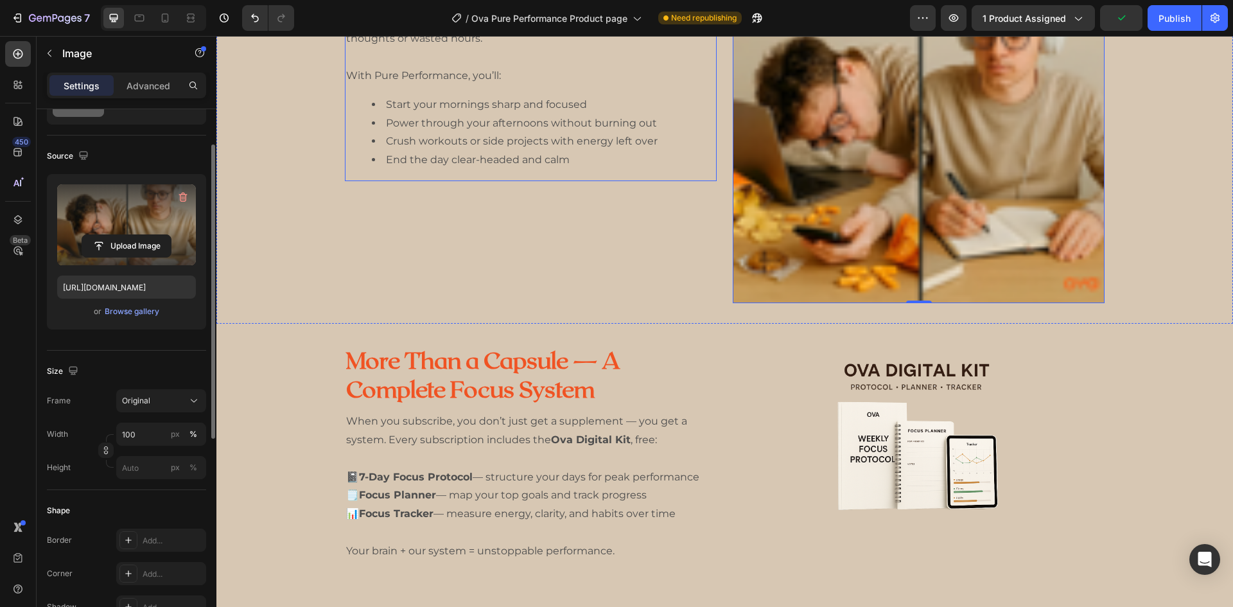
scroll to position [1156, 0]
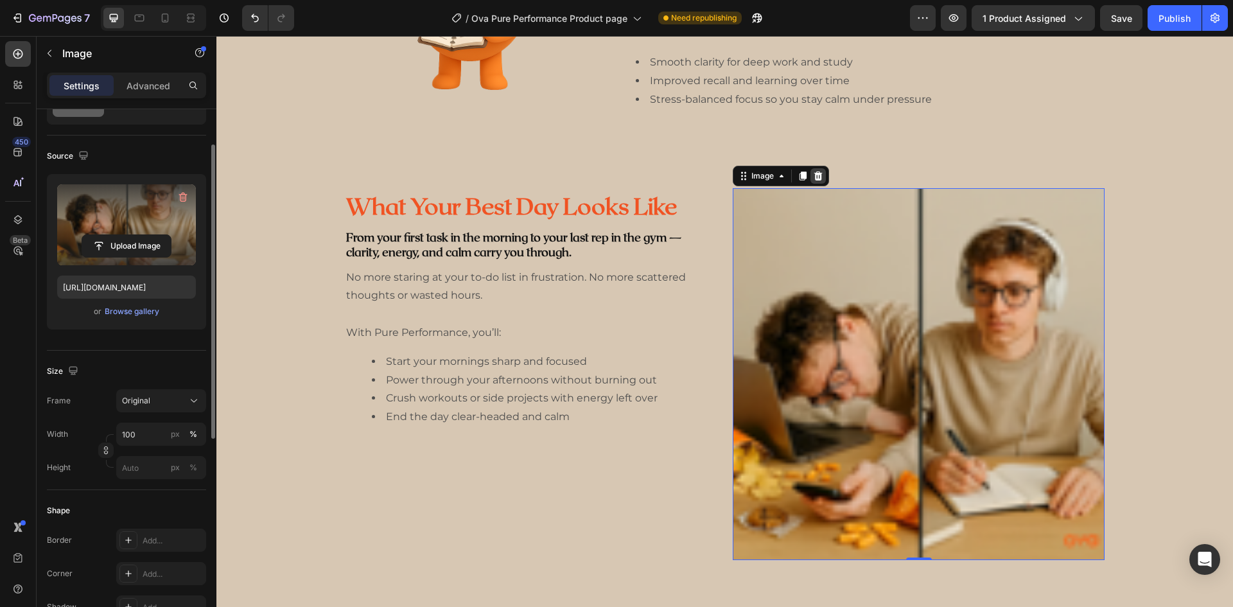
click at [814, 175] on icon at bounding box center [818, 175] width 8 height 9
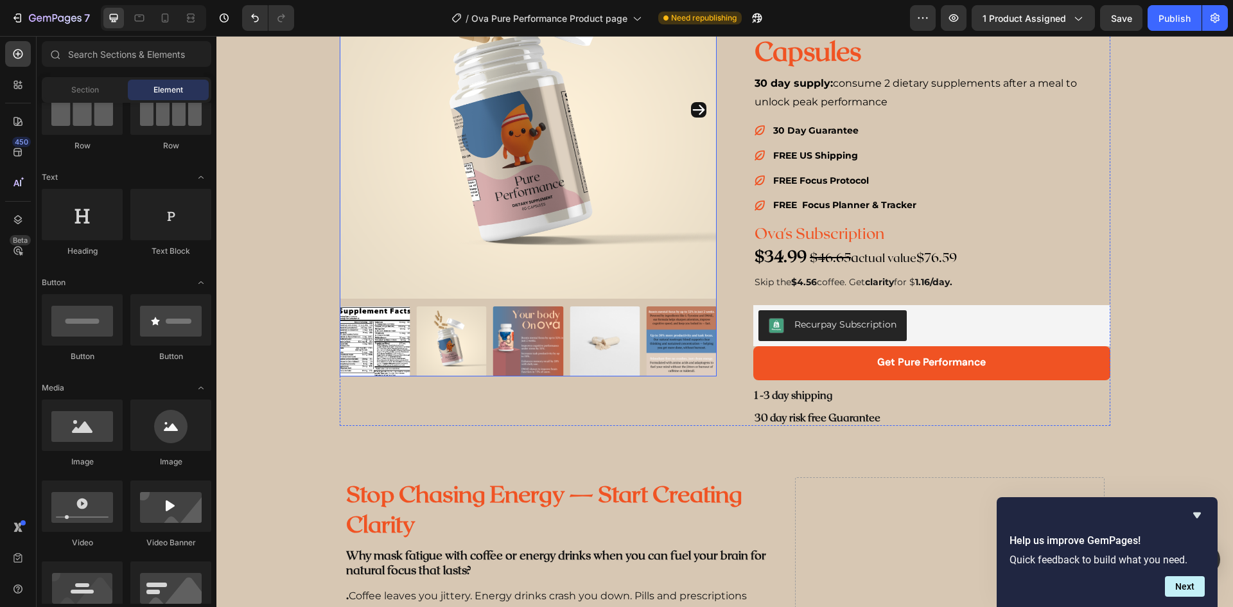
scroll to position [0, 0]
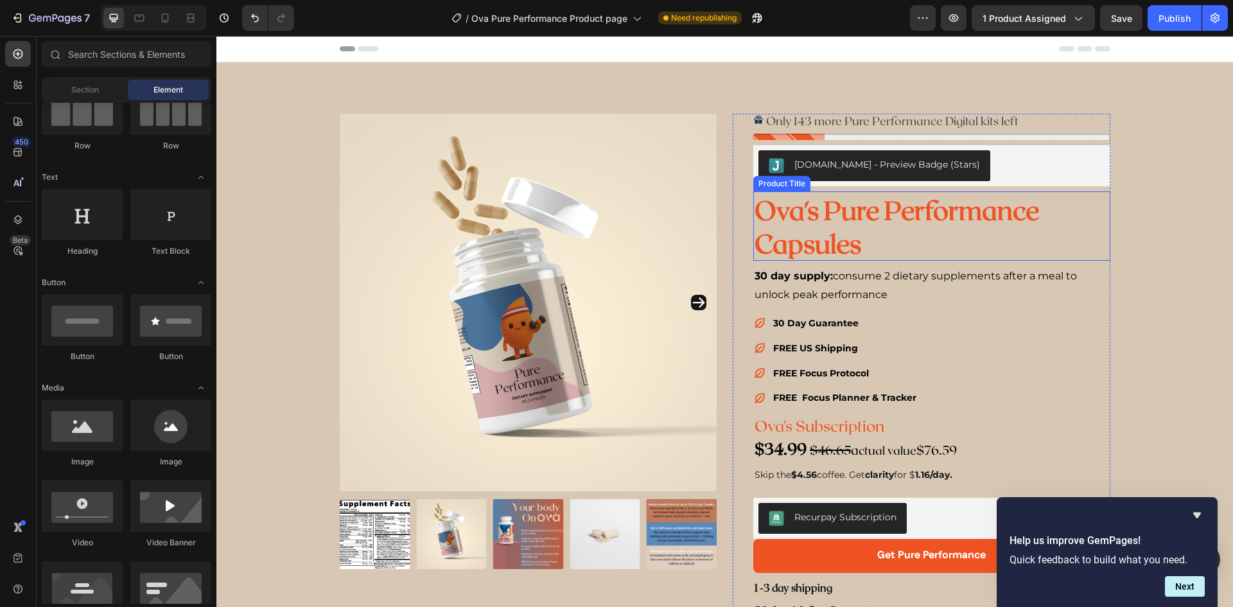
click at [853, 235] on h1 "Ova's Pure Performance Capsules" at bounding box center [931, 225] width 357 height 69
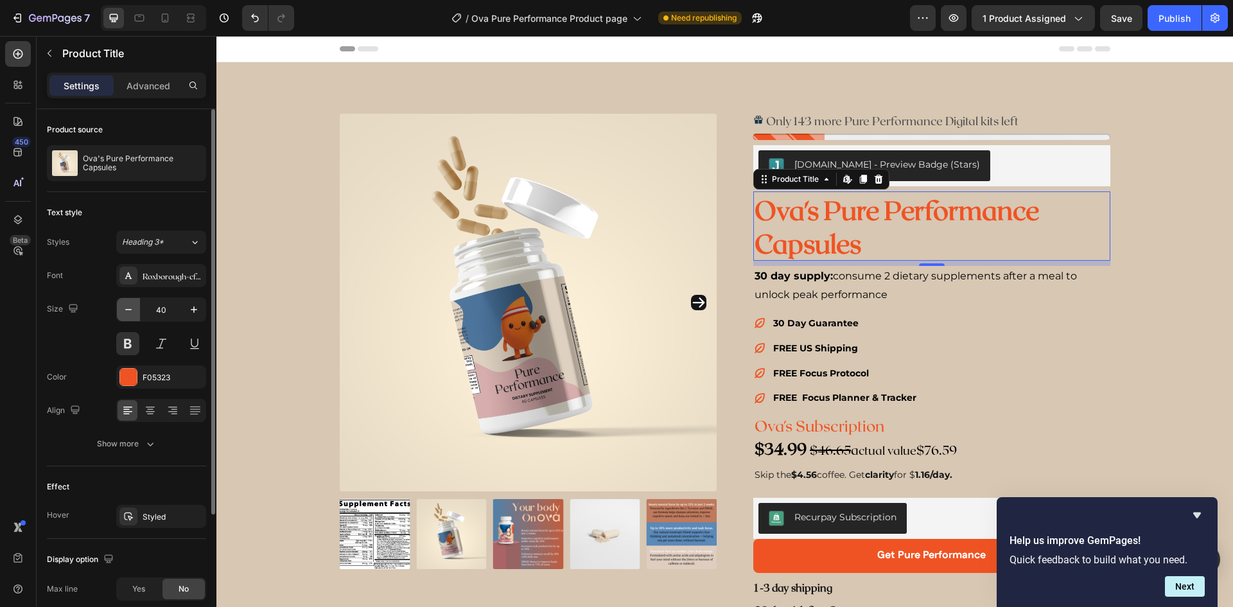
click at [123, 302] on button "button" at bounding box center [128, 309] width 23 height 23
click at [125, 306] on icon "button" at bounding box center [128, 309] width 13 height 13
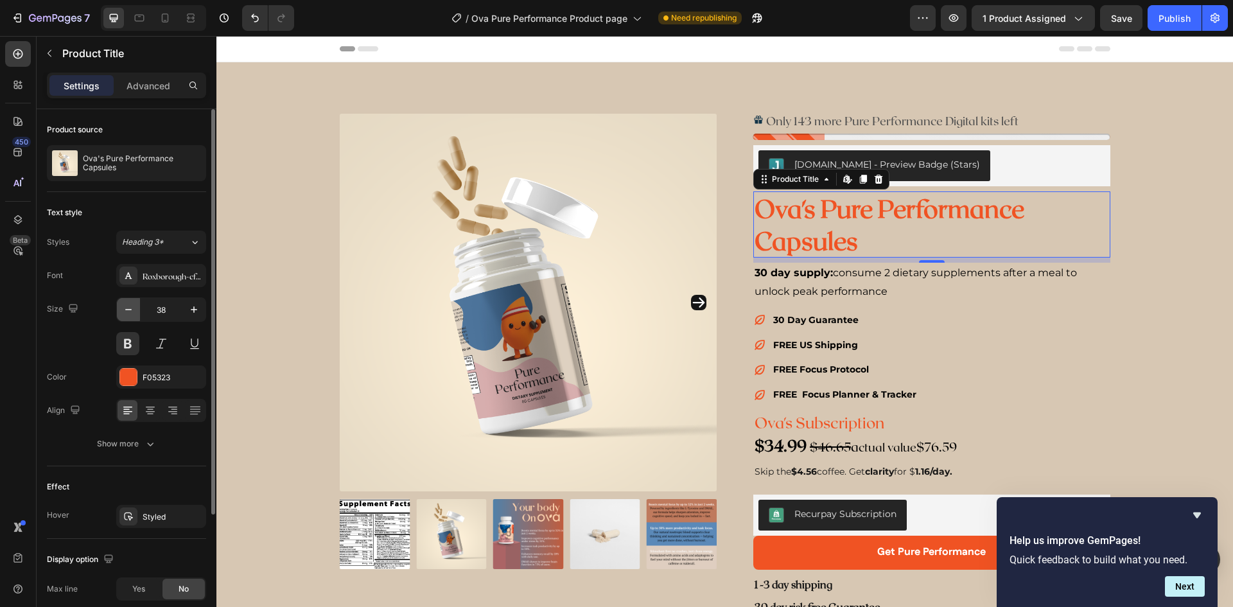
click at [125, 309] on icon "button" at bounding box center [128, 309] width 13 height 13
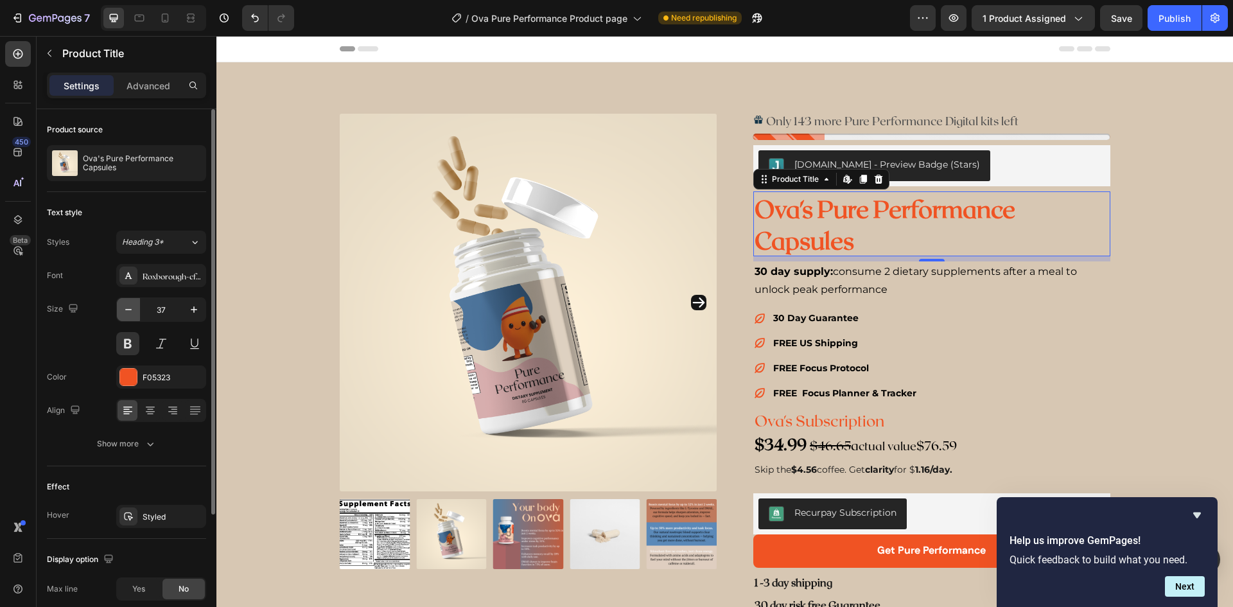
click at [125, 309] on icon "button" at bounding box center [128, 309] width 13 height 13
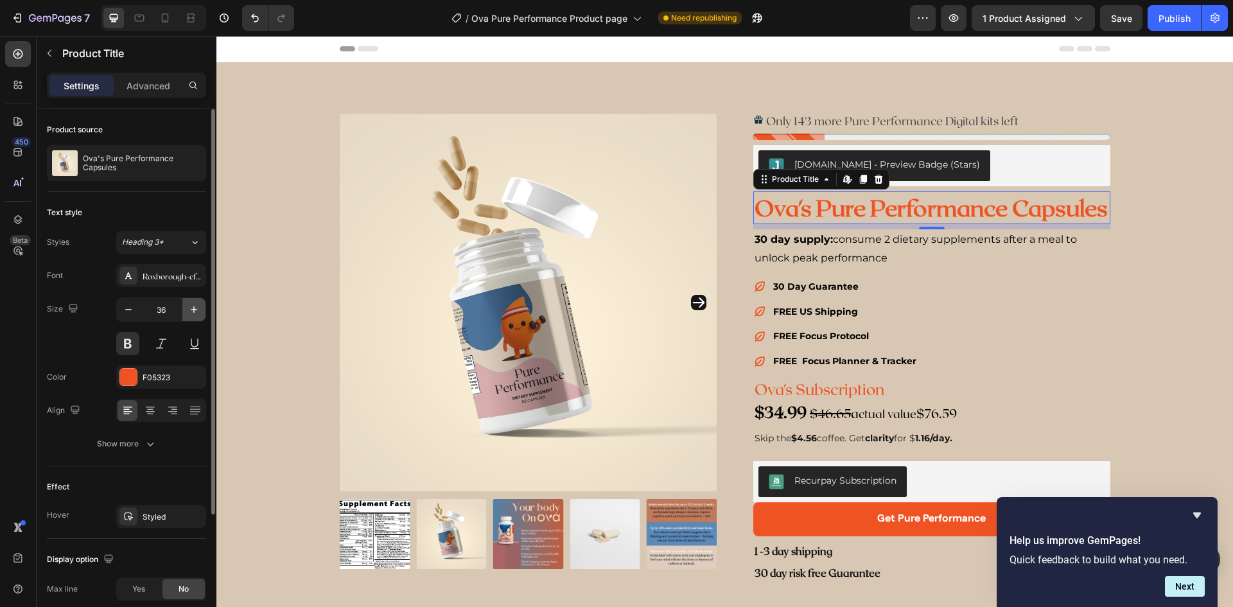
click at [194, 312] on icon "button" at bounding box center [194, 309] width 6 height 6
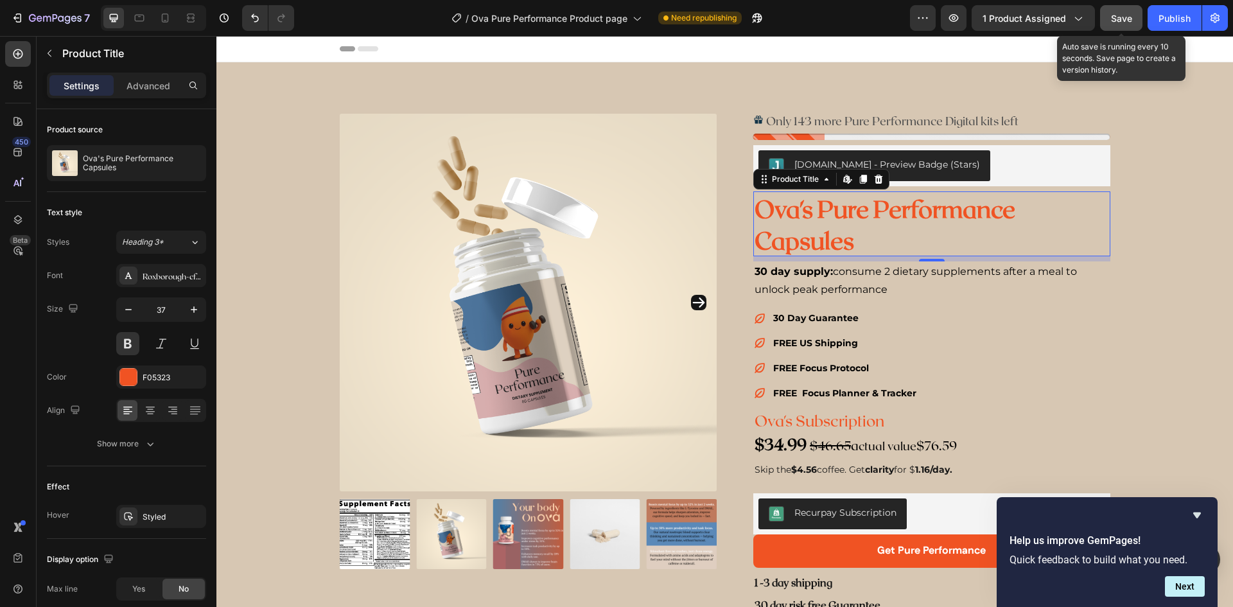
click at [1116, 26] on button "Save" at bounding box center [1121, 18] width 42 height 26
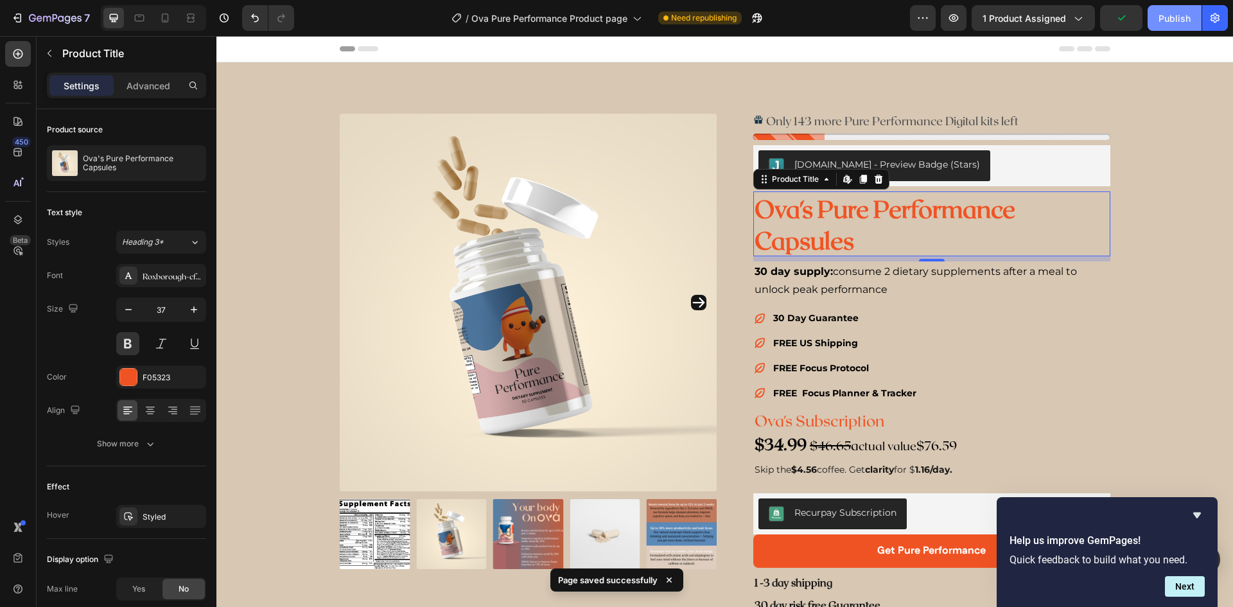
click at [1154, 25] on button "Publish" at bounding box center [1174, 18] width 54 height 26
click at [167, 23] on icon at bounding box center [165, 18] width 13 height 13
type input "34"
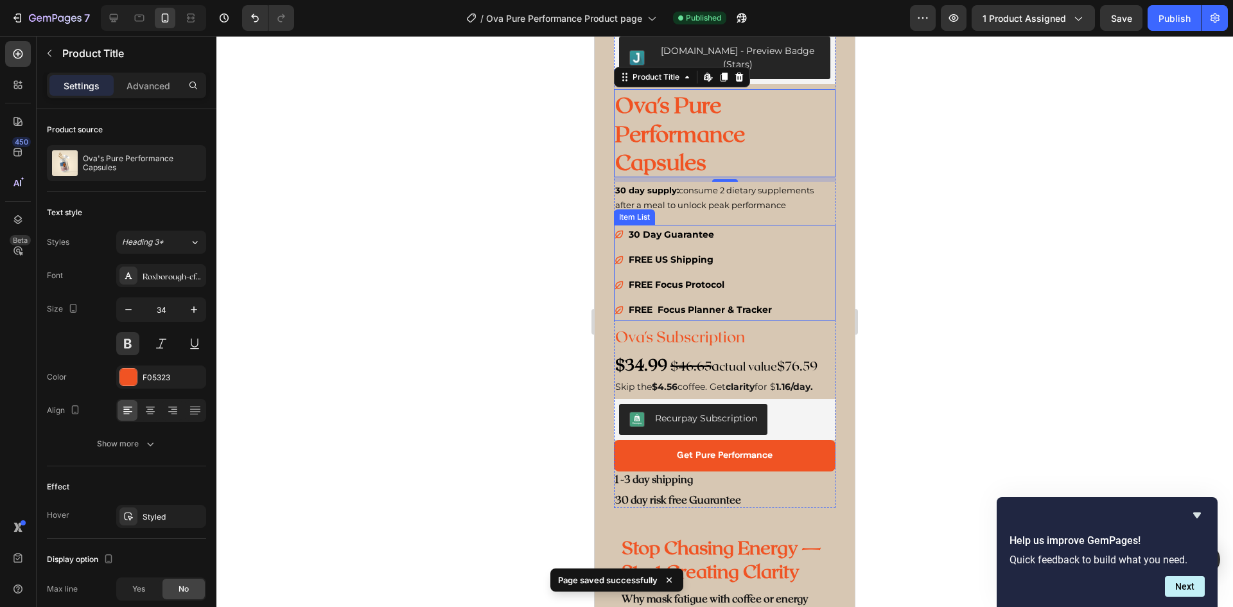
scroll to position [214, 0]
